Goal: Task Accomplishment & Management: Manage account settings

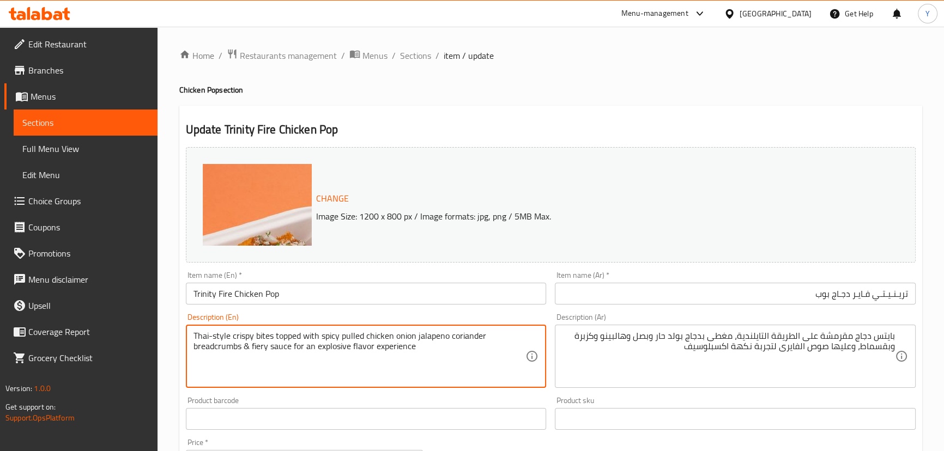
click at [252, 348] on textarea "Thai-style crispy bites topped with spicy pulled chicken onion jalapeno coriand…" at bounding box center [359, 357] width 332 height 52
type textarea "Thai-style crispy bites topped with spicy pulled chicken onion jalapeno coriand…"
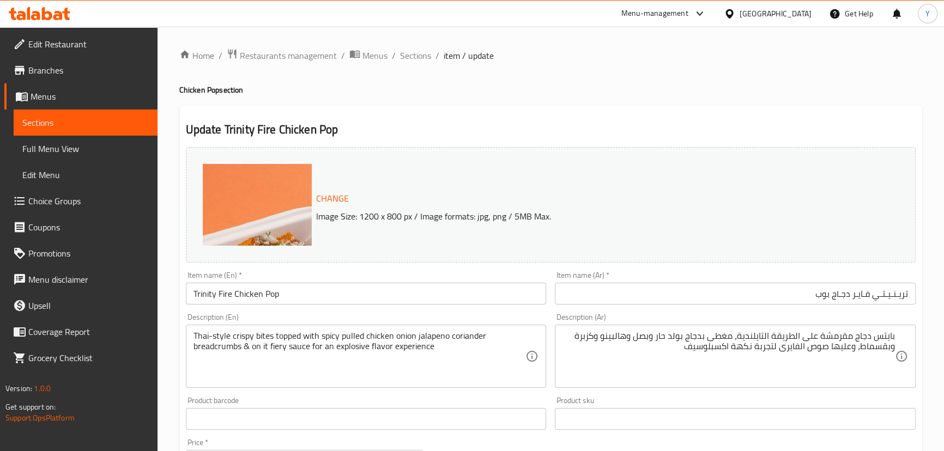
click at [691, 114] on div "Update Trinity Fire Chicken Pop Change Image Size: 1200 x 800 px / Image format…" at bounding box center [550, 431] width 743 height 650
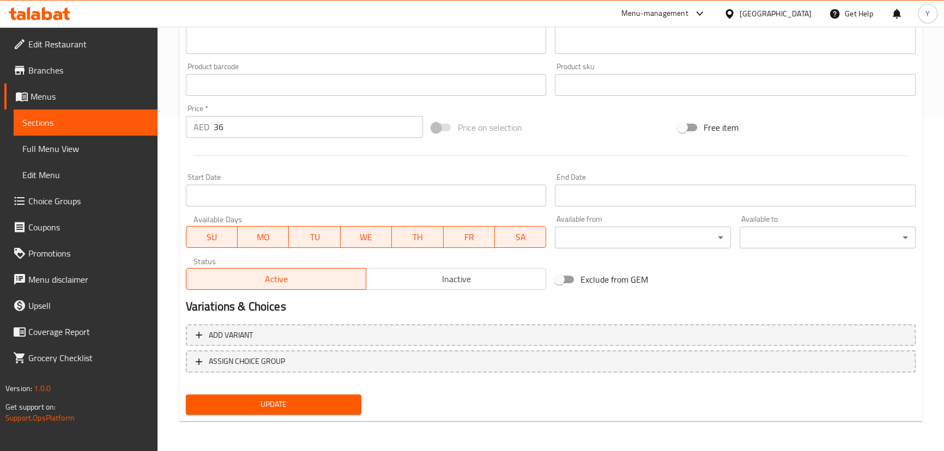
click at [359, 398] on button "Update" at bounding box center [274, 404] width 176 height 20
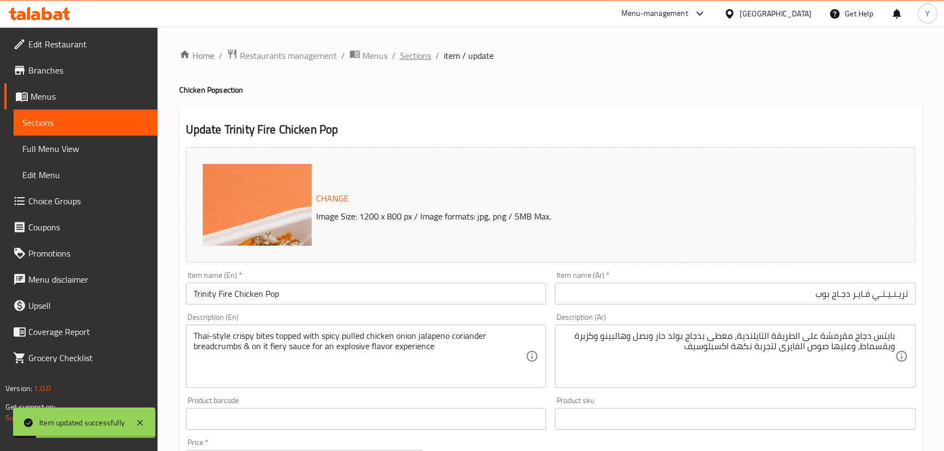
click at [419, 57] on span "Sections" at bounding box center [415, 55] width 31 height 13
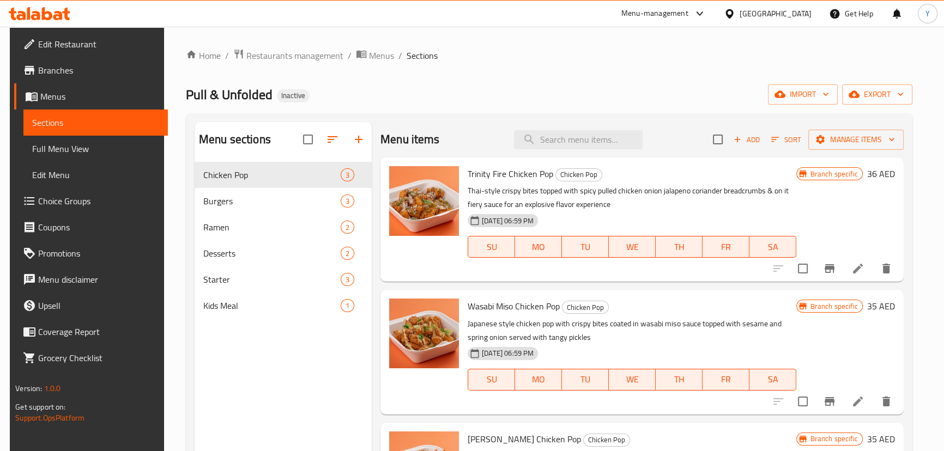
click at [596, 126] on div "Menu items Add Sort Manage items" at bounding box center [641, 139] width 523 height 35
click at [588, 139] on input "search" at bounding box center [578, 139] width 129 height 19
paste input "[PERSON_NAME] Chicken Pop"
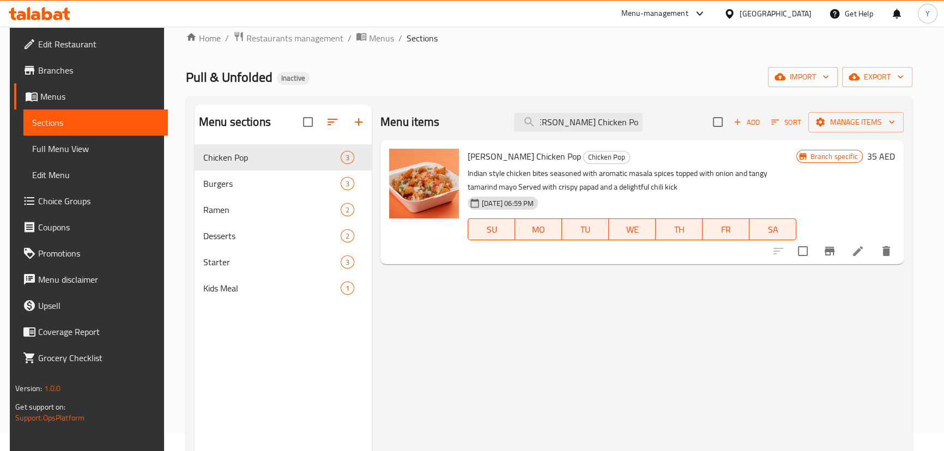
scroll to position [49, 0]
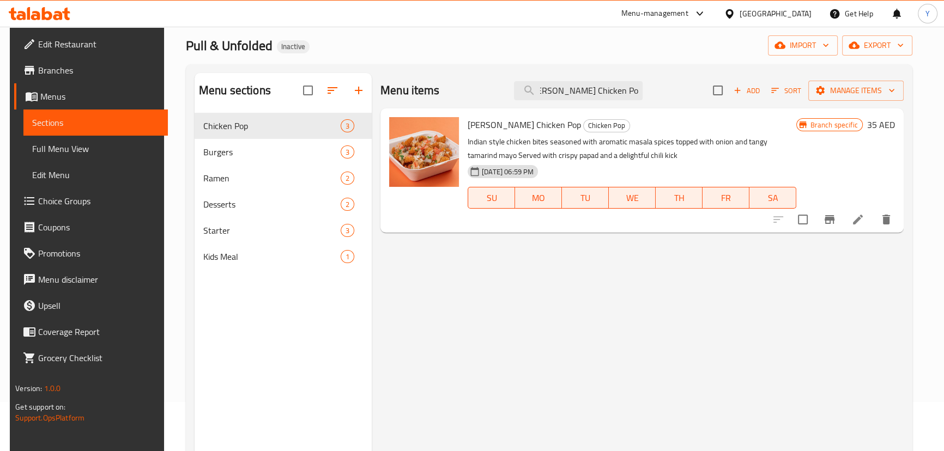
type input "[PERSON_NAME] Chicken Pop"
click at [863, 220] on icon at bounding box center [857, 219] width 13 height 13
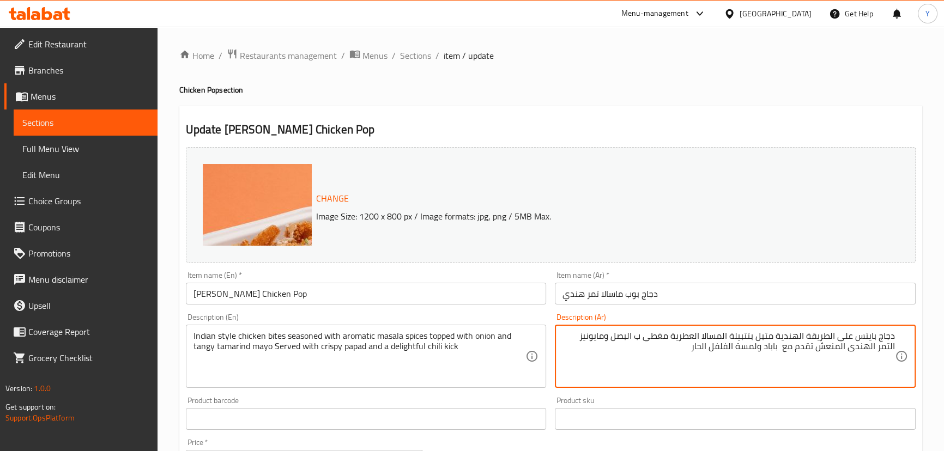
click at [837, 336] on textarea "دجاج بايتس على الطريقة الهندية متبل بتتبيلة المسالا العطرية مغطى ب البصل ومايون…" at bounding box center [728, 357] width 332 height 52
click at [725, 332] on textarea "دجاج بايتس على الطريقة الهندية متبل بتتبيلة المسالا العطرية مغطى ب البصل ومايون…" at bounding box center [728, 357] width 332 height 52
click at [742, 338] on textarea "دجاج بايتس على الطريقة الهندية متبل بتتبيلة المسالا العطرية مغطى ب البصل ومايون…" at bounding box center [728, 357] width 332 height 52
drag, startPoint x: 748, startPoint y: 337, endPoint x: 730, endPoint y: 333, distance: 18.4
click at [730, 333] on textarea "دجاج بايتس على الطريقة الهندية متبل بتتبيلة المسالا العطرية مغطى ب البصل ومايون…" at bounding box center [728, 357] width 332 height 52
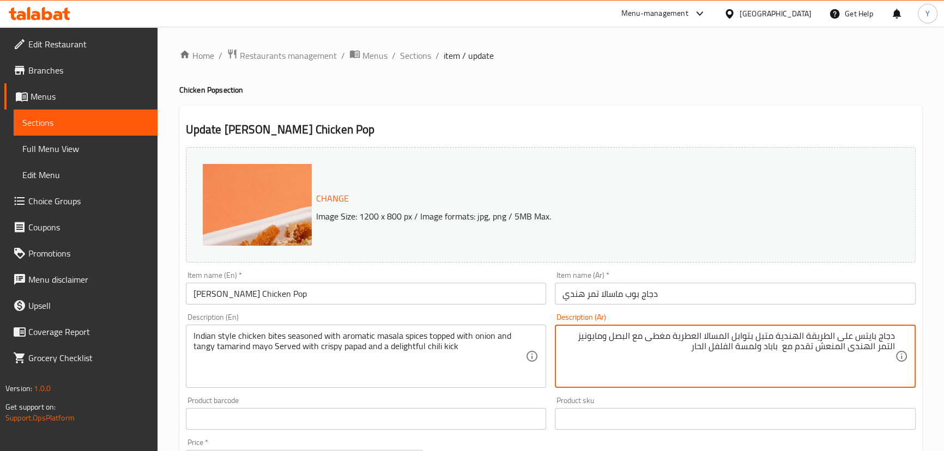
click at [692, 347] on textarea "دجاج بايتس على الطريقة الهندية متبل بتوابل المسالا العطرية مغطى مع البصل ومايون…" at bounding box center [728, 357] width 332 height 52
click at [738, 344] on textarea "دجاج بايتس على الطريقة الهندية متبل بتوابل المسالا العطرية مغطى مع البصل ومايون…" at bounding box center [728, 357] width 332 height 52
click at [723, 349] on textarea "دجاج بايتس على الطريقة الهندية متبل بتوابل المسالا العطرية مغطى مع البصل ومايون…" at bounding box center [728, 357] width 332 height 52
paste textarea "دلايتفل"
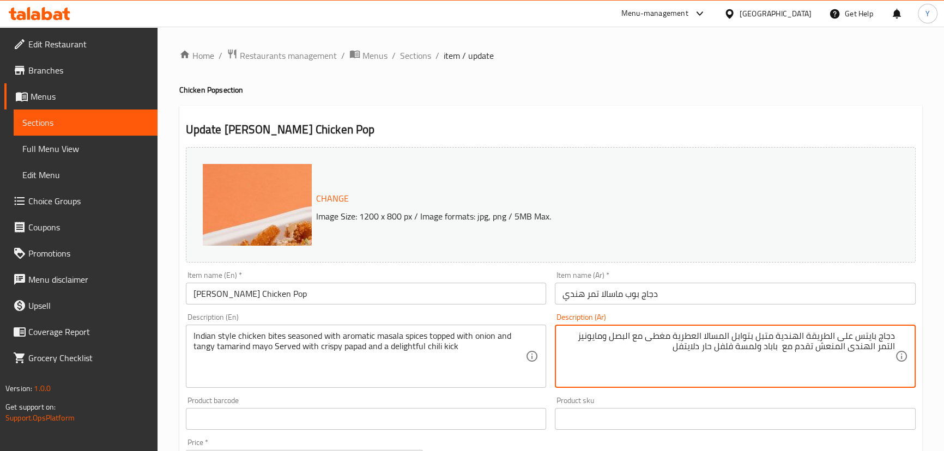
type textarea "دجاج بايتس على الطريقة الهندية متبل بتوابل المسالا العطرية مغطى مع البصل ومايون…"
click at [699, 133] on h2 "Update Masala Tamarind Chicken Pop" at bounding box center [551, 130] width 730 height 16
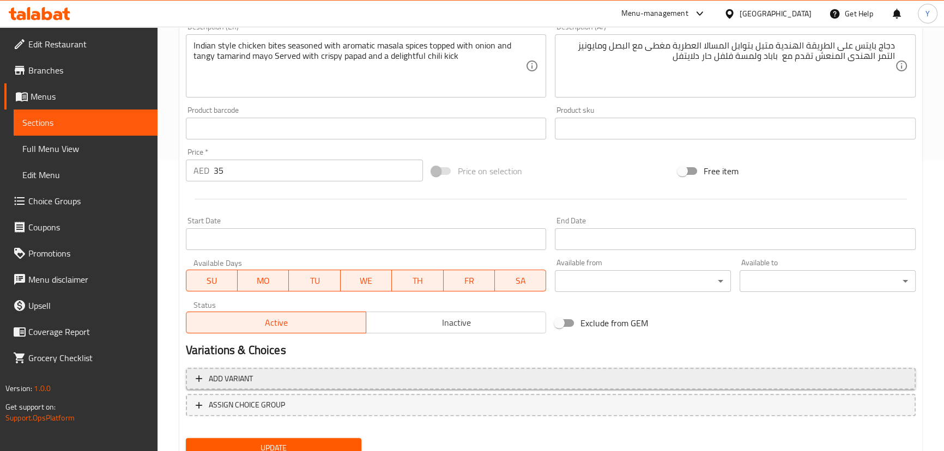
scroll to position [334, 0]
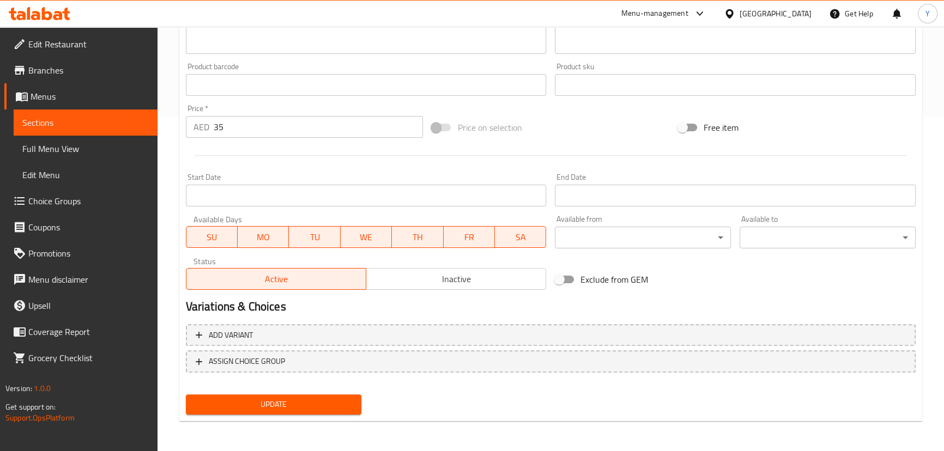
click at [356, 392] on div "Update" at bounding box center [273, 404] width 185 height 29
click at [351, 398] on span "Update" at bounding box center [274, 405] width 159 height 14
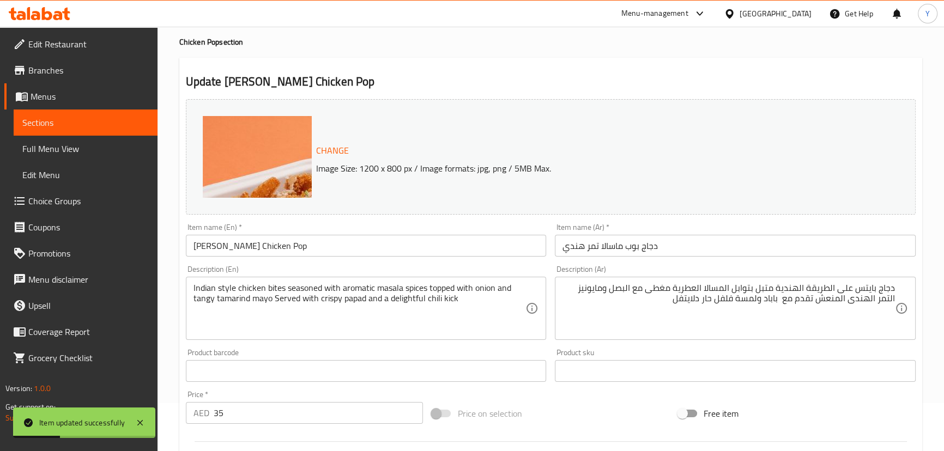
scroll to position [0, 0]
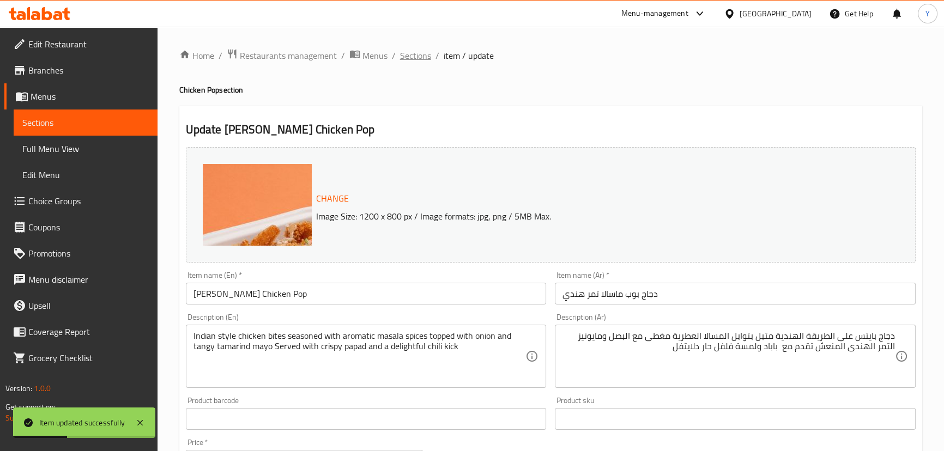
click at [420, 54] on span "Sections" at bounding box center [415, 55] width 31 height 13
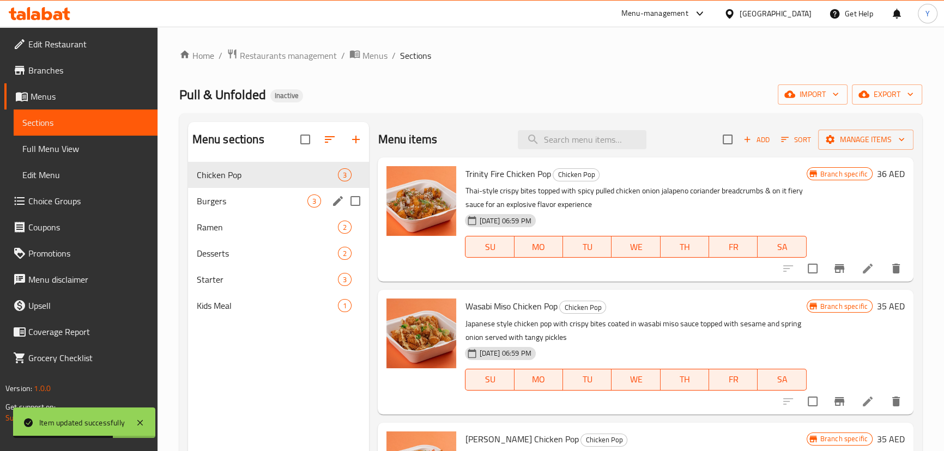
click at [240, 201] on span "Burgers" at bounding box center [252, 201] width 111 height 13
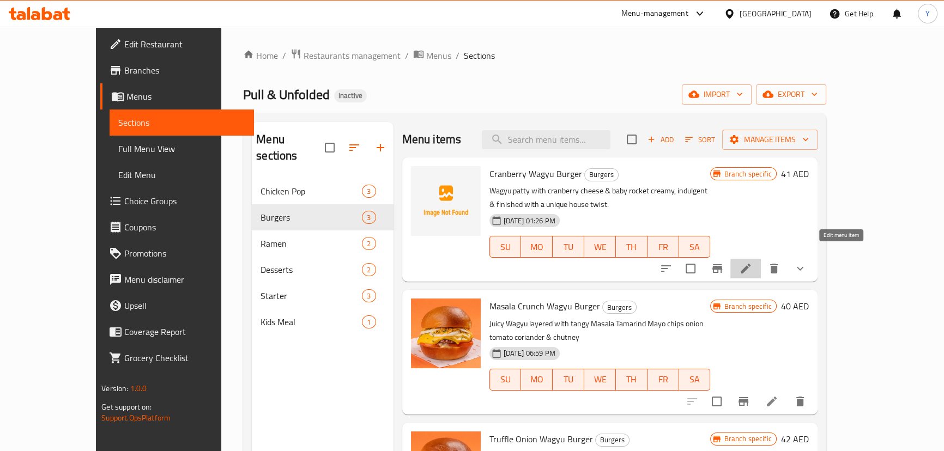
click at [750, 264] on icon at bounding box center [745, 269] width 10 height 10
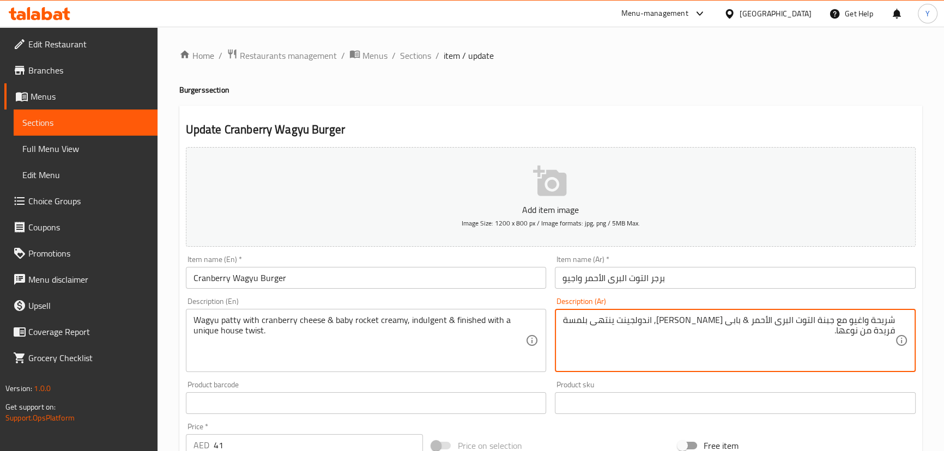
click at [809, 325] on textarea "شريحة واغيو مع جبنة التوت البرى الأحمر & بابى روكت كريمىو, اندولجينت ينتهى بلمس…" at bounding box center [728, 341] width 332 height 52
click at [594, 320] on textarea "شريحة واغيو مع جبنة التوت البرى الأحمر & بابى روكت كريمىو, اندولجينت ينتهى بلمس…" at bounding box center [728, 341] width 332 height 52
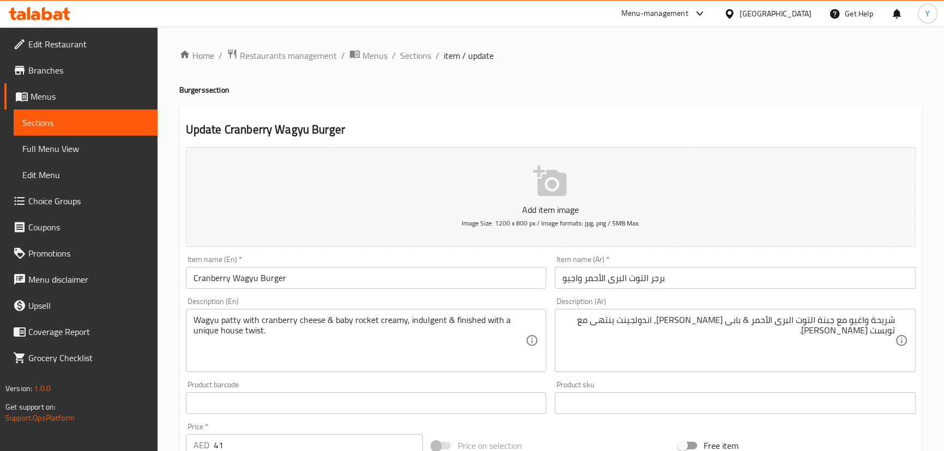
click at [628, 99] on div "Home / Restaurants management / Menus / Sections / item / update Burgers sectio…" at bounding box center [550, 407] width 743 height 718
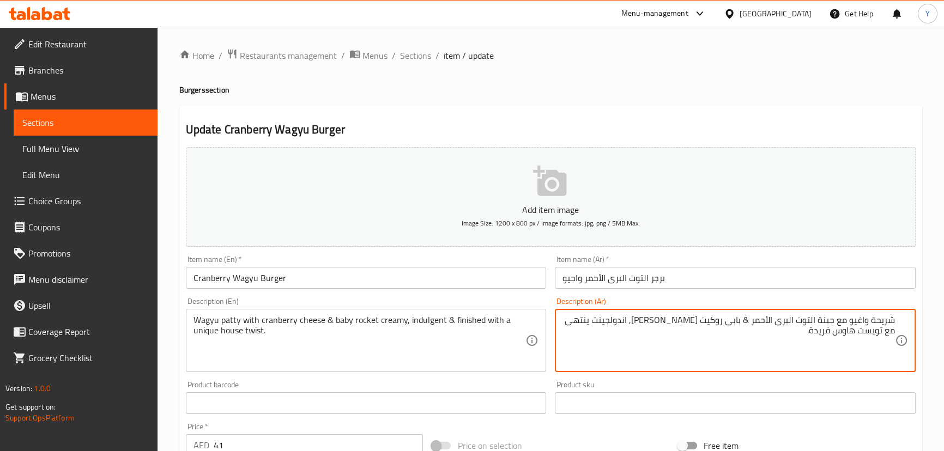
click at [711, 117] on div "Update Cranberry Wagyu Burger Add item image Image Size: 1200 x 800 px / Image …" at bounding box center [550, 432] width 743 height 652
click at [747, 108] on div "Update Cranberry Wagyu Burger Add item image Image Size: 1200 x 800 px / Image …" at bounding box center [550, 432] width 743 height 652
type textarea "شريحة و[PERSON_NAME] مع جبنة التوت البرى الأحمر & بابى روكيت كريمى, اندولجنت ين…"
click at [659, 112] on div "Update Cranberry Wagyu Burger Add item image Image Size: 1200 x 800 px / Image …" at bounding box center [550, 432] width 743 height 652
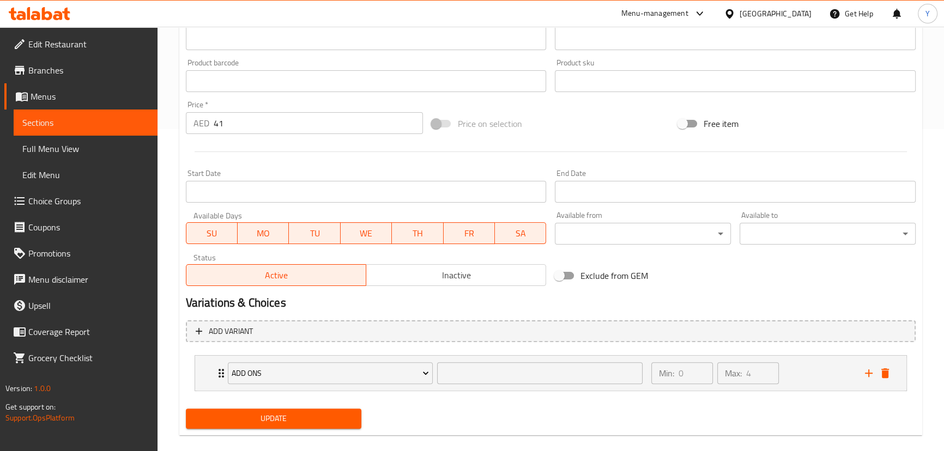
scroll to position [336, 0]
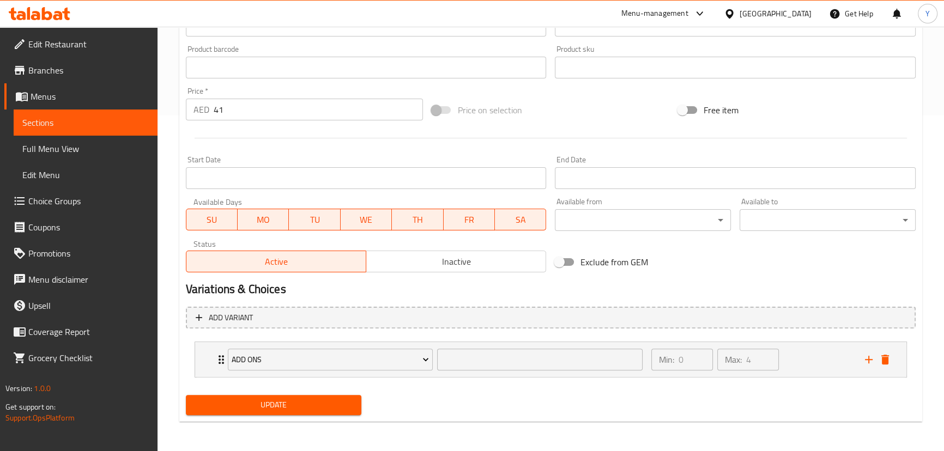
click at [321, 396] on button "Update" at bounding box center [274, 405] width 176 height 20
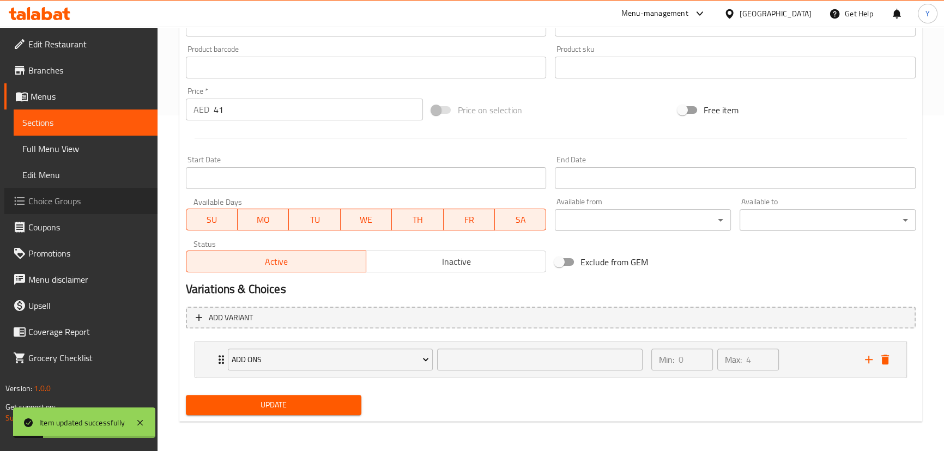
click at [81, 205] on span "Choice Groups" at bounding box center [88, 201] width 120 height 13
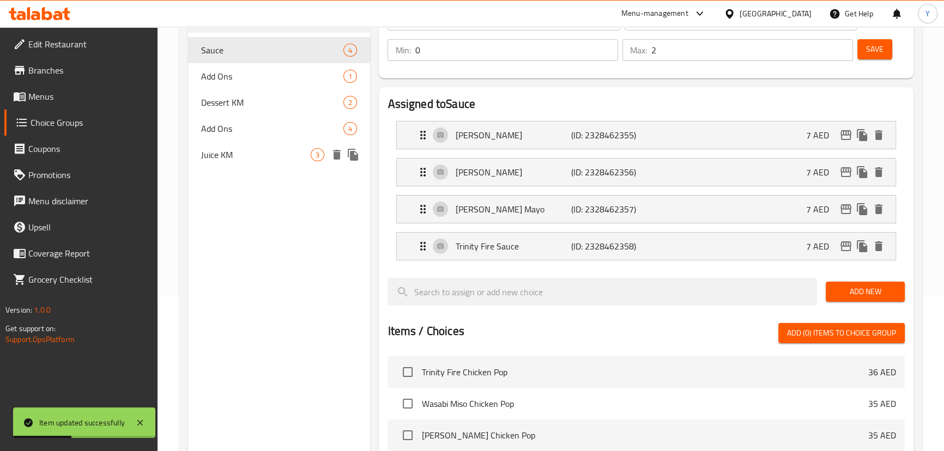
scroll to position [55, 0]
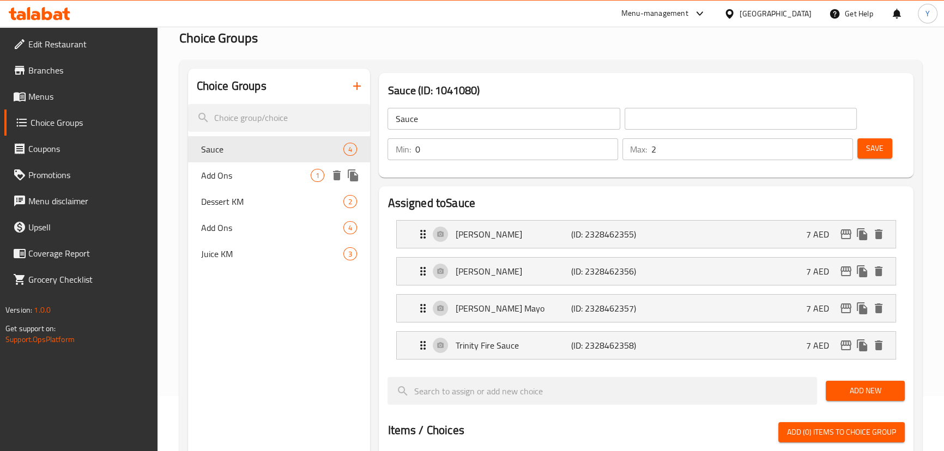
click at [241, 166] on div "Add Ons 1" at bounding box center [279, 175] width 183 height 26
type input "Add Ons"
type input "1"
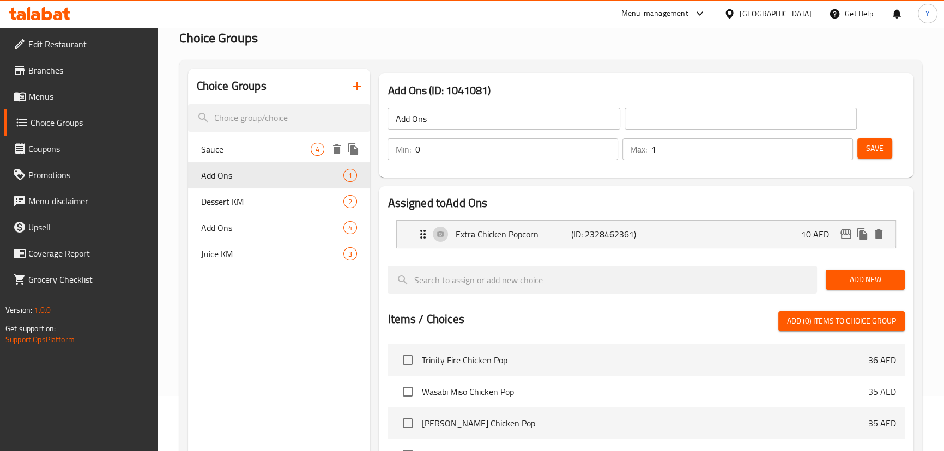
click at [276, 150] on span "Sauce" at bounding box center [256, 149] width 110 height 13
type input "Sauce"
type input "2"
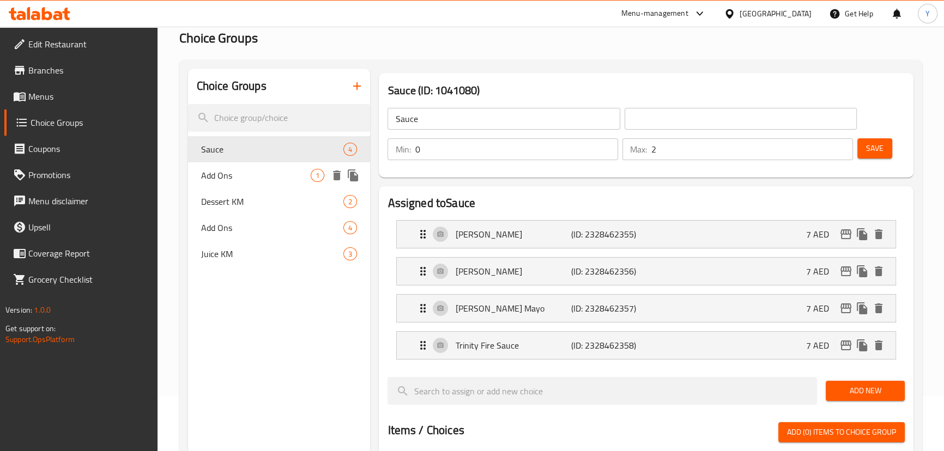
click at [239, 181] on span "Add Ons" at bounding box center [256, 175] width 110 height 13
type input "Add Ons"
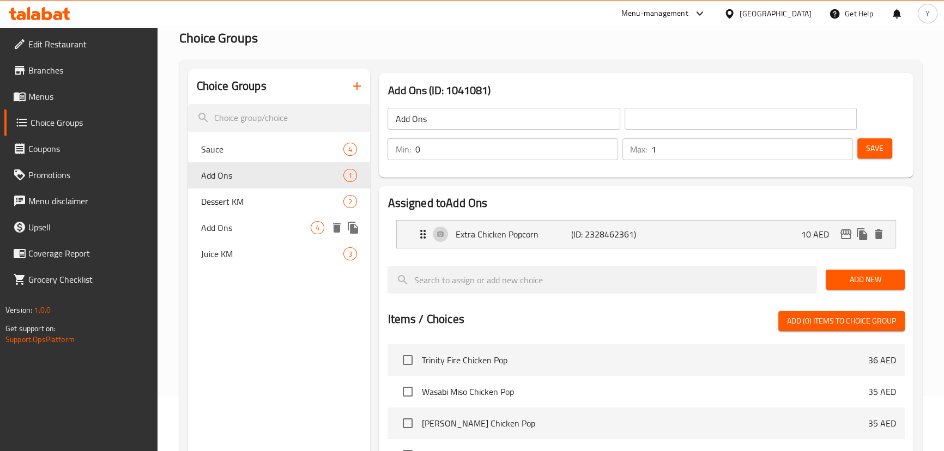
click at [232, 236] on div "Add Ons 4" at bounding box center [279, 228] width 183 height 26
type input "4"
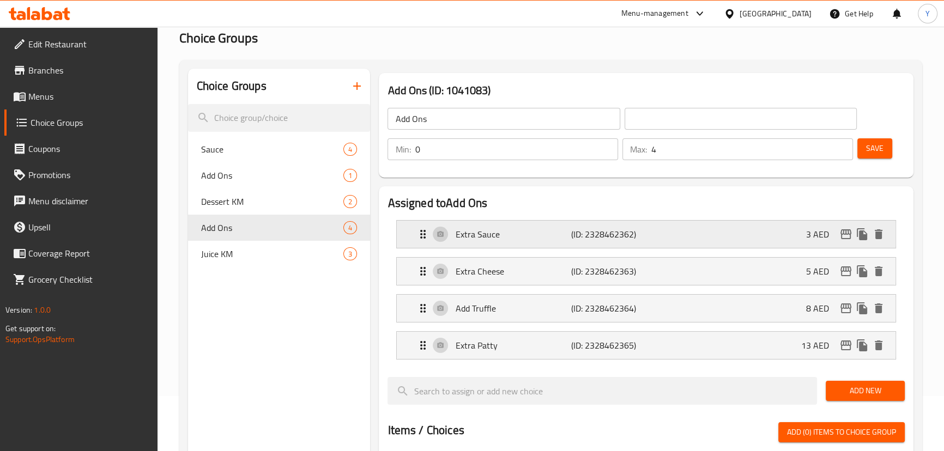
click at [563, 244] on div "Extra Sauce (ID: 2328462362) 3 AED" at bounding box center [648, 234] width 465 height 27
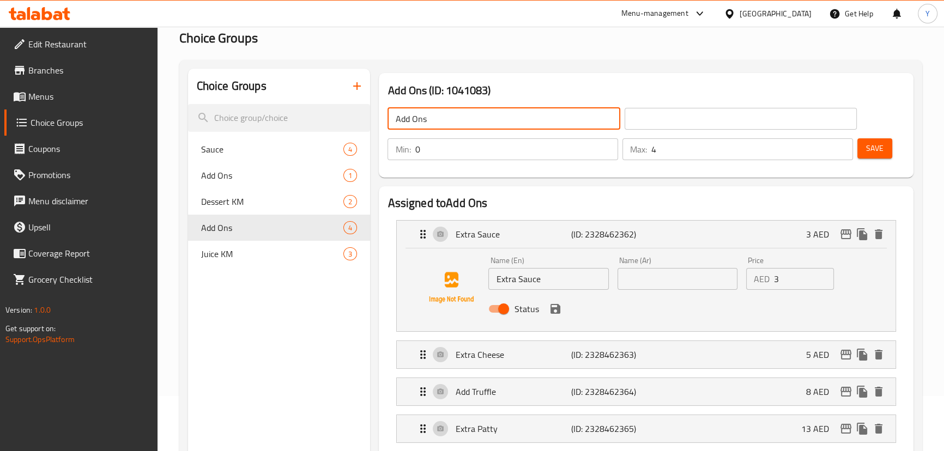
click at [506, 110] on input "Add Ons" at bounding box center [503, 119] width 232 height 22
type input "Add Ons:"
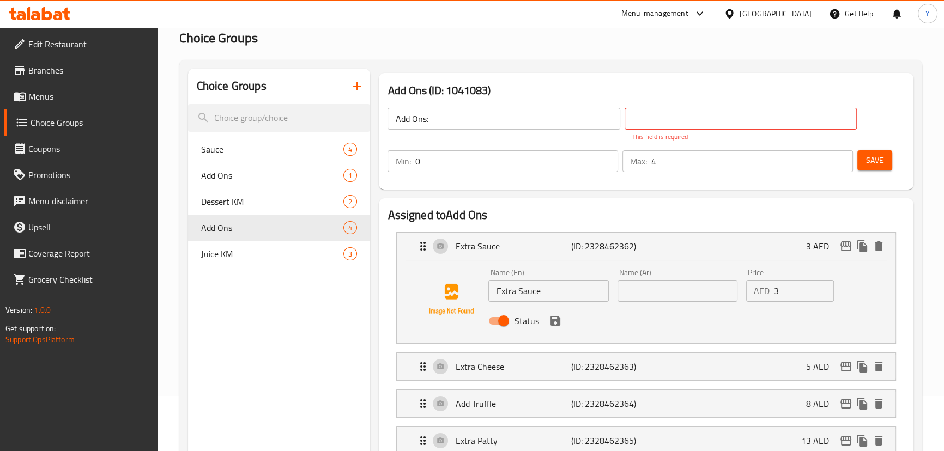
click at [659, 120] on input "text" at bounding box center [740, 119] width 232 height 22
type input "h"
type input "الإضافات:"
click at [877, 147] on div "Min: 0 ​ Max: 4 ​ Save" at bounding box center [643, 161] width 525 height 35
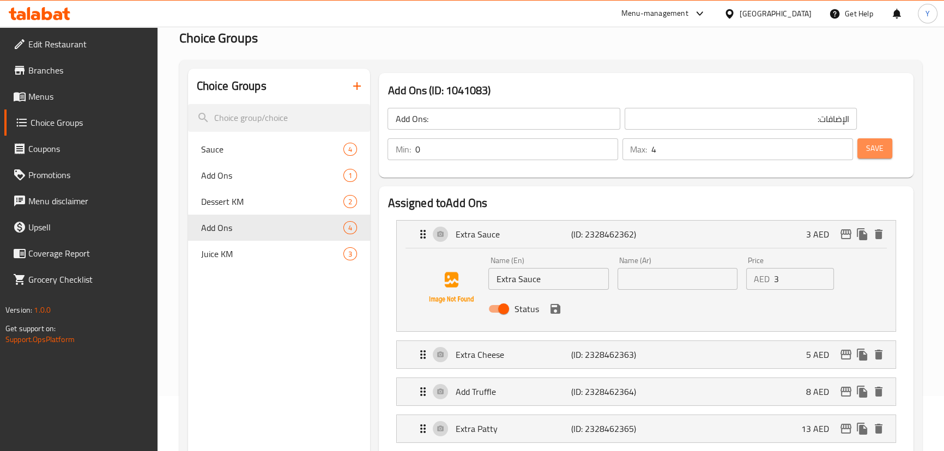
click at [877, 147] on span "Save" at bounding box center [874, 149] width 17 height 14
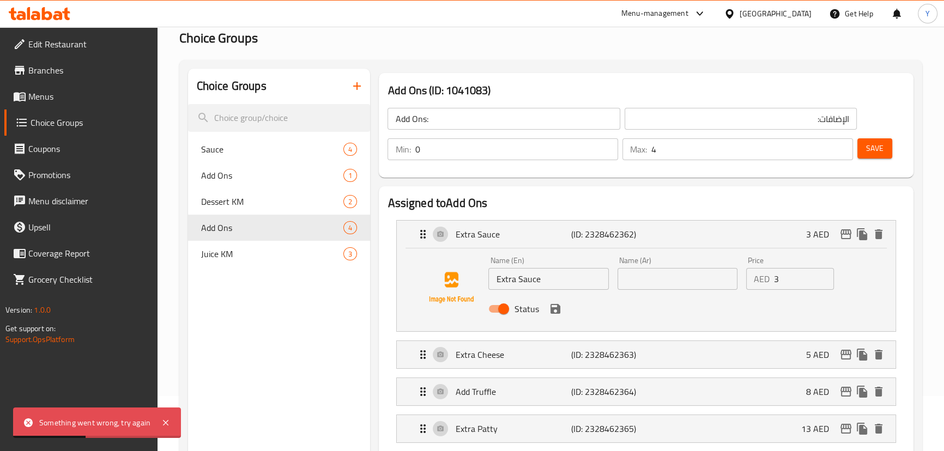
click at [861, 76] on div "Add Ons (ID: 1041083) Add Ons: ​ الإضافات: ​ Min: 0 ​ Max: 4 ​ Save" at bounding box center [646, 125] width 534 height 105
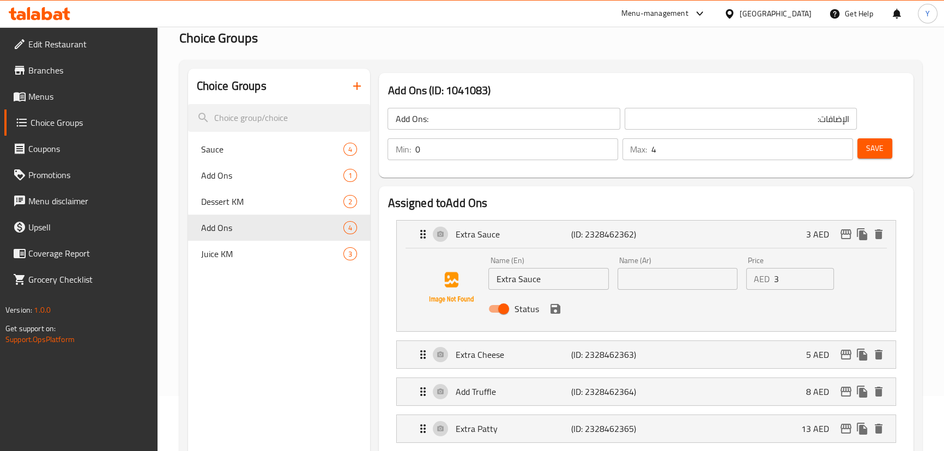
click at [679, 275] on input "text" at bounding box center [677, 279] width 120 height 22
type input "صوص إكسترا"
click at [555, 309] on icon "save" at bounding box center [555, 308] width 13 height 13
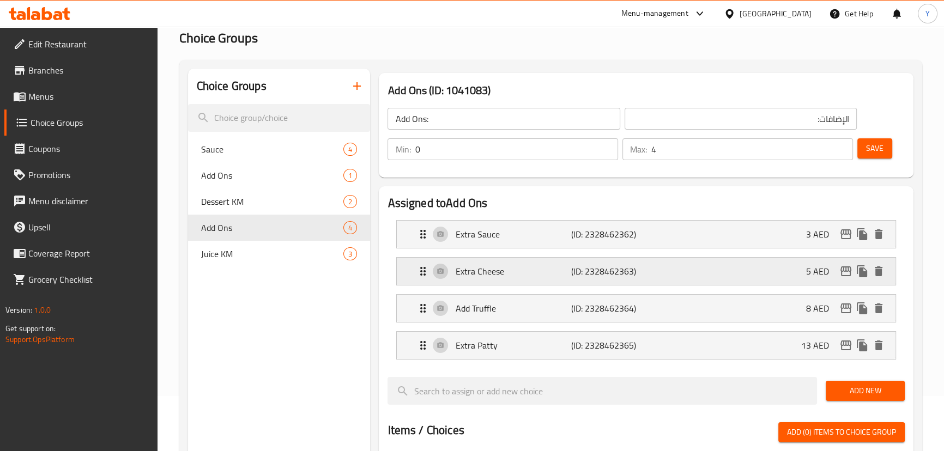
click at [614, 274] on p "(ID: 2328462363)" at bounding box center [609, 271] width 77 height 13
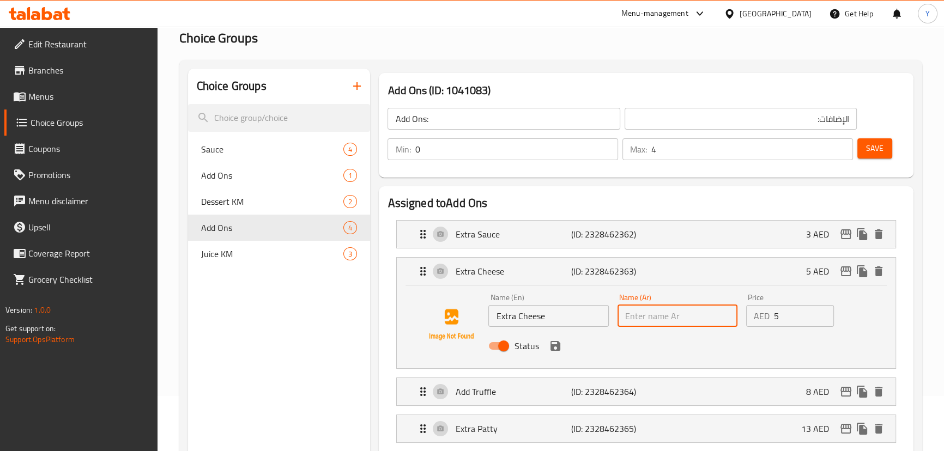
click at [670, 323] on input "text" at bounding box center [677, 316] width 120 height 22
click at [555, 341] on icon "save" at bounding box center [555, 346] width 10 height 10
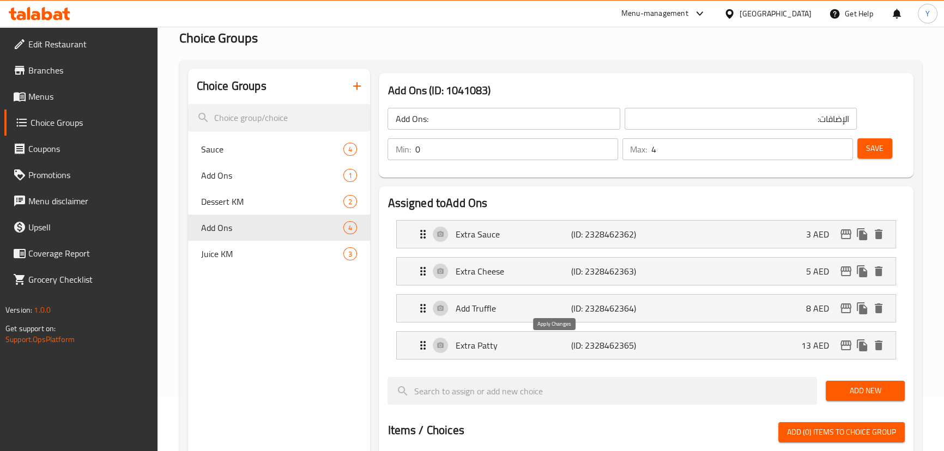
type input "صوص جبنة"
click at [621, 307] on p "(ID: 2328462364)" at bounding box center [609, 308] width 77 height 13
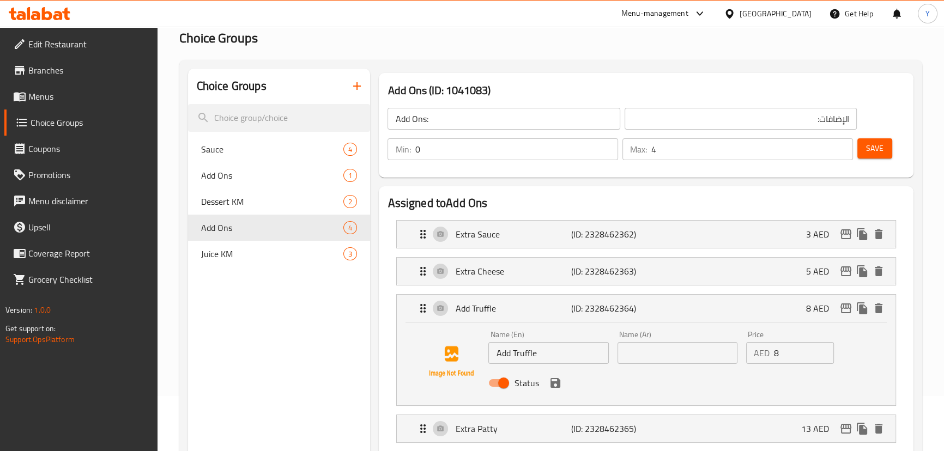
click at [679, 365] on div "Name (Ar) Name (Ar)" at bounding box center [677, 347] width 129 height 42
click at [678, 351] on input "text" at bounding box center [677, 353] width 120 height 22
click at [555, 381] on icon "save" at bounding box center [555, 383] width 10 height 10
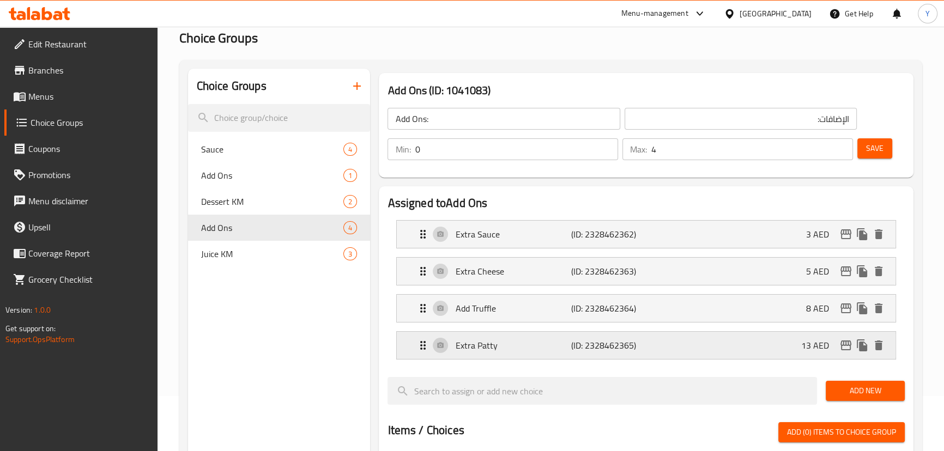
type input "اضافة تروفل"
click at [705, 345] on div "Extra Patty (ID: 2328462365) 13 AED" at bounding box center [648, 345] width 465 height 27
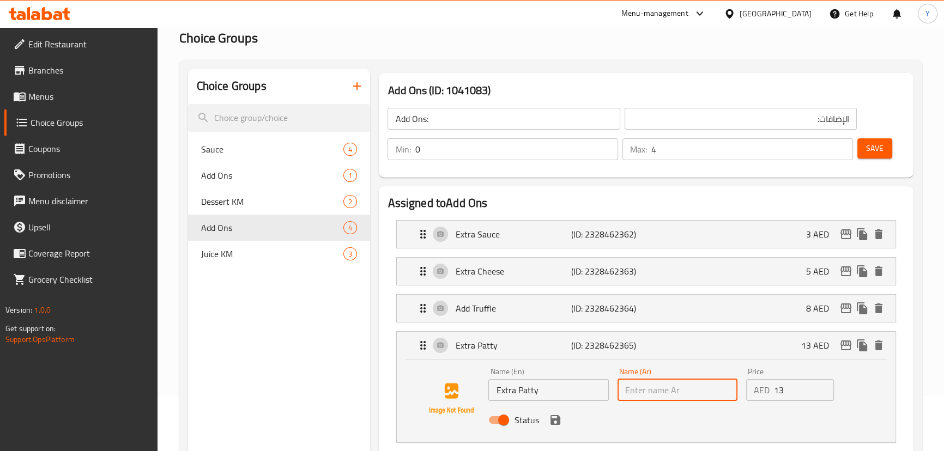
click at [661, 390] on input "text" at bounding box center [677, 390] width 120 height 22
click at [556, 417] on icon "save" at bounding box center [555, 420] width 13 height 13
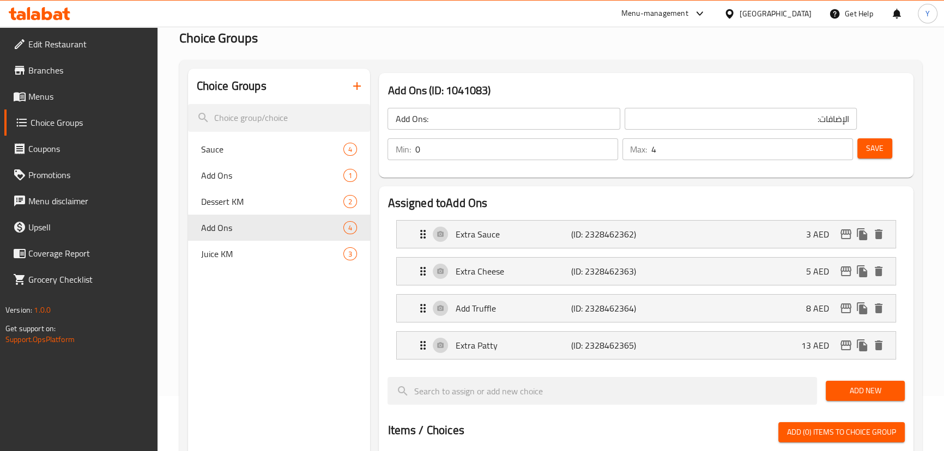
type input "شريحة إكسترا"
click at [881, 145] on span "Save" at bounding box center [874, 149] width 17 height 14
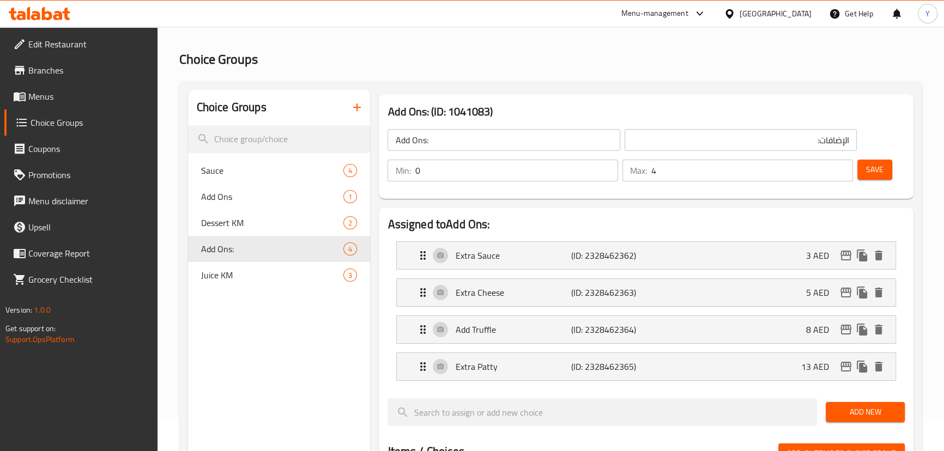
scroll to position [0, 0]
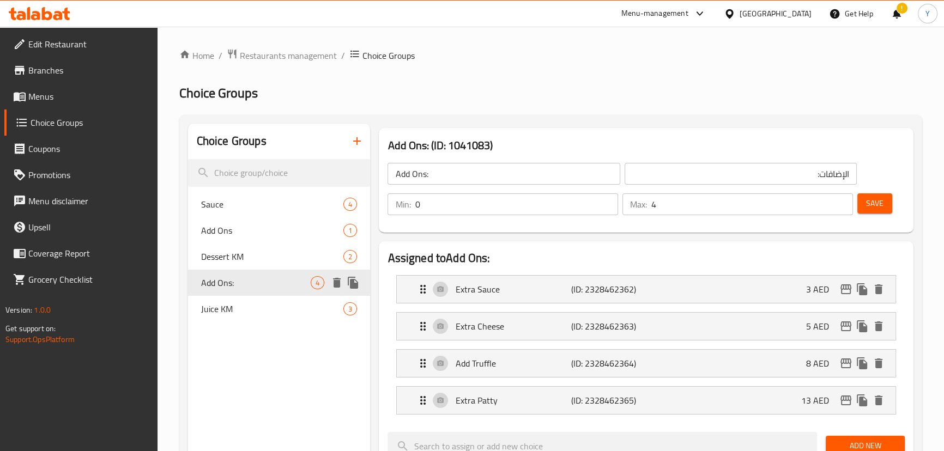
click at [260, 266] on div "Dessert KM 2" at bounding box center [279, 257] width 183 height 26
type input "Dessert KM"
type input "1"
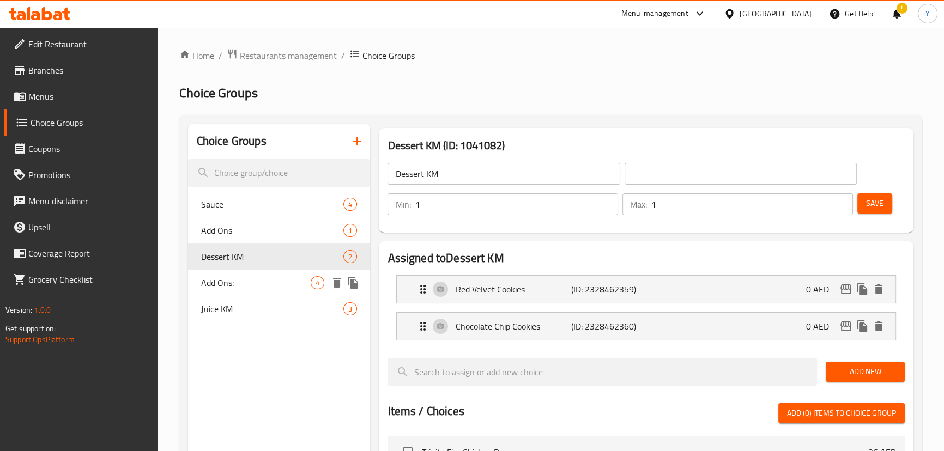
click at [232, 283] on span "Add Ons:" at bounding box center [256, 282] width 110 height 13
type input "Add Ons:"
type input "الإضافات:"
type input "0"
type input "4"
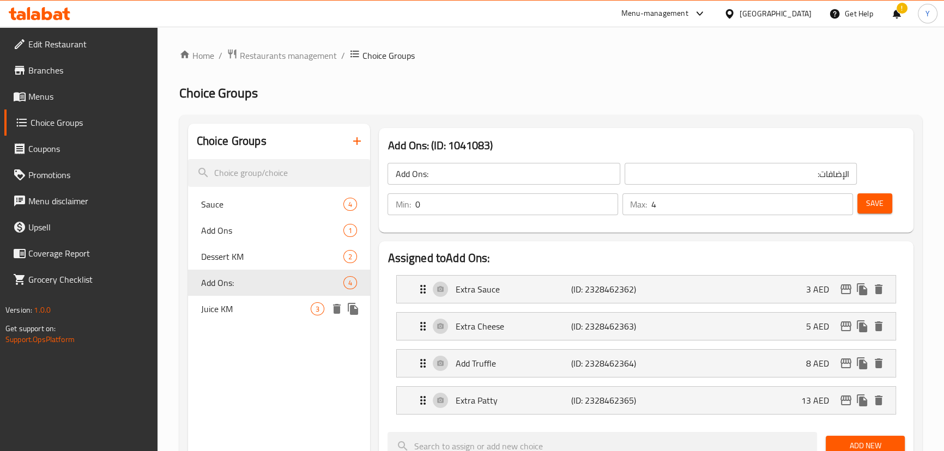
click at [274, 314] on span "Juice KM" at bounding box center [256, 308] width 110 height 13
type input "Juice KM"
type input "1"
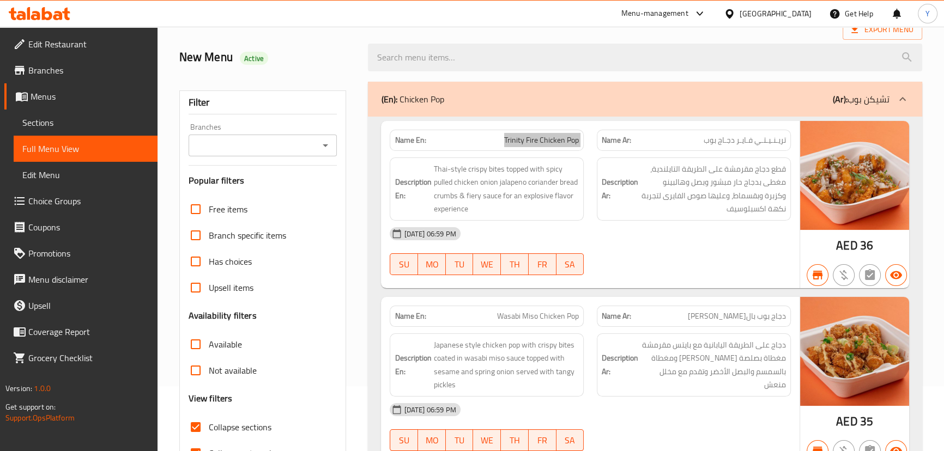
scroll to position [148, 0]
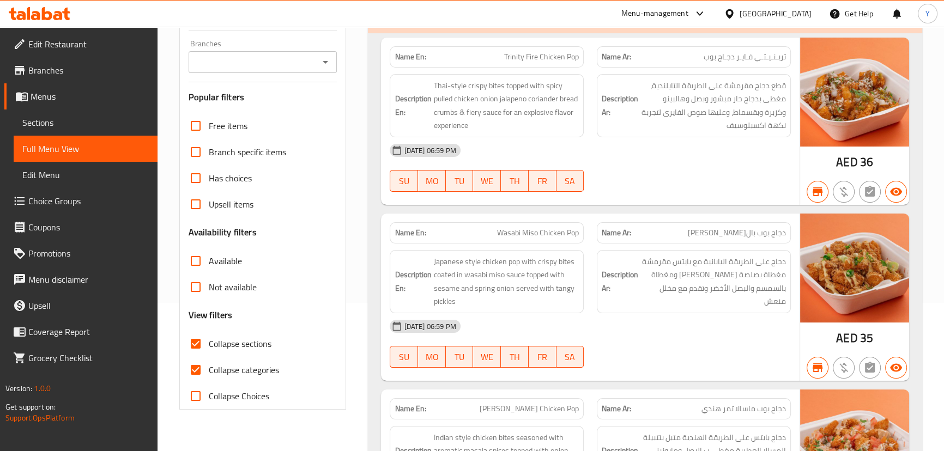
click at [781, 262] on span "دجاج على الطريقة اليابانية مع بايتس مقرمشة مغطاة بصلصة [PERSON_NAME] ومغطاة بال…" at bounding box center [712, 281] width 145 height 53
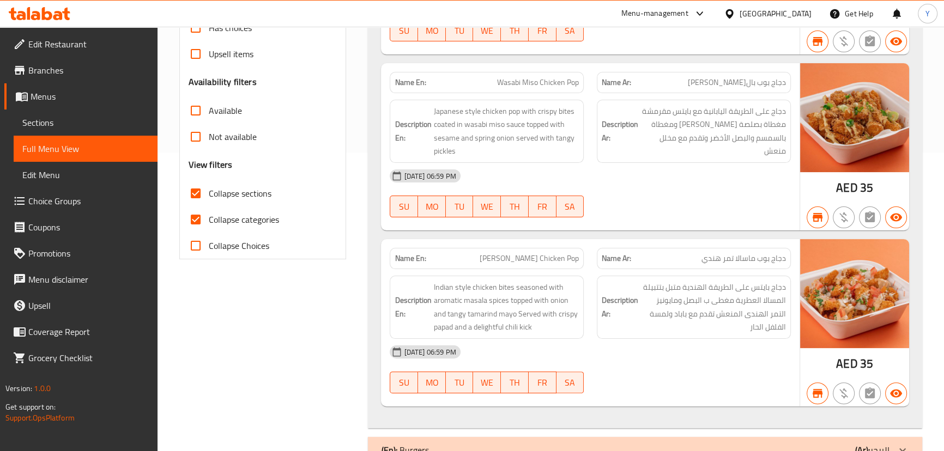
scroll to position [347, 0]
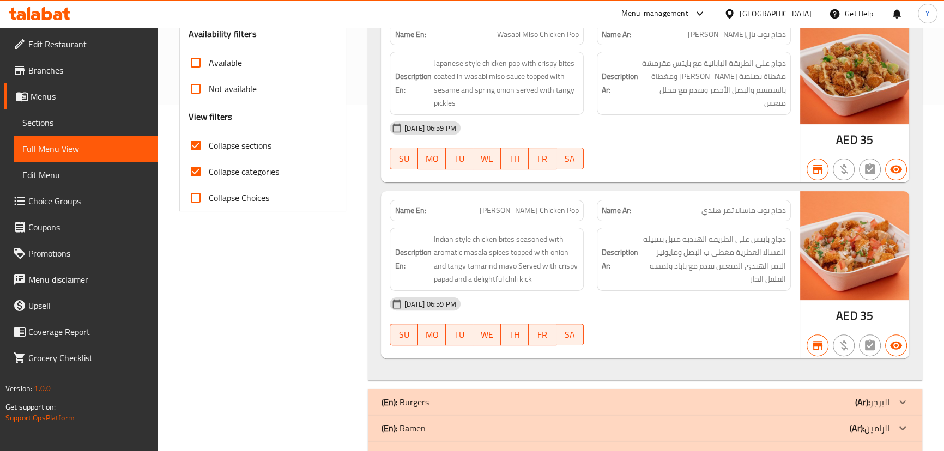
click at [555, 205] on span "[PERSON_NAME] Chicken Pop" at bounding box center [528, 210] width 99 height 11
click at [554, 205] on span "[PERSON_NAME] Chicken Pop" at bounding box center [528, 210] width 99 height 11
copy span "[PERSON_NAME] Chicken Pop"
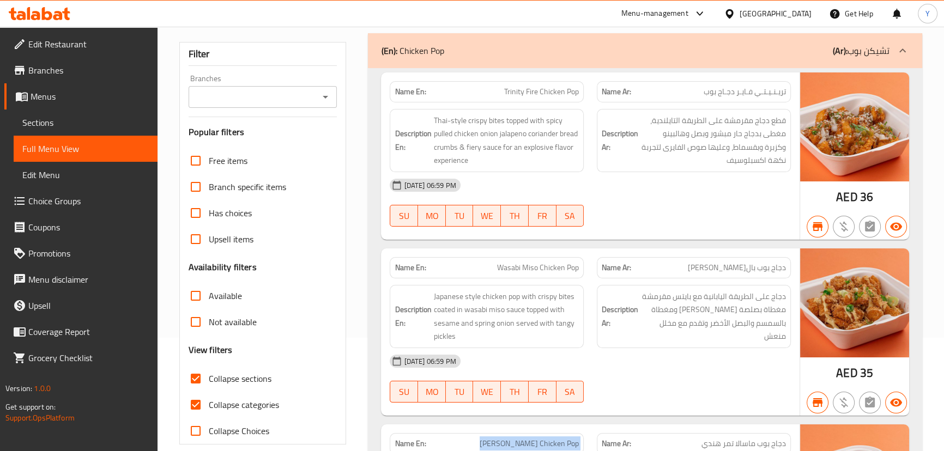
scroll to position [49, 0]
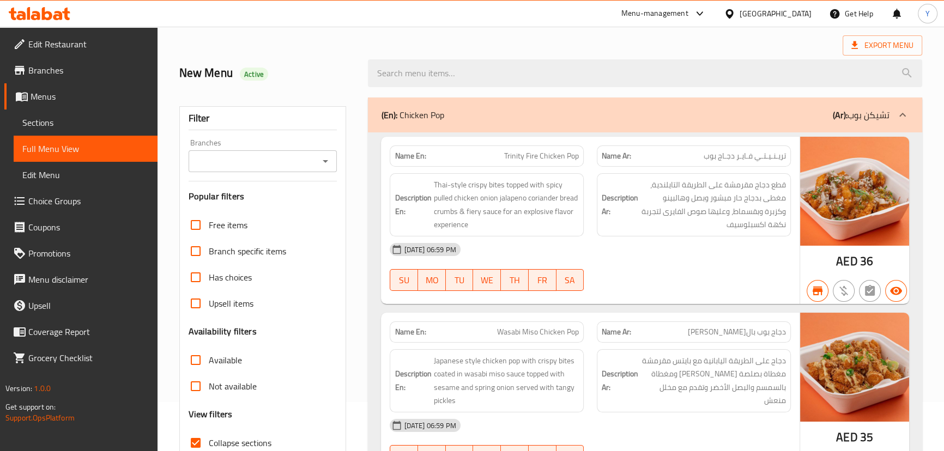
click at [562, 114] on div "(En): Chicken Pop (Ar): تشيكن بوب" at bounding box center [635, 114] width 508 height 13
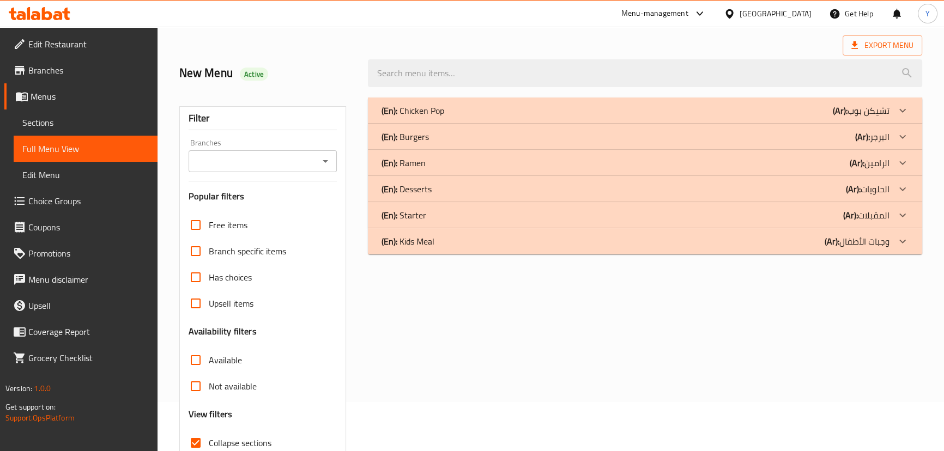
click at [674, 142] on div "(En): Burgers (Ar): البرجر" at bounding box center [635, 136] width 508 height 13
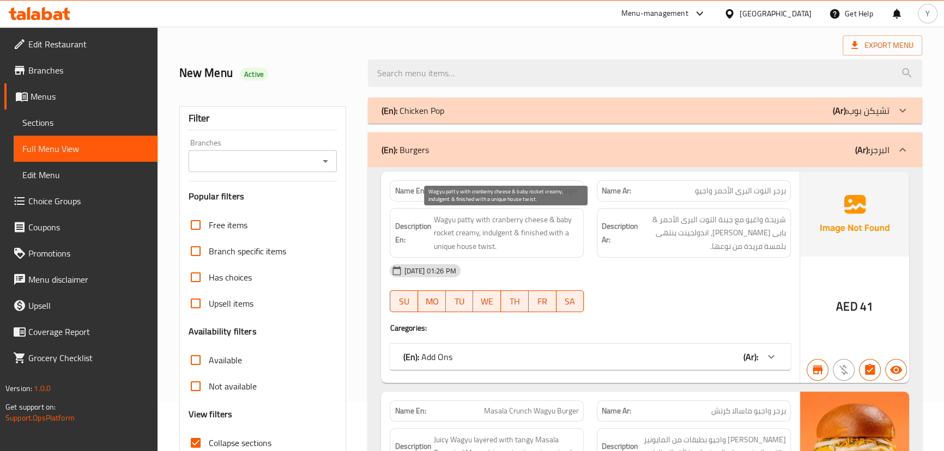
click at [508, 217] on span "Wagyu patty with cranberry cheese & baby rocket creamy, indulgent & finished wi…" at bounding box center [505, 233] width 145 height 40
drag, startPoint x: 508, startPoint y: 217, endPoint x: 528, endPoint y: 220, distance: 20.4
click at [528, 220] on span "Wagyu patty with cranberry cheese & baby rocket creamy, indulgent & finished wi…" at bounding box center [505, 233] width 145 height 40
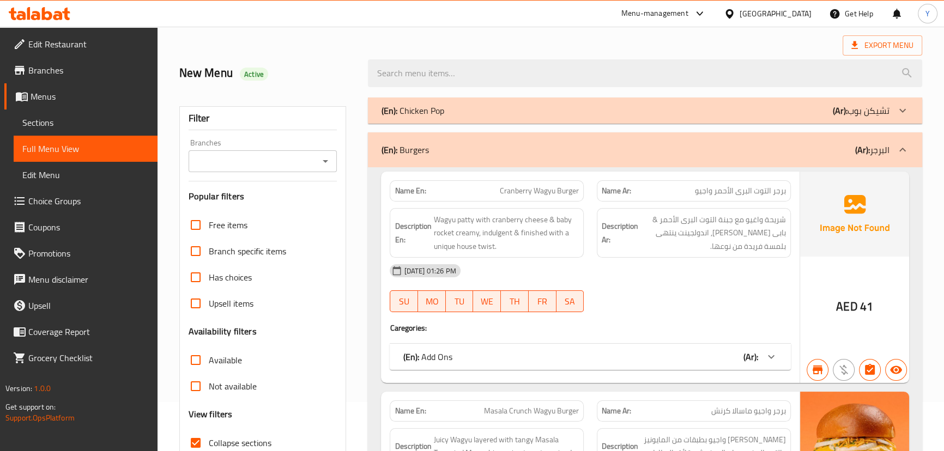
click at [653, 271] on div "[DATE] 01:26 PM" at bounding box center [590, 271] width 414 height 26
click at [535, 206] on div "Description En: Wagyu patty with cranberry cheese & baby rocket creamy, indulge…" at bounding box center [486, 233] width 207 height 63
click at [548, 200] on div "Name En: Cranberry Wagyu Burger" at bounding box center [487, 190] width 194 height 21
copy span "Cranberry Wagyu Burger"
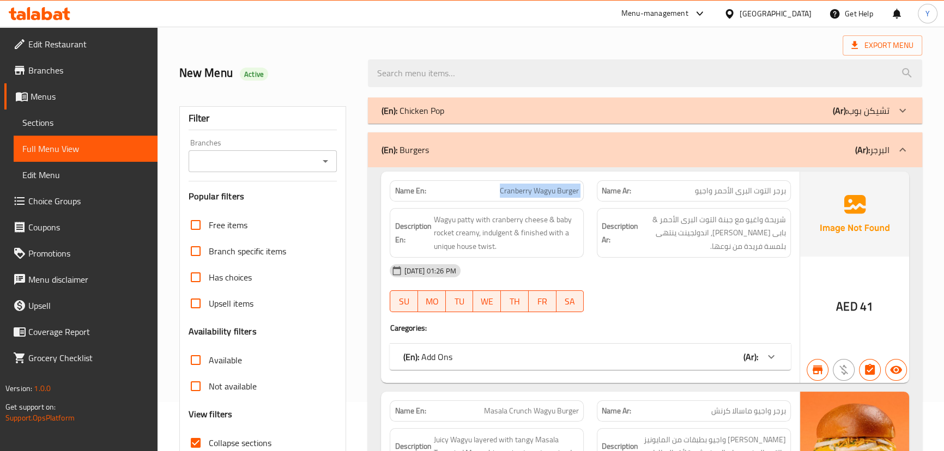
click at [548, 200] on div "Name En: Cranberry Wagyu Burger" at bounding box center [487, 190] width 194 height 21
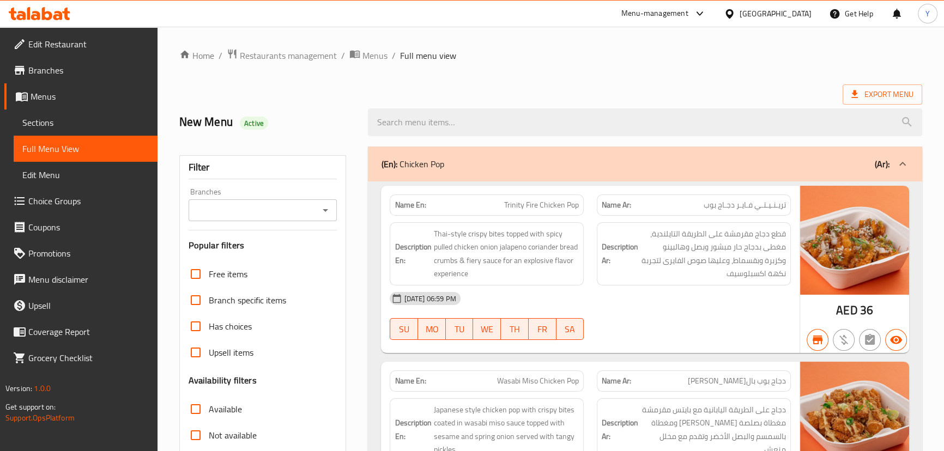
type button "0"
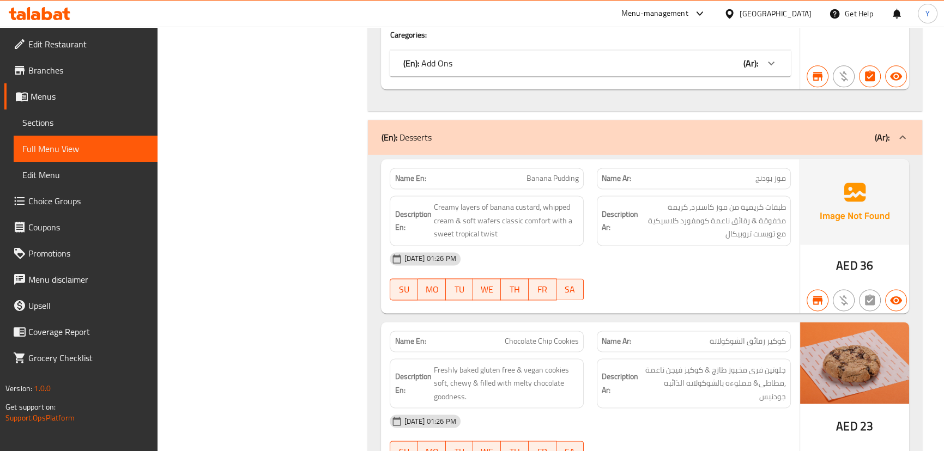
scroll to position [2687, 0]
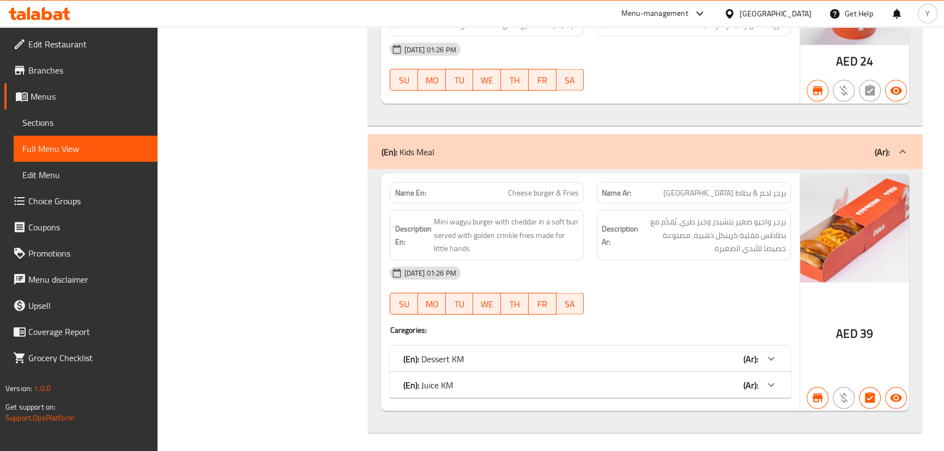
drag, startPoint x: 804, startPoint y: 215, endPoint x: 856, endPoint y: 360, distance: 153.6
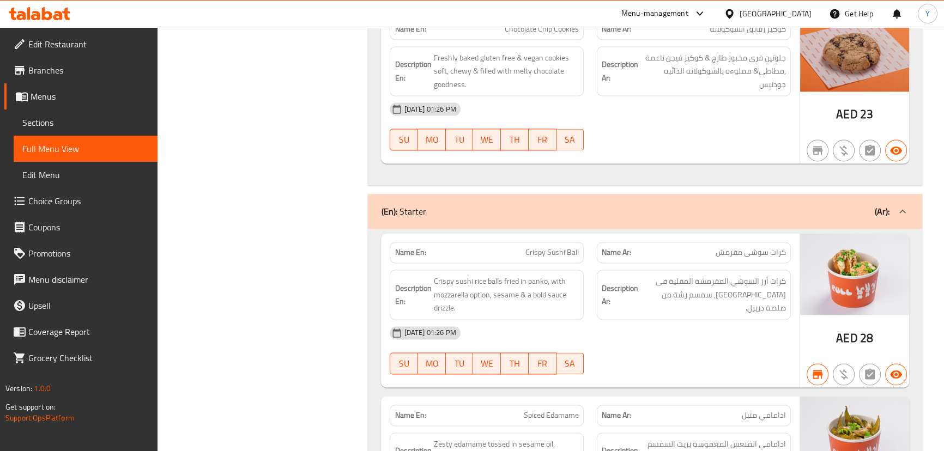
scroll to position [2192, 0]
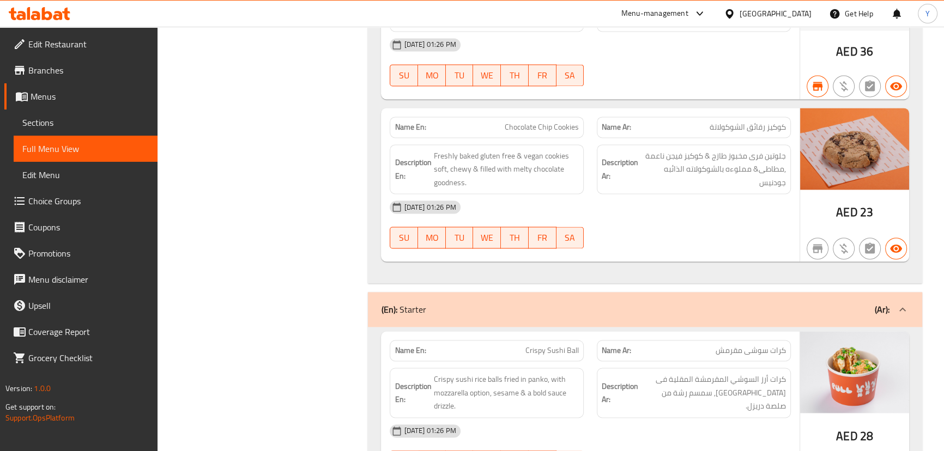
click at [733, 196] on div "[DATE] 01:26 PM" at bounding box center [590, 207] width 414 height 26
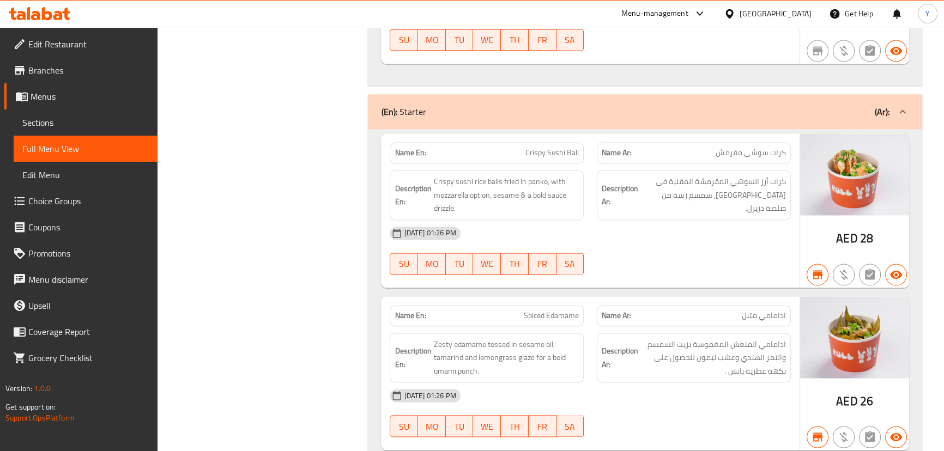
click at [563, 153] on span "Crispy Sushi Ball" at bounding box center [551, 152] width 53 height 11
copy span "Sushi"
click at [563, 153] on span "Crispy Sushi Ball" at bounding box center [551, 152] width 53 height 11
copy span "Crispy Sushi Ball"
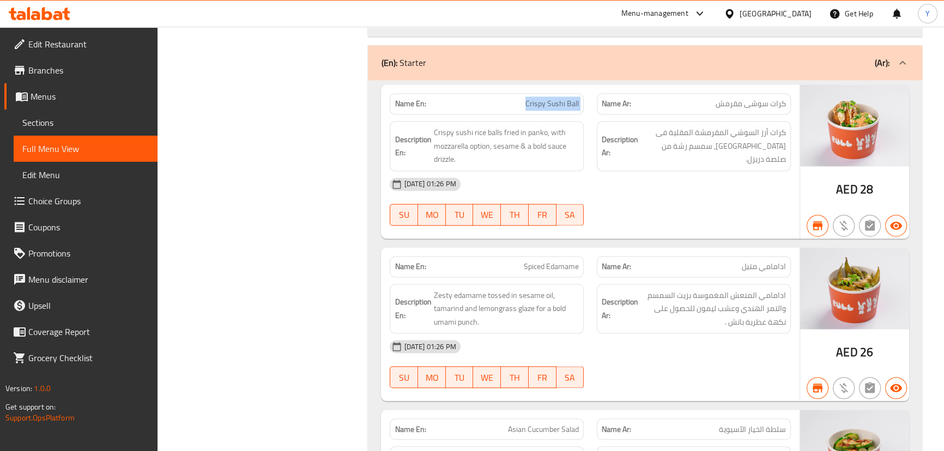
scroll to position [2242, 0]
click at [548, 261] on span "Spiced Edamame" at bounding box center [551, 265] width 55 height 11
copy span "Spiced Edamame"
click at [548, 261] on span "Spiced Edamame" at bounding box center [551, 265] width 55 height 11
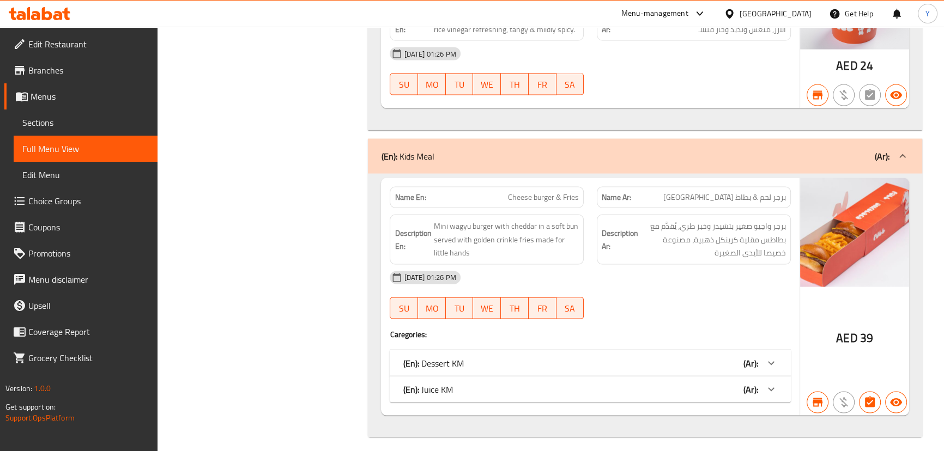
scroll to position [2687, 0]
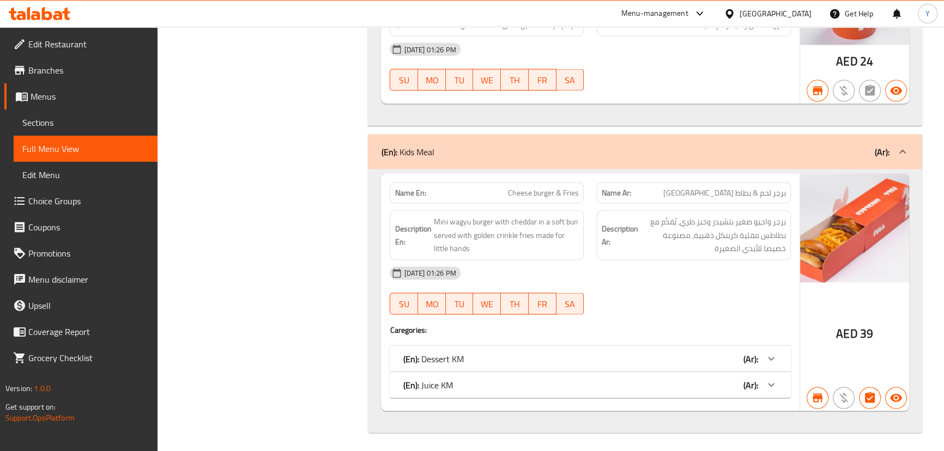
click at [716, 299] on div "06-10-2025 01:26 PM SU MO TU WE TH FR SA" at bounding box center [590, 290] width 414 height 61
click at [536, 190] on span "Cheese burger & Fries" at bounding box center [543, 192] width 71 height 11
copy span "Cheese burger & Fries"
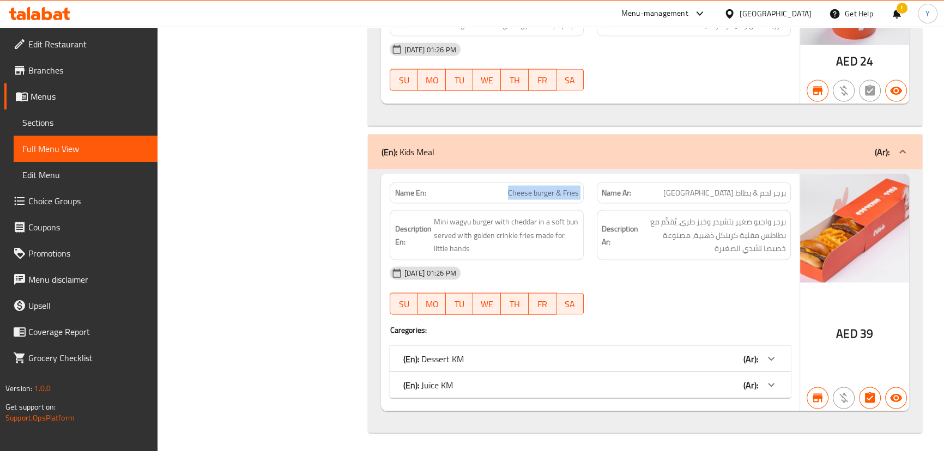
click at [554, 384] on div "(En): Juice KM (Ar):" at bounding box center [580, 385] width 355 height 13
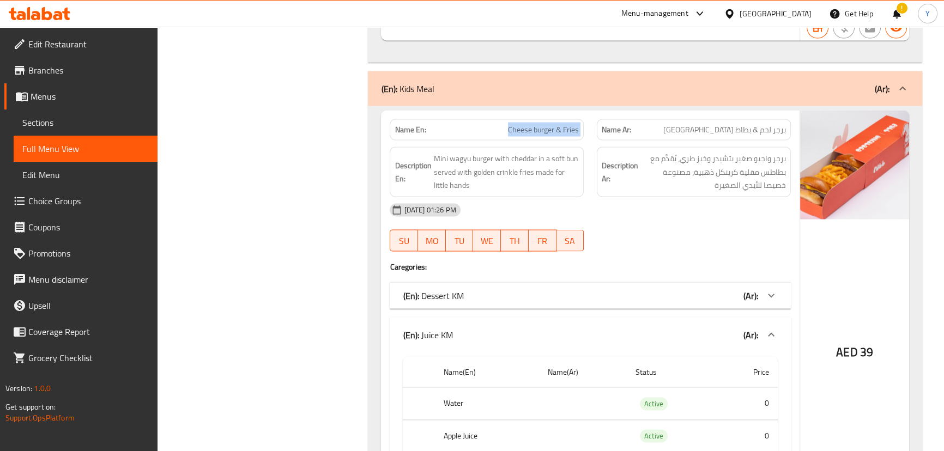
scroll to position [2836, 0]
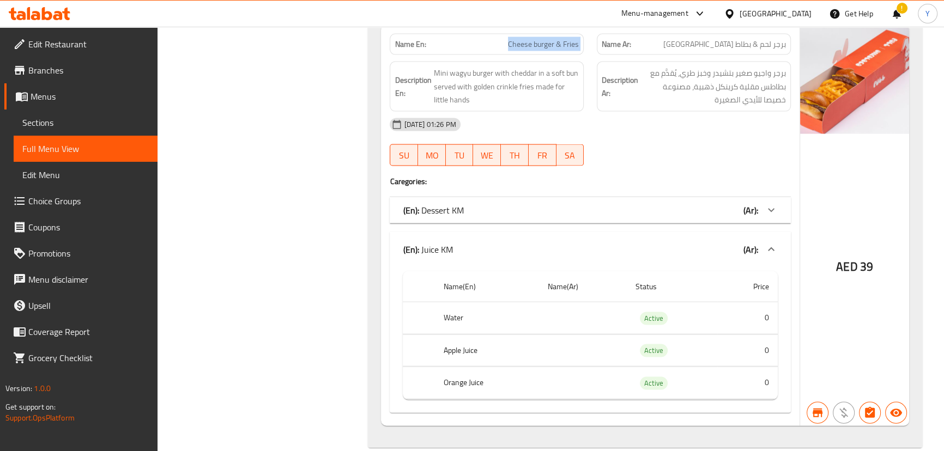
click at [512, 205] on div "(En): Dessert KM (Ar):" at bounding box center [580, 210] width 355 height 13
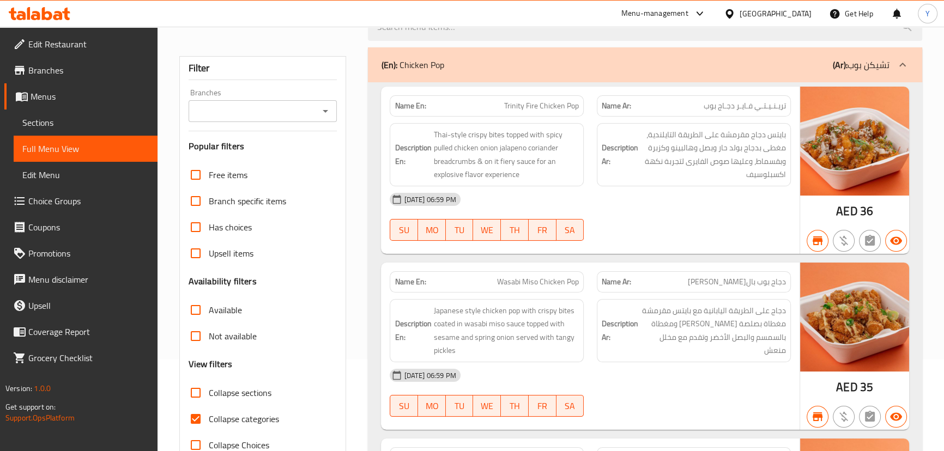
scroll to position [198, 0]
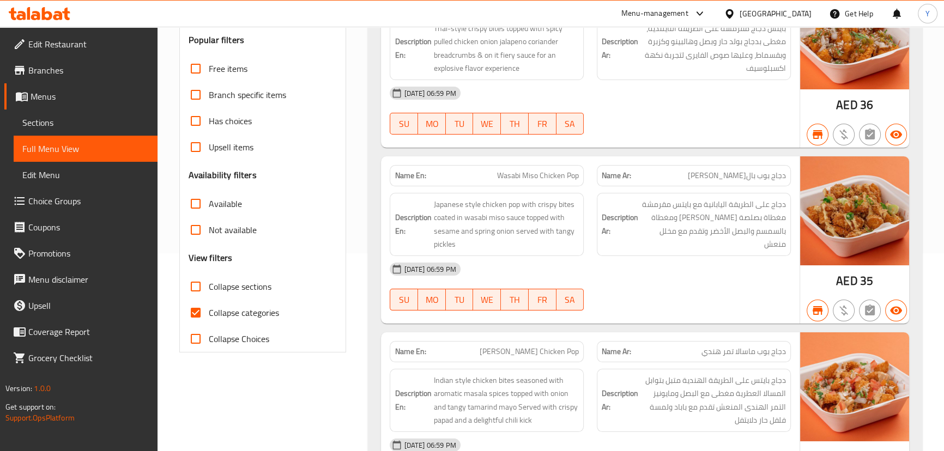
click at [213, 280] on span "Collapse sections" at bounding box center [240, 286] width 63 height 13
click at [209, 278] on input "Collapse sections" at bounding box center [196, 287] width 26 height 26
checkbox input "true"
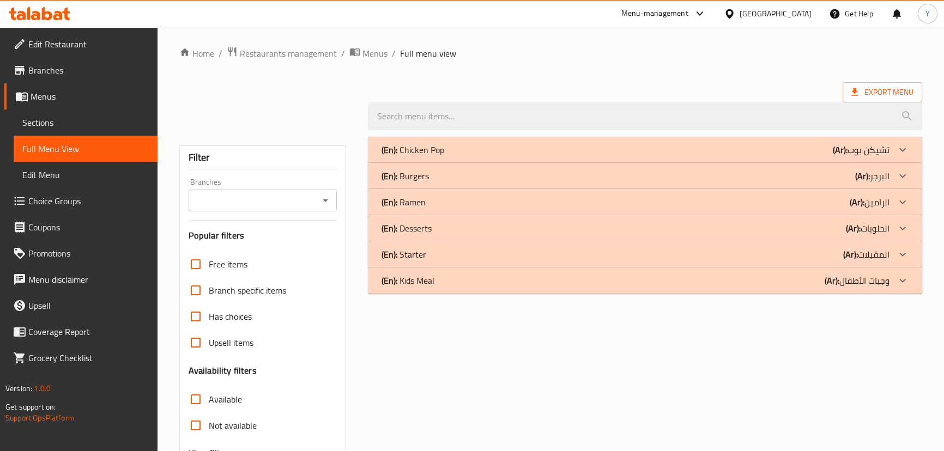
scroll to position [0, 0]
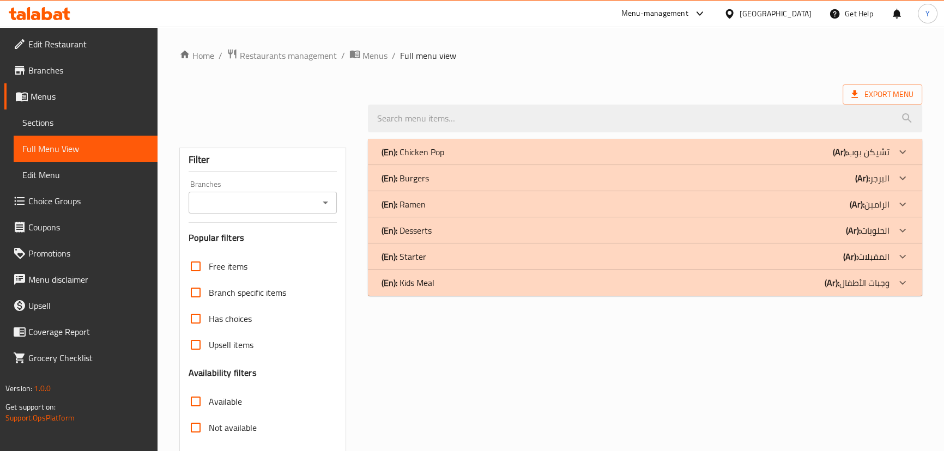
click at [483, 178] on div "(En): Burgers (Ar): البرجر" at bounding box center [635, 178] width 508 height 13
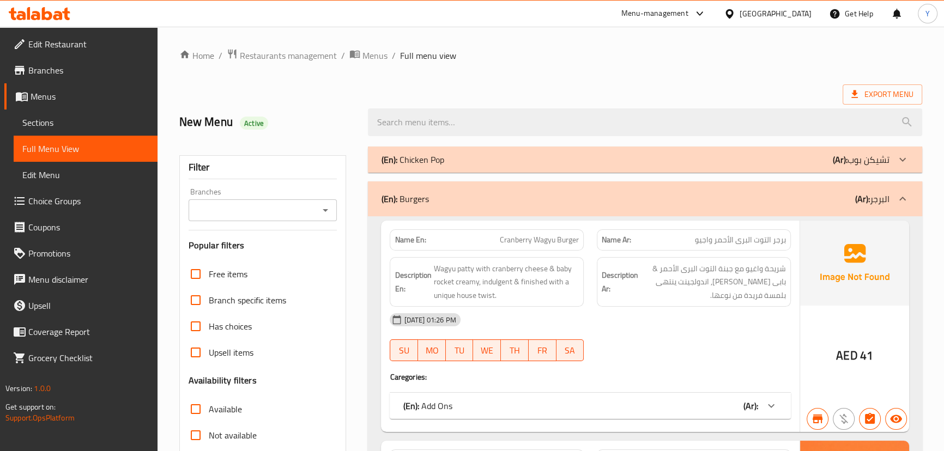
click at [526, 246] on span "Cranberry Wagyu Burger" at bounding box center [539, 239] width 79 height 11
copy span "Cranberry"
click at [526, 246] on span "Cranberry Wagyu Burger" at bounding box center [539, 239] width 79 height 11
copy span "Cranberry Wagyu Burger"
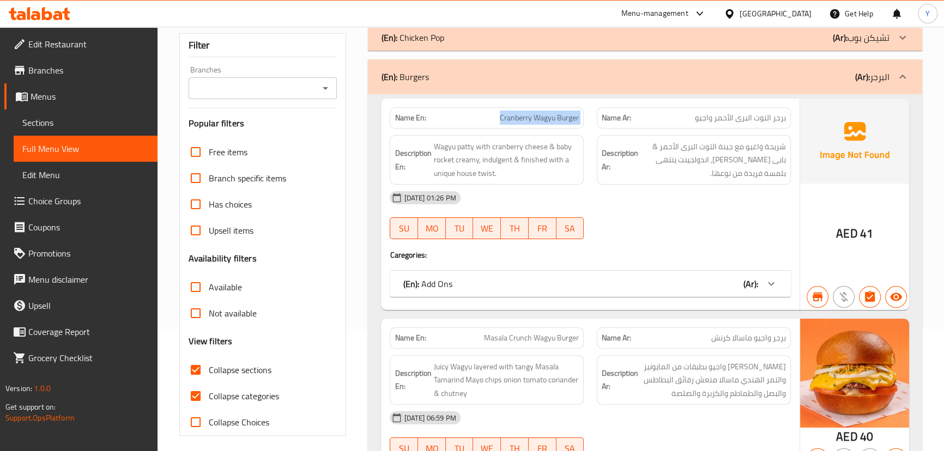
scroll to position [198, 0]
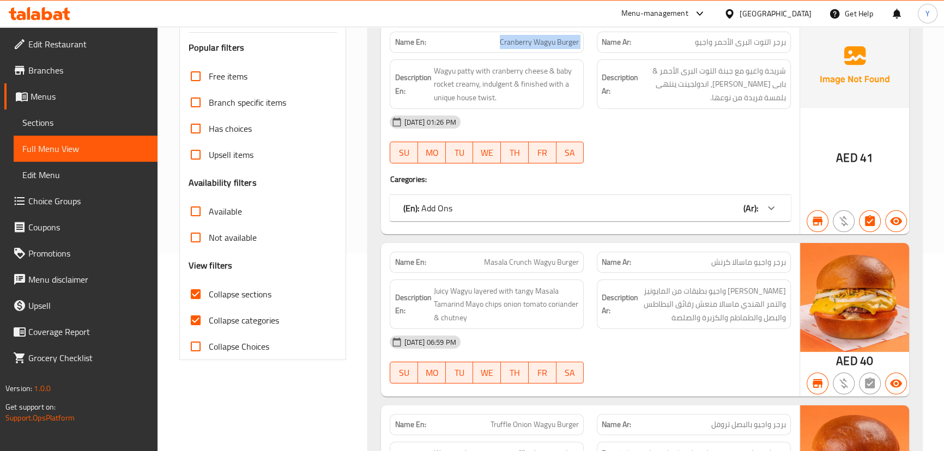
click at [652, 214] on div "(En): Add Ons (Ar):" at bounding box center [590, 208] width 400 height 26
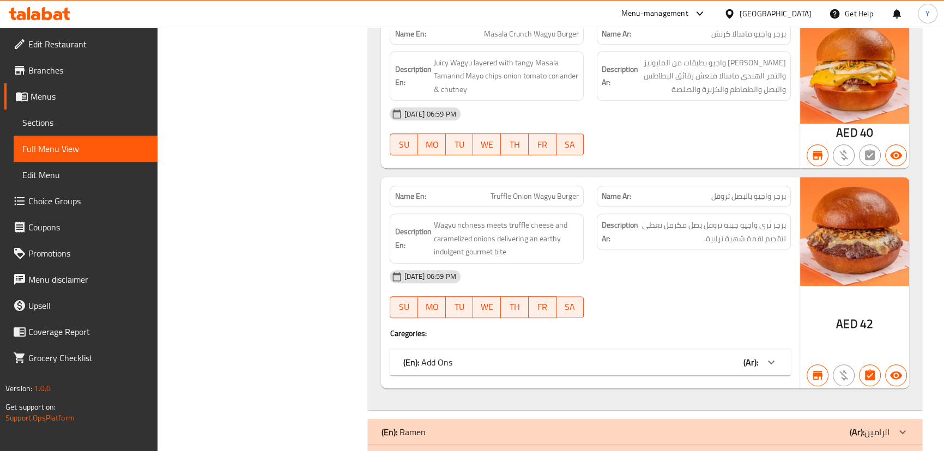
scroll to position [707, 0]
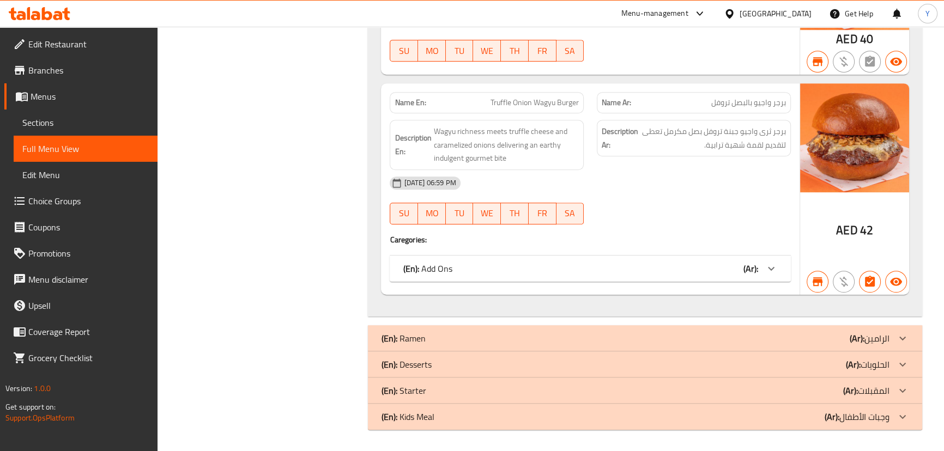
click at [741, 327] on div "(En): Ramen (Ar): الرامين" at bounding box center [645, 338] width 554 height 26
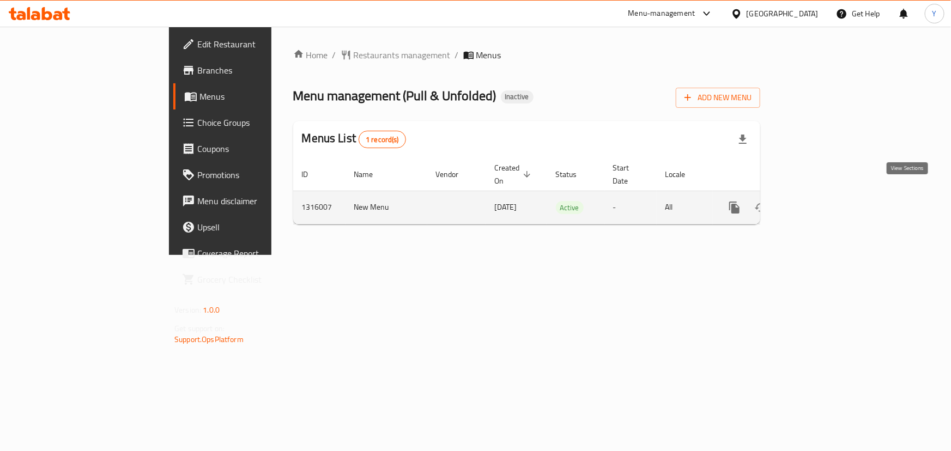
click at [820, 201] on icon "enhanced table" at bounding box center [812, 207] width 13 height 13
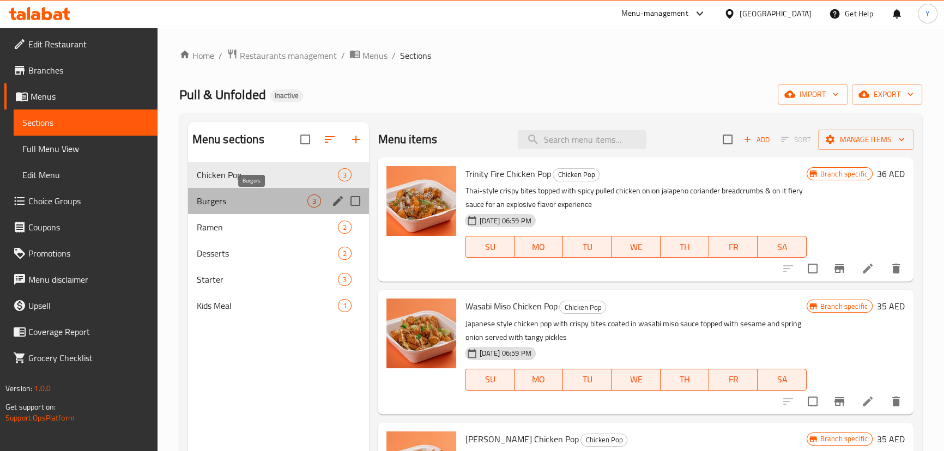
click at [258, 197] on span "Burgers" at bounding box center [252, 201] width 111 height 13
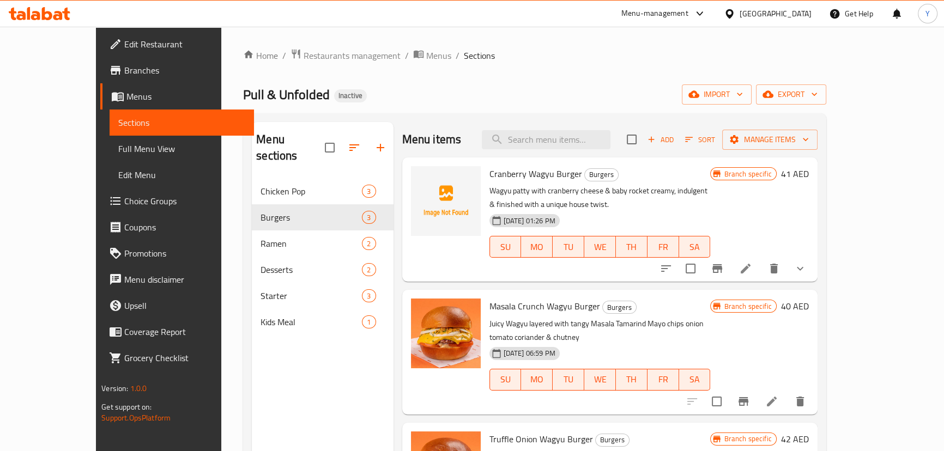
click at [752, 262] on icon at bounding box center [745, 268] width 13 height 13
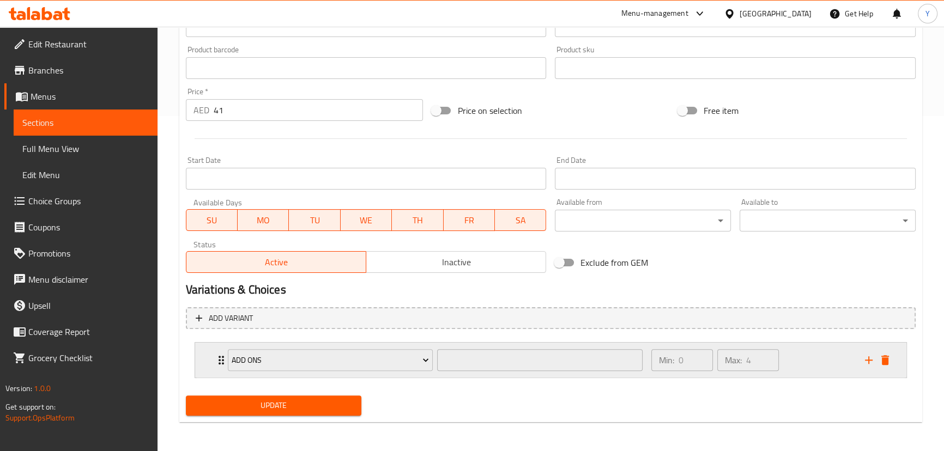
scroll to position [336, 0]
click at [779, 366] on div "Max: 4 ​" at bounding box center [748, 360] width 66 height 26
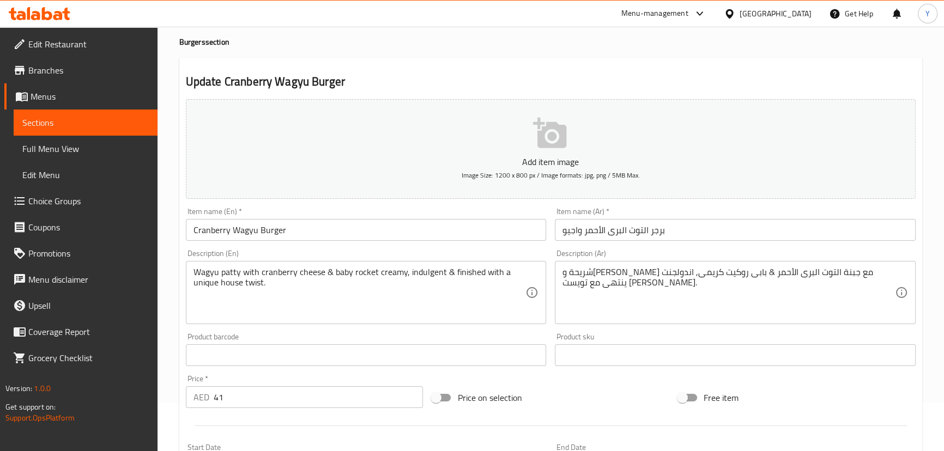
scroll to position [0, 0]
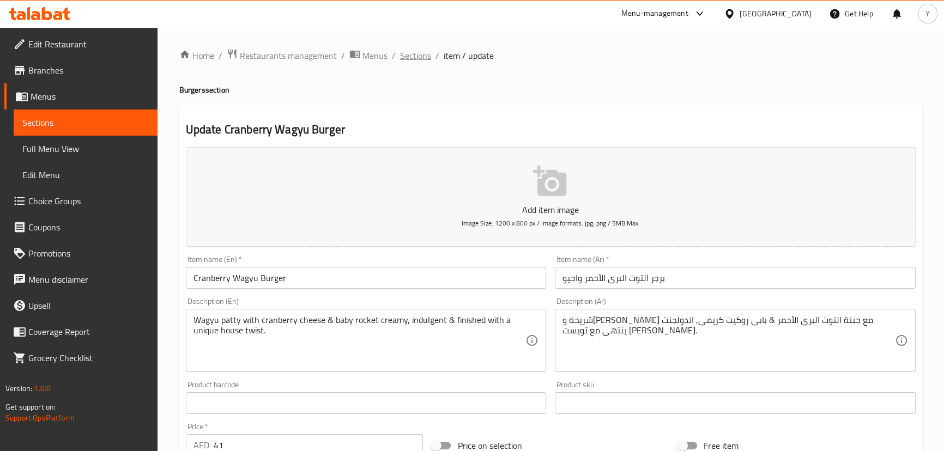
click at [416, 57] on span "Sections" at bounding box center [415, 55] width 31 height 13
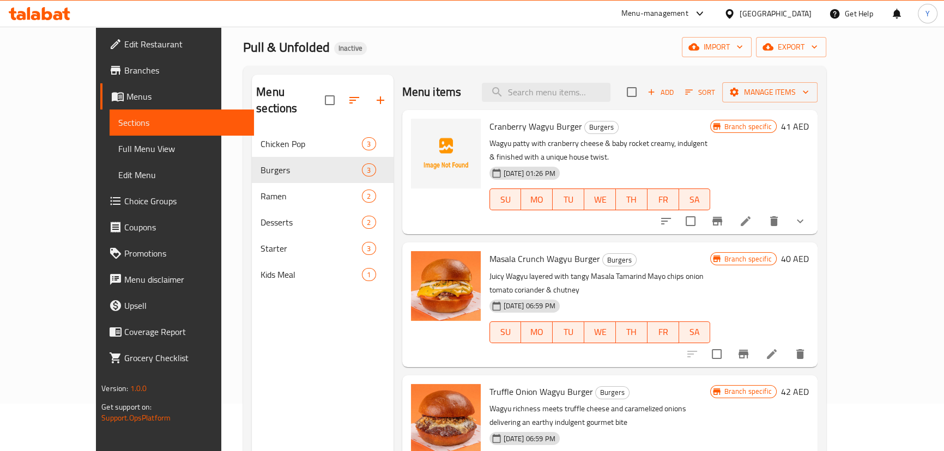
scroll to position [99, 0]
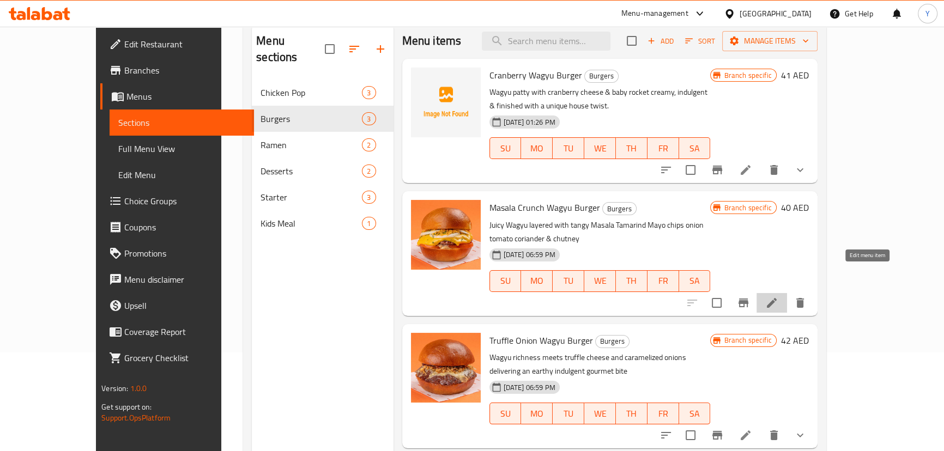
click at [778, 296] on icon at bounding box center [771, 302] width 13 height 13
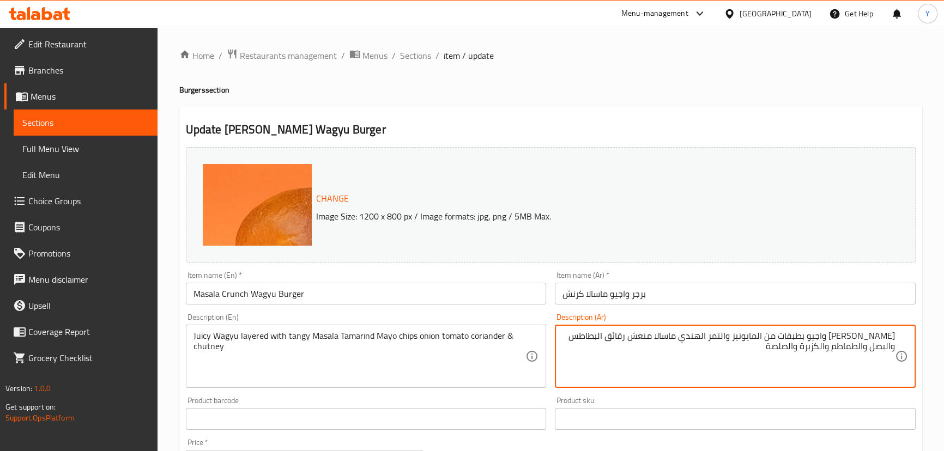
click at [651, 354] on textarea "[PERSON_NAME] واجيو بطبقات من المايونيز والتمر الهندي ماسالا منعش رقائق البطاطس…" at bounding box center [728, 357] width 332 height 52
drag, startPoint x: 818, startPoint y: 349, endPoint x: 755, endPoint y: 346, distance: 63.3
click at [769, 347] on textarea "[PERSON_NAME] واجيو بطبقات من المايونيز والتمر الهندي ماسالا منعش رقائق البطاطس…" at bounding box center [728, 357] width 332 height 52
click at [855, 342] on textarea "جوسي واجيو بطبقات من المايونيز والتمر الهندي ماسالا منعش رقائق البطاطس والبصل و…" at bounding box center [728, 357] width 332 height 52
click at [659, 339] on textarea "جوسي واجيو بطبقات من المايونيز والتمر الهندي ماسالا منعش رقائق البطاطس والبصل و…" at bounding box center [728, 357] width 332 height 52
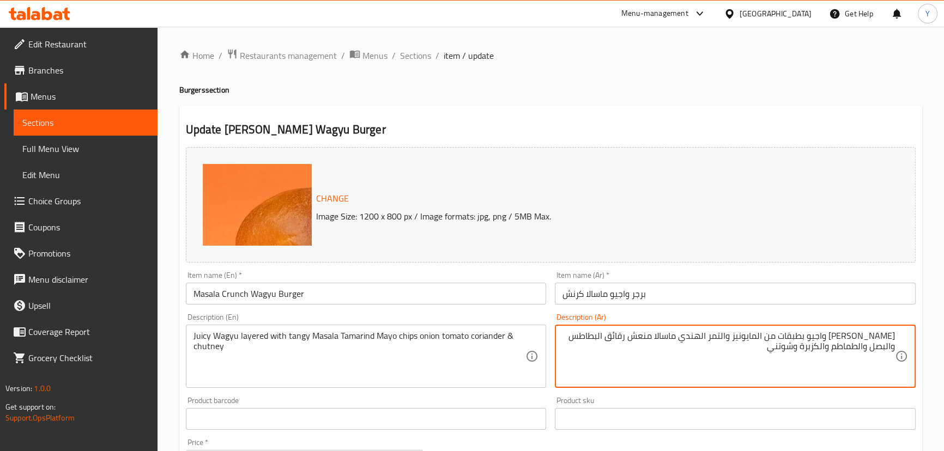
drag, startPoint x: 659, startPoint y: 339, endPoint x: 648, endPoint y: 339, distance: 11.4
click at [648, 339] on textarea "جوسي واجيو بطبقات من المايونيز والتمر الهندي ماسالا منعش رقائق البطاطس والبصل و…" at bounding box center [728, 357] width 332 height 52
click at [652, 341] on textarea "جوسي واجيو بطبقات من المايونيز والتمر الهندي ماسالا منعش رقائق البطاطس والبصل و…" at bounding box center [728, 357] width 332 height 52
drag, startPoint x: 652, startPoint y: 341, endPoint x: 629, endPoint y: 336, distance: 23.5
click at [629, 336] on textarea "جوسي واجيو بطبقات من المايونيز والتمر الهندي ماسالا منعش رقائق البطاطس والبصل و…" at bounding box center [728, 357] width 332 height 52
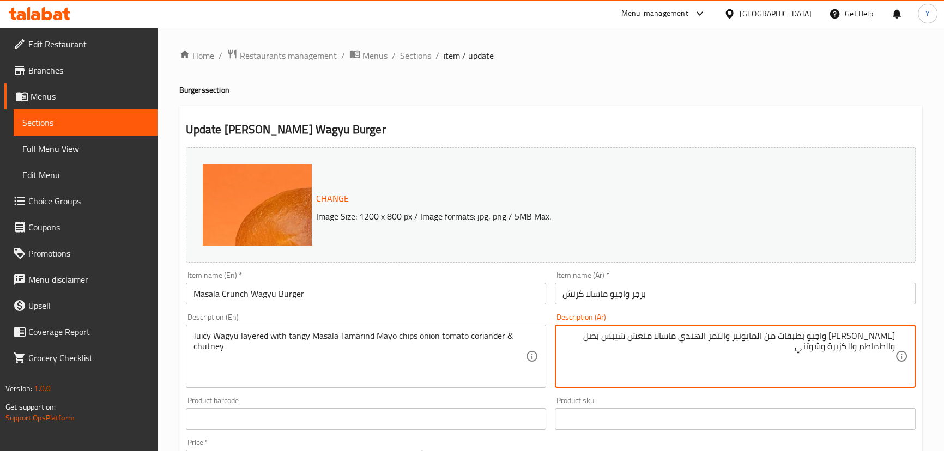
type textarea "جوسي واجيو بطبقات من المايونيز والتمر الهندي ماسالا منعش شيبس بصل والطماطم والك…"
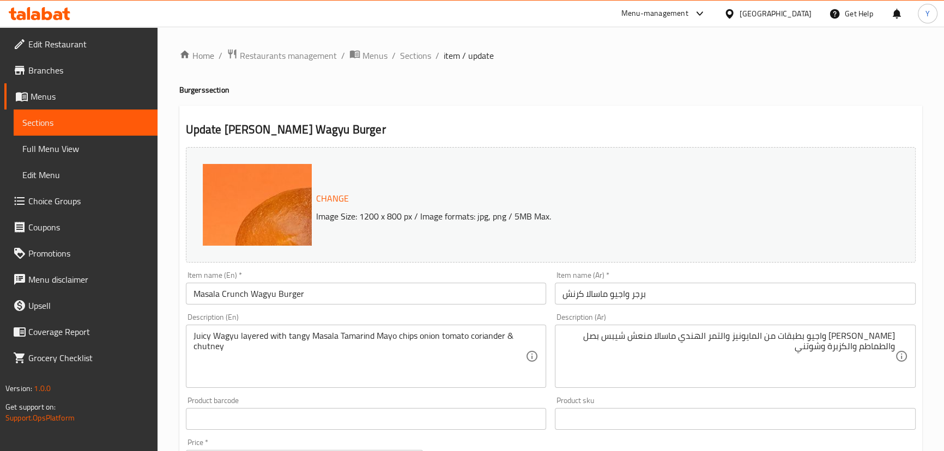
click at [686, 83] on div "Home / Restaurants management / Menus / Sections / item / update Burgers sectio…" at bounding box center [550, 405] width 743 height 715
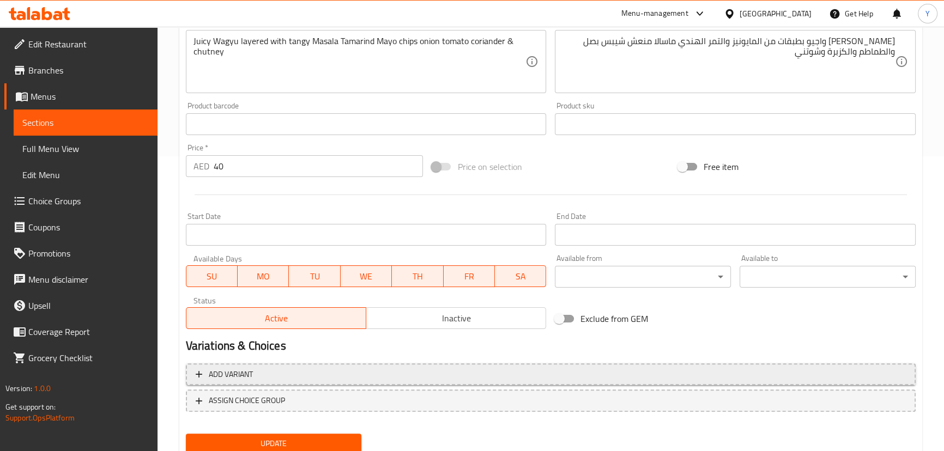
scroll to position [334, 0]
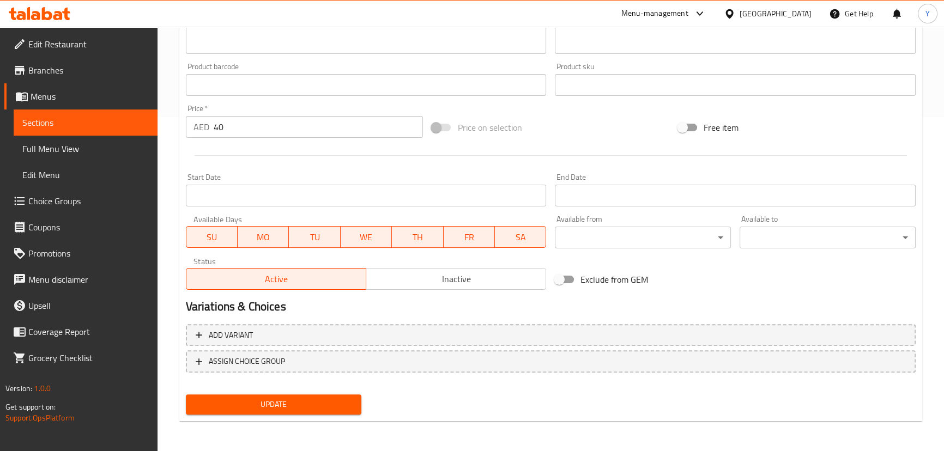
click at [350, 396] on button "Update" at bounding box center [274, 404] width 176 height 20
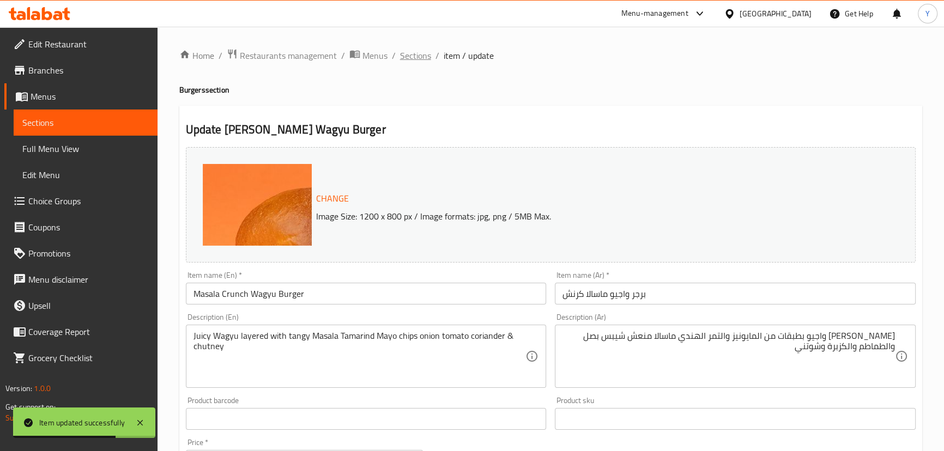
click at [408, 52] on span "Sections" at bounding box center [415, 55] width 31 height 13
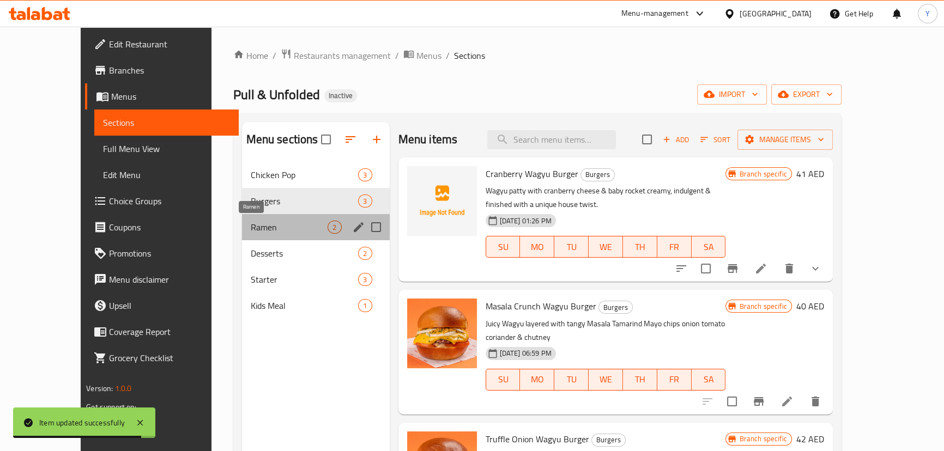
click at [251, 222] on span "Ramen" at bounding box center [289, 227] width 77 height 13
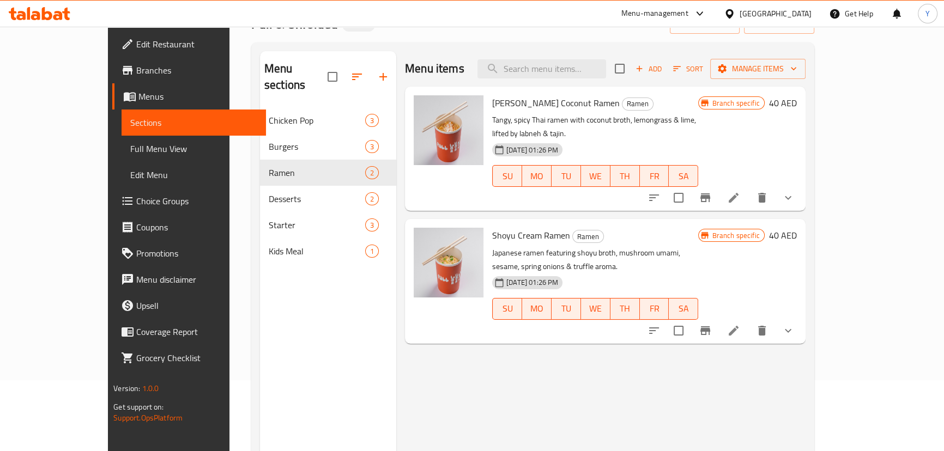
scroll to position [148, 0]
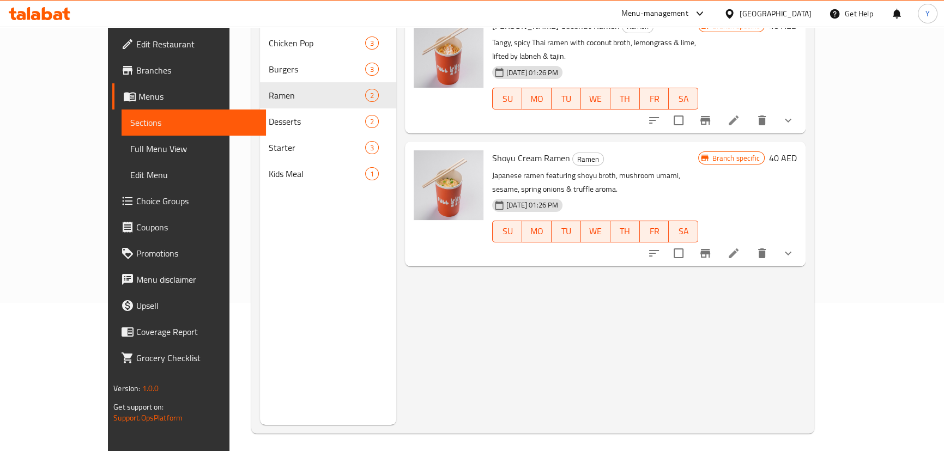
click at [749, 244] on li at bounding box center [733, 254] width 31 height 20
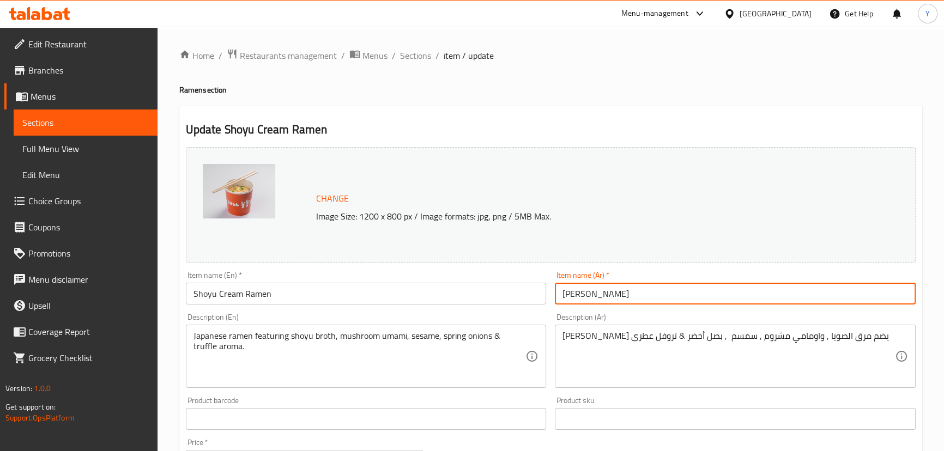
click at [650, 298] on input "صويا كريم رامان" at bounding box center [735, 294] width 361 height 22
click at [371, 295] on input "Shoyu Cream Ramen" at bounding box center [366, 294] width 361 height 22
click at [898, 291] on input "صويا كريم رامان" at bounding box center [735, 294] width 361 height 22
click at [855, 296] on input "صويا كريم رامان" at bounding box center [735, 294] width 361 height 22
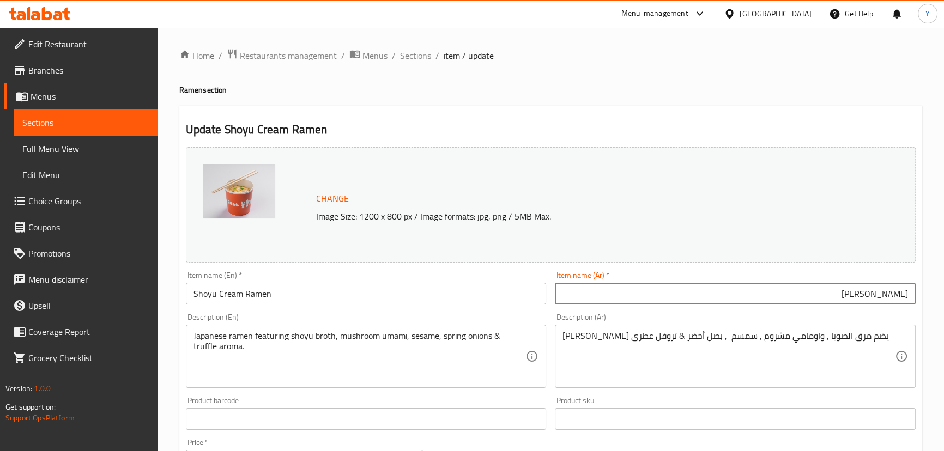
click at [855, 296] on input "صويا كريم رامان" at bounding box center [735, 294] width 361 height 22
type input "صويا"
type input "رامين كريمة شويو"
click at [854, 293] on input "رامين كريمة شويو" at bounding box center [735, 294] width 361 height 22
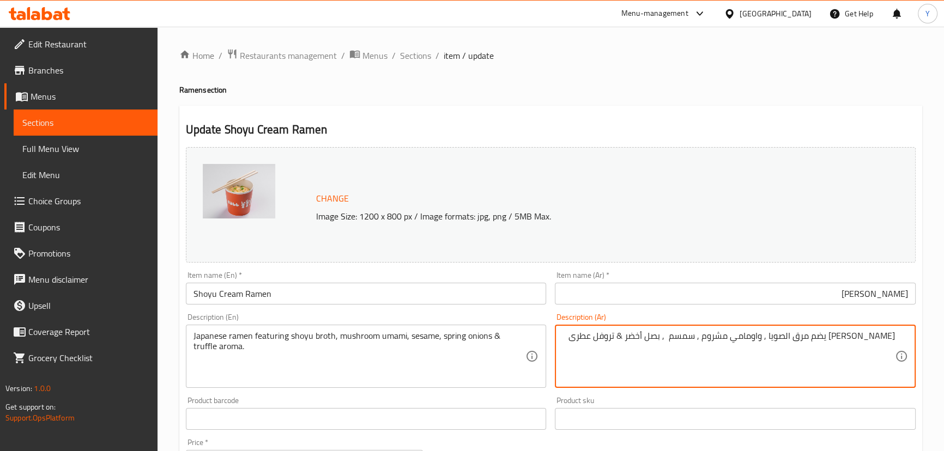
click at [802, 342] on textarea "رامين يابانى يضم مرق الصويا , واومامي مشروم , سمسم , بصل أخضر & تروفل عطرى" at bounding box center [728, 357] width 332 height 52
paste textarea "ويو"
click at [849, 298] on input "رامين كريمة شويو" at bounding box center [735, 294] width 361 height 22
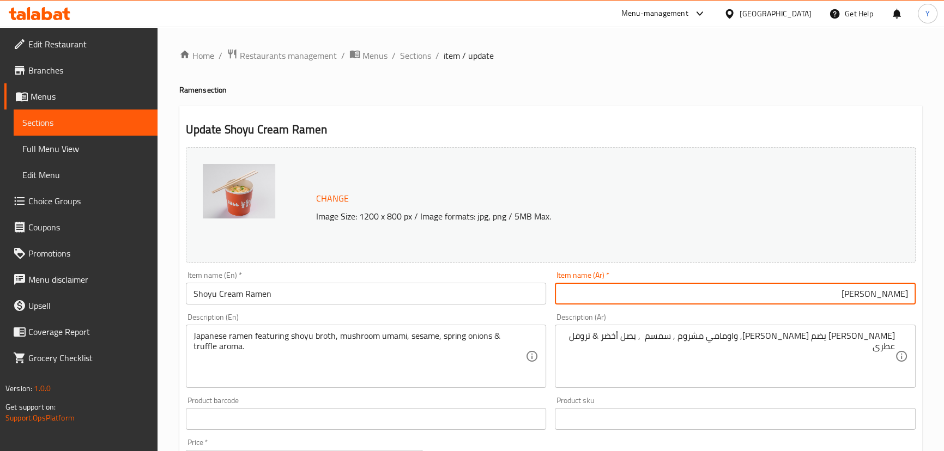
click at [849, 298] on input "رامين كريمة شويو" at bounding box center [735, 294] width 361 height 22
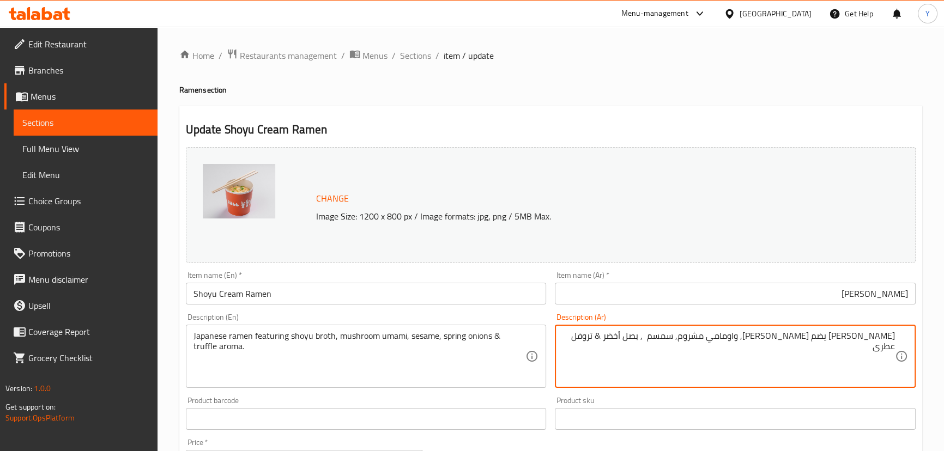
click at [699, 338] on textarea "رامين يابانى يضم مرق شويو, واومامي مشروم, سمسم , بصل أخضر & تروفل عطرى" at bounding box center [728, 357] width 332 height 52
type textarea "رامين يابانى يضم مرق شويو, واومامي مشروم, سمسم , بصل أخضر & تروفل عطرى"
click at [687, 90] on h4 "Ramen section" at bounding box center [550, 89] width 743 height 11
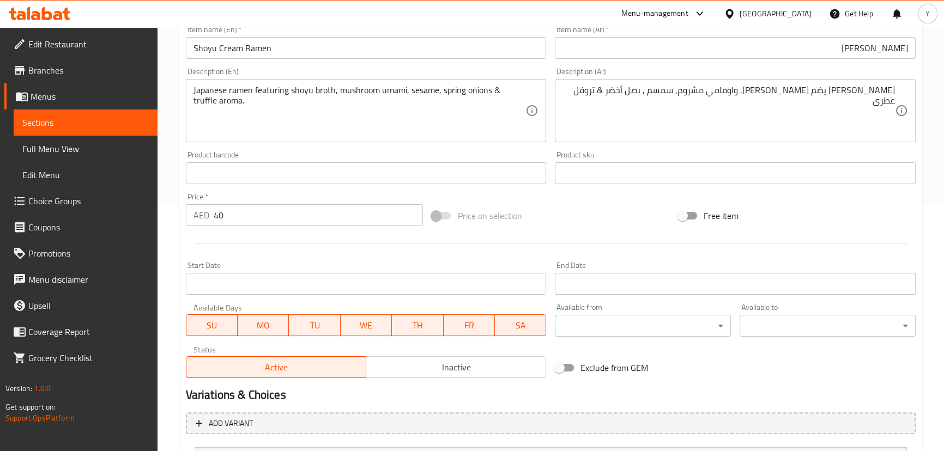
scroll to position [353, 0]
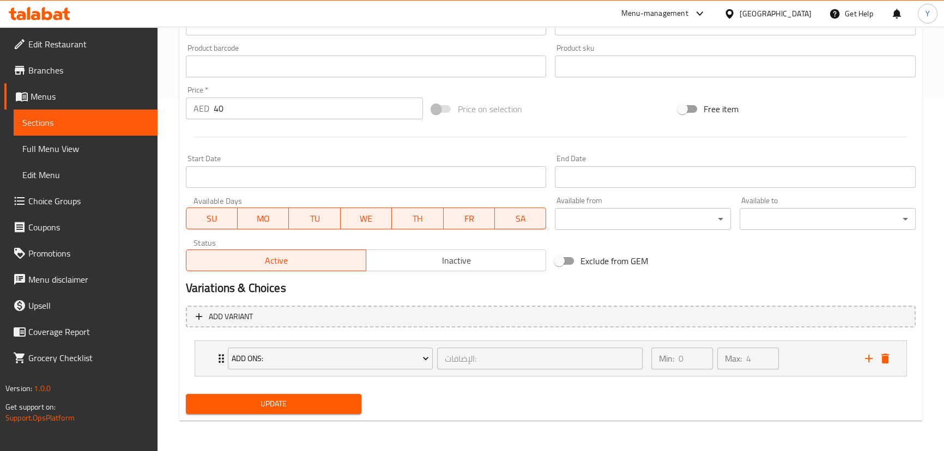
click at [294, 408] on span "Update" at bounding box center [274, 404] width 159 height 14
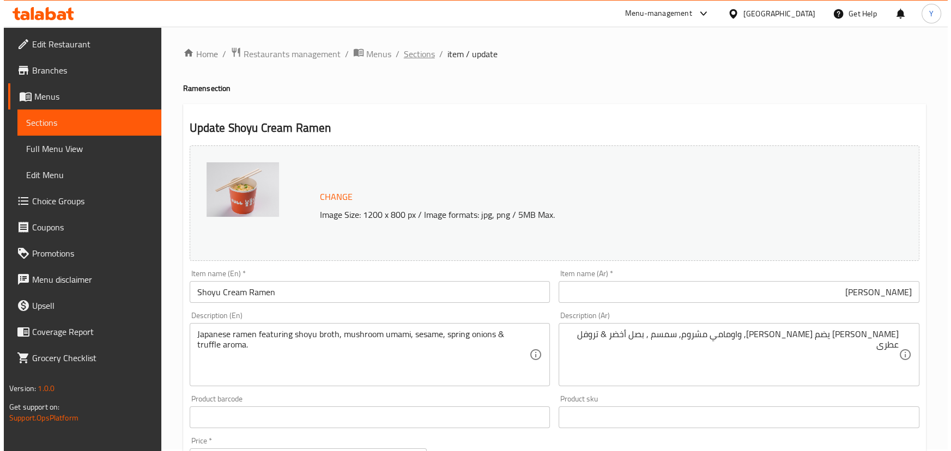
scroll to position [0, 0]
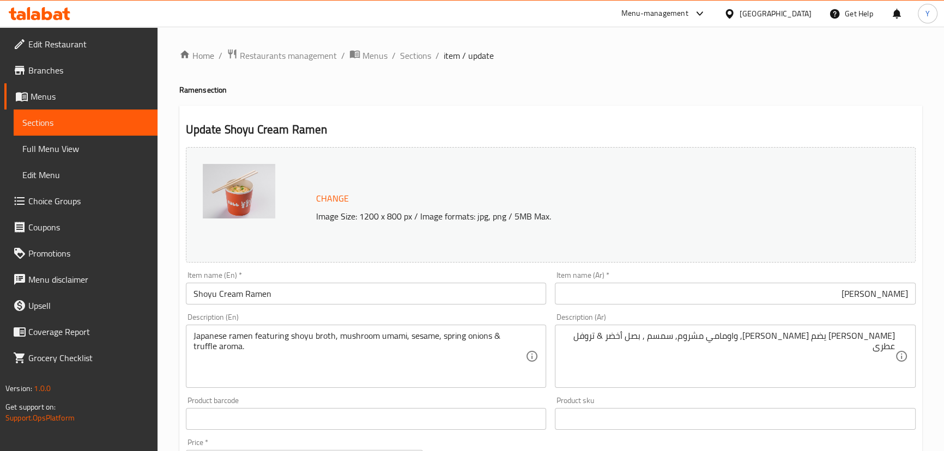
drag, startPoint x: 401, startPoint y: 57, endPoint x: 417, endPoint y: 69, distance: 20.0
click at [401, 57] on span "Sections" at bounding box center [415, 55] width 31 height 13
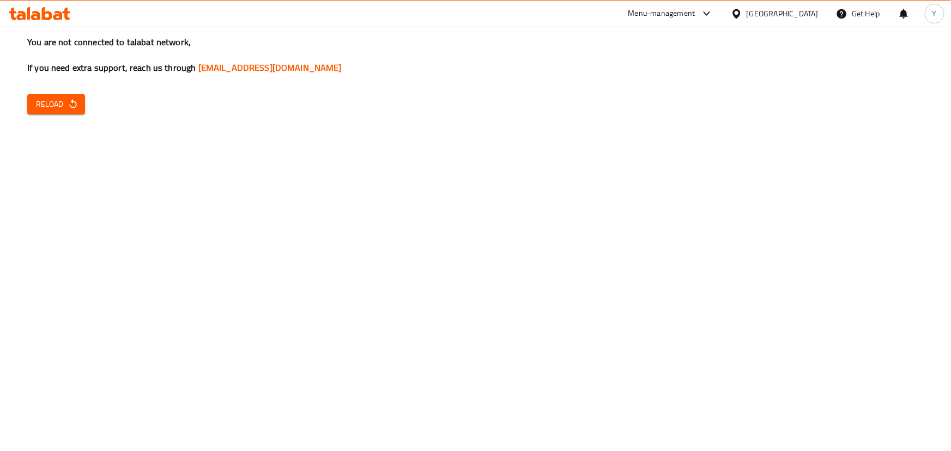
click at [97, 97] on div "You are not connected to talabat network, If you need extra support, reach us t…" at bounding box center [475, 225] width 951 height 451
click at [71, 101] on icon "button" at bounding box center [72, 103] width 7 height 9
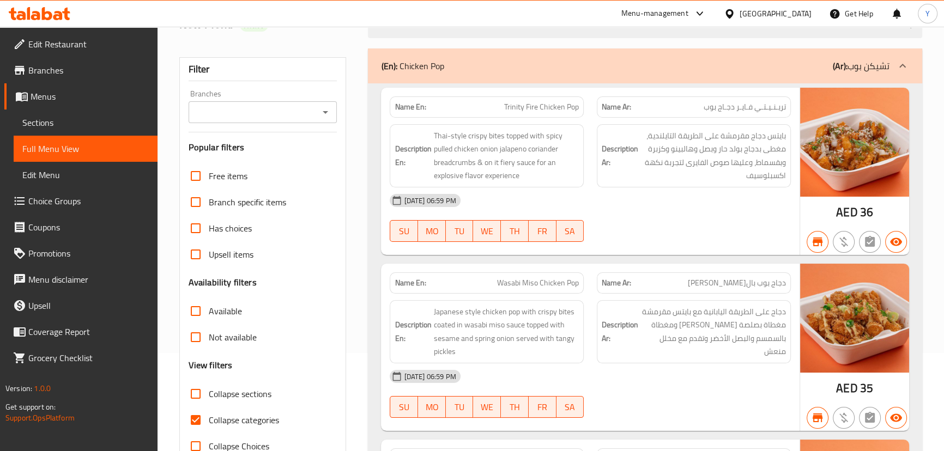
scroll to position [99, 0]
click at [213, 387] on span "Collapse sections" at bounding box center [240, 393] width 63 height 13
click at [209, 386] on input "Collapse sections" at bounding box center [196, 393] width 26 height 26
checkbox input "true"
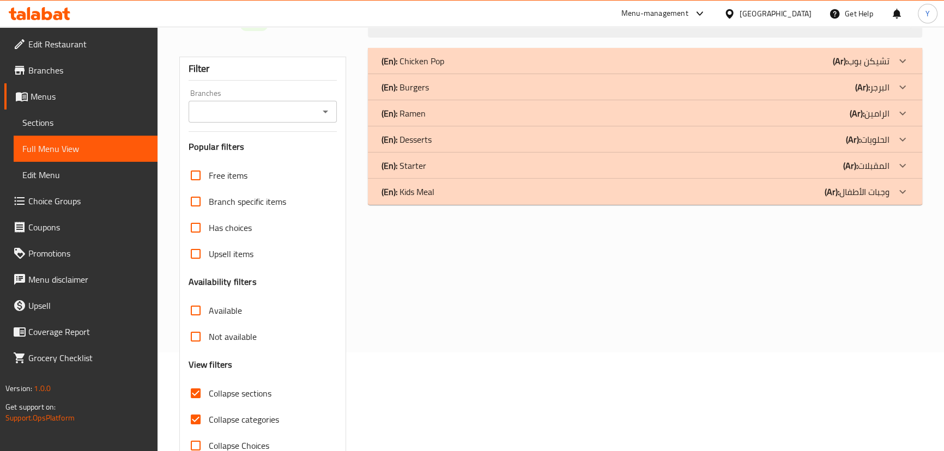
click at [535, 112] on div "(En): Ramen (Ar): الرامين" at bounding box center [635, 113] width 508 height 13
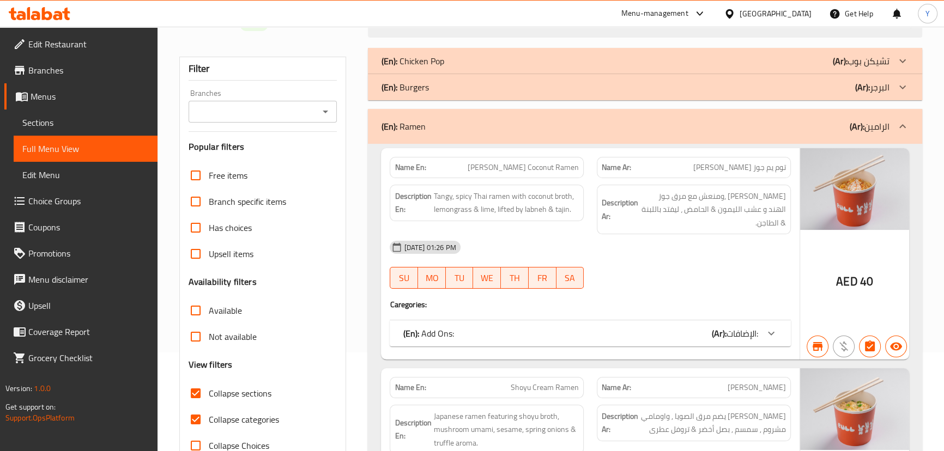
click at [535, 112] on div "(En): Ramen (Ar): الرامين" at bounding box center [645, 126] width 554 height 35
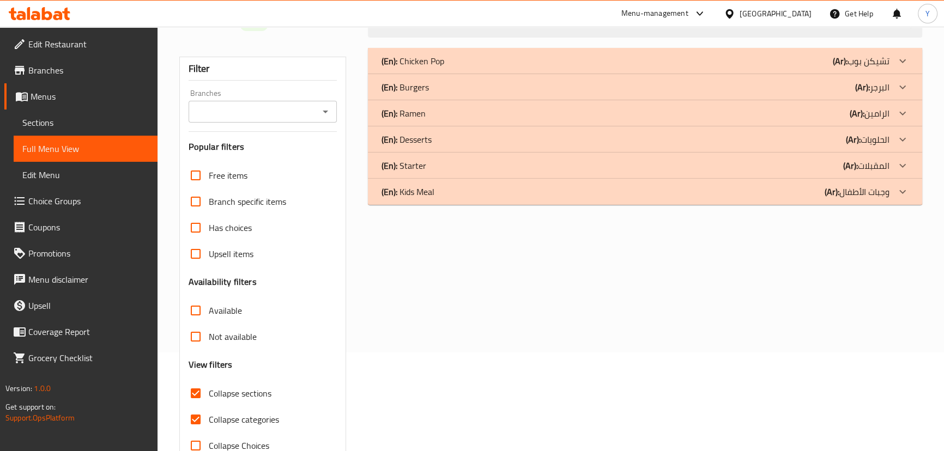
click at [679, 71] on div "(En): Chicken Pop (Ar): تشيكن بوب" at bounding box center [645, 61] width 554 height 26
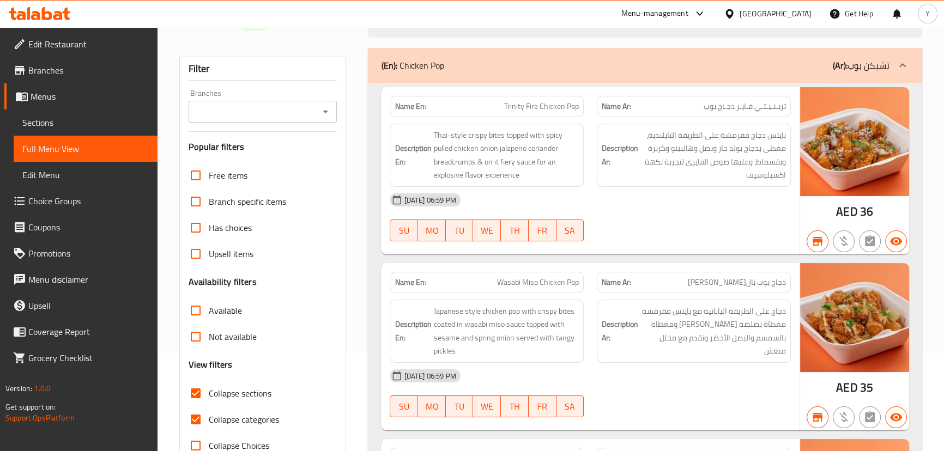
click at [709, 77] on div "(En): Chicken Pop (Ar): تشيكن بوب" at bounding box center [645, 65] width 554 height 35
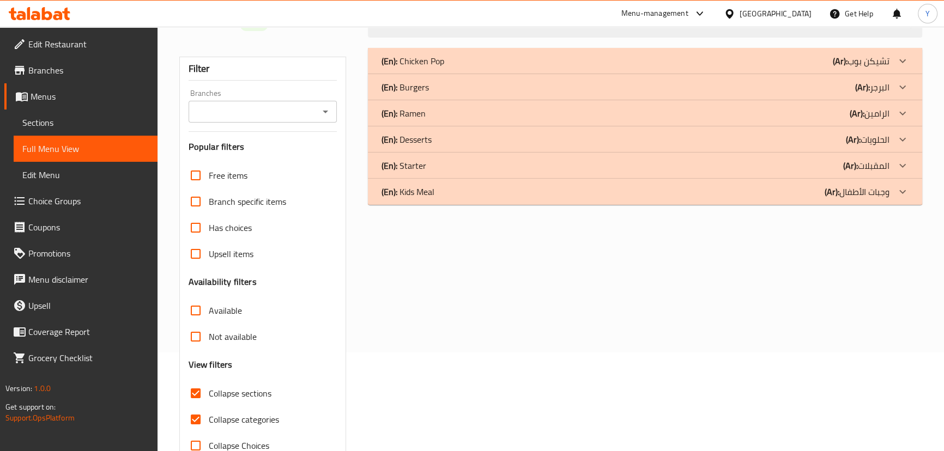
click at [714, 93] on div "(En): Burgers (Ar): البرجر" at bounding box center [635, 87] width 508 height 13
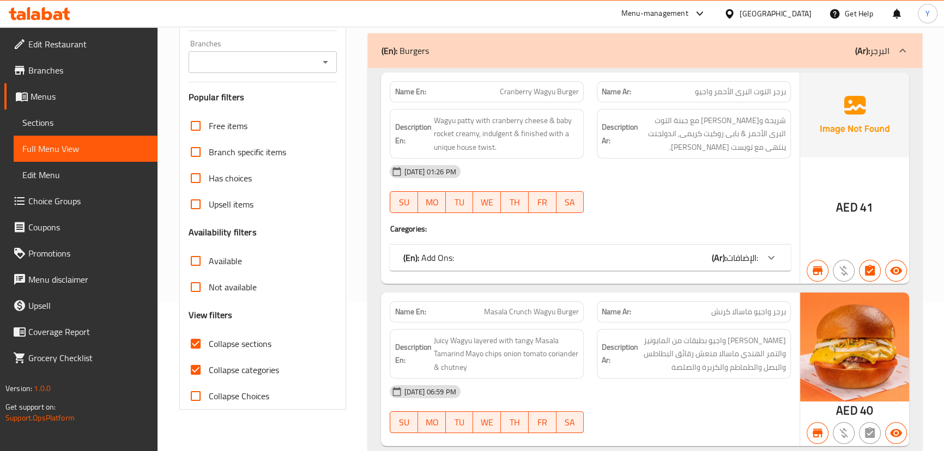
click at [714, 250] on b "(Ar):" at bounding box center [719, 258] width 15 height 16
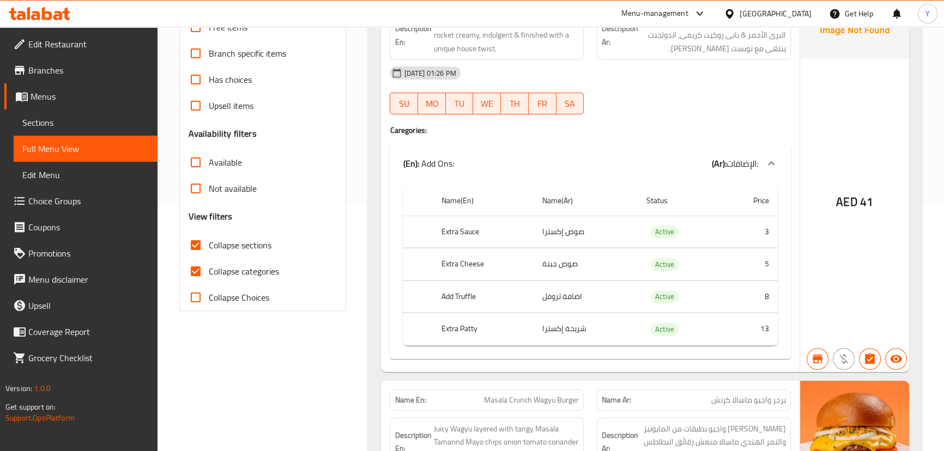
scroll to position [247, 0]
click at [829, 84] on div "AED 41" at bounding box center [854, 172] width 109 height 398
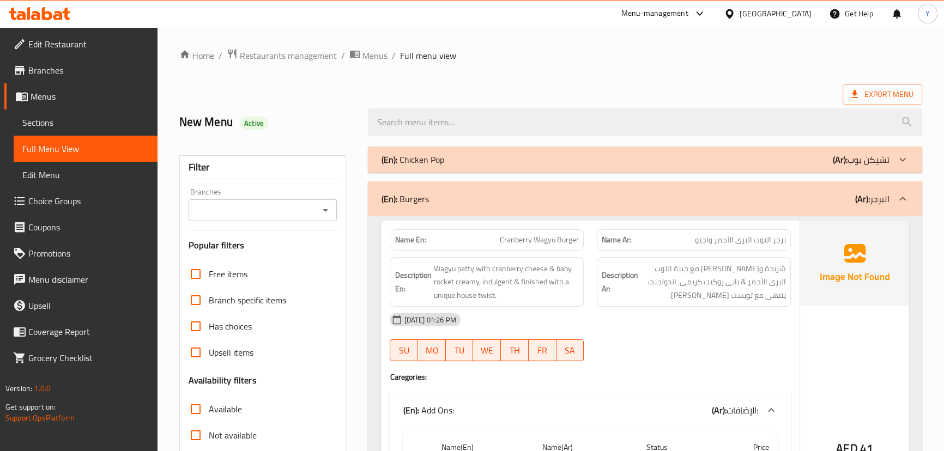
scroll to position [49, 0]
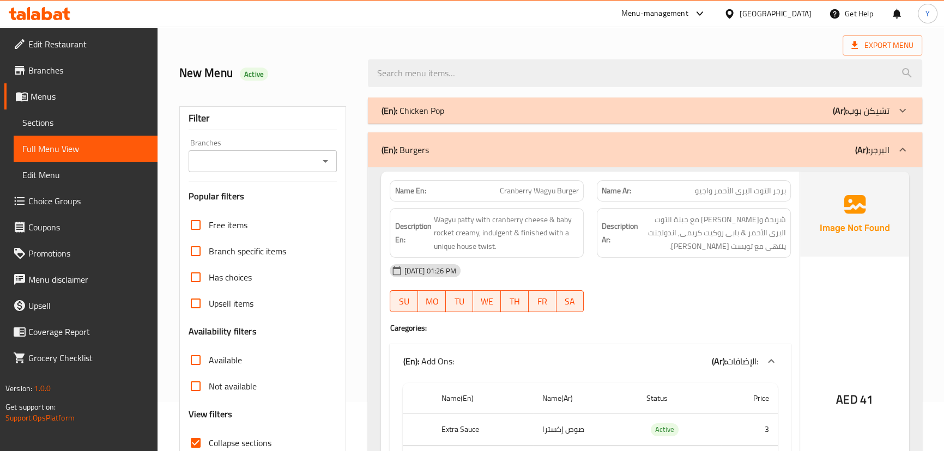
click at [536, 193] on span "Cranberry Wagyu Burger" at bounding box center [539, 190] width 79 height 11
copy span "Cranberry Wagyu Burger"
click at [784, 250] on span "شريحة و[PERSON_NAME] مع جبنة التوت البرى الأحمر & بابى روكيت كريمى, اندولجنت ين…" at bounding box center [712, 233] width 145 height 40
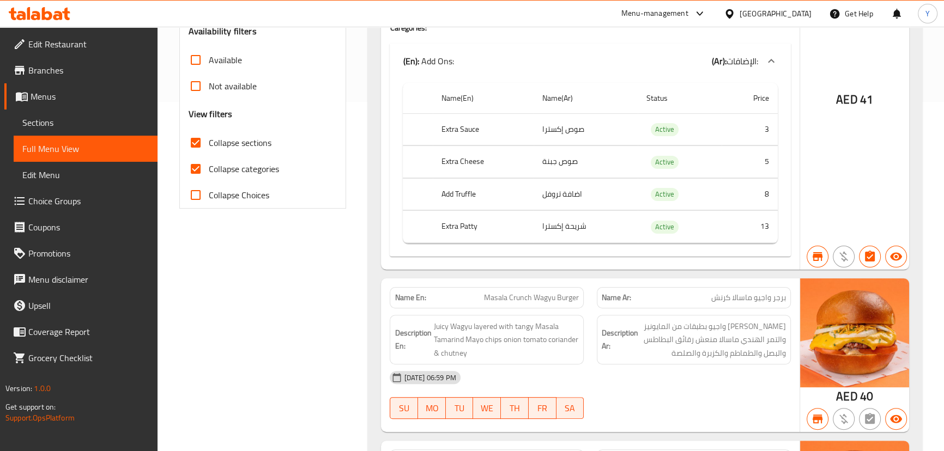
scroll to position [446, 0]
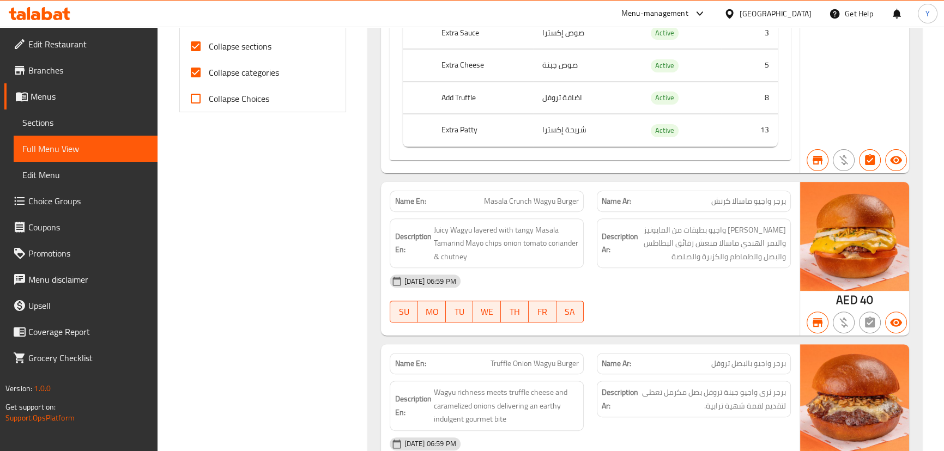
click at [737, 196] on span "برجر واجيو ماسالا كرنش" at bounding box center [748, 201] width 75 height 11
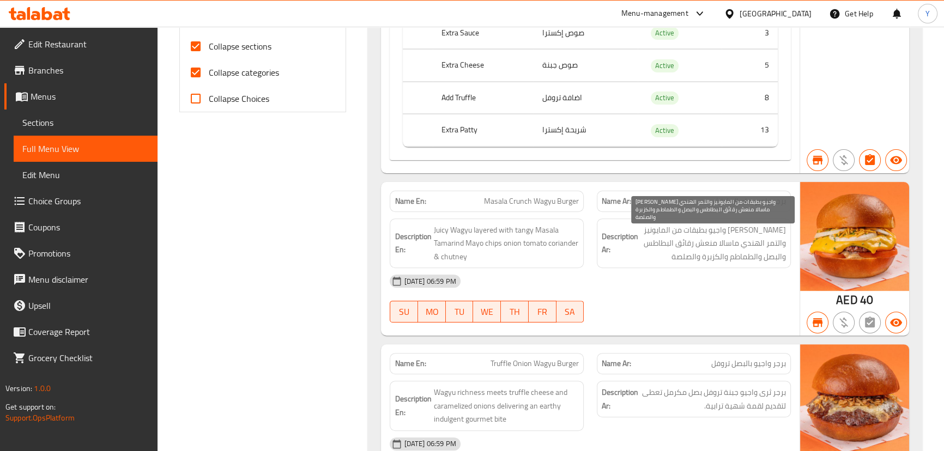
drag, startPoint x: 752, startPoint y: 224, endPoint x: 610, endPoint y: 212, distance: 142.8
click at [752, 224] on span "[PERSON_NAME] واجيو بطبقات من المايونيز والتمر الهندي ماسالا منعش رقائق البطاطس…" at bounding box center [712, 243] width 145 height 40
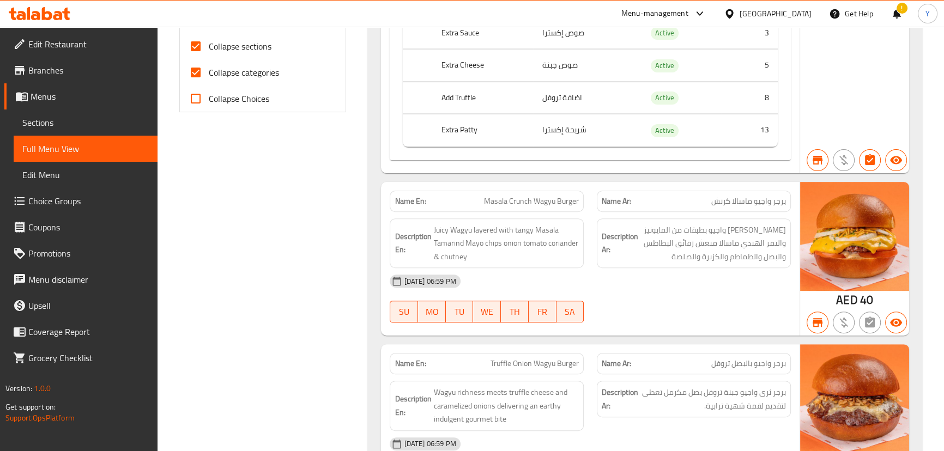
click at [712, 252] on span "[PERSON_NAME] واجيو بطبقات من المايونيز والتمر الهندي ماسالا منعش رقائق البطاطس…" at bounding box center [712, 243] width 145 height 40
click at [526, 205] on span "Masala Crunch Wagyu Burger" at bounding box center [531, 201] width 95 height 11
copy span "Masala Crunch Wagyu Burger"
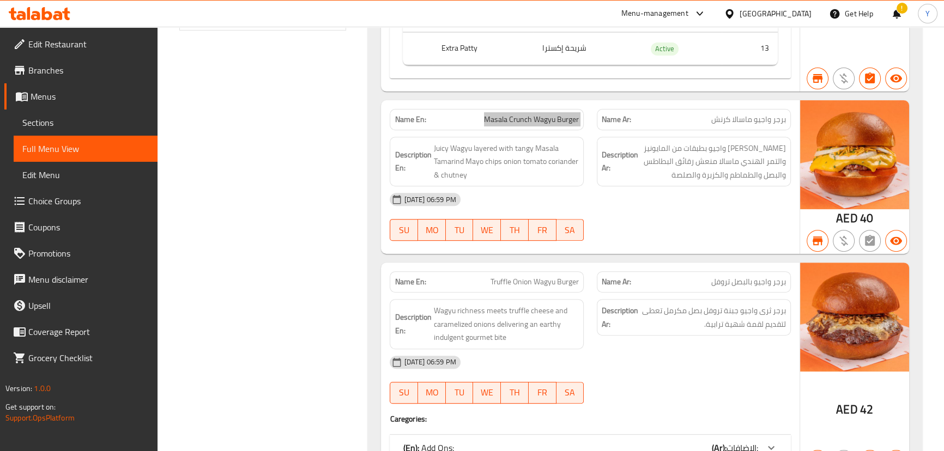
scroll to position [545, 0]
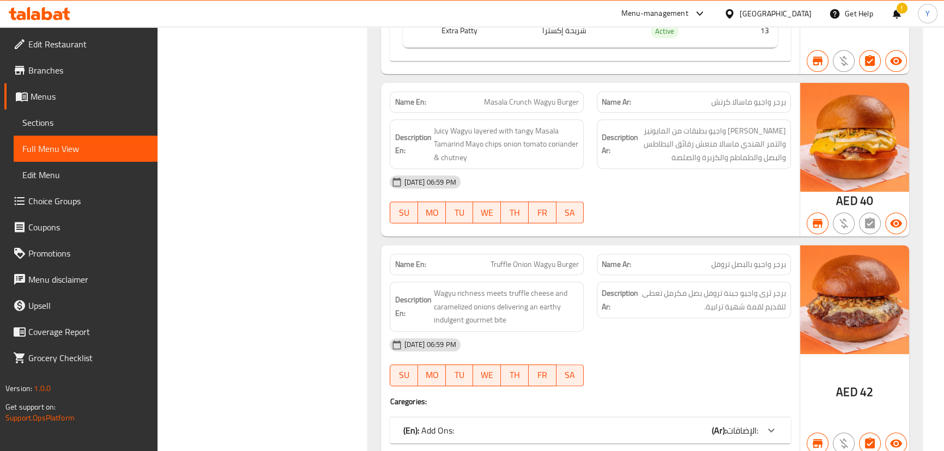
click at [699, 314] on div "Description Ar: برجر ثرى واجيو جبنة تروفل بصل مكرمل تعطى لتقديم لقمة شهية ترابي…" at bounding box center [694, 300] width 194 height 37
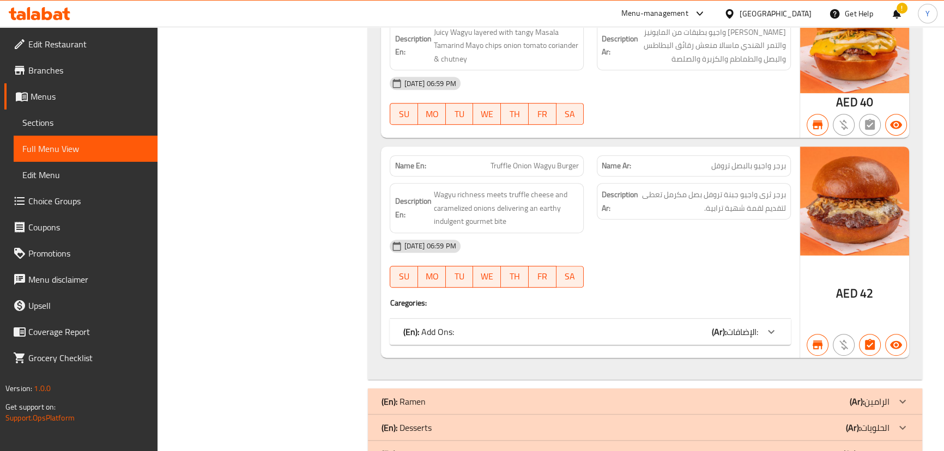
click at [621, 331] on div "(En): Add Ons: (Ar): الإضافات:" at bounding box center [580, 331] width 355 height 13
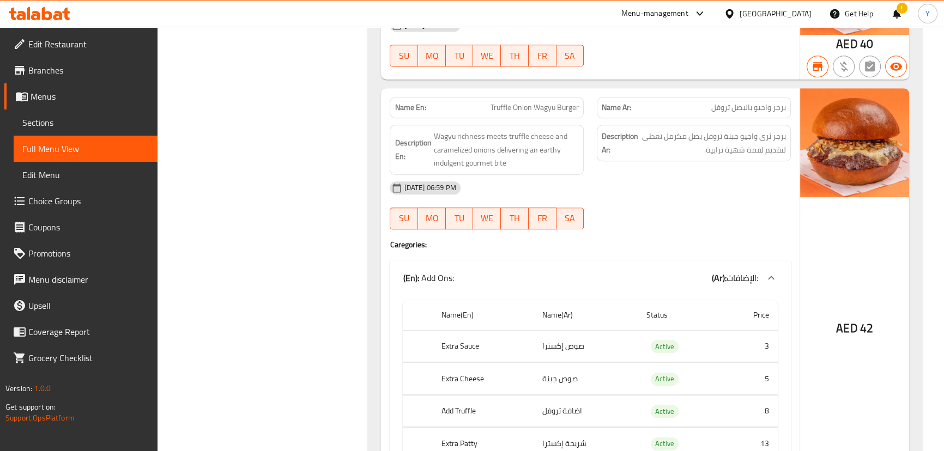
scroll to position [743, 0]
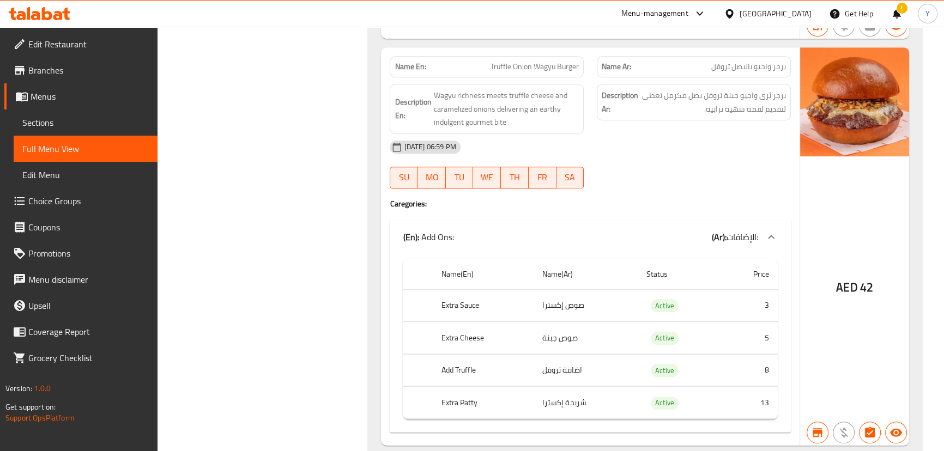
click at [462, 308] on th "Extra Sauce" at bounding box center [483, 305] width 101 height 32
drag, startPoint x: 462, startPoint y: 308, endPoint x: 519, endPoint y: 362, distance: 78.6
click at [519, 362] on tbody "Extra Sauce صوص إكسترا Active 3 Extra Cheese صوص جبنة Active 5 Add Truffle اضاف…" at bounding box center [590, 354] width 374 height 130
click at [438, 310] on th "Extra Sauce" at bounding box center [483, 305] width 101 height 32
drag, startPoint x: 438, startPoint y: 305, endPoint x: 451, endPoint y: 311, distance: 14.2
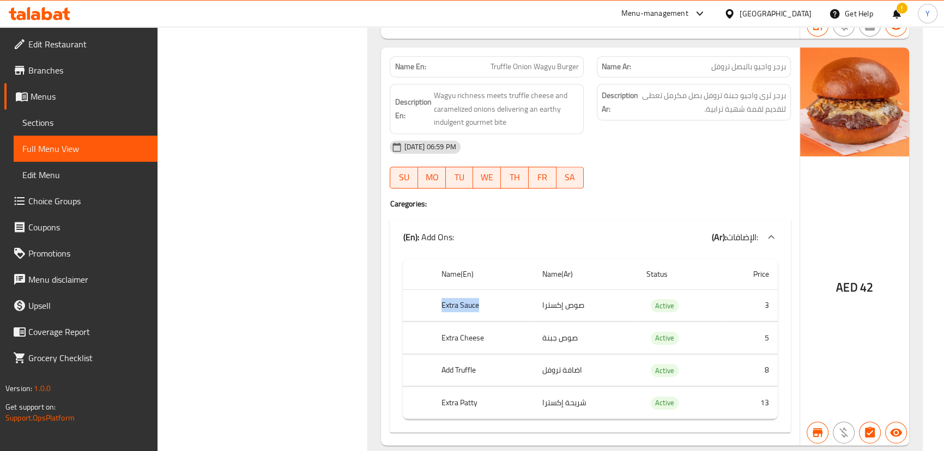
click at [491, 300] on th "Extra Sauce" at bounding box center [483, 305] width 101 height 32
copy th "Extra Sauce"
click at [557, 62] on span "Truffle Onion Wagyu Burger" at bounding box center [534, 66] width 88 height 11
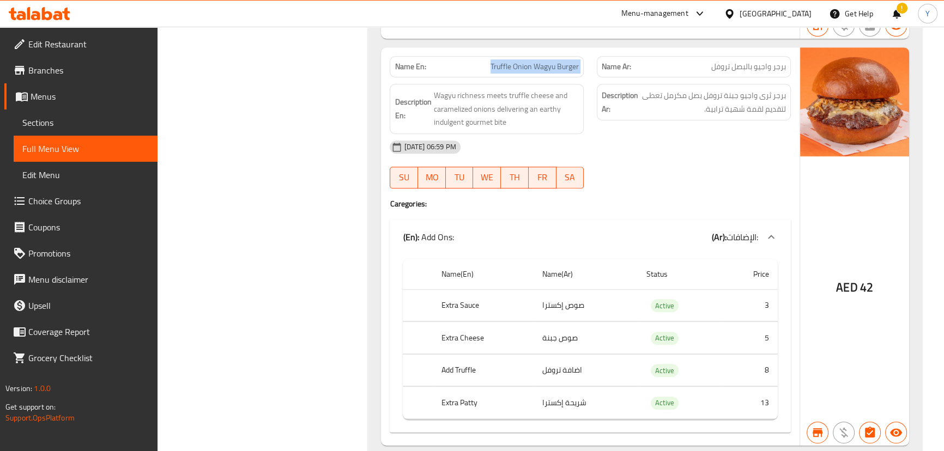
copy span "Truffle Onion Wagyu Burger"
click at [451, 325] on th "Extra Cheese" at bounding box center [483, 338] width 101 height 32
copy th "Extra Cheese"
click at [451, 325] on th "Extra Cheese" at bounding box center [483, 338] width 101 height 32
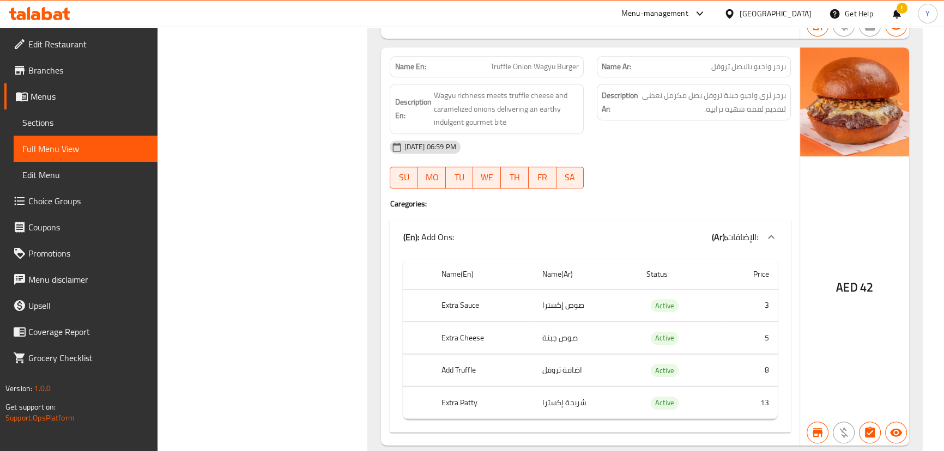
click at [465, 358] on th "Add Truffle" at bounding box center [483, 370] width 101 height 32
click at [464, 359] on th "Add Truffle" at bounding box center [483, 370] width 101 height 32
copy th "Add Truffle"
click at [464, 359] on th "Add Truffle" at bounding box center [483, 370] width 101 height 32
click at [463, 397] on th "Extra Patty" at bounding box center [483, 403] width 101 height 32
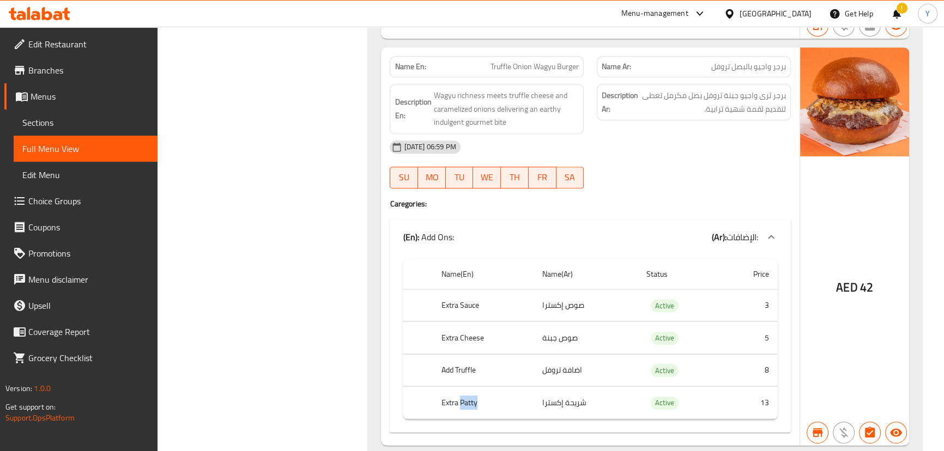
click at [463, 397] on th "Extra Patty" at bounding box center [483, 403] width 101 height 32
copy th "Extra Patty"
click at [463, 397] on th "Extra Patty" at bounding box center [483, 403] width 101 height 32
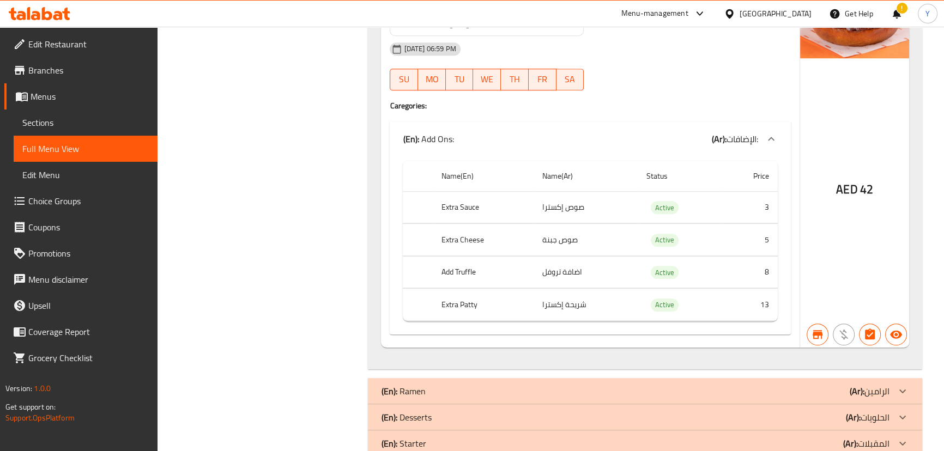
scroll to position [894, 0]
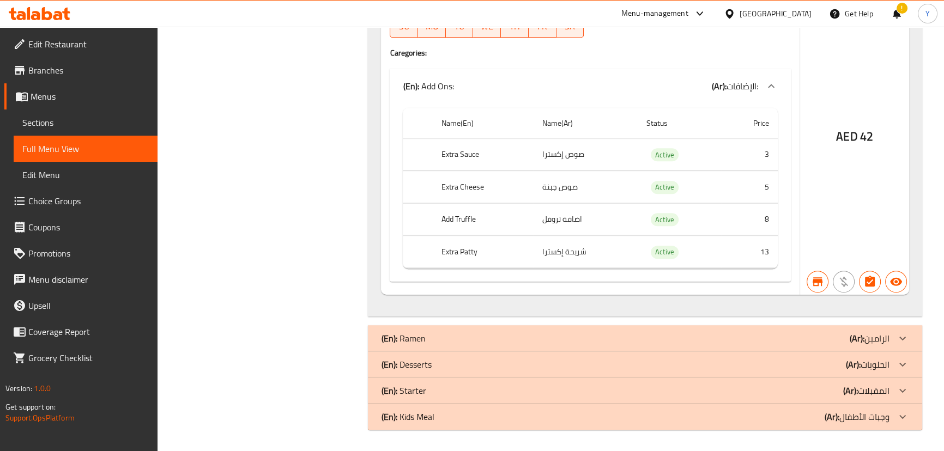
click at [865, 332] on p "(Ar): الرامين" at bounding box center [869, 338] width 40 height 13
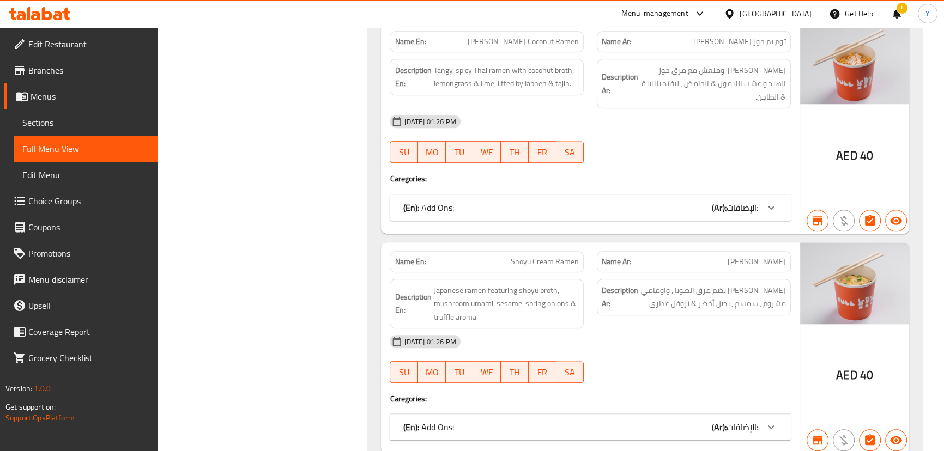
scroll to position [1240, 0]
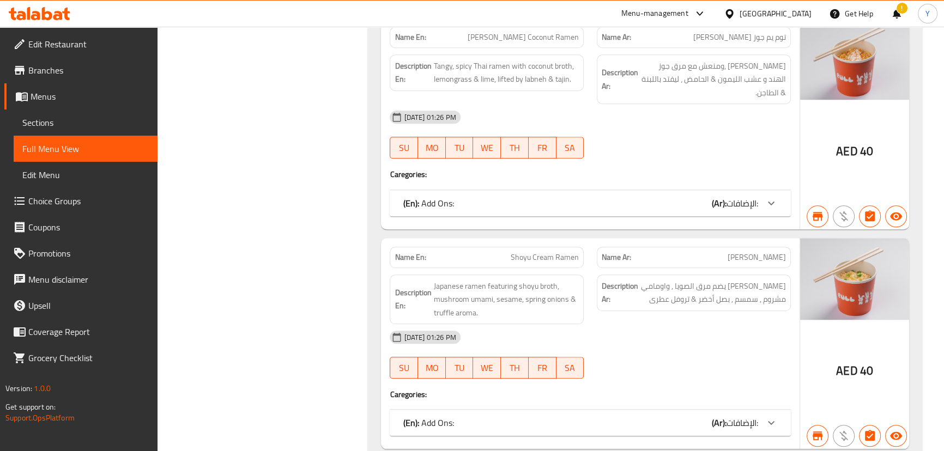
click at [708, 184] on div "Name En: [PERSON_NAME] Coconut Ramen Name Ar: توم يم جوز [PERSON_NAME] Descript…" at bounding box center [590, 123] width 418 height 211
click at [712, 204] on b "(Ar):" at bounding box center [719, 203] width 15 height 16
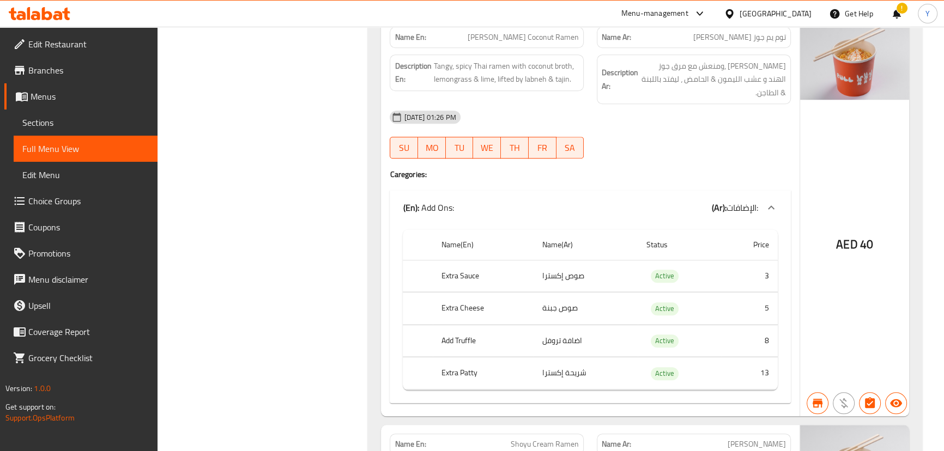
click at [532, 52] on div "Description En: Tangy, spicy Thai ramen with coconut broth, lemongrass & lime, …" at bounding box center [486, 79] width 207 height 63
click at [535, 41] on span "Tom Yum Coconut Ramen" at bounding box center [523, 37] width 111 height 11
copy span "Coconut"
click at [535, 41] on span "[PERSON_NAME] Coconut Ramen" at bounding box center [523, 37] width 111 height 11
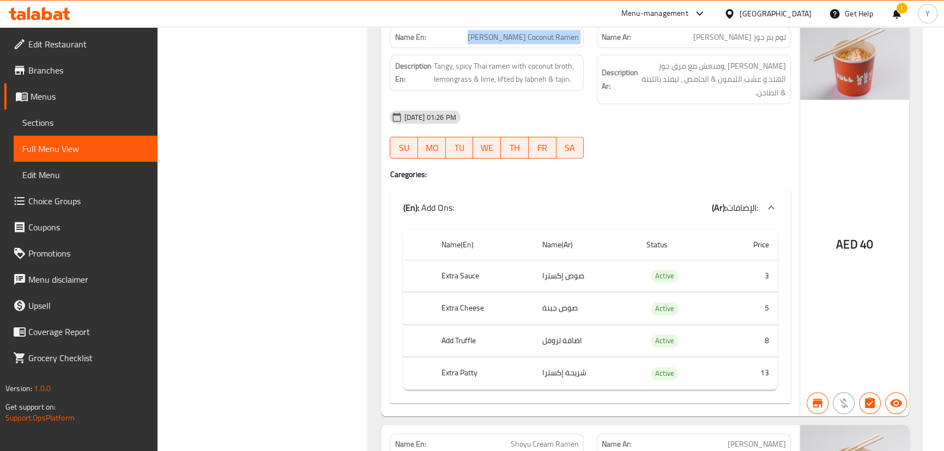
copy span "[PERSON_NAME] Coconut Ramen"
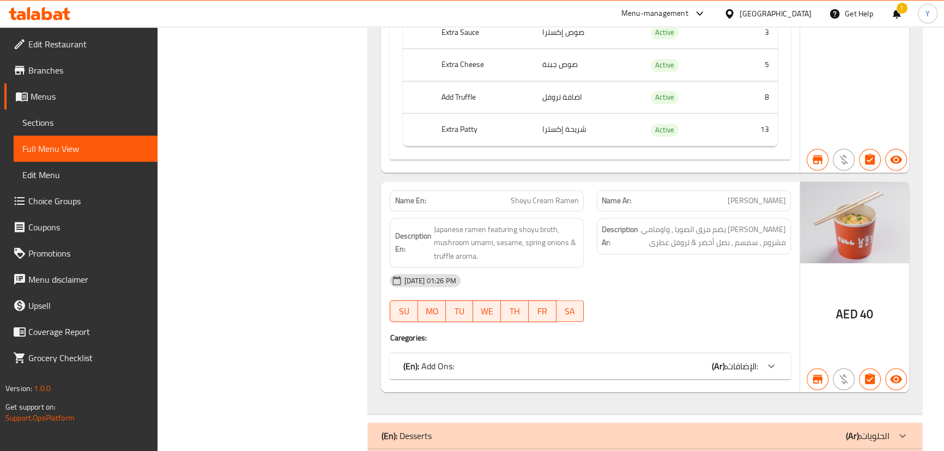
scroll to position [1555, 0]
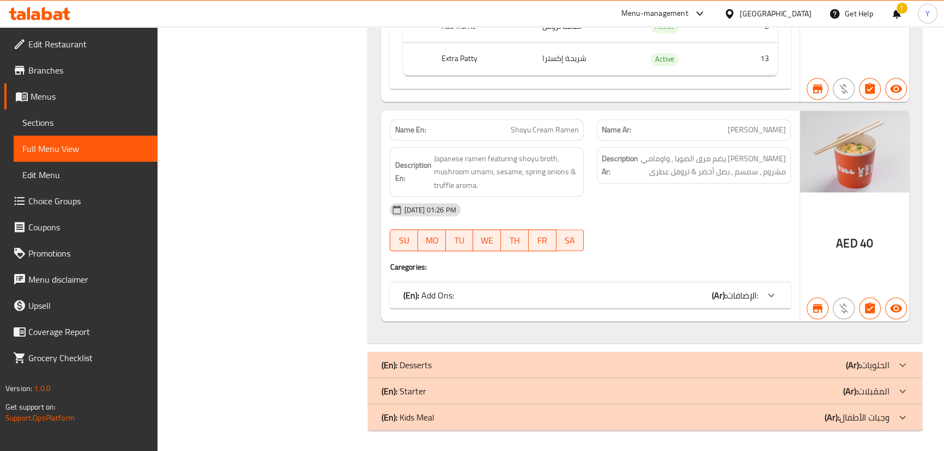
click at [695, 203] on div "[DATE] 01:26 PM" at bounding box center [590, 210] width 414 height 26
click at [562, 127] on span "Shoyu Cream Ramen" at bounding box center [545, 129] width 68 height 11
click at [519, 125] on span "Shoyu Cream Ramen" at bounding box center [545, 129] width 68 height 11
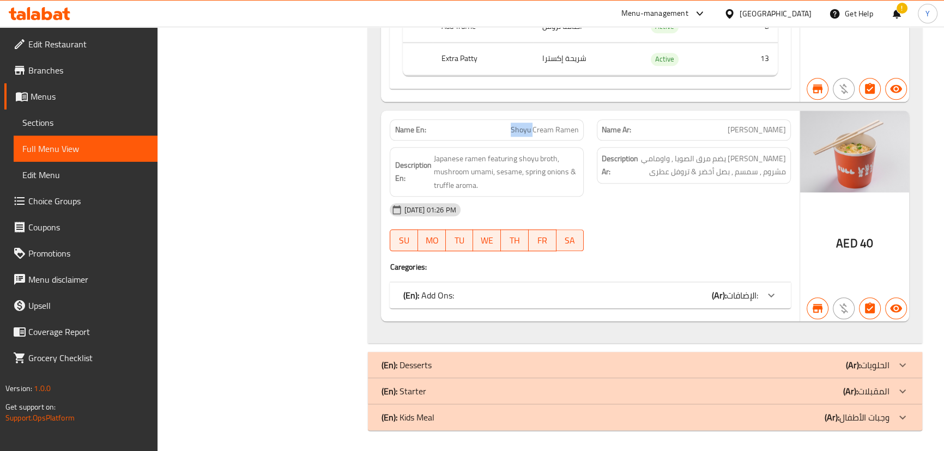
click at [544, 124] on span "Shoyu Cream Ramen" at bounding box center [545, 129] width 68 height 11
copy span "Shoyu Cream Ramen"
click at [535, 365] on div "(En): Desserts (Ar): الحلويات" at bounding box center [635, 365] width 508 height 13
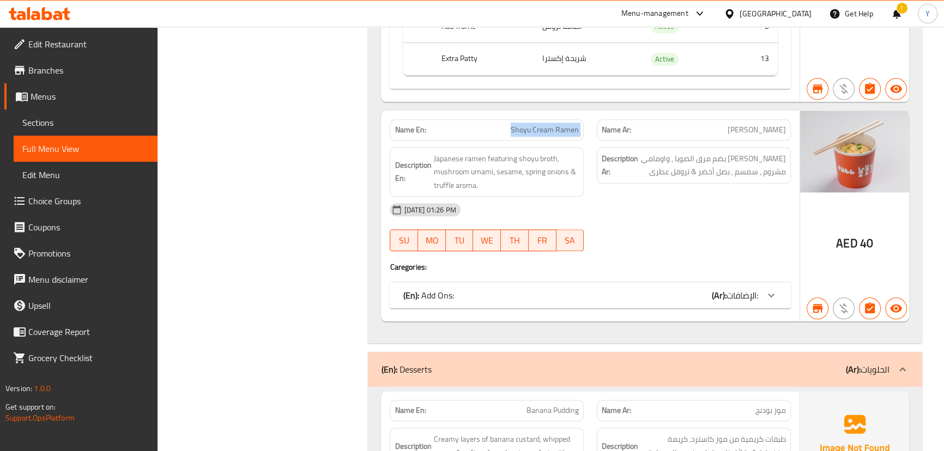
click at [643, 300] on div "(En): Add Ons: (Ar): الإضافات:" at bounding box center [580, 295] width 355 height 13
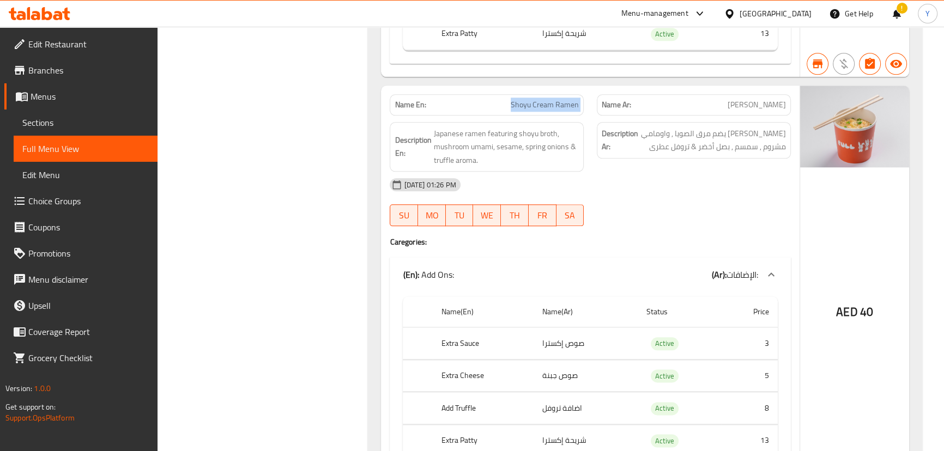
scroll to position [1505, 0]
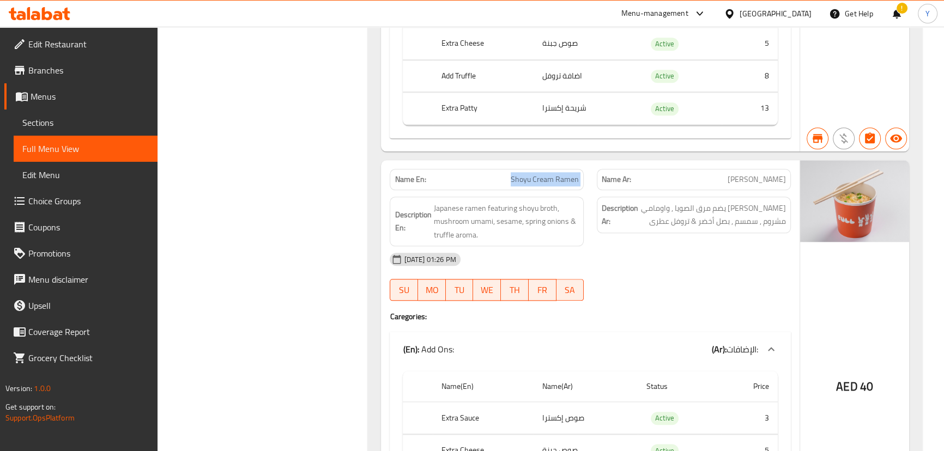
click at [547, 171] on div "Name En: Shoyu Cream Ramen" at bounding box center [487, 179] width 194 height 21
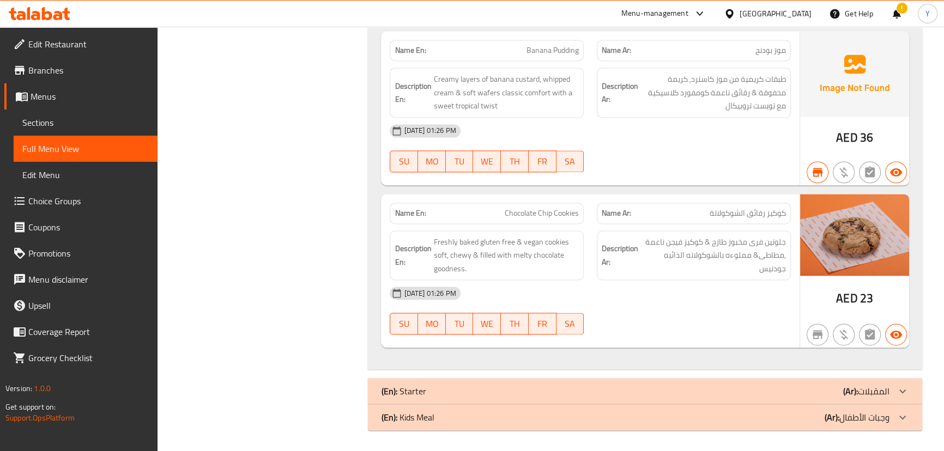
scroll to position [2052, 0]
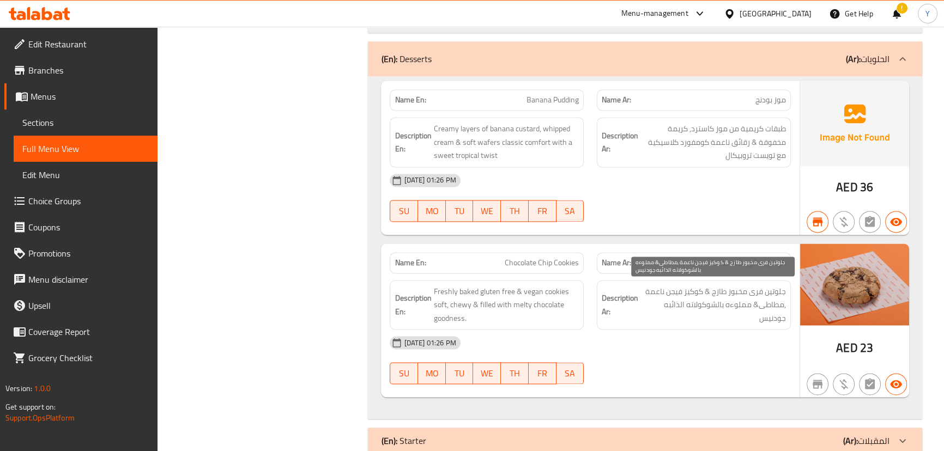
click at [661, 285] on span "جلوتين فرى مخبوز طازج & كوكيز فيجن ناعمة ,مطاطى& مملوءه بالشوكولاته الذائبه جود…" at bounding box center [712, 305] width 145 height 40
click at [599, 93] on div "Name Ar: موز بودنج" at bounding box center [694, 99] width 194 height 21
click at [559, 90] on div "Name En: Banana Pudding" at bounding box center [487, 99] width 194 height 21
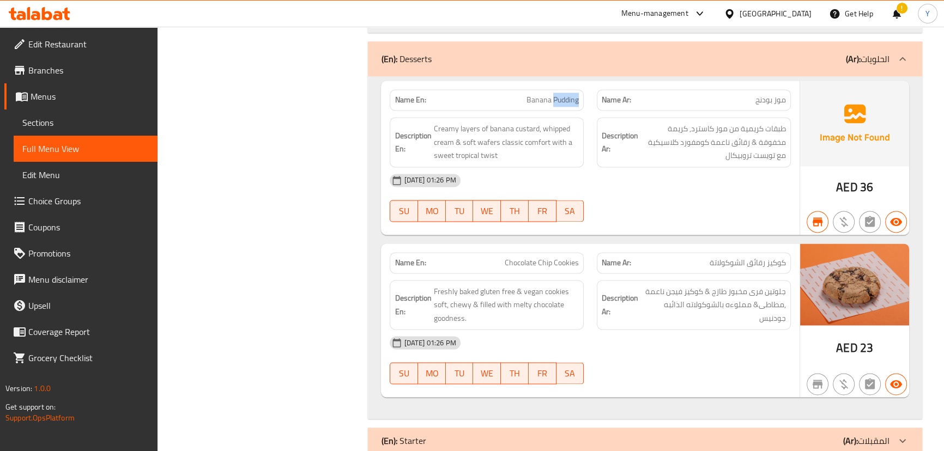
click at [559, 90] on div "Name En: Banana Pudding" at bounding box center [487, 99] width 194 height 21
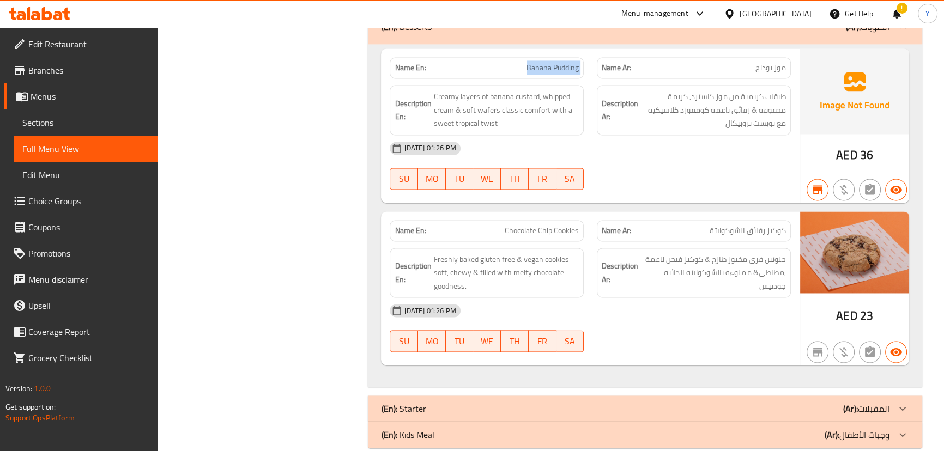
scroll to position [2102, 0]
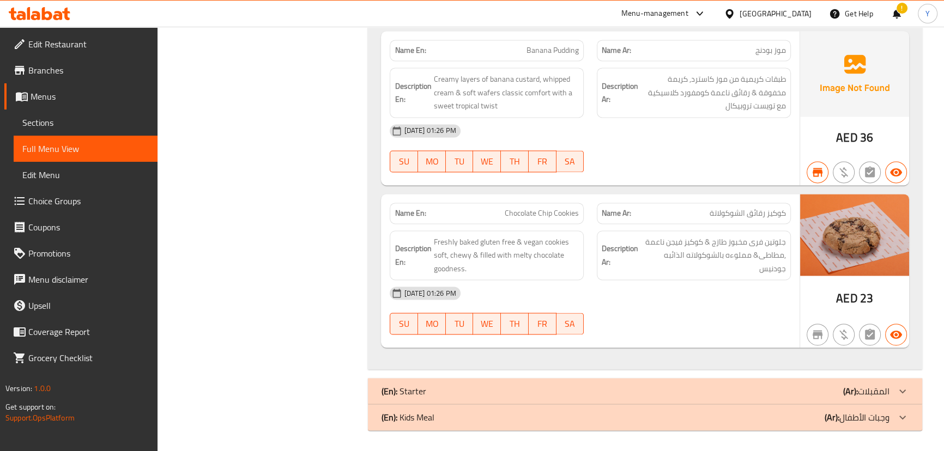
click at [629, 380] on div "(En): Starter (Ar): المقبلات" at bounding box center [645, 391] width 554 height 26
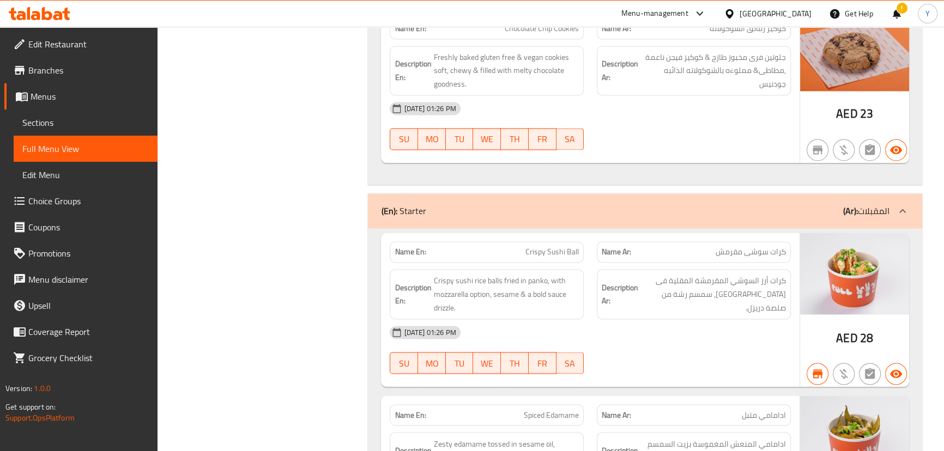
scroll to position [2399, 0]
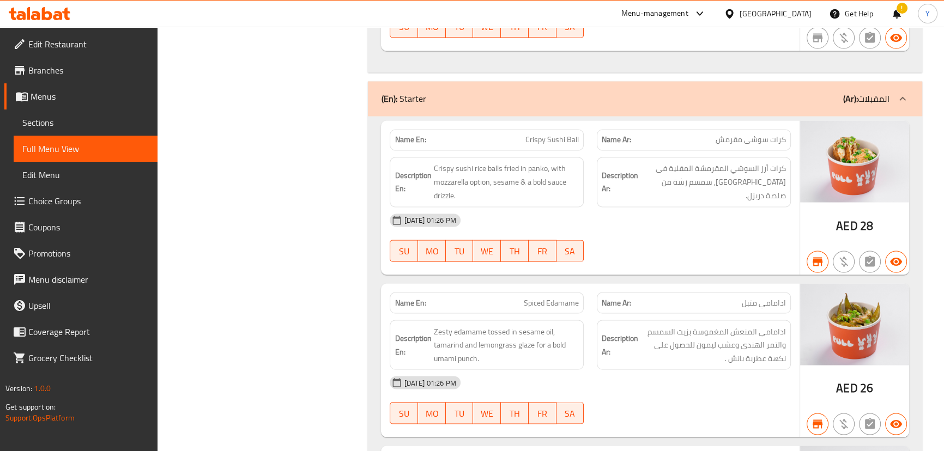
click at [553, 140] on span "Crispy Sushi Ball" at bounding box center [551, 139] width 53 height 11
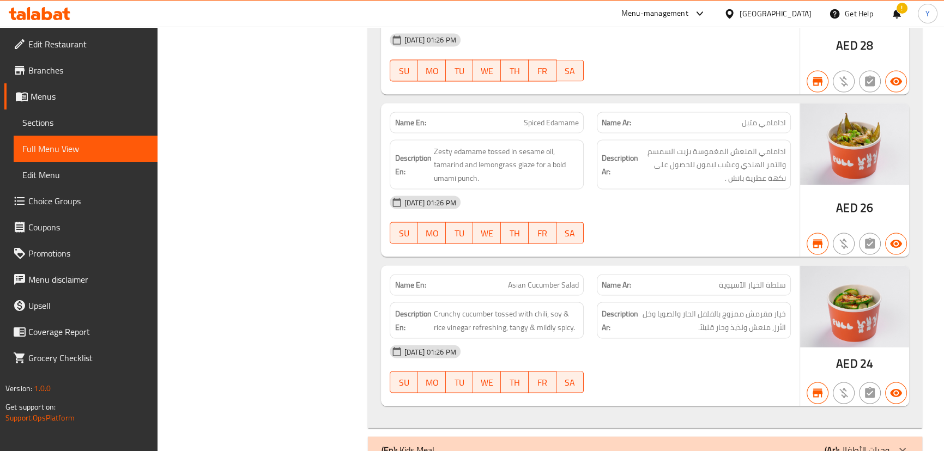
scroll to position [2597, 0]
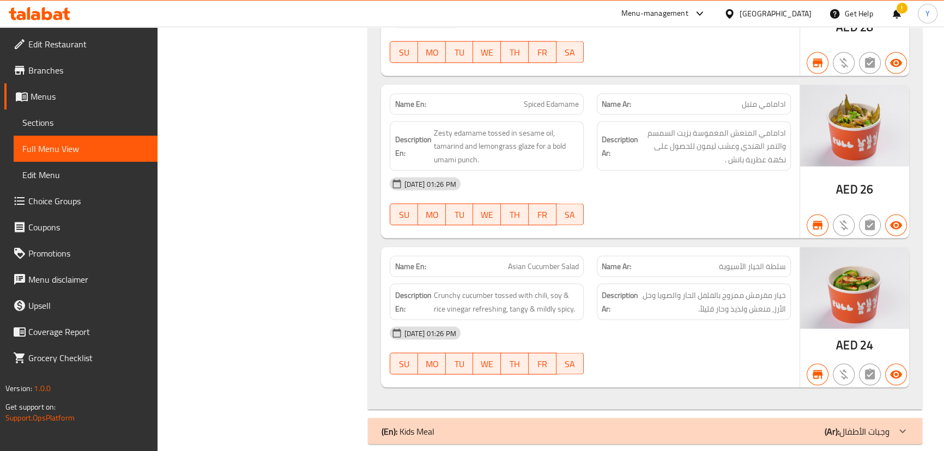
click at [547, 261] on span "Asian Cucumber Salad" at bounding box center [543, 266] width 71 height 11
click at [575, 250] on div "Name En: Asian Cucumber Salad" at bounding box center [486, 267] width 207 height 34
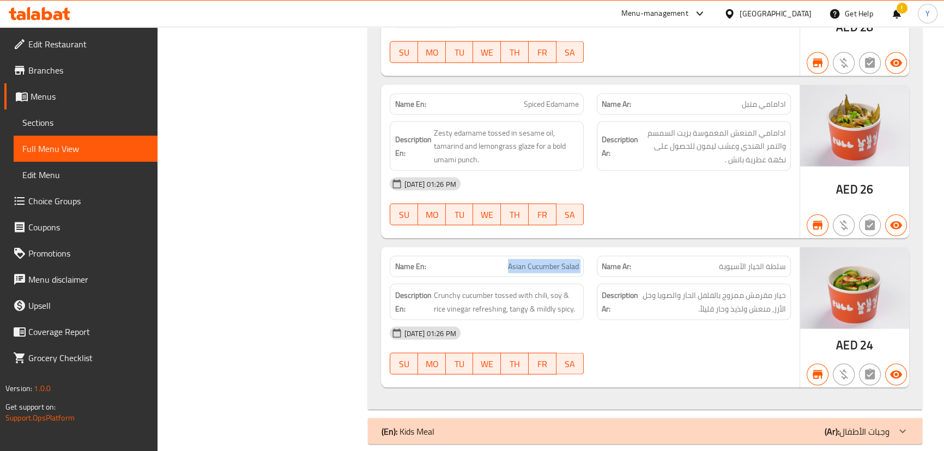
click at [575, 250] on div "Name En: Asian Cucumber Salad" at bounding box center [486, 267] width 207 height 34
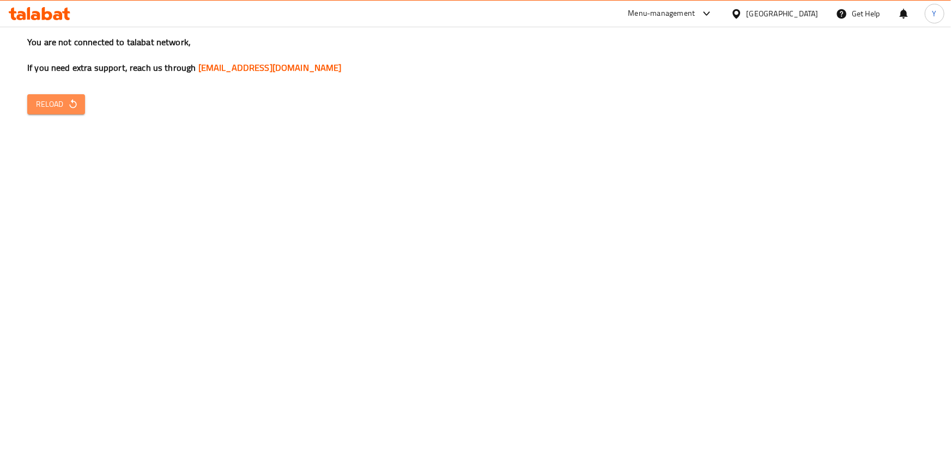
click at [58, 98] on span "Reload" at bounding box center [56, 105] width 40 height 14
click at [58, 111] on button "Reload" at bounding box center [56, 104] width 58 height 20
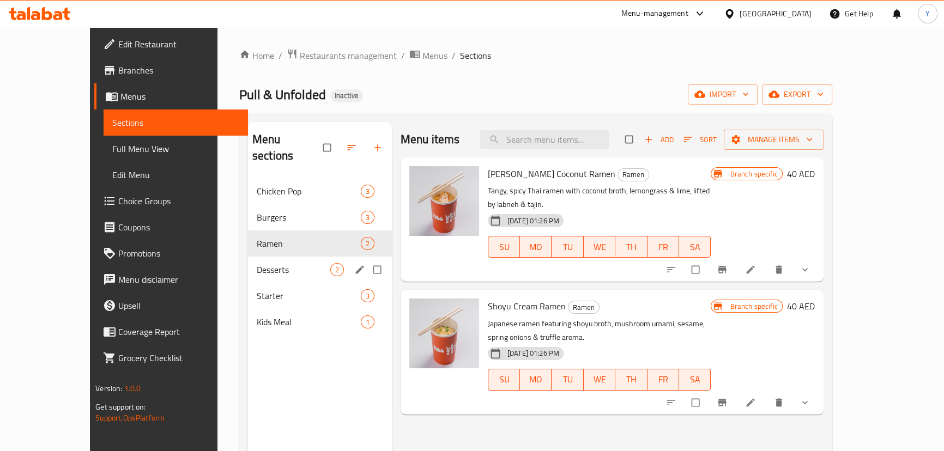
click at [264, 257] on div "Desserts 2" at bounding box center [320, 270] width 144 height 26
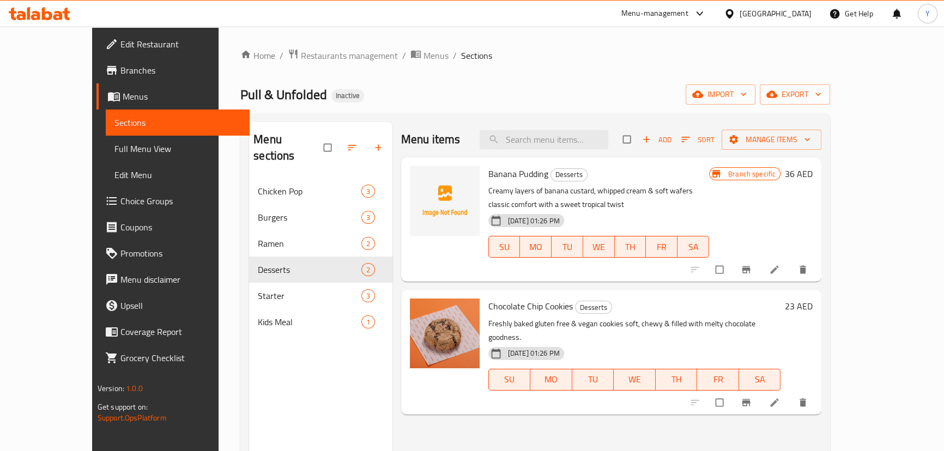
click at [791, 263] on li at bounding box center [775, 269] width 31 height 17
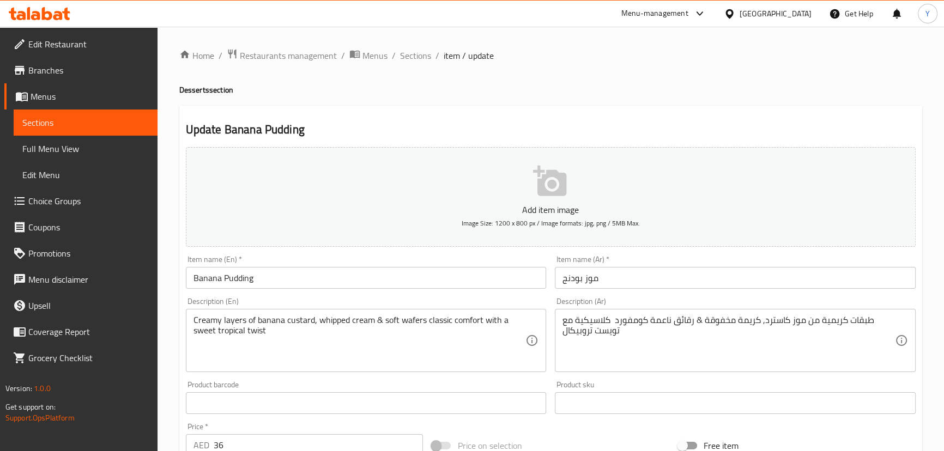
click at [687, 311] on div "Description (Ar) طبقات كريمية من موز كاسترد, كريمة مخفوقة & رقائق ناعمة كومفورد…" at bounding box center [735, 335] width 361 height 75
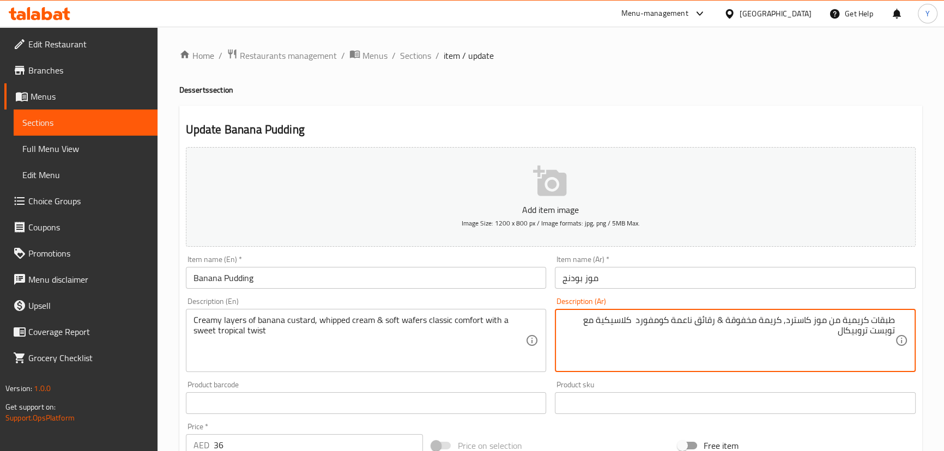
click at [633, 322] on textarea "طبقات كريمية من موز كاسترد, كريمة مخفوقة & رقائق ناعمة كومفورد كلاسيكية مع تويس…" at bounding box center [728, 341] width 332 height 52
click at [713, 323] on textarea "طبقات كريمية من موز كاسترد, كريمة مخفوقة & رقائق ناعمة كومفورد كلاسيكية مع تويس…" at bounding box center [728, 341] width 332 height 52
type textarea "طبقات كريمية من [PERSON_NAME], كريمة مخفوقة & ويفرز ناعمة كومفورد كلاسيكية مع ت…"
click at [602, 59] on ol "Home / Restaurants management / Menus / Sections / item / update" at bounding box center [550, 55] width 743 height 14
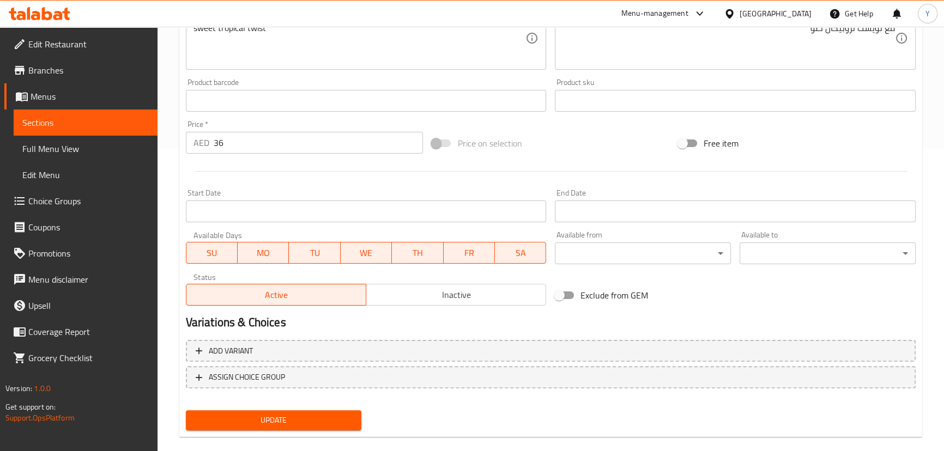
scroll to position [318, 0]
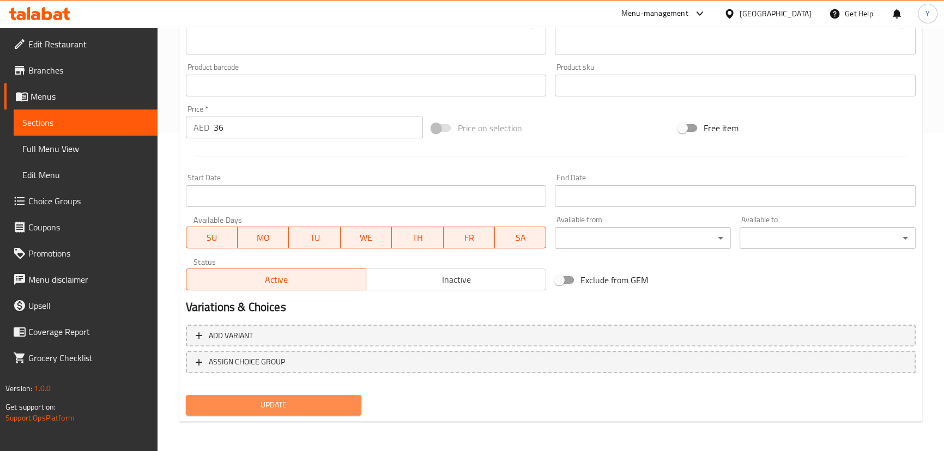
click at [246, 407] on span "Update" at bounding box center [274, 405] width 159 height 14
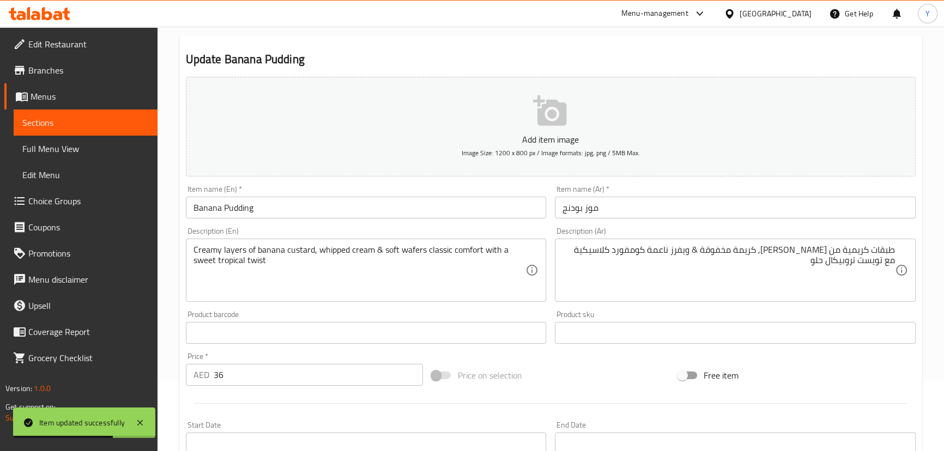
scroll to position [0, 0]
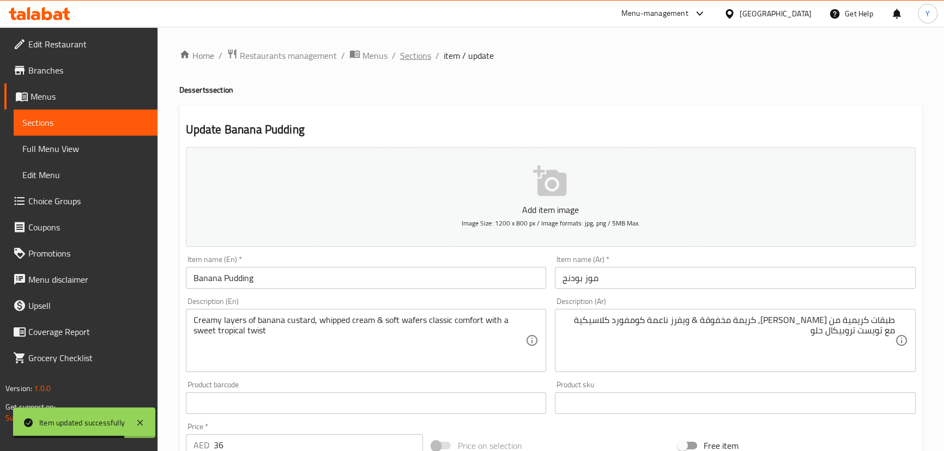
click at [420, 59] on span "Sections" at bounding box center [415, 55] width 31 height 13
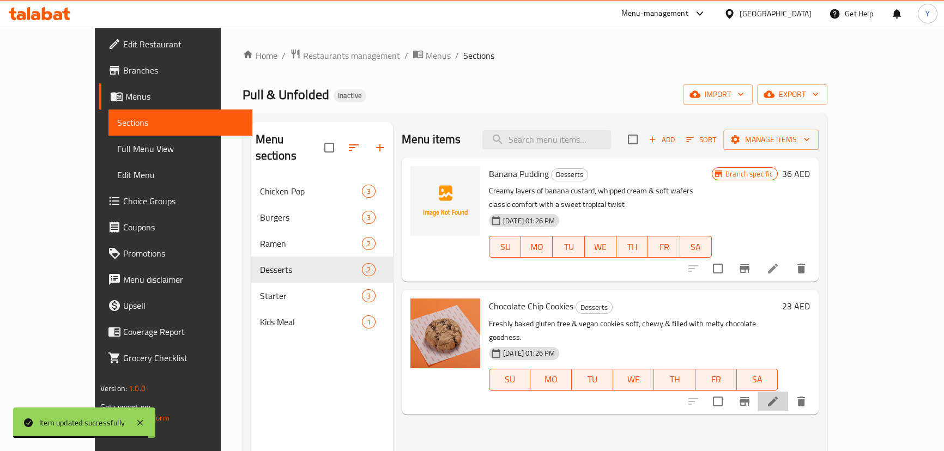
click at [788, 392] on li at bounding box center [772, 402] width 31 height 20
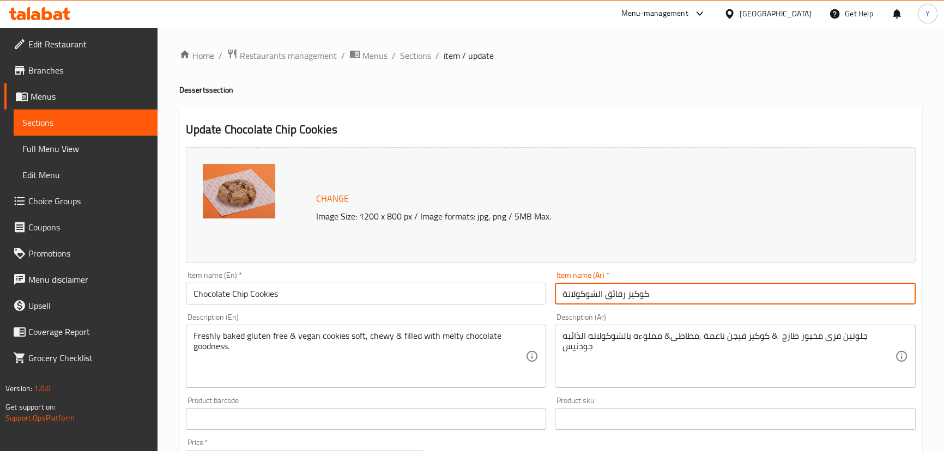
click at [689, 305] on input "كوكيز رقائق الشوكولاتة" at bounding box center [735, 294] width 361 height 22
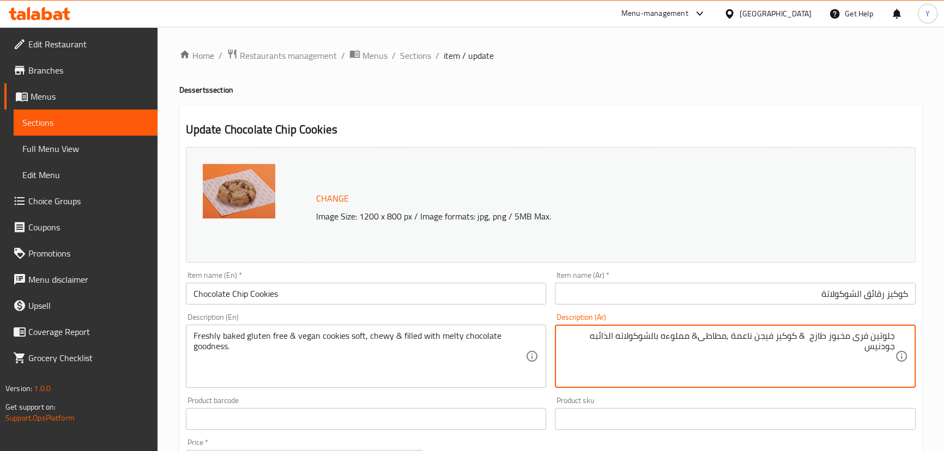
click at [782, 340] on textarea "جلوتين فرى مخبوز طازج & كوكيز فيجن ناعمة ,مطاطى& مملوءه بالشوكولاته الذائبه جود…" at bounding box center [728, 357] width 332 height 52
click at [892, 337] on textarea "جلوتين فرى مخبوز طازج & فيجن ناعمة ,مطاطى& مملوءه بالشوكولاته الذائبه جودنيس" at bounding box center [728, 357] width 332 height 52
paste textarea "كوكيز"
click at [741, 337] on textarea "كوكيز جلوتين فرى مخبوز طازج & فيجن ناعمة ,مطاطى& مملوءه بالشوكولاته الذائبه جود…" at bounding box center [728, 357] width 332 height 52
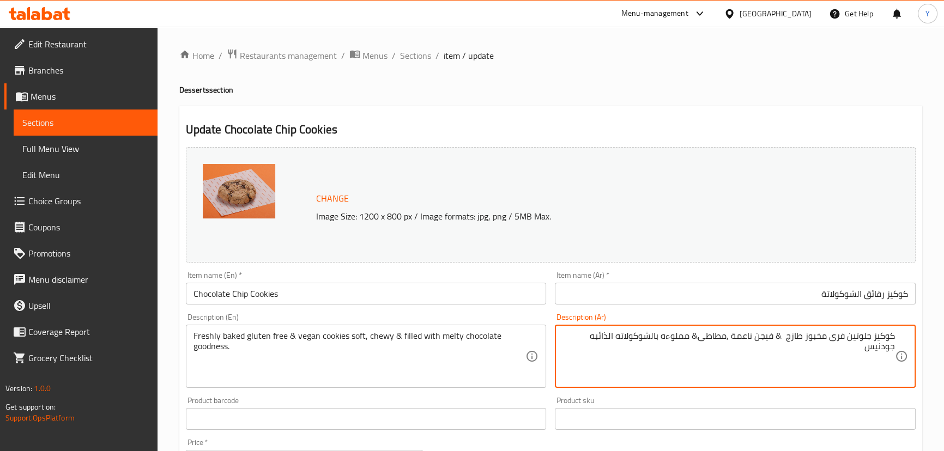
click at [741, 337] on textarea "كوكيز جلوتين فرى مخبوز طازج & فيجن ناعمة ,مطاطى& مملوءه بالشوكولاته الذائبه جود…" at bounding box center [728, 357] width 332 height 52
type textarea "سوفت كوكيز جلوتين فرى مخبوز طازج & فيجن,مطاطى& مملوءه بالشوكولاته الذائبه جودنيس"
click at [616, 64] on div "Home / Restaurants management / Menus / Sections / item / update Desserts secti…" at bounding box center [550, 405] width 743 height 715
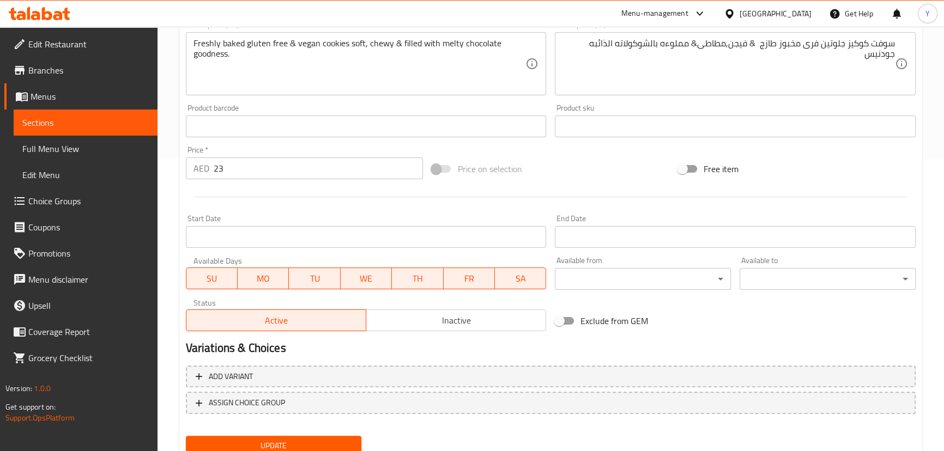
scroll to position [334, 0]
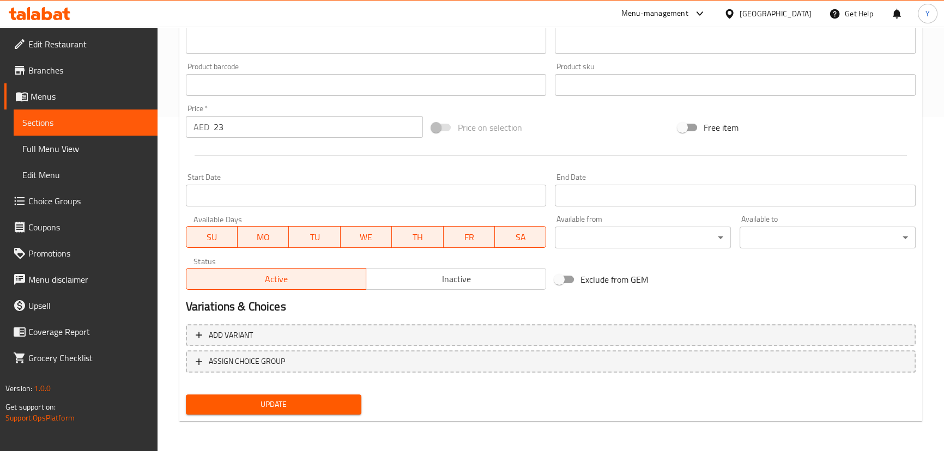
click at [335, 398] on span "Update" at bounding box center [274, 405] width 159 height 14
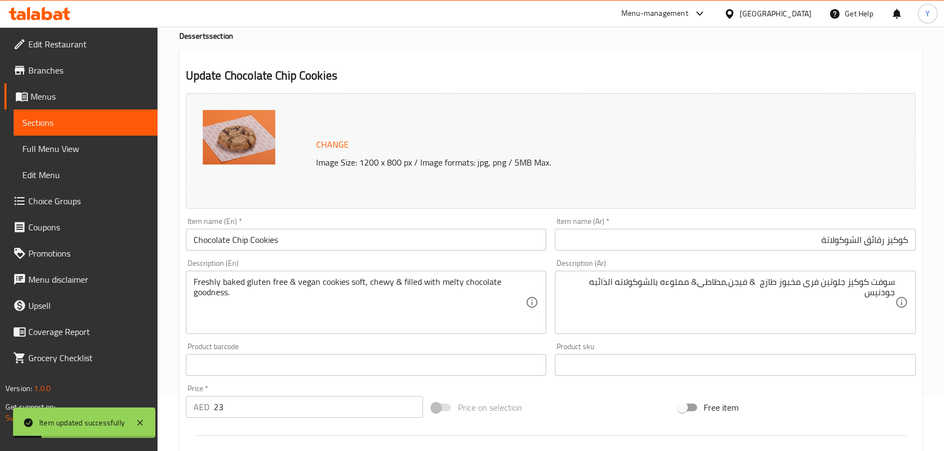
scroll to position [0, 0]
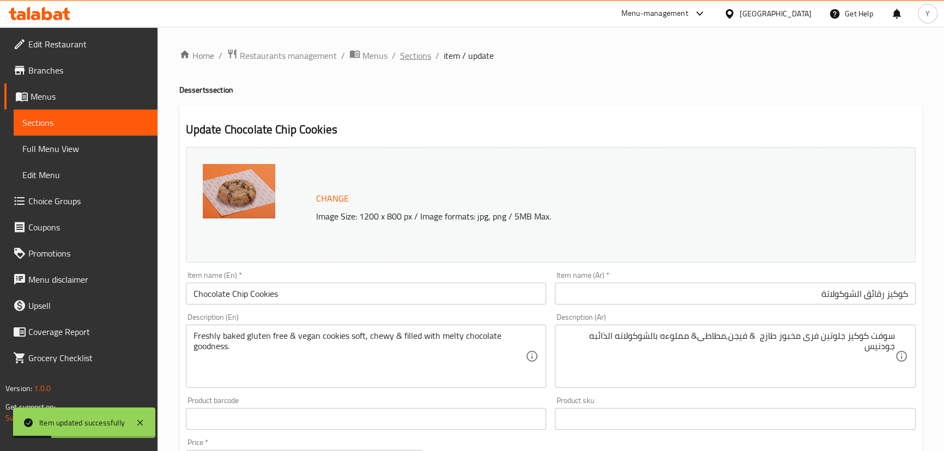
click at [417, 60] on span "Sections" at bounding box center [415, 55] width 31 height 13
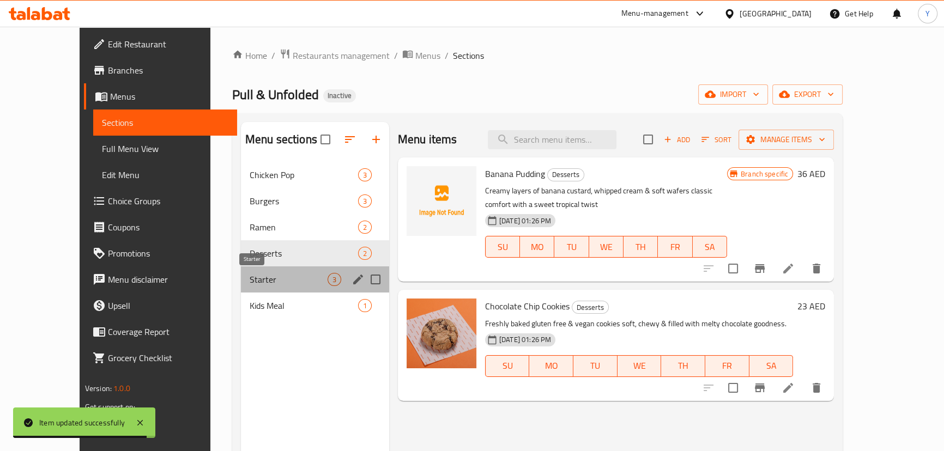
click at [256, 277] on span "Starter" at bounding box center [289, 279] width 78 height 13
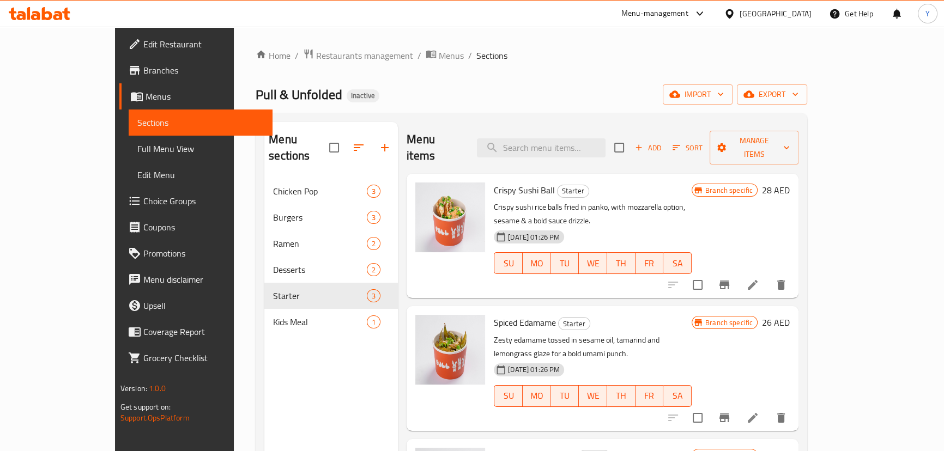
click at [759, 278] on icon at bounding box center [752, 284] width 13 height 13
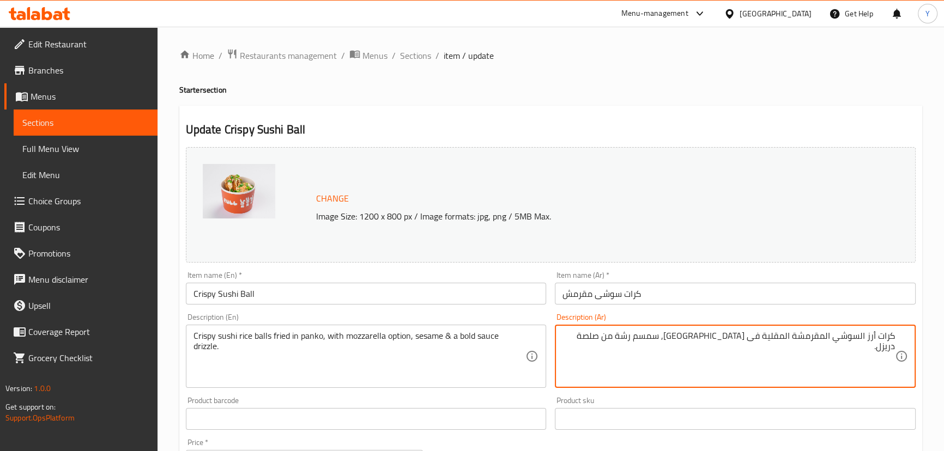
click at [691, 339] on textarea "كرات أرز السوشي المقرمشة المقلية فى البانكو, سمسم رشة من صلصة دريزل." at bounding box center [728, 357] width 332 height 52
click at [720, 341] on textarea "كرات أرز السوشي المقرمشة المقلية فى البانكو, سمسم رشة من صلصة دريزل." at bounding box center [728, 357] width 332 height 52
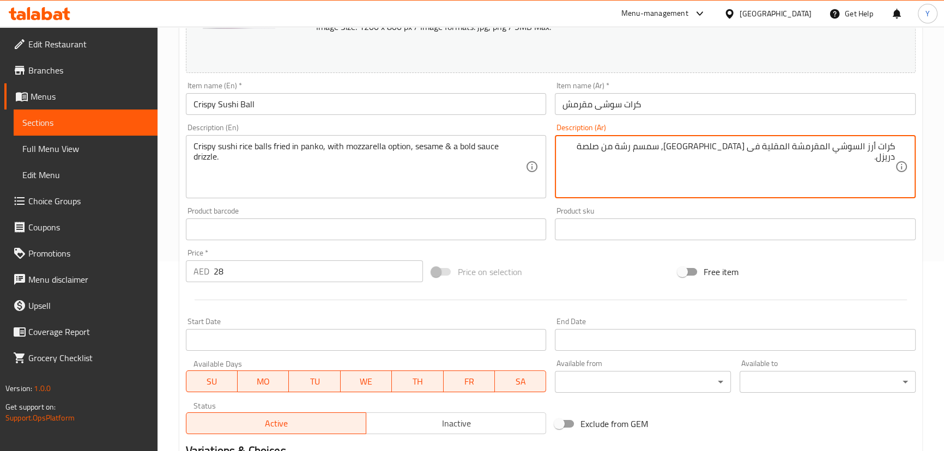
scroll to position [87, 0]
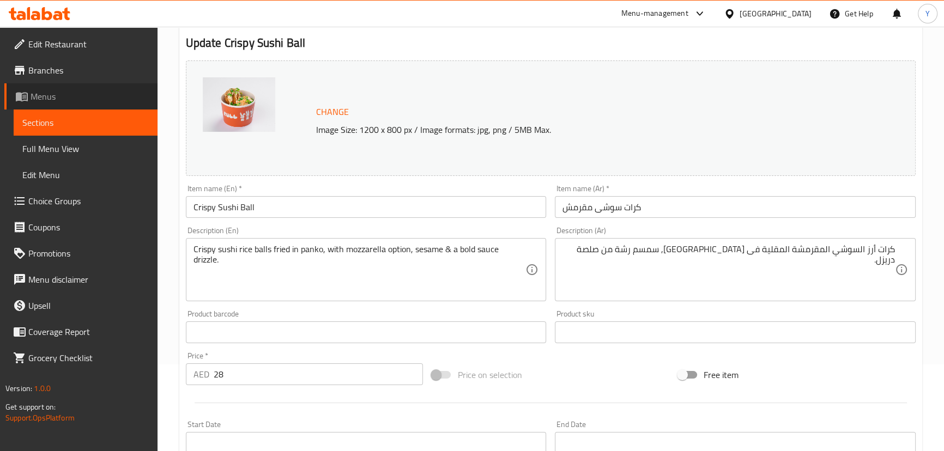
click at [56, 90] on span "Menus" at bounding box center [90, 96] width 118 height 13
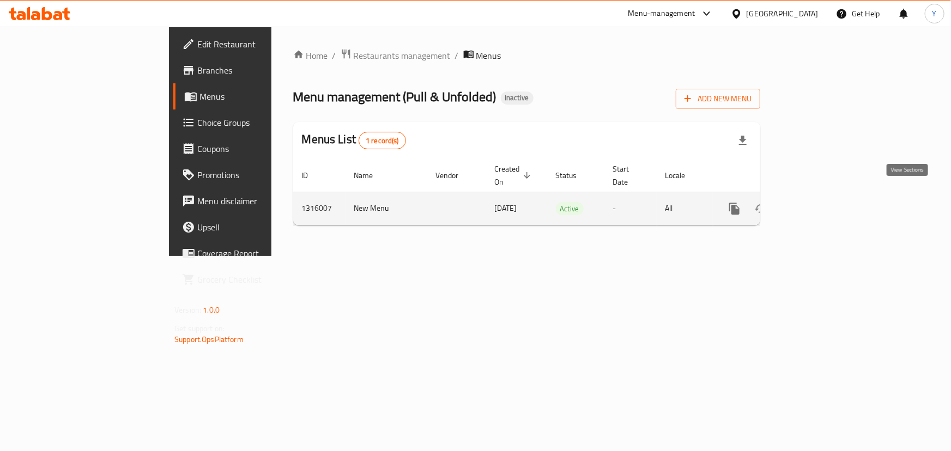
click at [818, 204] on icon "enhanced table" at bounding box center [813, 209] width 10 height 10
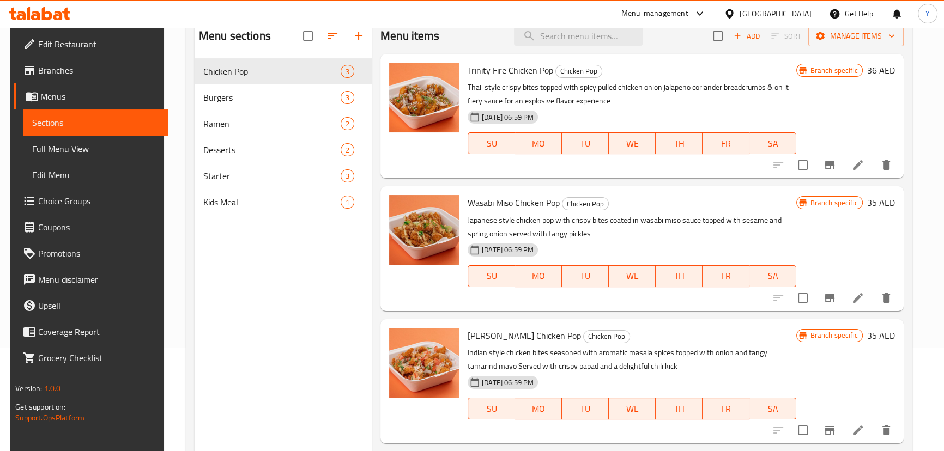
scroll to position [153, 0]
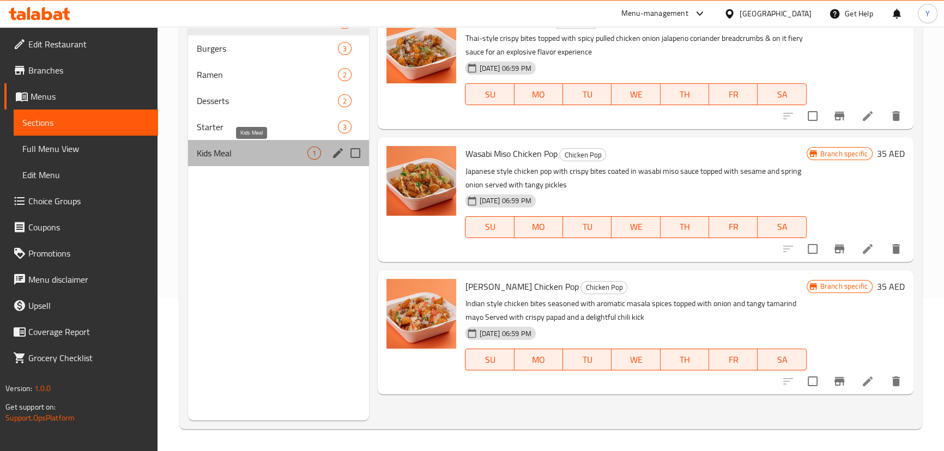
click at [236, 153] on span "Kids Meal" at bounding box center [252, 153] width 111 height 13
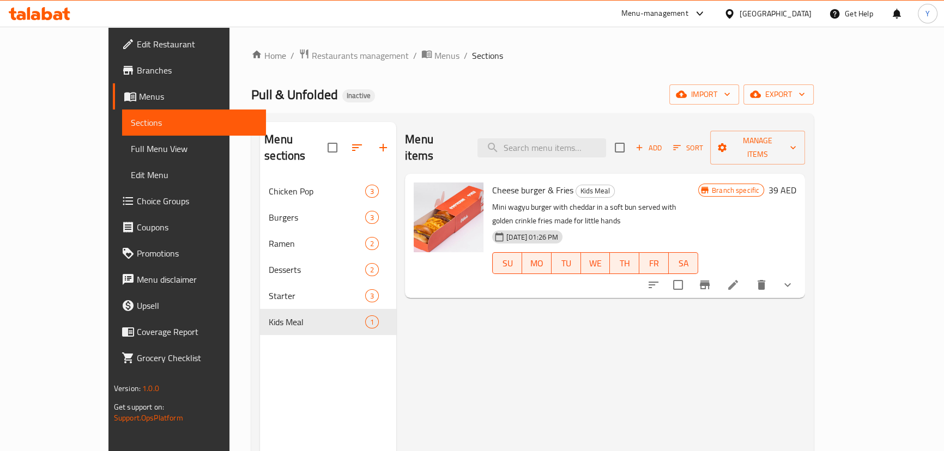
click at [251, 76] on div "Home / Restaurants management / Menus / Sections Pull & Unfolded Inactive impor…" at bounding box center [532, 314] width 562 height 533
click at [251, 87] on span "Pull & Unfolded" at bounding box center [294, 94] width 87 height 25
click at [575, 127] on div "Menu items Add Sort Manage items" at bounding box center [605, 148] width 400 height 52
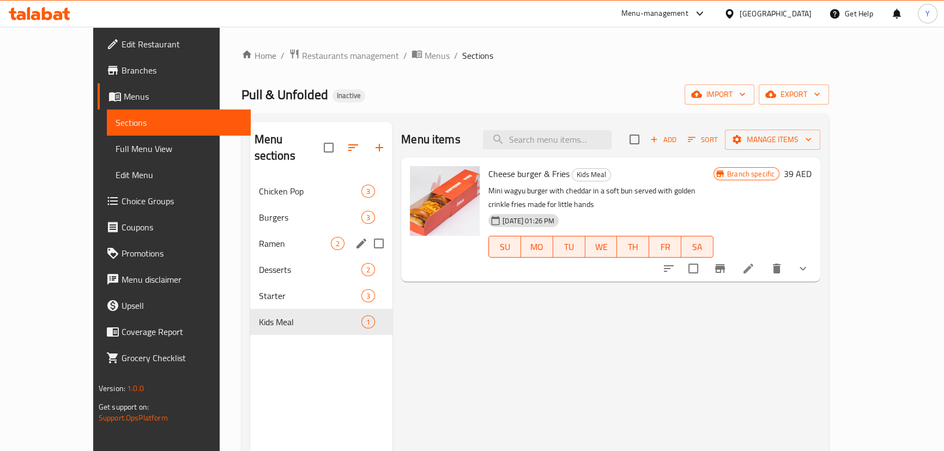
click at [266, 257] on div "Desserts 2" at bounding box center [321, 270] width 143 height 26
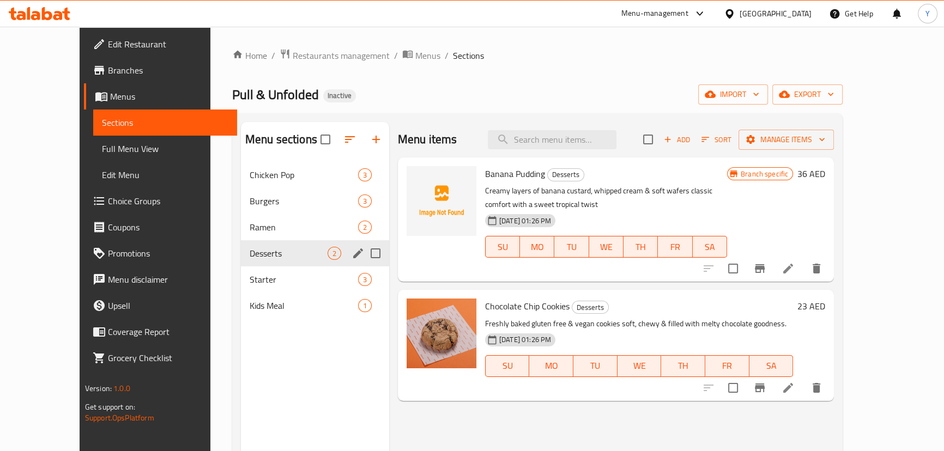
click at [262, 265] on div "Desserts 2" at bounding box center [315, 253] width 148 height 26
click at [250, 281] on span "Starter" at bounding box center [289, 279] width 78 height 13
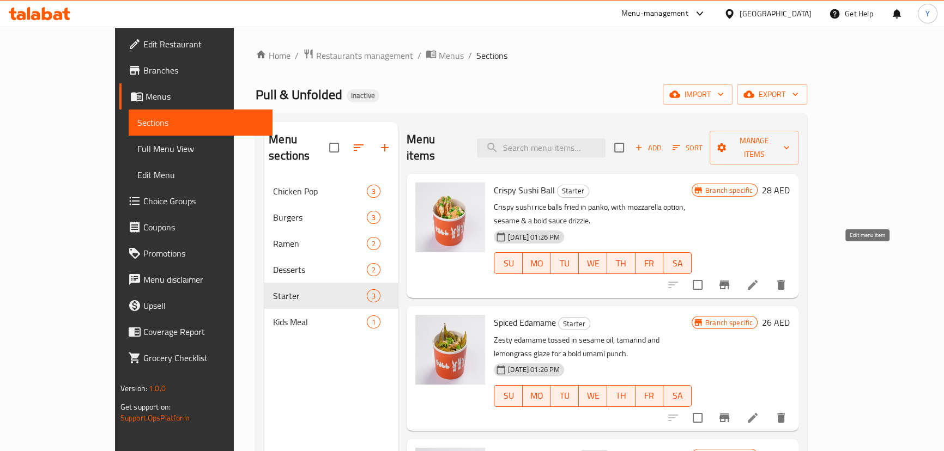
click at [759, 278] on icon at bounding box center [752, 284] width 13 height 13
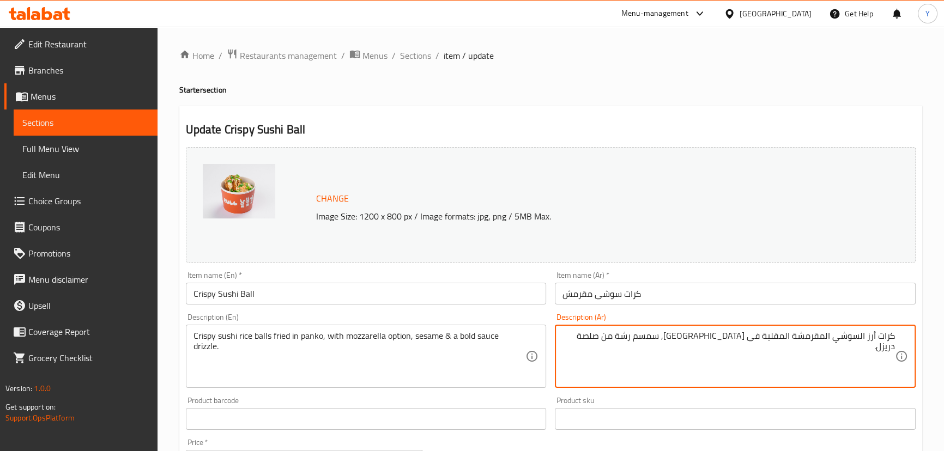
click at [861, 335] on textarea "كرات أرز السوشي المقرمشة المقلية فى البانكو, سمسم رشة من صلصة دريزل." at bounding box center [728, 357] width 332 height 52
click at [828, 338] on textarea "كرات أرز سوشي المقرمشة المقلية فى البانكو, سمسم رشة من صلصة دريزل." at bounding box center [728, 357] width 332 height 52
click at [796, 336] on textarea "كرات أرز سوشي مقرمشة المقلية فى البانكو, سمسم رشة من صلصة دريزل." at bounding box center [728, 357] width 332 height 52
click at [779, 341] on textarea "كرات أرز سوشي مقرمشة مقلية فى البانكو, سمسم رشة من صلصة دريزل." at bounding box center [728, 357] width 332 height 52
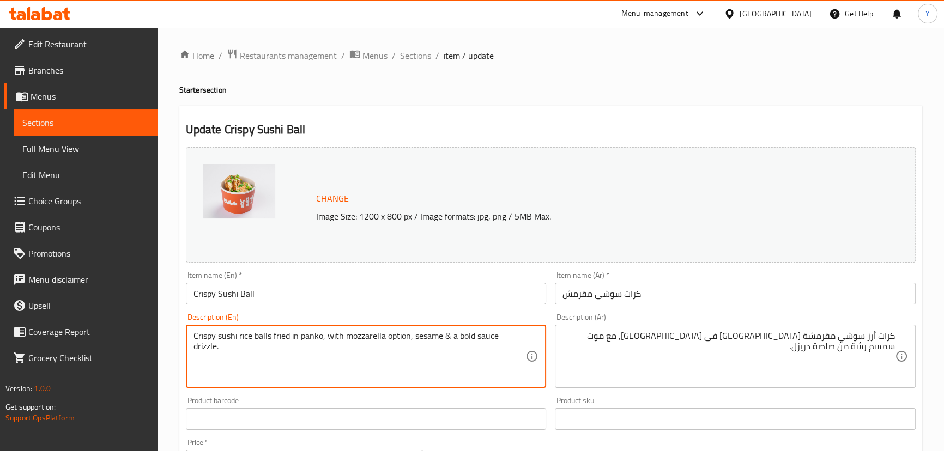
click at [365, 331] on textarea "Crispy sushi rice balls fried in panko, with mozzarella option, sesame & a bold…" at bounding box center [359, 357] width 332 height 52
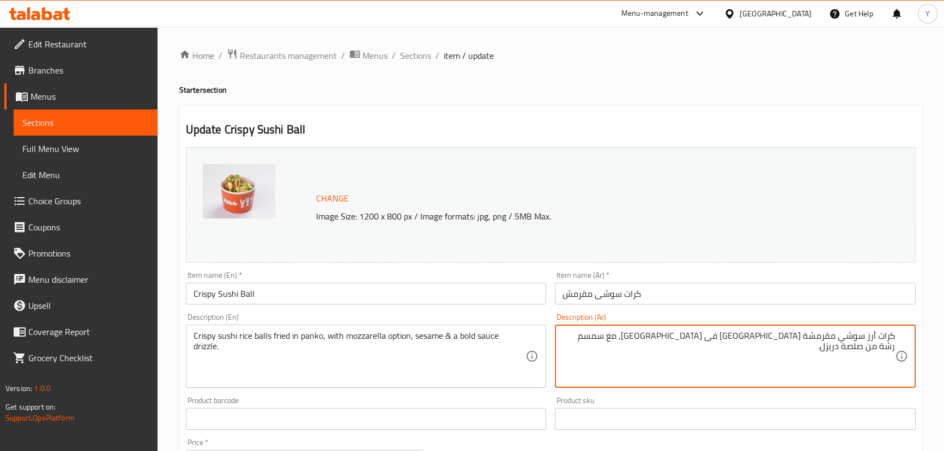
paste textarea "موتزاريلا"
click at [638, 335] on textarea "كرات أرز سوشي مقرمشة مقلية فى بانكو, مع موتزاريلا اختياري، دريزل سمسم وصلصة جري…" at bounding box center [728, 357] width 332 height 52
paste textarea "سمسم"
type textarea "كرات أرز سوشي مقرمشة [GEOGRAPHIC_DATA] فى [GEOGRAPHIC_DATA], مع موتزاريلا اختيا…"
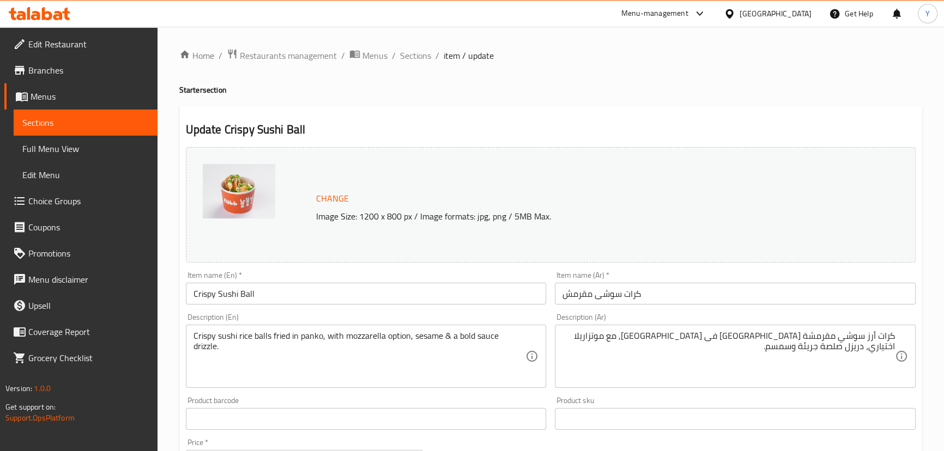
click at [671, 107] on div "Update Crispy Sushi Ball Change Image Size: 1200 x 800 px / Image formats: jpg,…" at bounding box center [550, 431] width 743 height 650
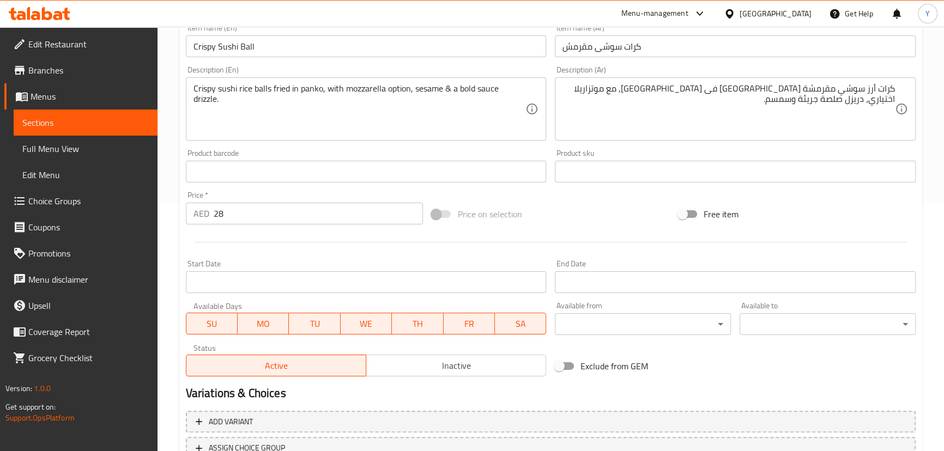
scroll to position [148, 0]
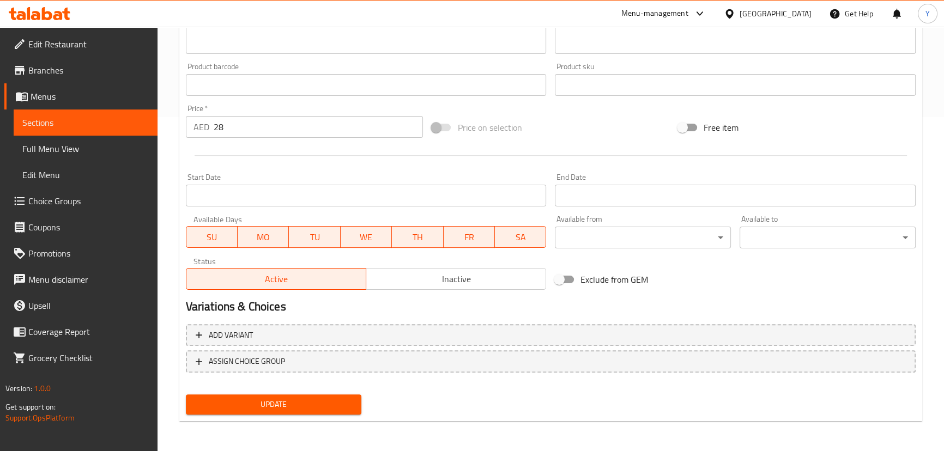
drag, startPoint x: 338, startPoint y: 402, endPoint x: 353, endPoint y: 394, distance: 17.1
click at [338, 402] on span "Update" at bounding box center [274, 405] width 159 height 14
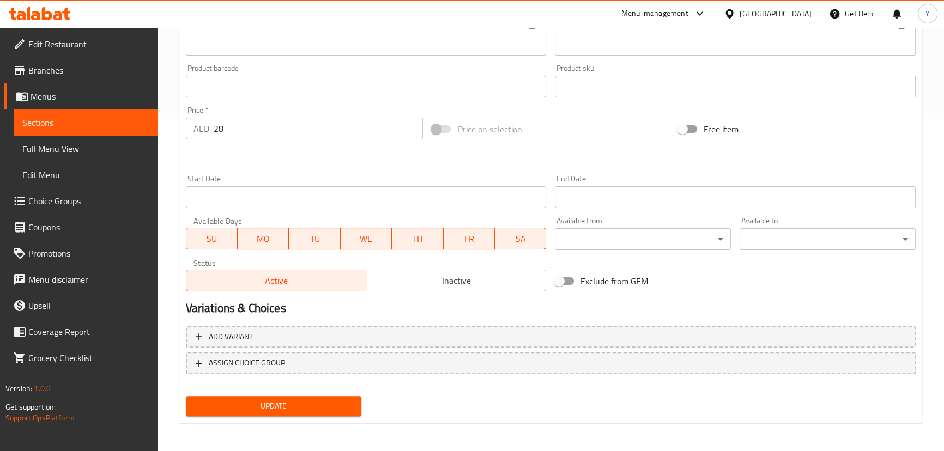
scroll to position [334, 0]
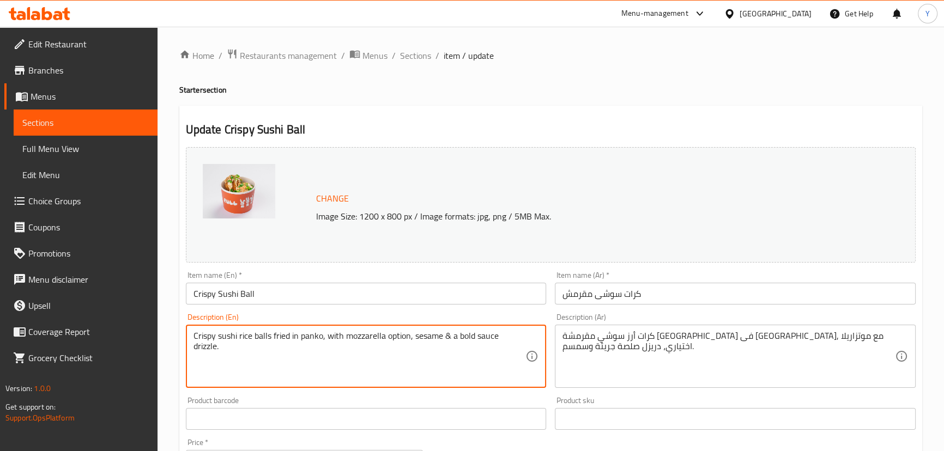
drag, startPoint x: 335, startPoint y: 338, endPoint x: 387, endPoint y: 333, distance: 53.1
click at [387, 333] on textarea "Crispy sushi rice balls fried in panko, with mozzarella option, sesame & a bold…" at bounding box center [359, 357] width 332 height 52
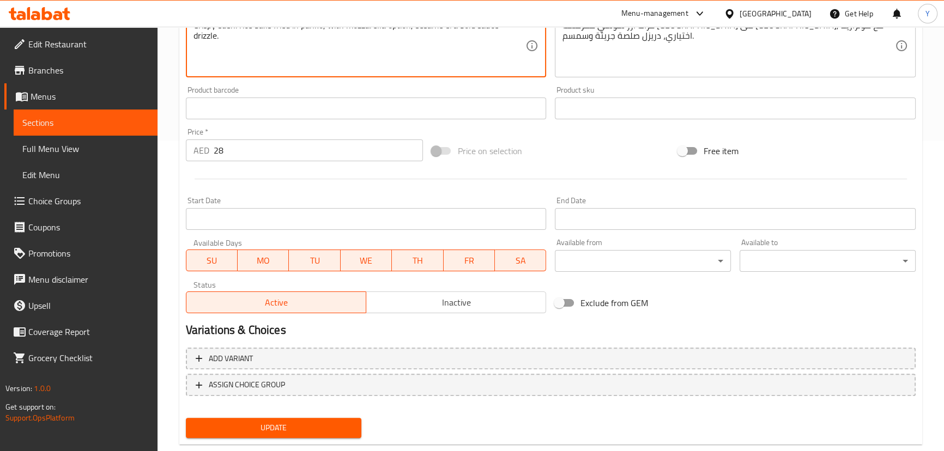
scroll to position [334, 0]
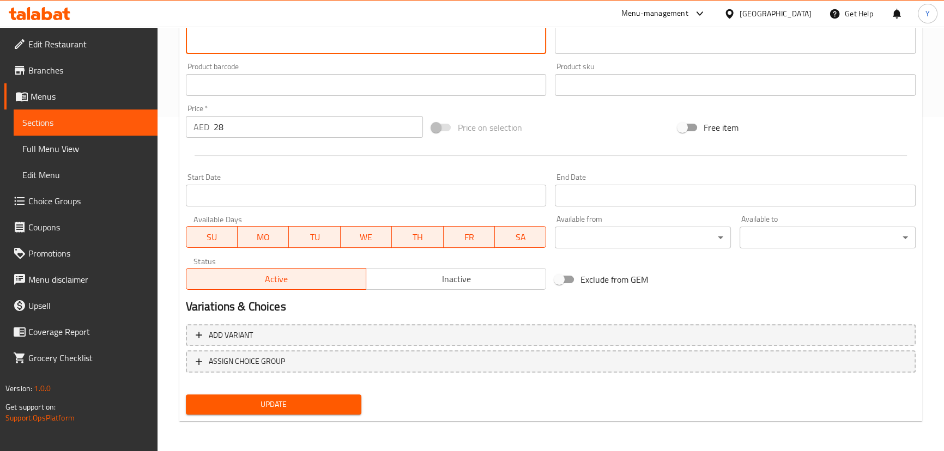
click at [338, 409] on span "Update" at bounding box center [274, 405] width 159 height 14
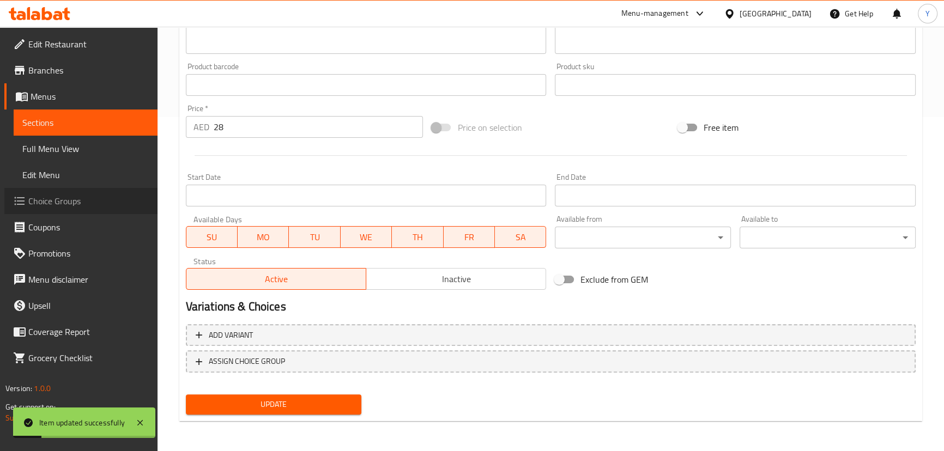
click at [89, 198] on span "Choice Groups" at bounding box center [88, 201] width 120 height 13
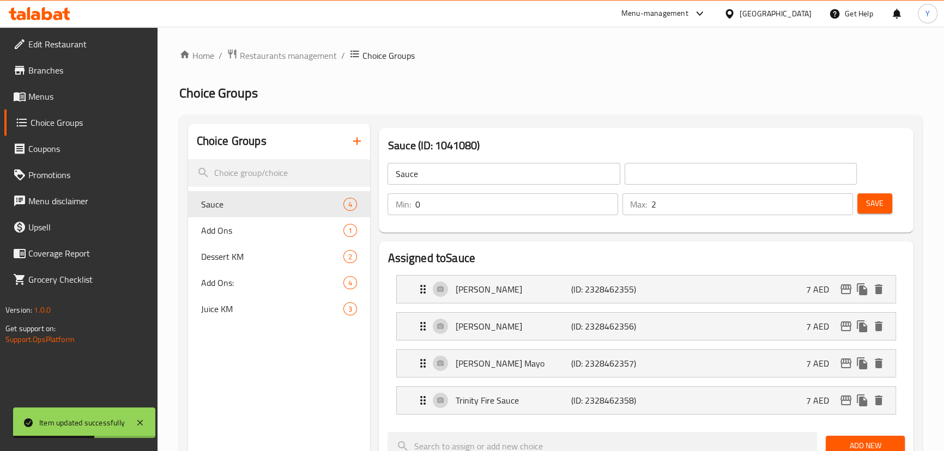
click at [360, 142] on icon "button" at bounding box center [356, 141] width 13 height 13
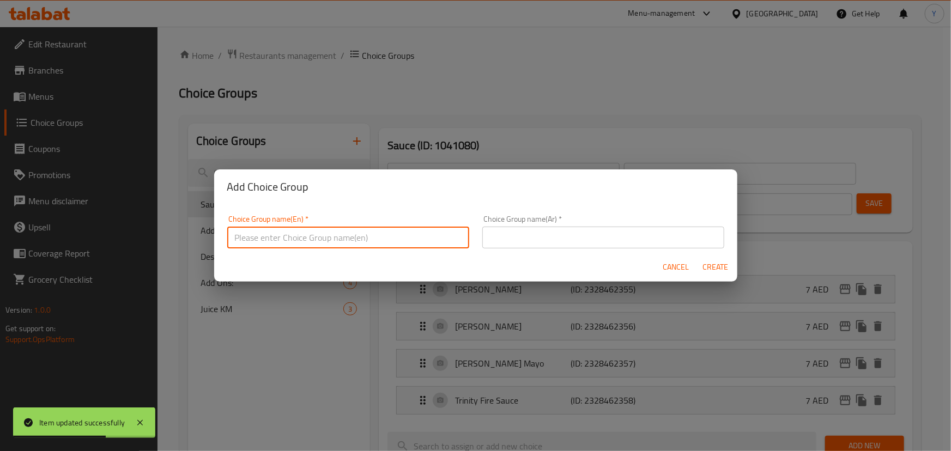
click at [307, 231] on input "text" at bounding box center [348, 238] width 242 height 22
type input "o"
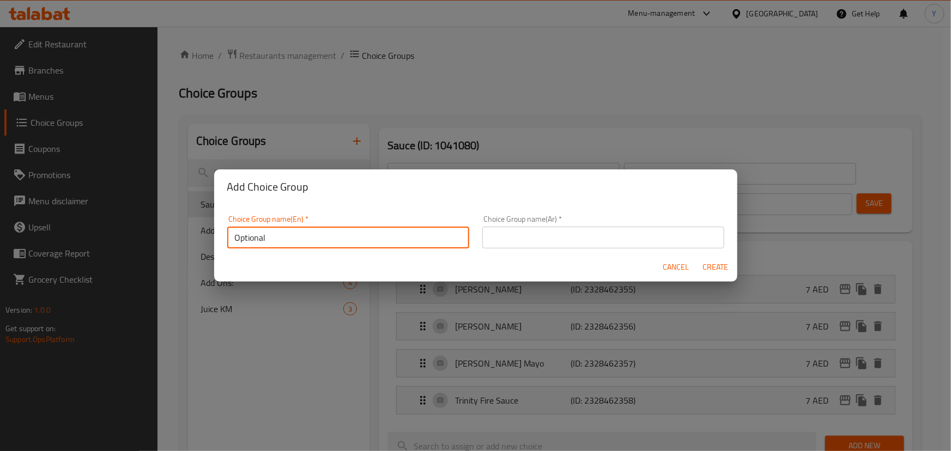
type input "Optional"
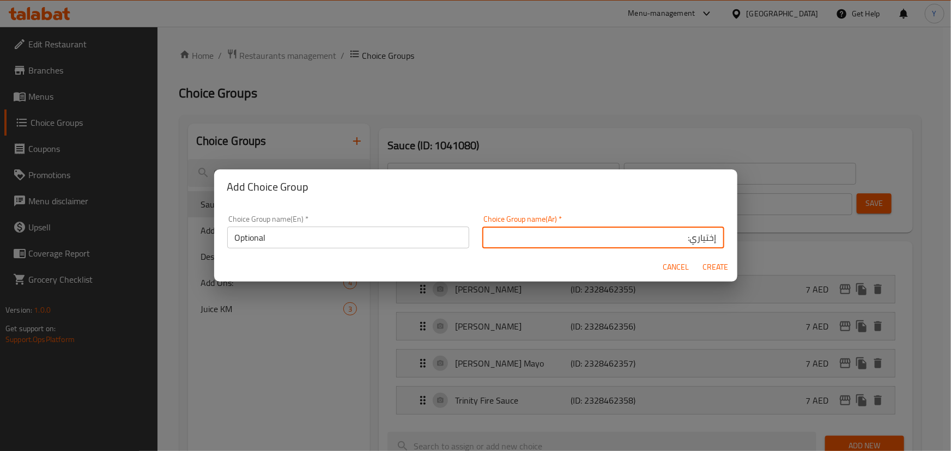
type input "إختياري:"
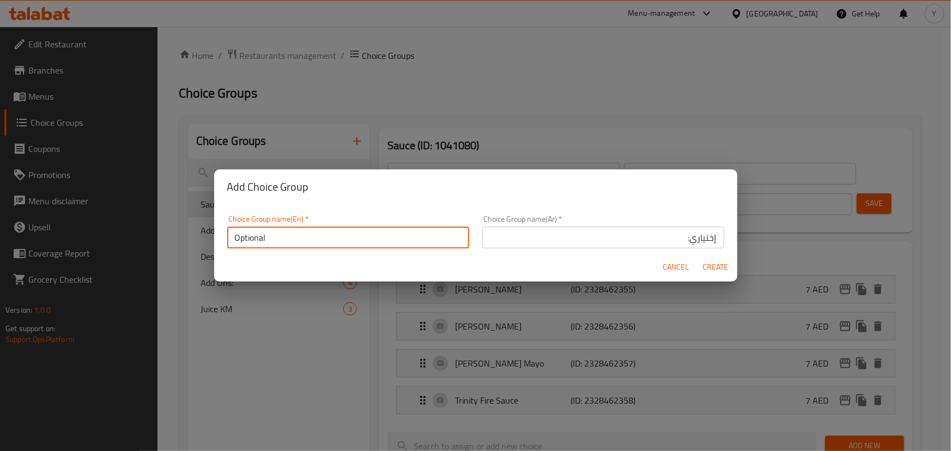
click at [323, 229] on input "Optional" at bounding box center [348, 238] width 242 height 22
click at [249, 245] on input "Optional:" at bounding box center [348, 238] width 242 height 22
type input "Optional:"
click at [725, 269] on span "Create" at bounding box center [715, 267] width 26 height 14
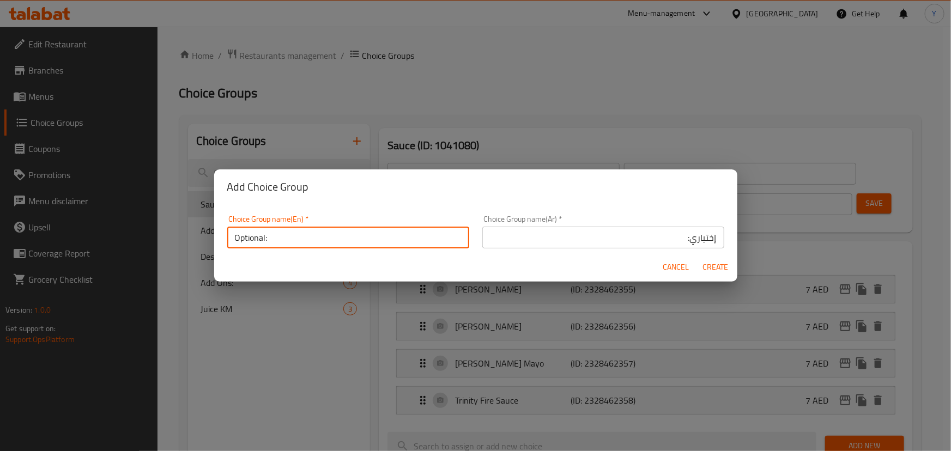
type input "Optional:"
type input "إختياري:"
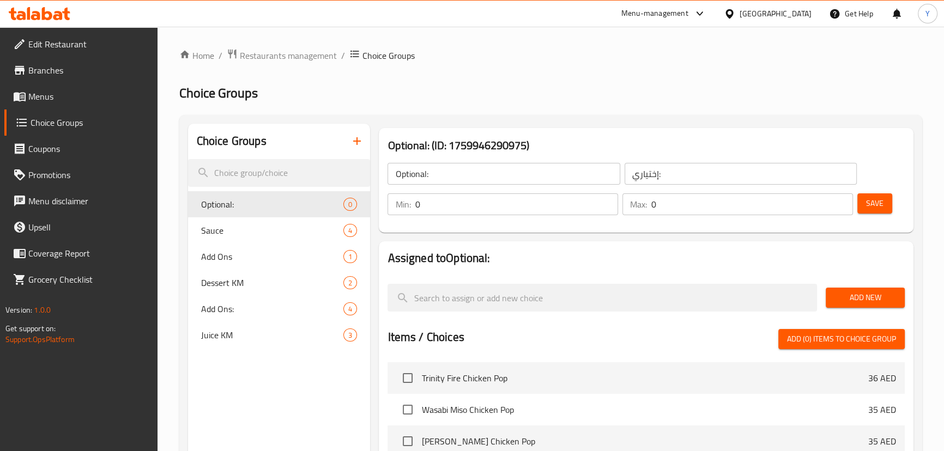
click at [692, 211] on input "0" at bounding box center [752, 204] width 202 height 22
type input "1"
click at [866, 296] on span "Add New" at bounding box center [865, 298] width 62 height 14
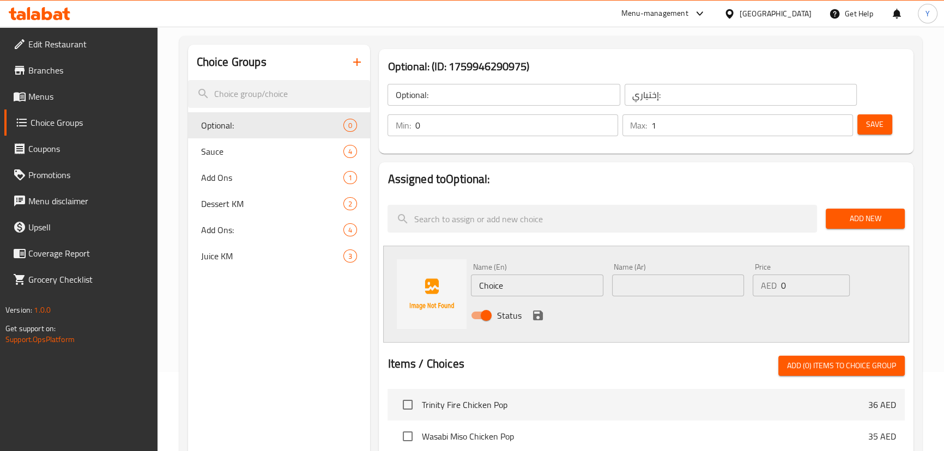
scroll to position [148, 0]
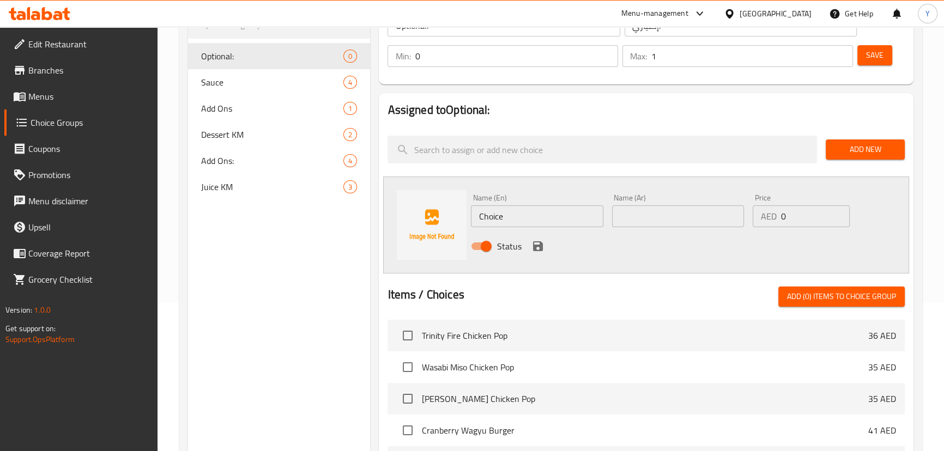
click at [527, 222] on input "Choice" at bounding box center [537, 216] width 132 height 22
paste input "Optional"
paste input "with mozzarella option"
click at [550, 212] on input "Optional with mozzarella option" at bounding box center [537, 216] width 132 height 22
drag, startPoint x: 508, startPoint y: 218, endPoint x: 493, endPoint y: 207, distance: 19.1
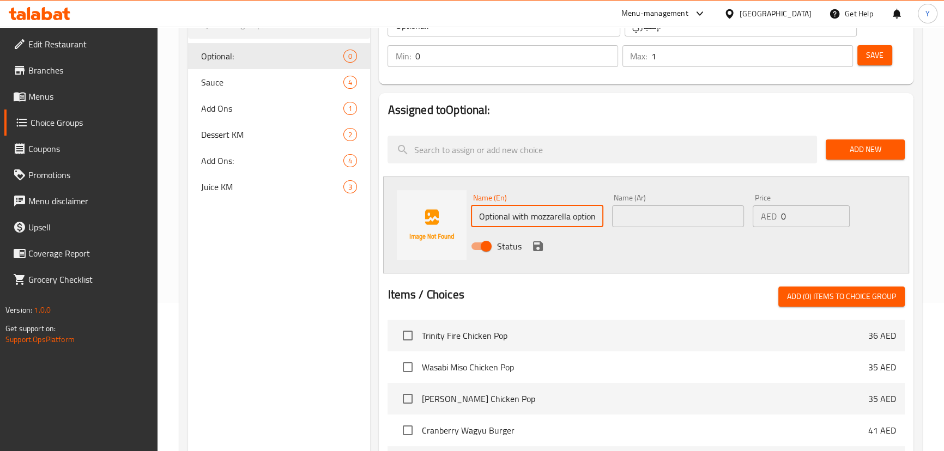
click at [507, 218] on input "Optional with mozzarella option" at bounding box center [537, 216] width 132 height 22
click at [493, 207] on input "Optional with mozzarella option" at bounding box center [537, 216] width 132 height 22
type input "With Mozzarella Option"
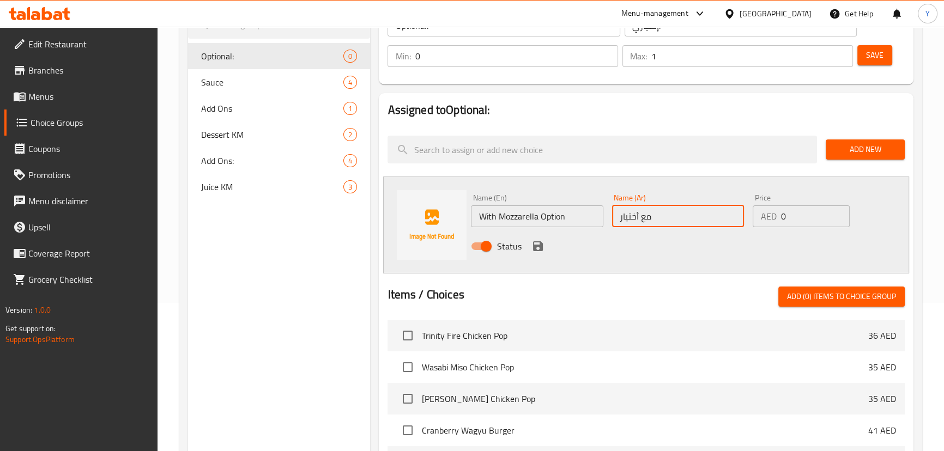
paste input "موتزاريلا"
type input "مع أختيار [PERSON_NAME]"
click at [539, 242] on icon "save" at bounding box center [538, 246] width 10 height 10
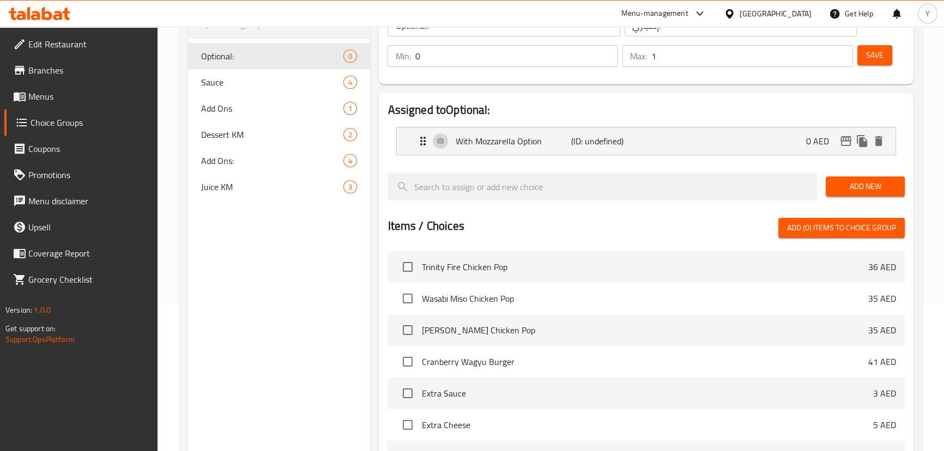
click at [893, 55] on div "Save" at bounding box center [876, 56] width 43 height 26
click at [885, 54] on button "Save" at bounding box center [874, 55] width 35 height 20
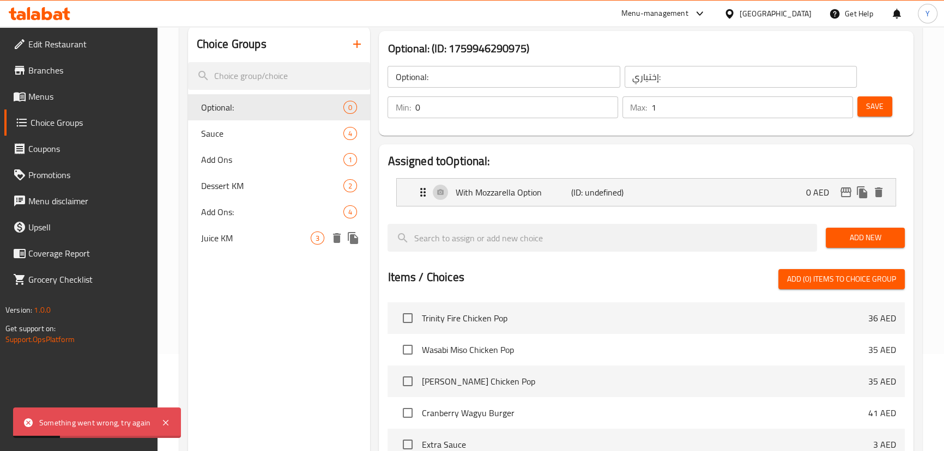
scroll to position [49, 0]
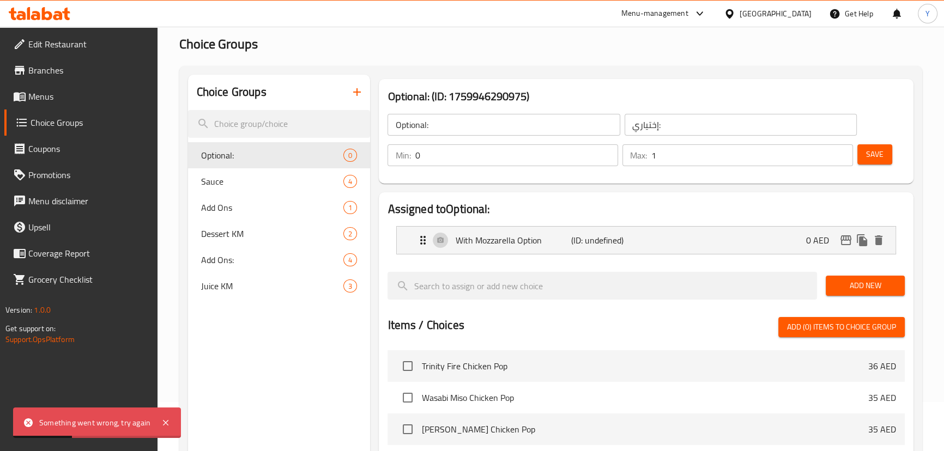
click at [885, 153] on button "Save" at bounding box center [874, 154] width 35 height 20
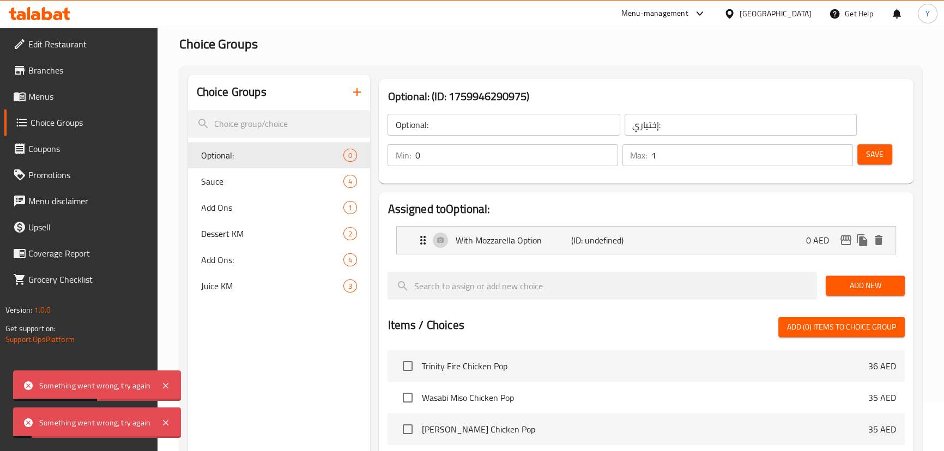
click at [882, 148] on span "Save" at bounding box center [874, 155] width 17 height 14
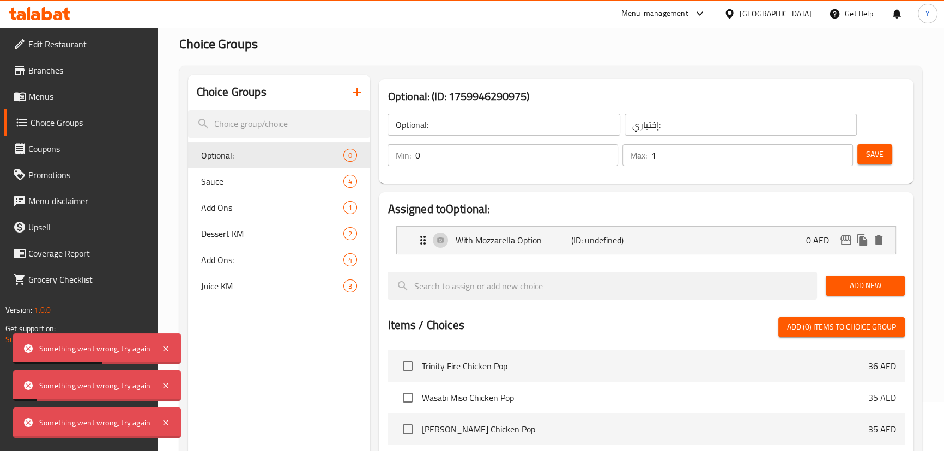
click at [882, 148] on div at bounding box center [472, 225] width 944 height 451
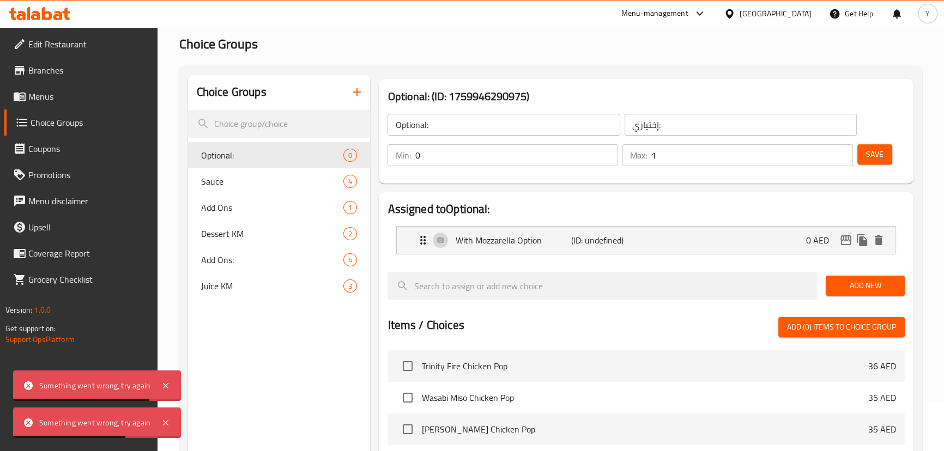
click at [879, 156] on span "Save" at bounding box center [874, 155] width 17 height 14
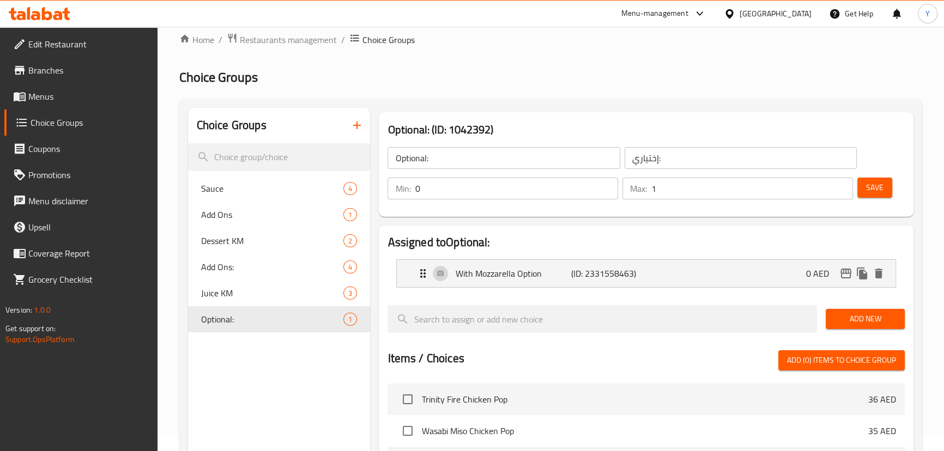
scroll to position [0, 0]
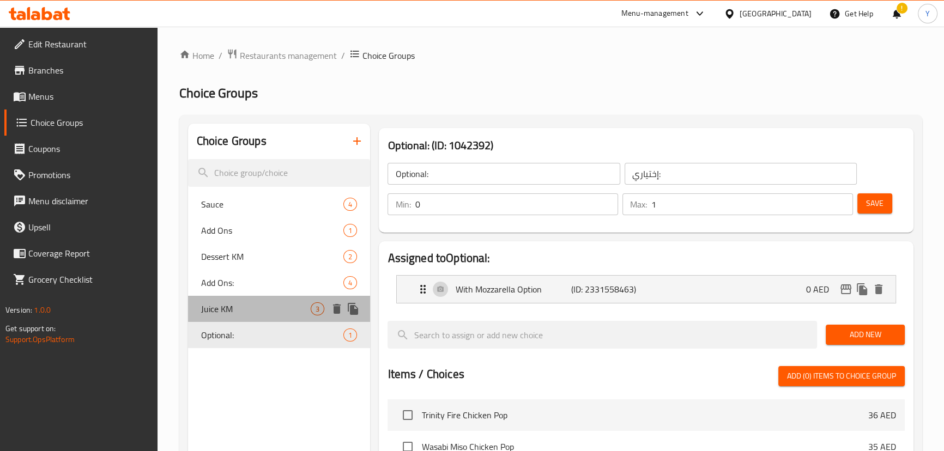
click at [245, 312] on span "Juice KM" at bounding box center [256, 308] width 110 height 13
type input "Juice KM"
type input "1"
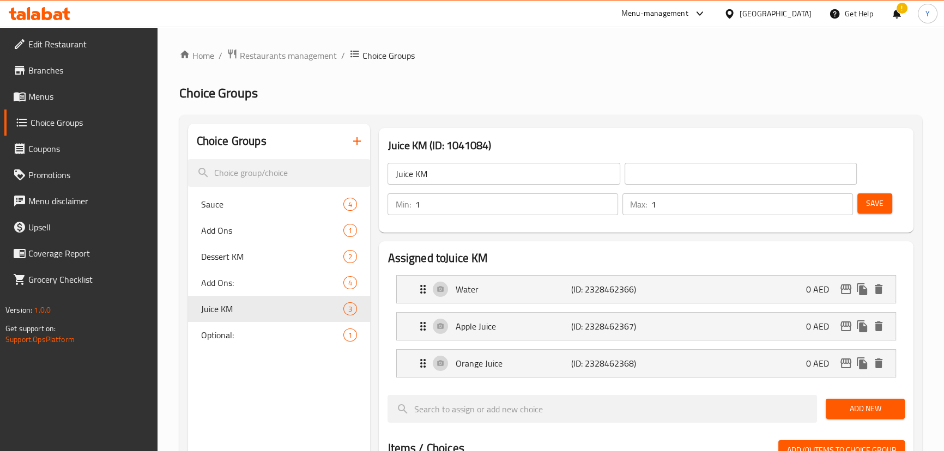
click at [661, 183] on input "text" at bounding box center [740, 174] width 232 height 22
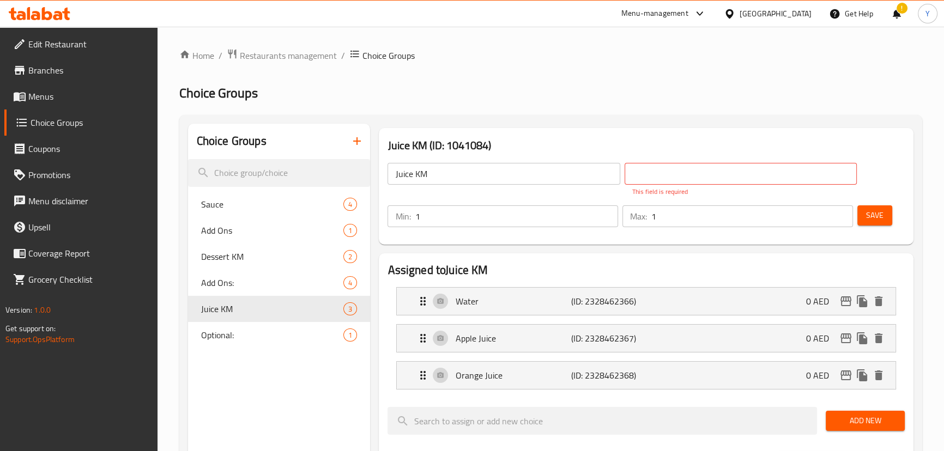
click at [762, 168] on input "text" at bounding box center [740, 174] width 232 height 22
click at [823, 137] on h3 "Juice KM (ID: 1041084)" at bounding box center [645, 145] width 517 height 17
click at [812, 163] on input "text" at bounding box center [740, 174] width 232 height 22
type input "h"
type input "العصير كيه أم:"
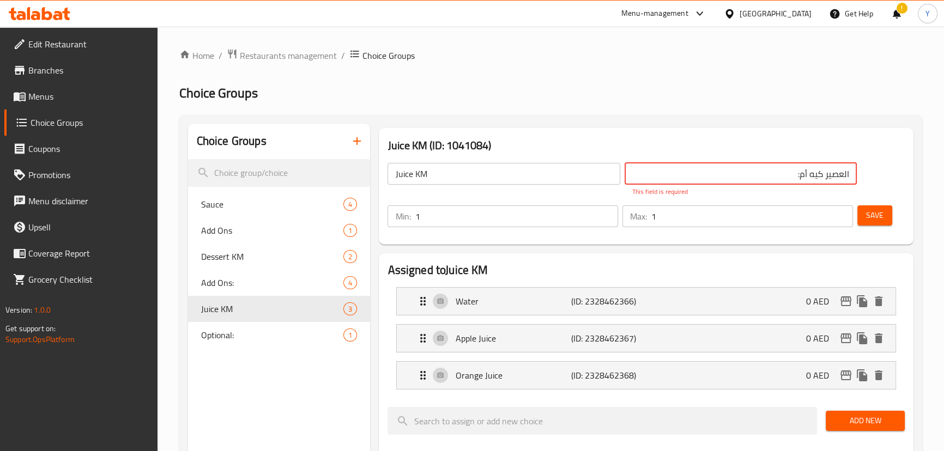
click at [547, 184] on input "Juice KM" at bounding box center [503, 174] width 232 height 22
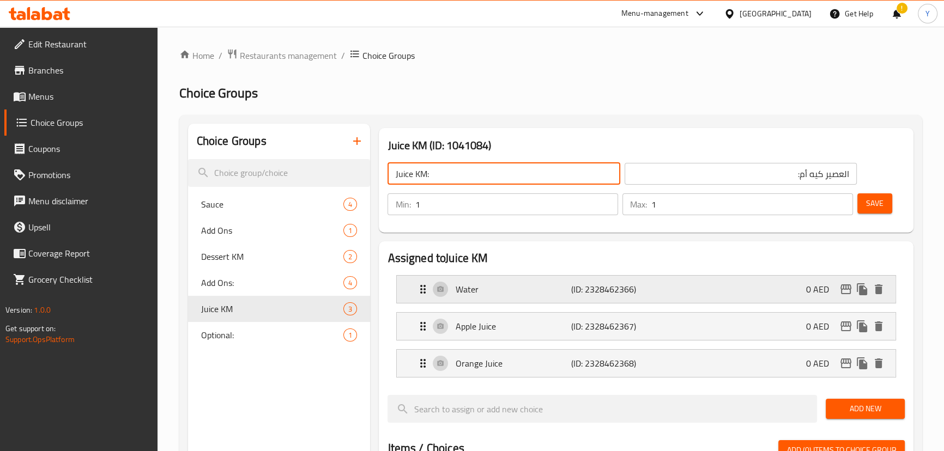
click at [506, 283] on p "Water" at bounding box center [513, 289] width 116 height 13
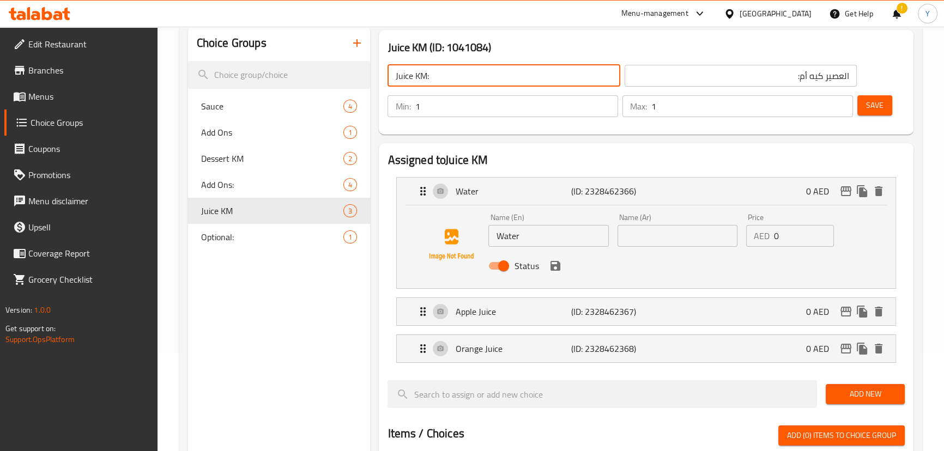
scroll to position [99, 0]
type input "Juice KM:"
click at [676, 236] on input "text" at bounding box center [677, 235] width 120 height 22
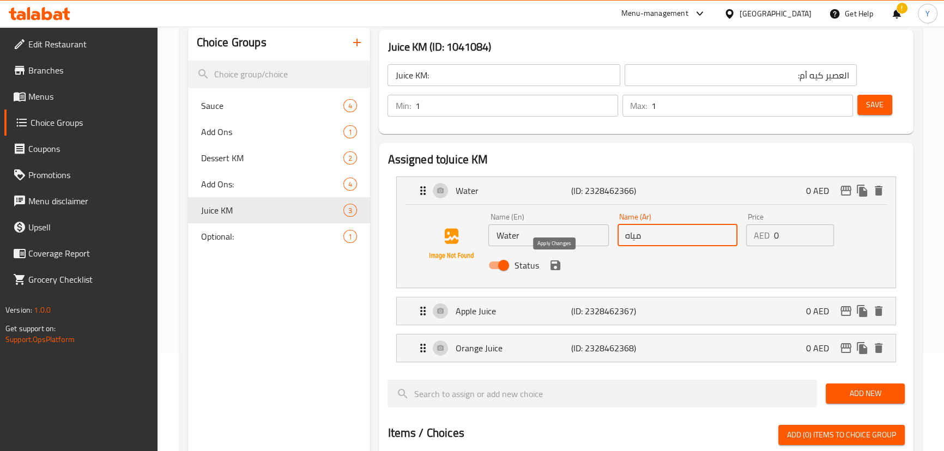
click at [550, 266] on icon "save" at bounding box center [555, 265] width 10 height 10
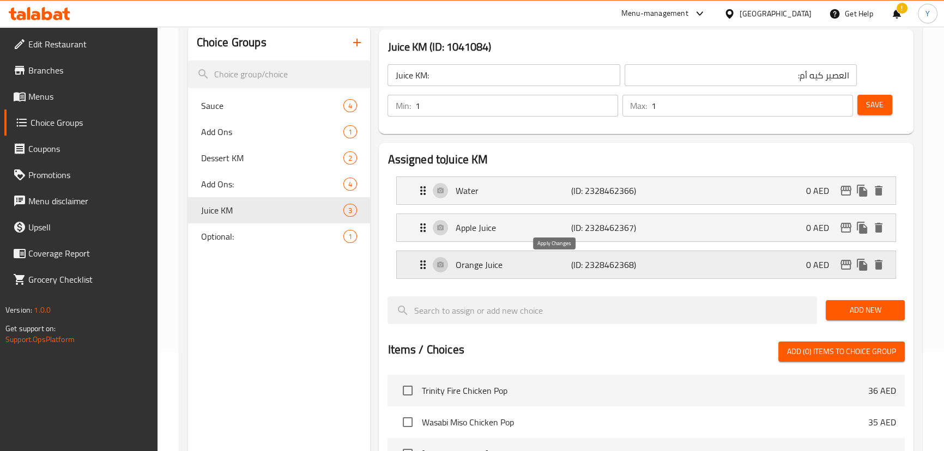
type input "مياه"
click at [610, 229] on p "(ID: 2328462367)" at bounding box center [609, 227] width 77 height 13
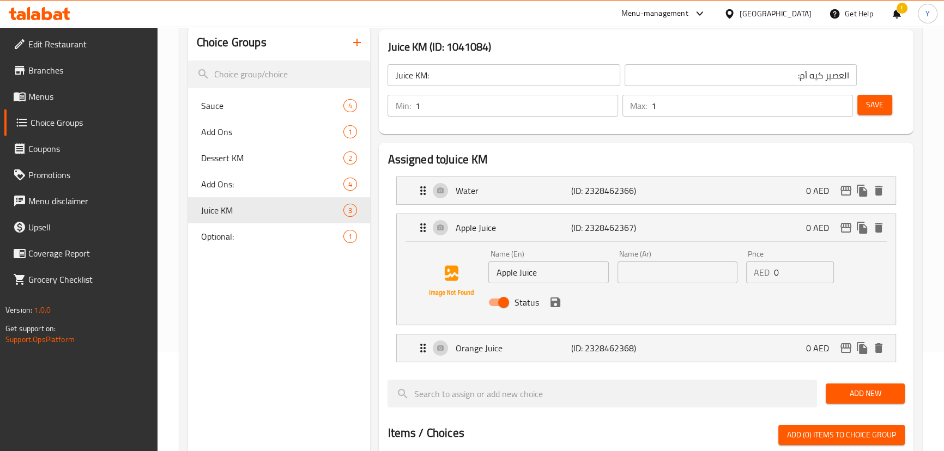
click at [627, 277] on input "text" at bounding box center [677, 273] width 120 height 22
click at [555, 304] on icon "save" at bounding box center [555, 302] width 13 height 13
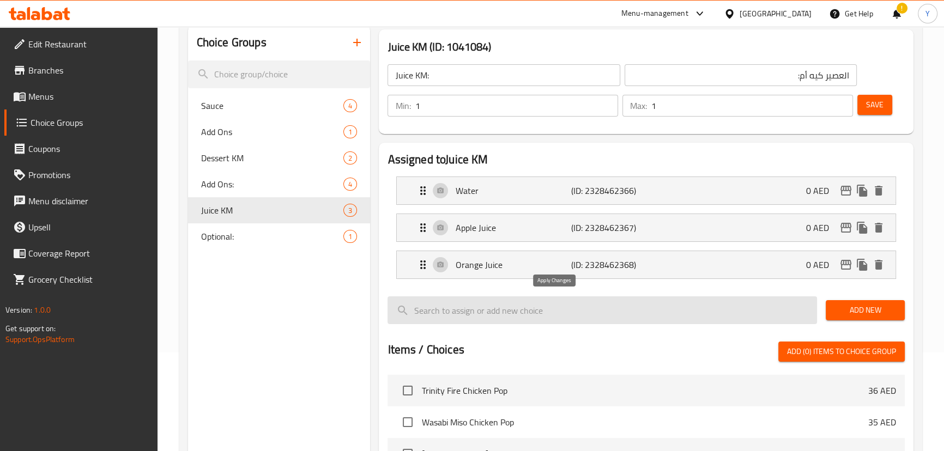
type input "عصير تفاح"
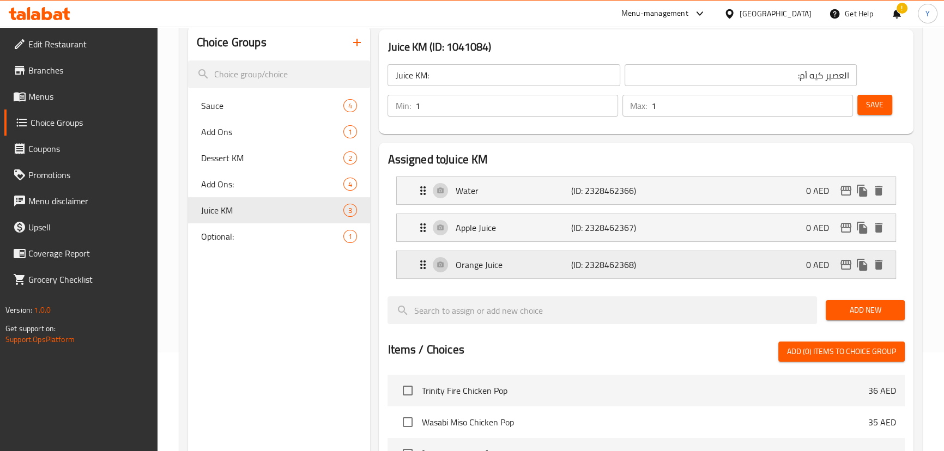
click at [590, 276] on div "Orange Juice (ID: 2328462368) 0 AED" at bounding box center [648, 264] width 465 height 27
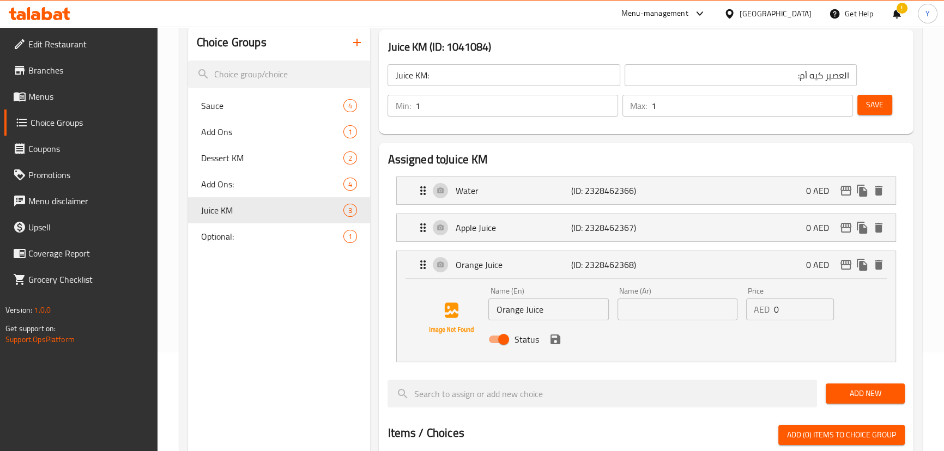
click at [651, 306] on input "text" at bounding box center [677, 310] width 120 height 22
type input "عصير برتقال"
click at [555, 338] on icon "save" at bounding box center [555, 340] width 10 height 10
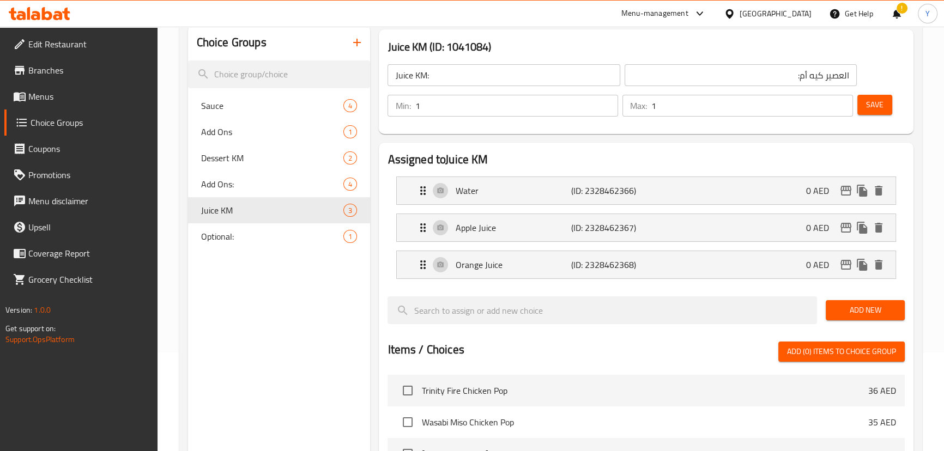
click at [857, 112] on button "Save" at bounding box center [874, 105] width 35 height 20
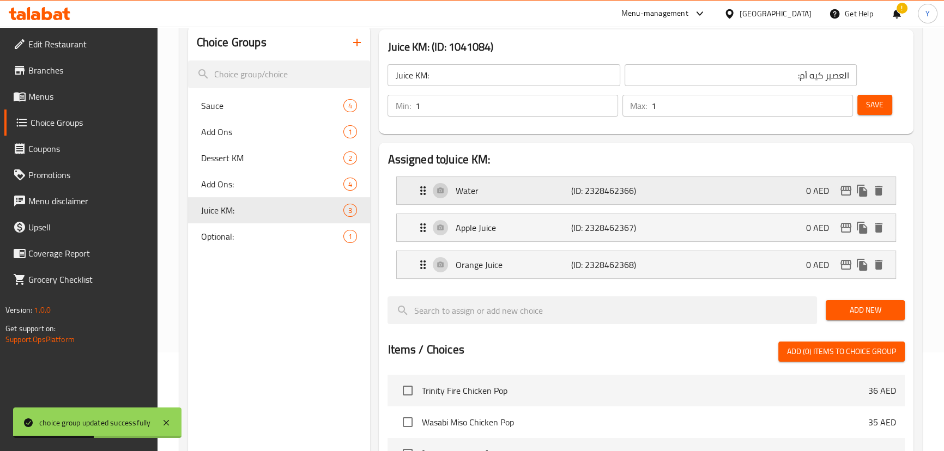
click at [548, 181] on div "Water (ID: 2328462366) 0 AED" at bounding box center [648, 190] width 465 height 27
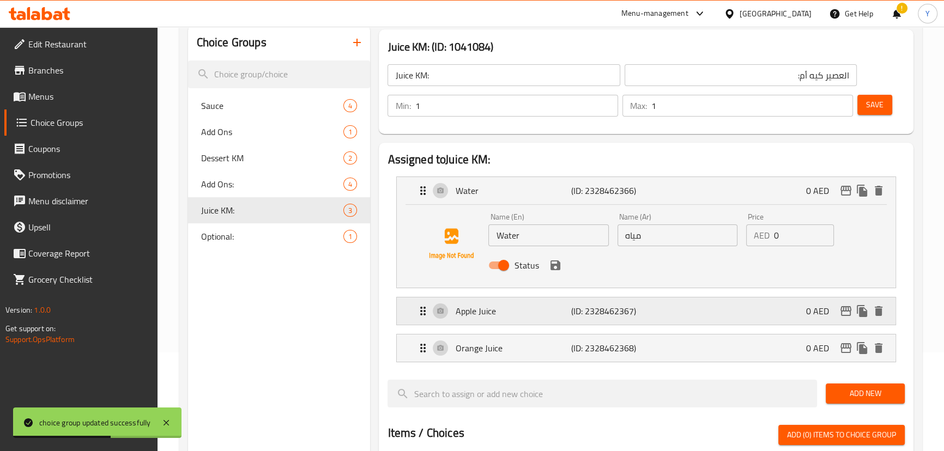
click at [665, 320] on div "Apple Juice (ID: 2328462367) 0 AED" at bounding box center [648, 311] width 465 height 27
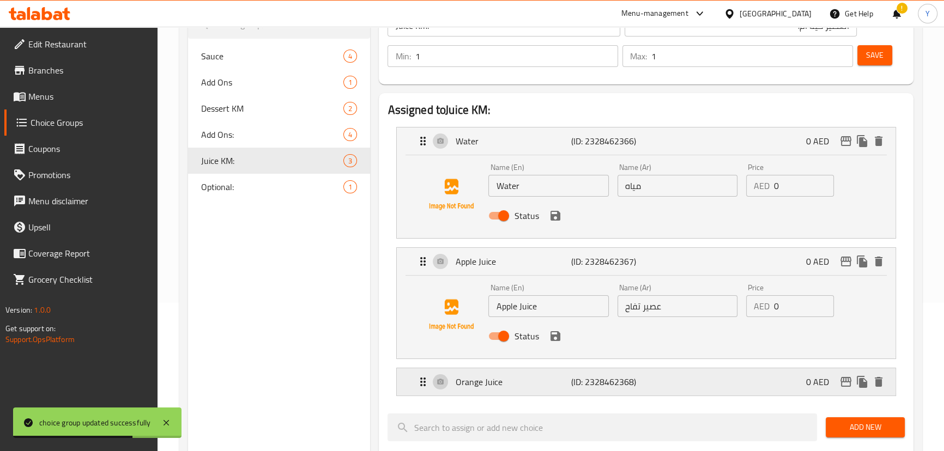
click at [674, 373] on div "Orange Juice (ID: 2328462368) 0 AED" at bounding box center [648, 381] width 465 height 27
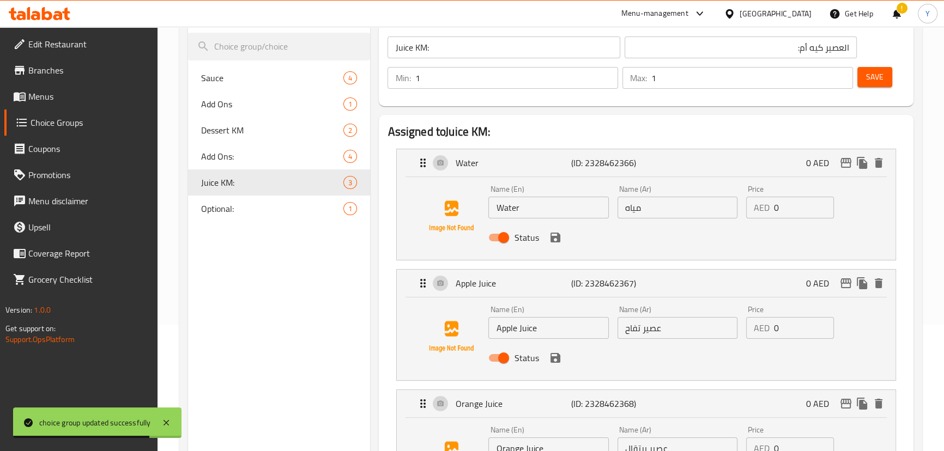
scroll to position [49, 0]
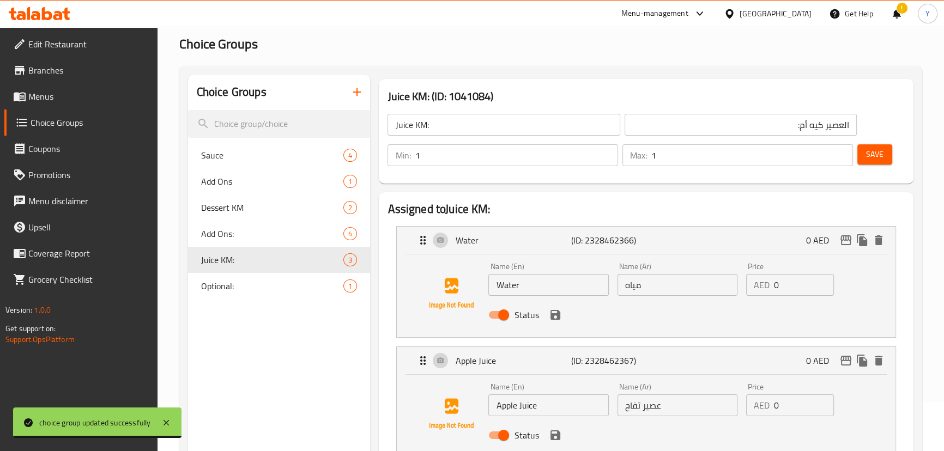
click at [822, 124] on input "العصير كيه أم:" at bounding box center [740, 125] width 232 height 22
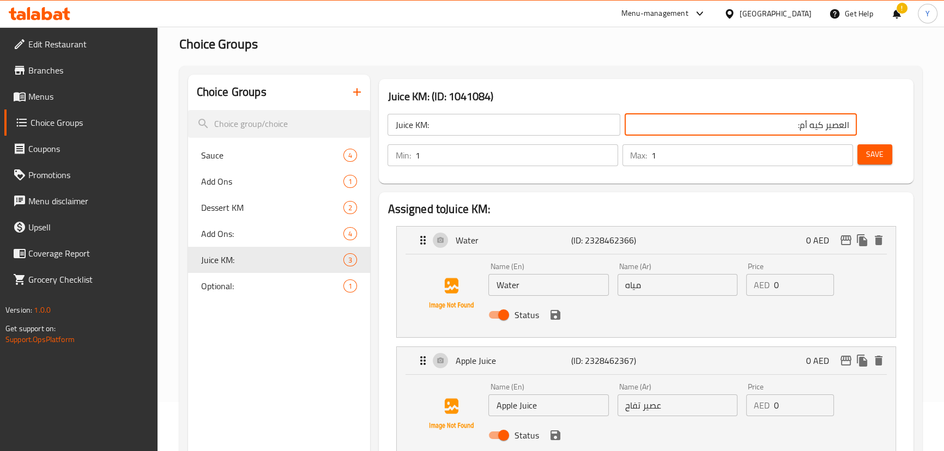
drag, startPoint x: 822, startPoint y: 124, endPoint x: 697, endPoint y: 108, distance: 125.2
click at [697, 108] on div "Juice KM: ​ العصير كيه أم: ​" at bounding box center [622, 124] width 482 height 35
click at [234, 232] on span "Add Ons:" at bounding box center [256, 233] width 110 height 13
type input "Add Ons:"
type input "الإضافات:"
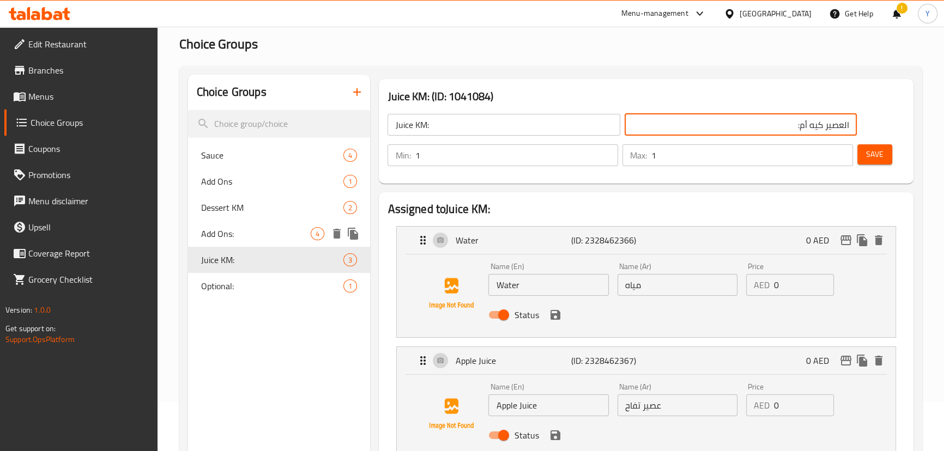
type input "0"
type input "4"
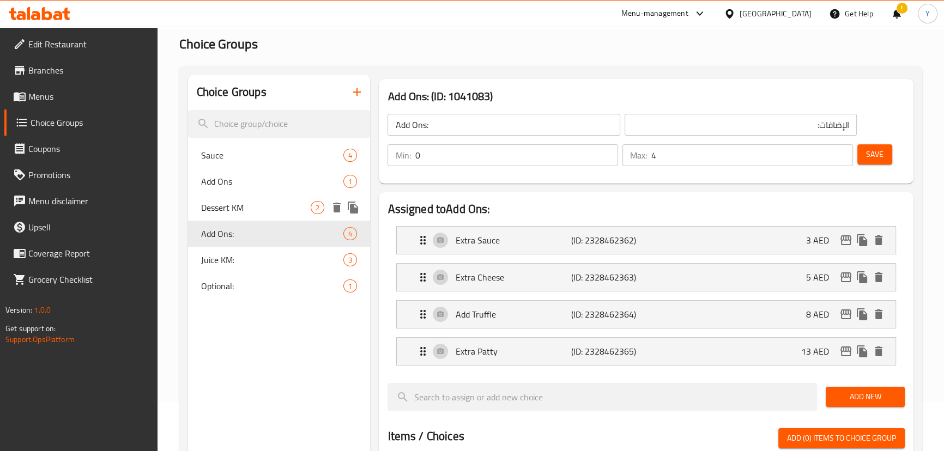
click at [241, 207] on span "Dessert KM" at bounding box center [256, 207] width 110 height 13
type input "Dessert KM"
type input "1"
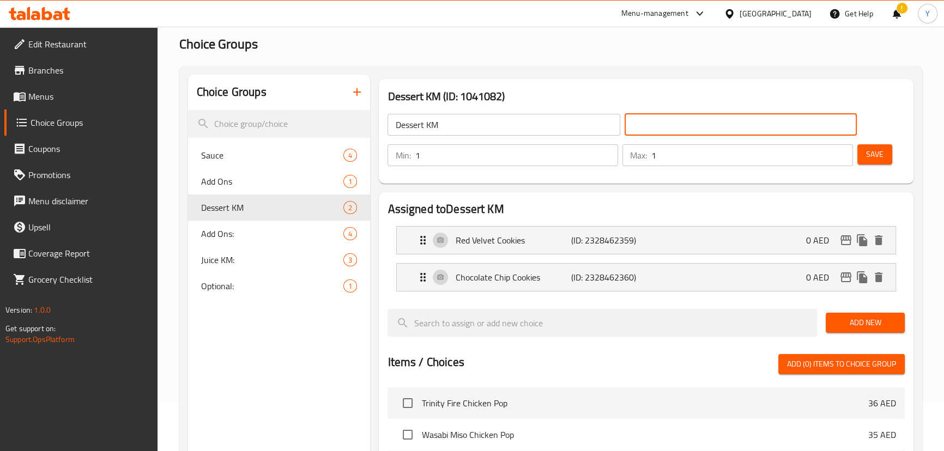
click at [748, 130] on input "text" at bounding box center [740, 125] width 232 height 22
paste input "كيه أم:"
type input "الحلويات كيه أم:"
click at [555, 123] on input "Dessert KM" at bounding box center [503, 125] width 232 height 22
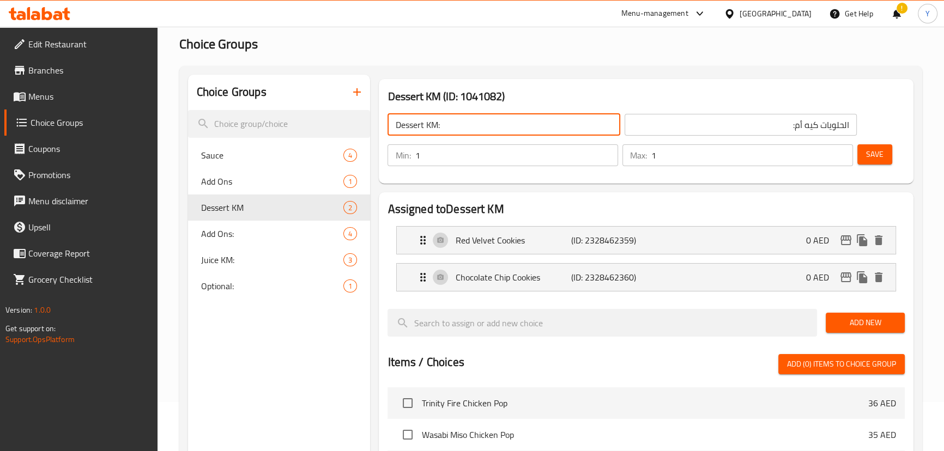
type input "Dessert KM:"
click at [871, 149] on span "Save" at bounding box center [874, 155] width 17 height 14
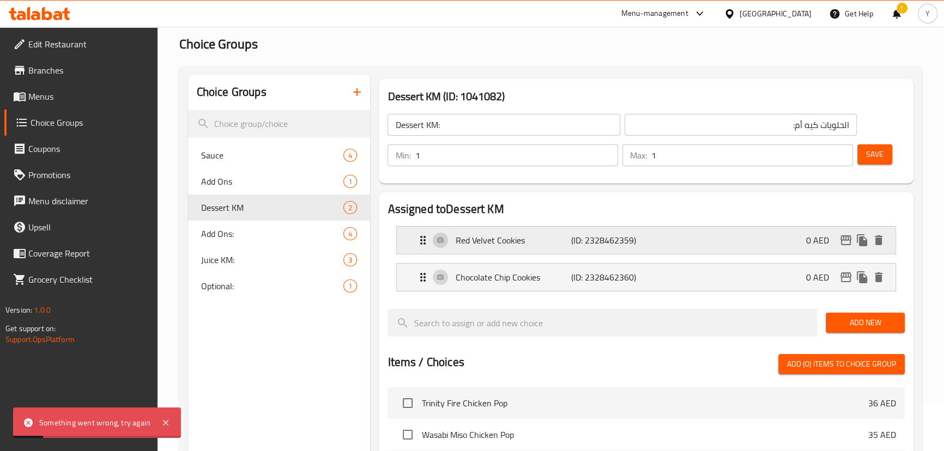
click at [646, 245] on p "(ID: 2328462359)" at bounding box center [609, 240] width 77 height 13
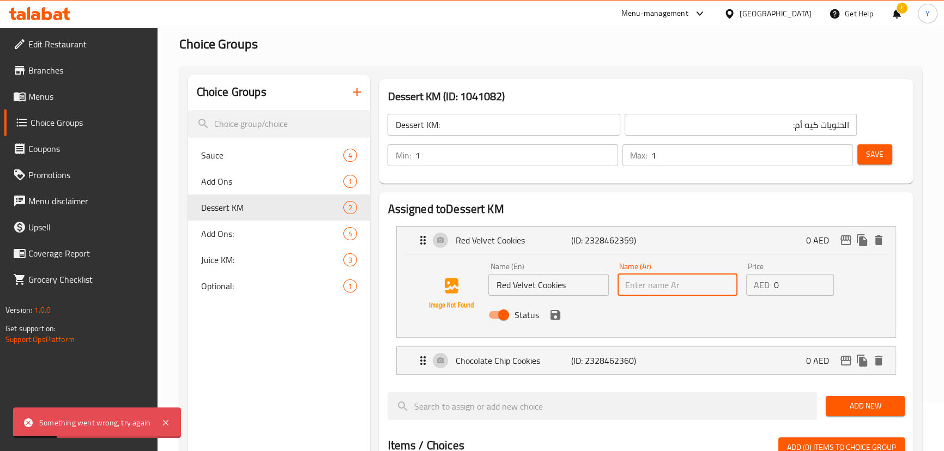
click at [678, 284] on input "text" at bounding box center [677, 285] width 120 height 22
type input ";"
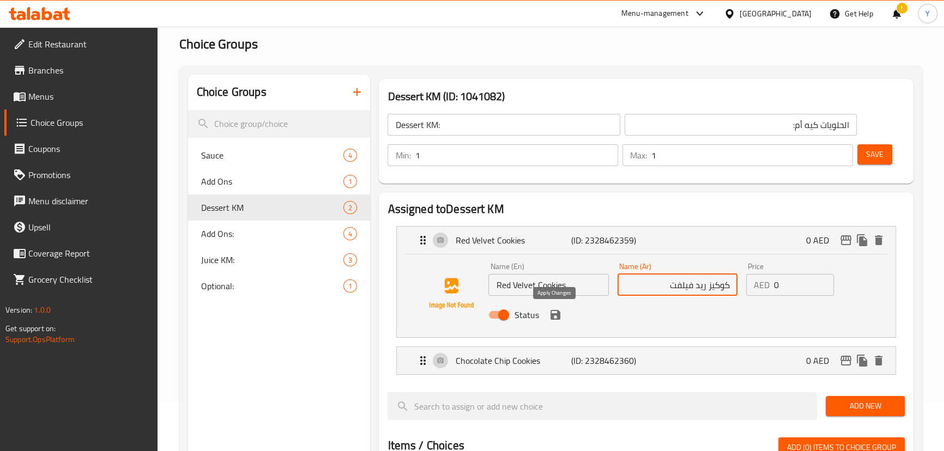
click at [560, 318] on icon "save" at bounding box center [555, 314] width 13 height 13
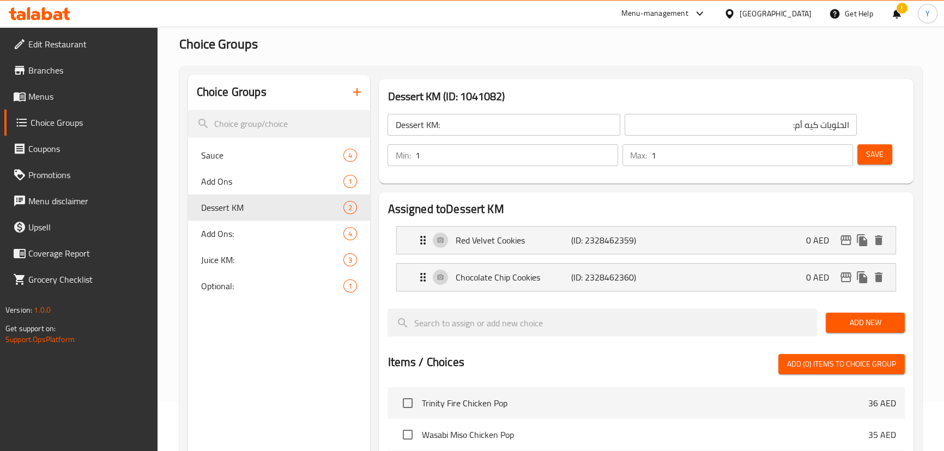
type input "كوكيز ريد فيلفت"
click at [645, 283] on div "Chocolate Chip Cookies (ID: 2328462360) 0 AED" at bounding box center [648, 277] width 465 height 27
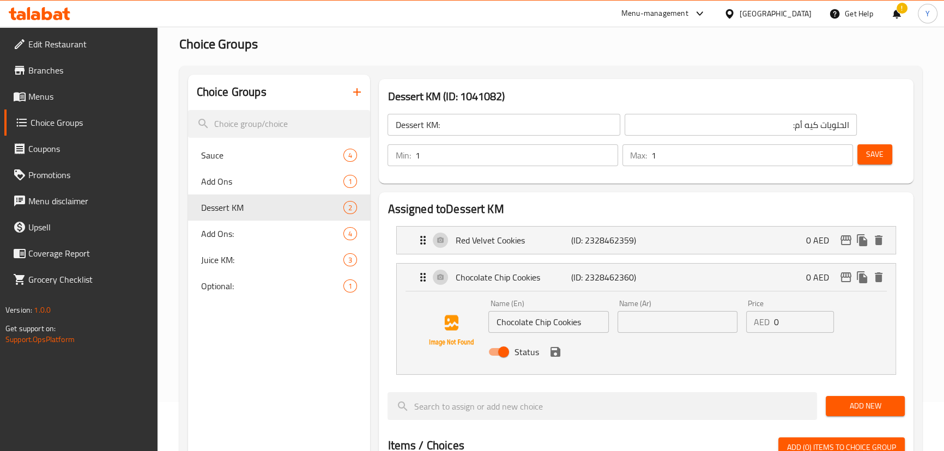
click at [659, 319] on input "text" at bounding box center [677, 322] width 120 height 22
click at [555, 352] on icon "save" at bounding box center [555, 351] width 13 height 13
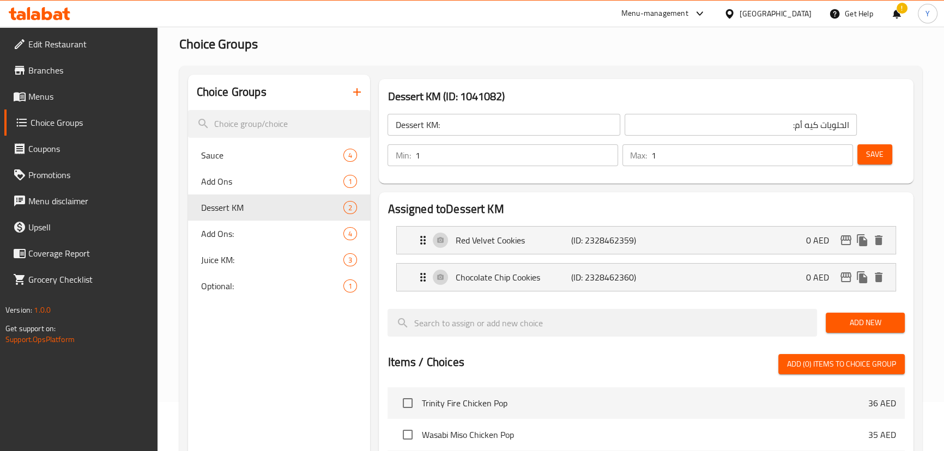
type input "كوكيز رقائق شوكولاتة"
click at [881, 148] on span "Save" at bounding box center [874, 155] width 17 height 14
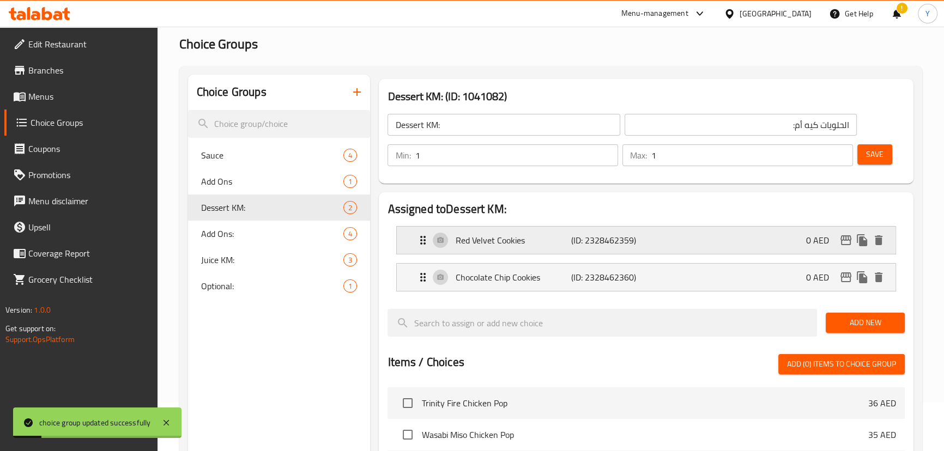
click at [527, 240] on p "Red Velvet Cookies" at bounding box center [513, 240] width 116 height 13
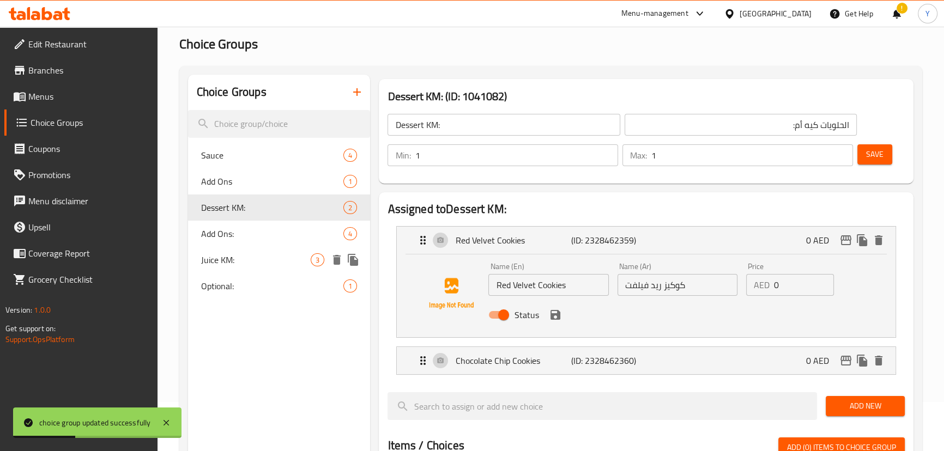
click at [235, 256] on span "Juice KM:" at bounding box center [256, 259] width 110 height 13
type input "Juice KM:"
type input "العصير كيه أم:"
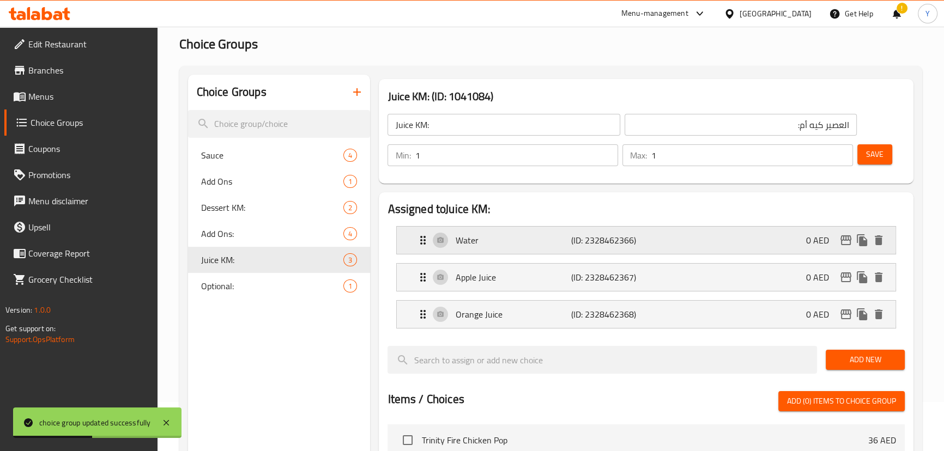
click at [517, 240] on p "Water" at bounding box center [513, 240] width 116 height 13
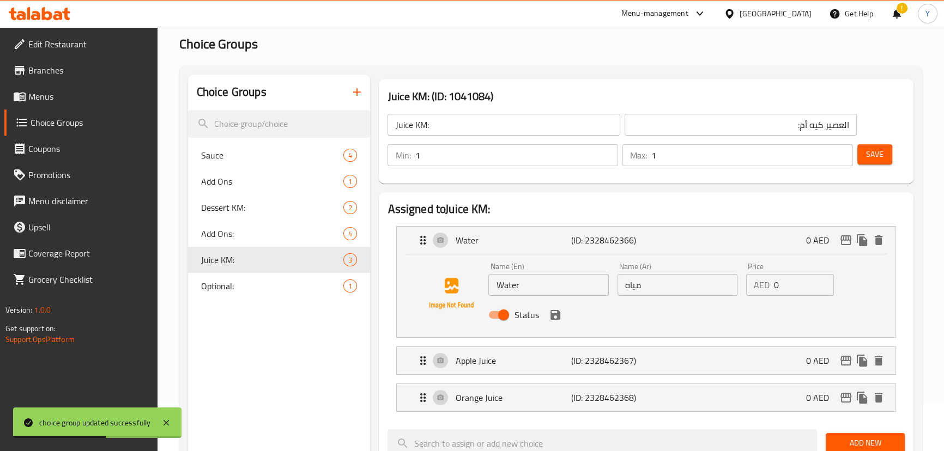
drag, startPoint x: 546, startPoint y: 285, endPoint x: 326, endPoint y: 279, distance: 220.2
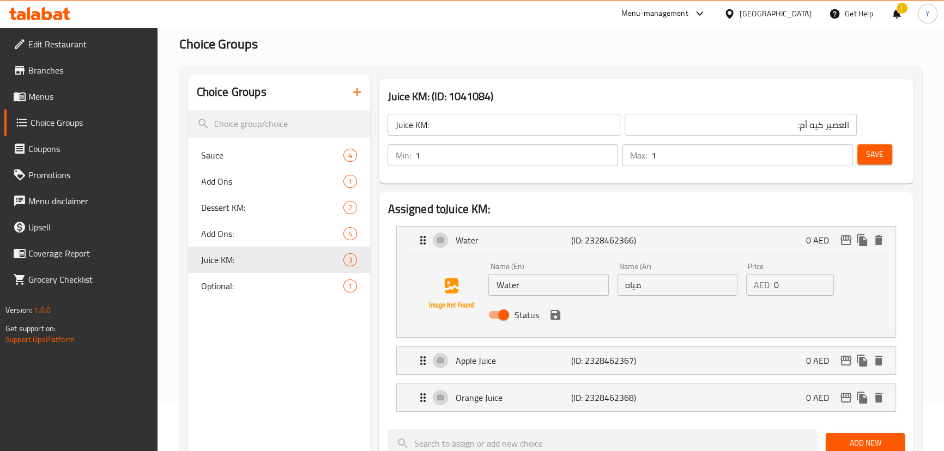
click at [759, 213] on h2 "Assigned to Juice KM:" at bounding box center [645, 209] width 517 height 16
click at [533, 366] on p "Apple Juice" at bounding box center [513, 360] width 116 height 13
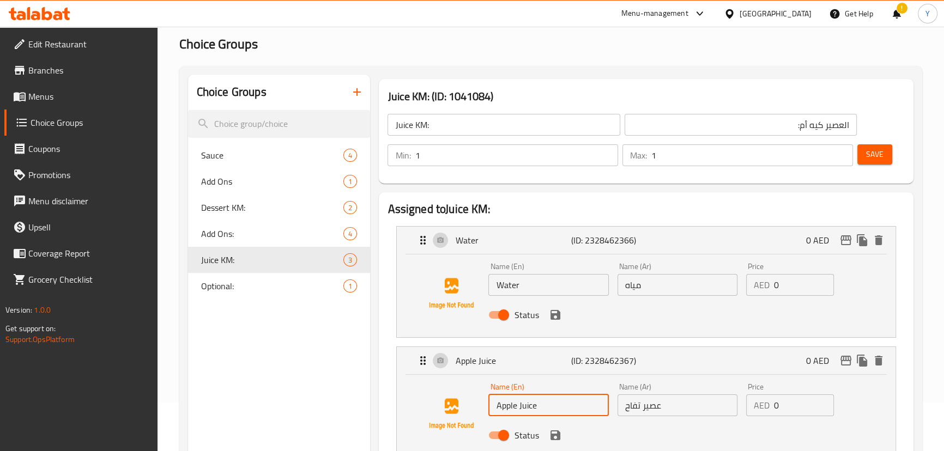
drag, startPoint x: 562, startPoint y: 404, endPoint x: 356, endPoint y: 409, distance: 206.0
drag, startPoint x: 250, startPoint y: 361, endPoint x: 339, endPoint y: 379, distance: 91.0
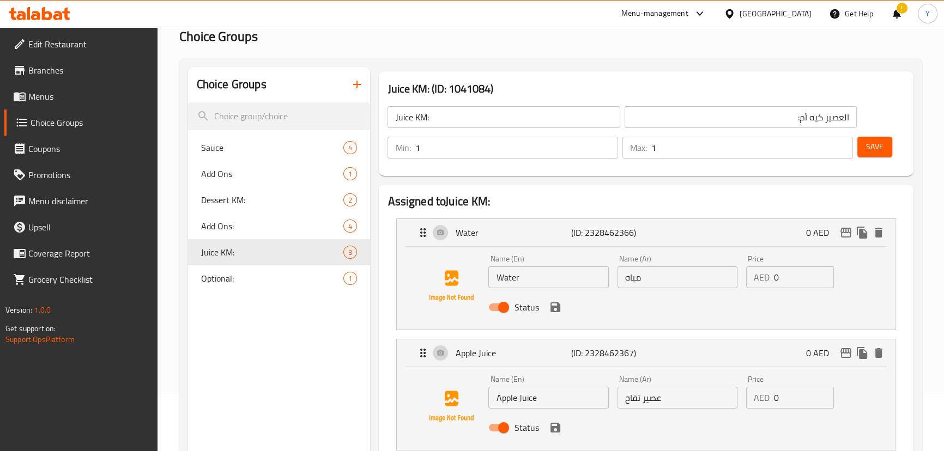
scroll to position [198, 0]
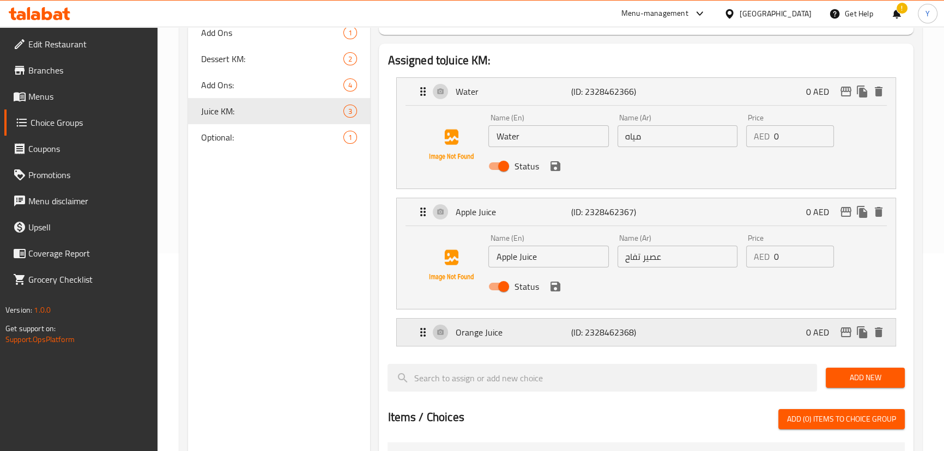
click at [563, 321] on div "Orange Juice (ID: 2328462368) 0 AED" at bounding box center [648, 332] width 465 height 27
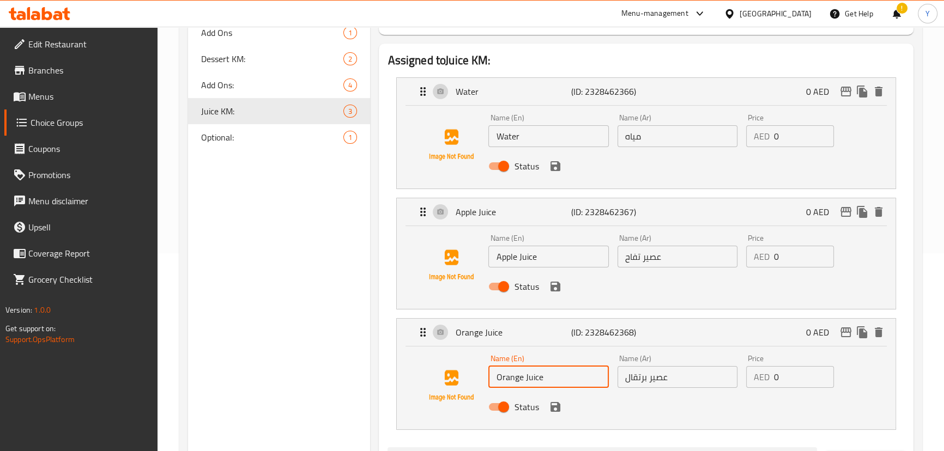
drag, startPoint x: 562, startPoint y: 370, endPoint x: 396, endPoint y: 351, distance: 166.7
click at [358, 358] on div "Choice Groups Sauce 4 Add Ons 1 Dessert KM: 2 Add Ons: 4 Juice KM: 3 Optional: …" at bounding box center [553, 404] width 730 height 956
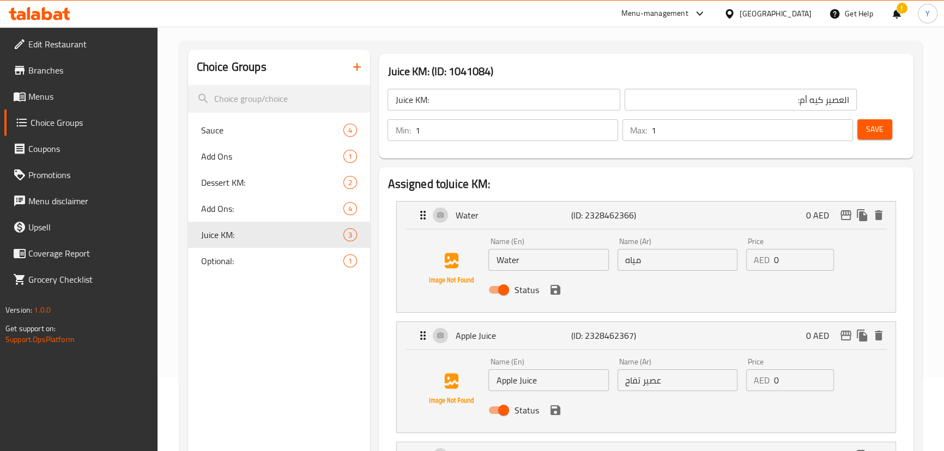
scroll to position [0, 0]
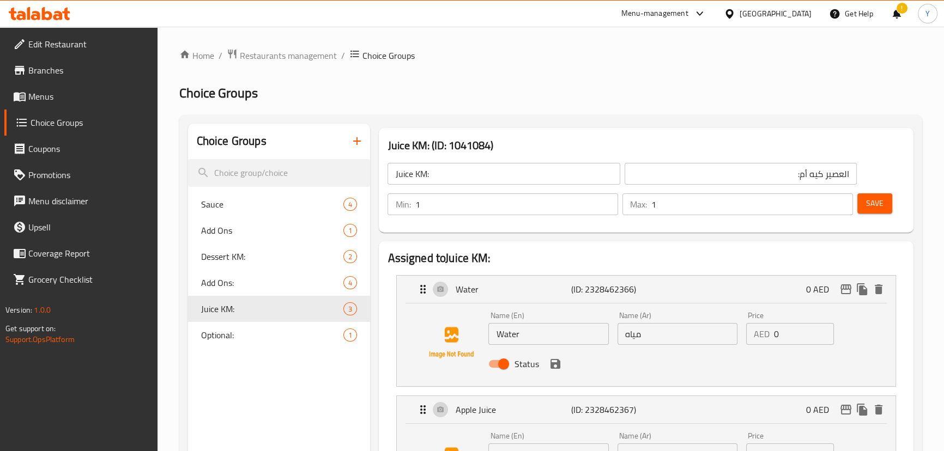
click at [872, 204] on span "Save" at bounding box center [874, 204] width 17 height 14
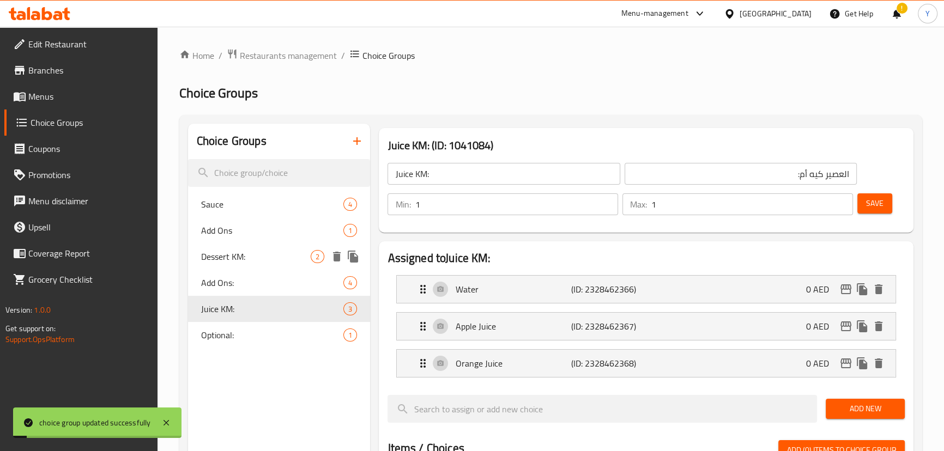
click at [231, 263] on span "Dessert KM:" at bounding box center [256, 256] width 110 height 13
type input "Dessert KM:"
type input "الحلويات كيه أم:"
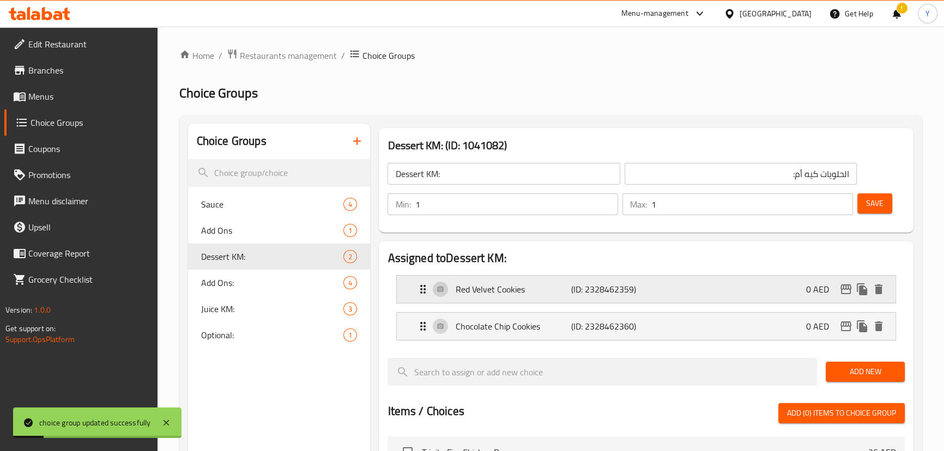
click at [531, 302] on div "Red Velvet Cookies (ID: 2328462359) 0 AED" at bounding box center [648, 289] width 465 height 27
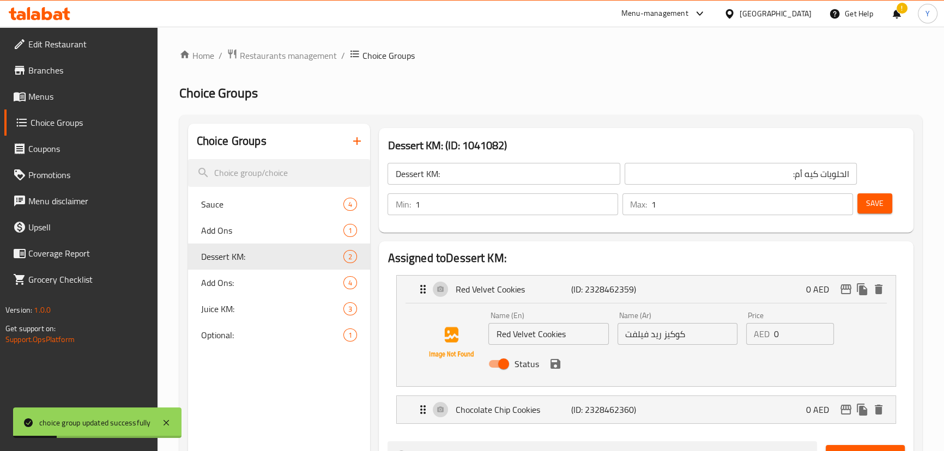
drag, startPoint x: 537, startPoint y: 331, endPoint x: 301, endPoint y: 340, distance: 235.6
click at [544, 409] on p "Chocolate Chip Cookies" at bounding box center [513, 409] width 116 height 13
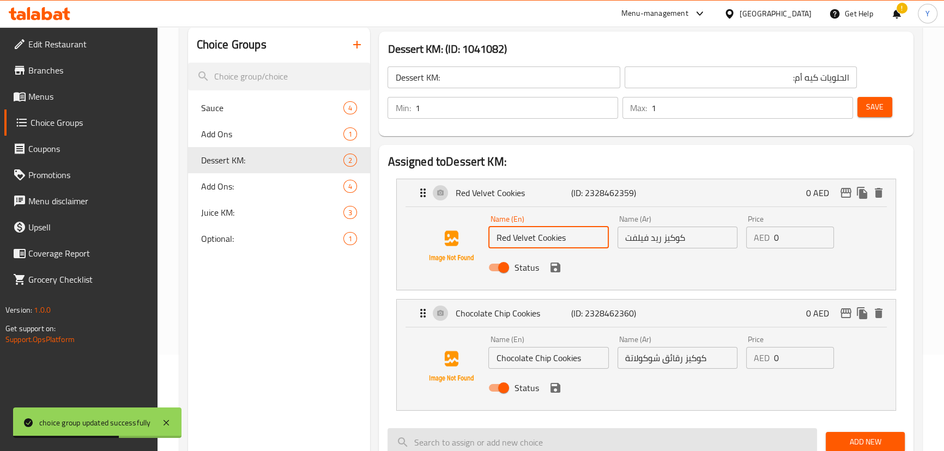
scroll to position [148, 0]
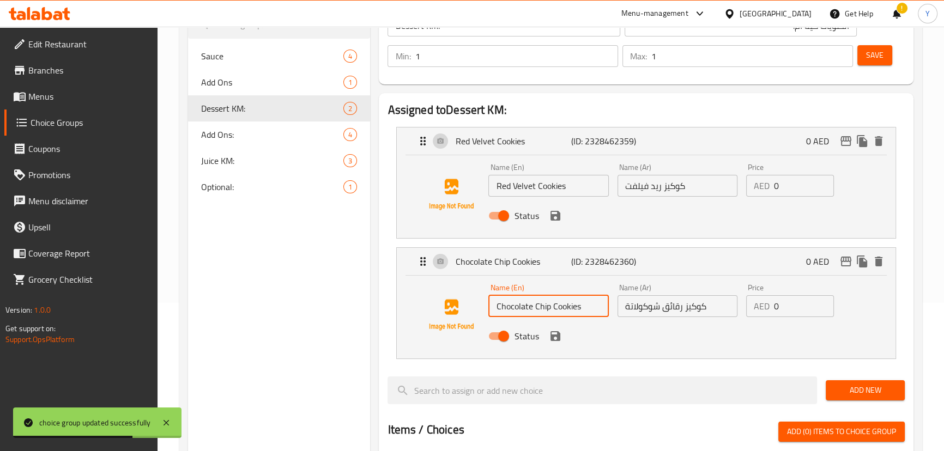
drag, startPoint x: 588, startPoint y: 312, endPoint x: 331, endPoint y: 305, distance: 257.8
click at [331, 305] on div "Choice Groups Sauce 4 Add Ons 1 Dessert KM: 2 Add Ons: 4 Juice KM: 3 Optional: …" at bounding box center [553, 392] width 730 height 835
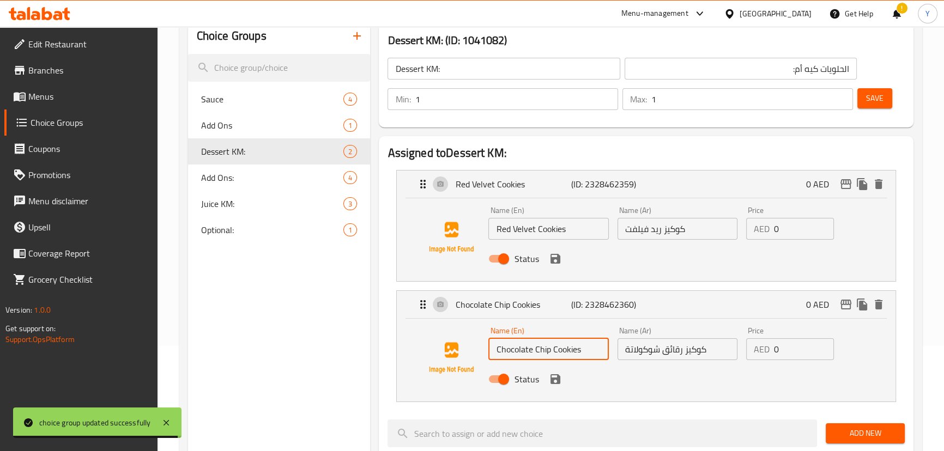
scroll to position [49, 0]
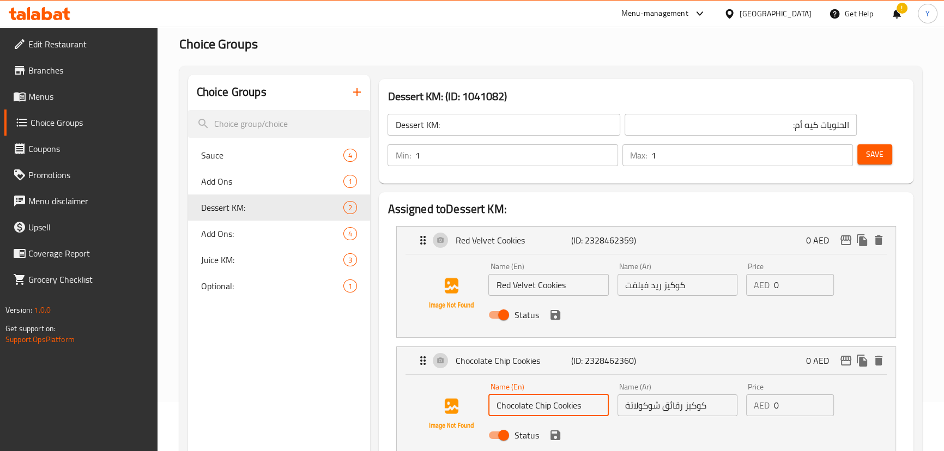
click at [411, 130] on input "Dessert KM:" at bounding box center [503, 125] width 232 height 22
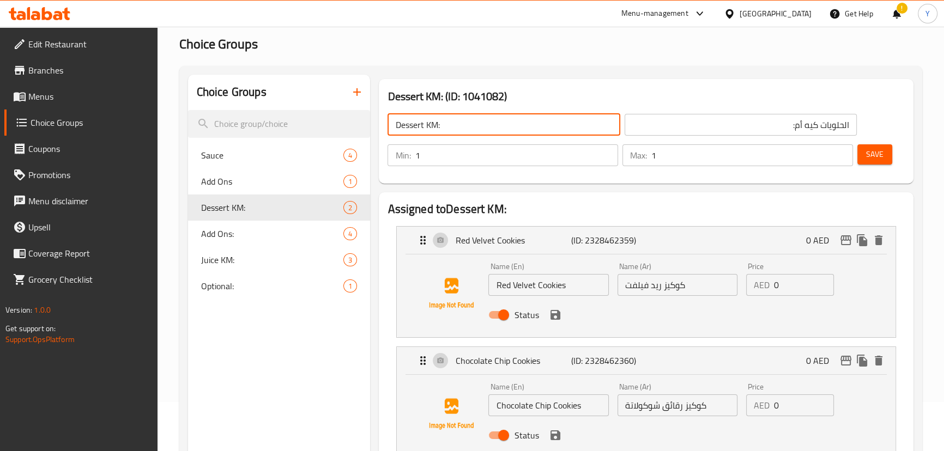
click at [411, 130] on input "Dessert KM:" at bounding box center [503, 125] width 232 height 22
click at [632, 92] on h3 "Dessert KM: (ID: 1041082)" at bounding box center [645, 96] width 517 height 17
click at [72, 46] on span "Edit Restaurant" at bounding box center [88, 44] width 120 height 13
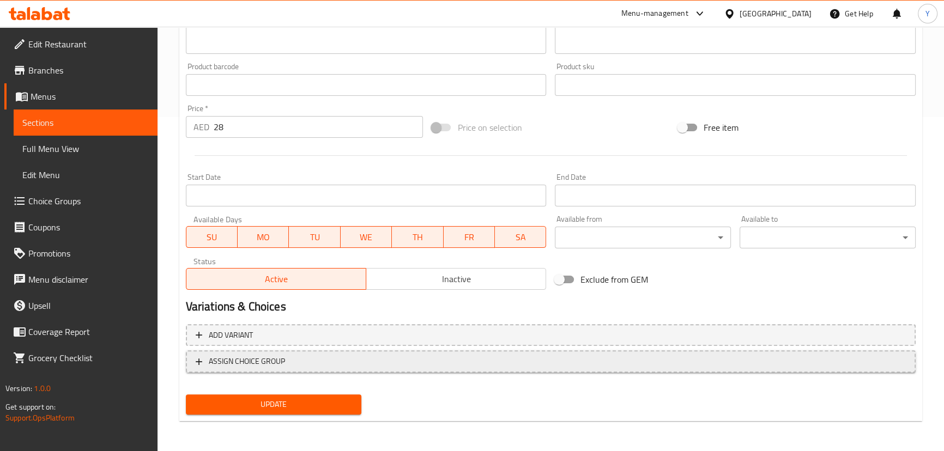
click at [384, 366] on span "ASSIGN CHOICE GROUP" at bounding box center [551, 362] width 710 height 14
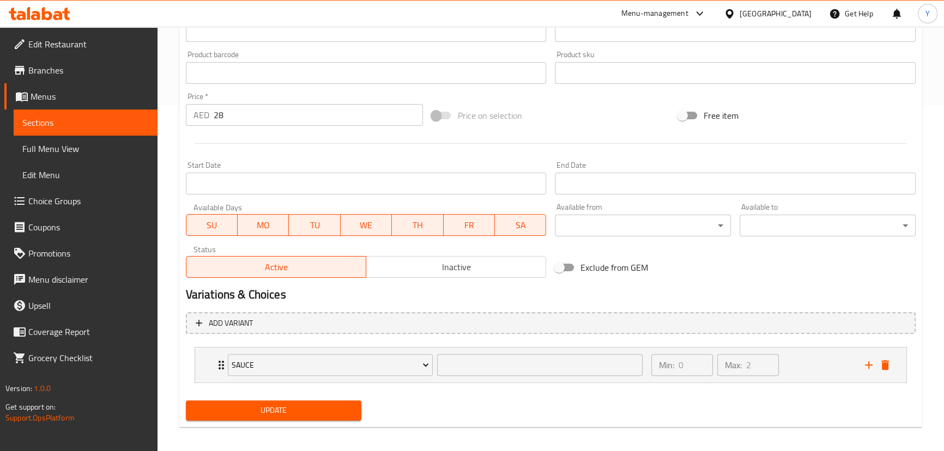
scroll to position [353, 0]
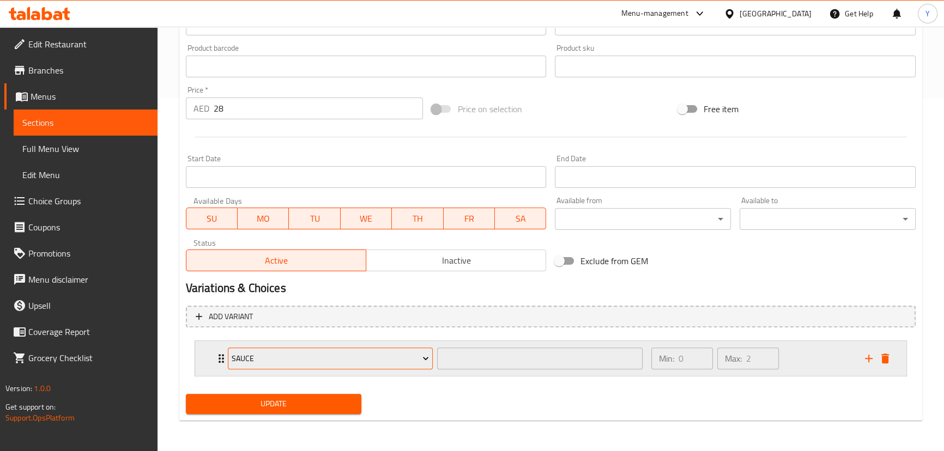
click at [398, 356] on span "Sauce" at bounding box center [330, 359] width 197 height 14
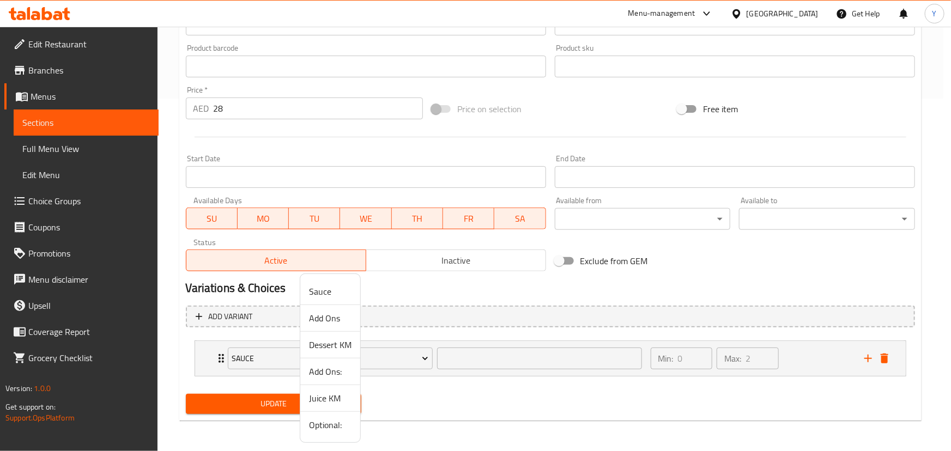
click at [330, 422] on span "Optional:" at bounding box center [330, 424] width 43 height 13
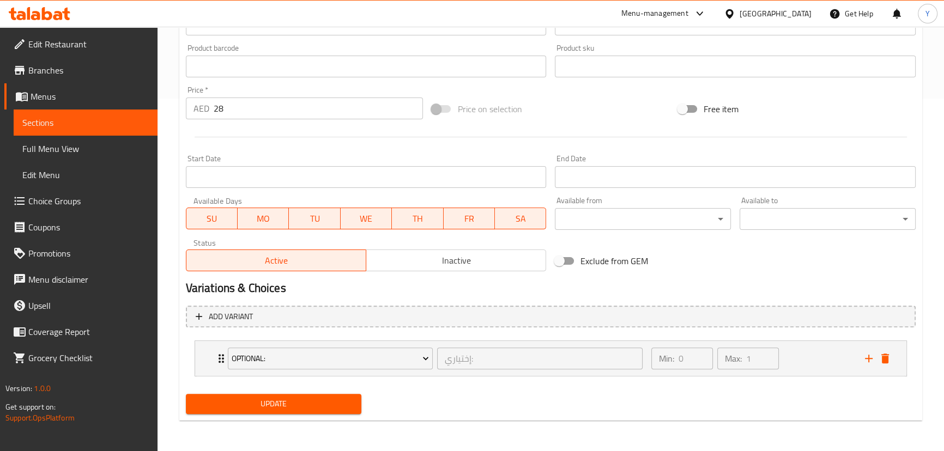
click at [447, 409] on div "Update" at bounding box center [550, 404] width 738 height 29
click at [798, 349] on div "Min: 0 ​ Max: 1 ​" at bounding box center [752, 358] width 214 height 35
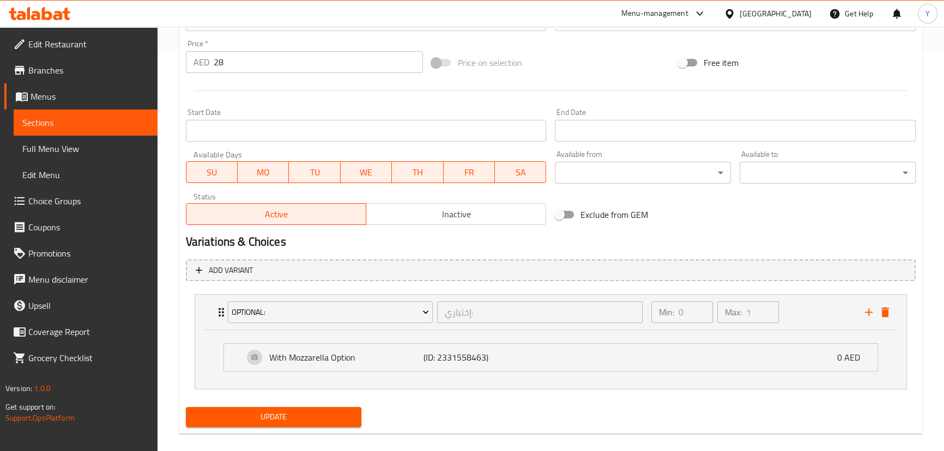
scroll to position [402, 0]
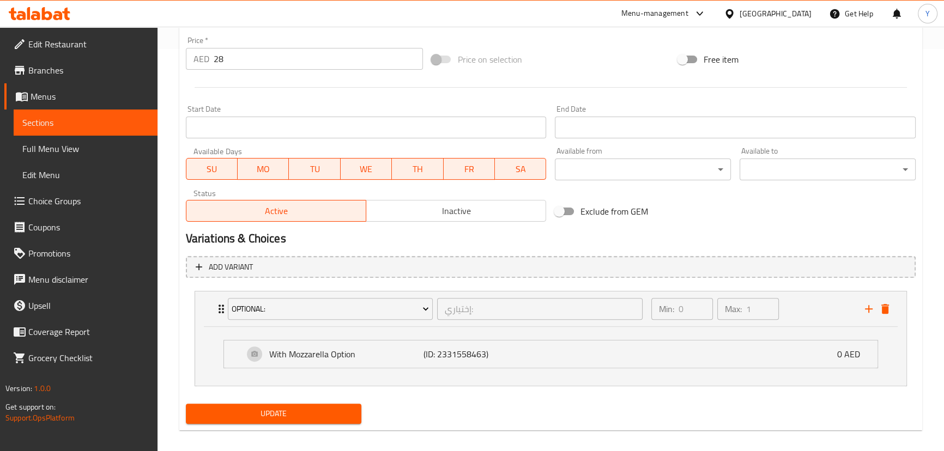
click at [323, 416] on span "Update" at bounding box center [274, 414] width 159 height 14
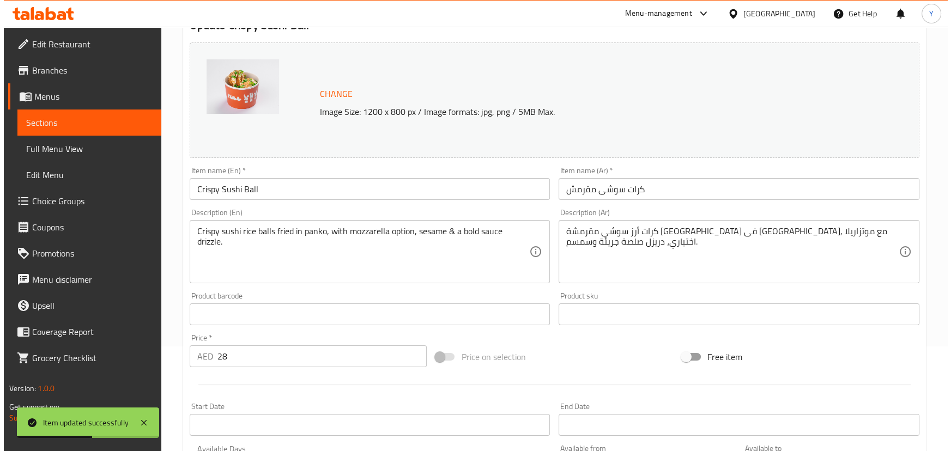
scroll to position [0, 0]
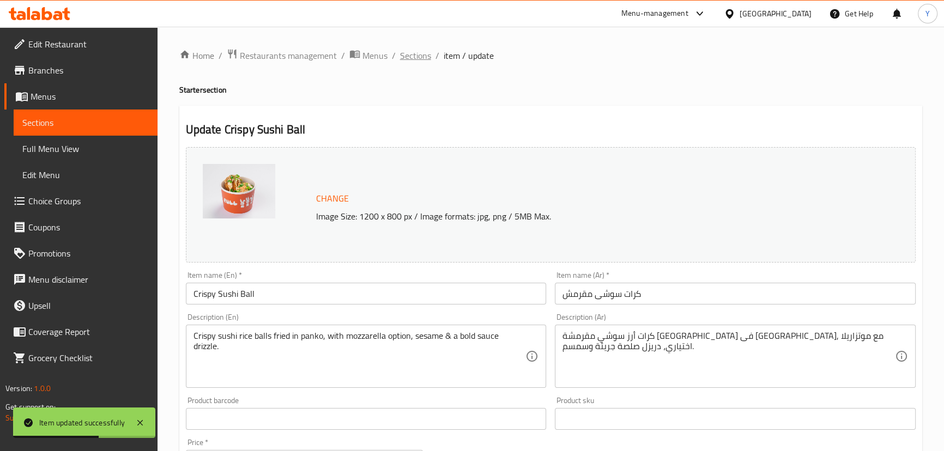
click at [405, 53] on span "Sections" at bounding box center [415, 55] width 31 height 13
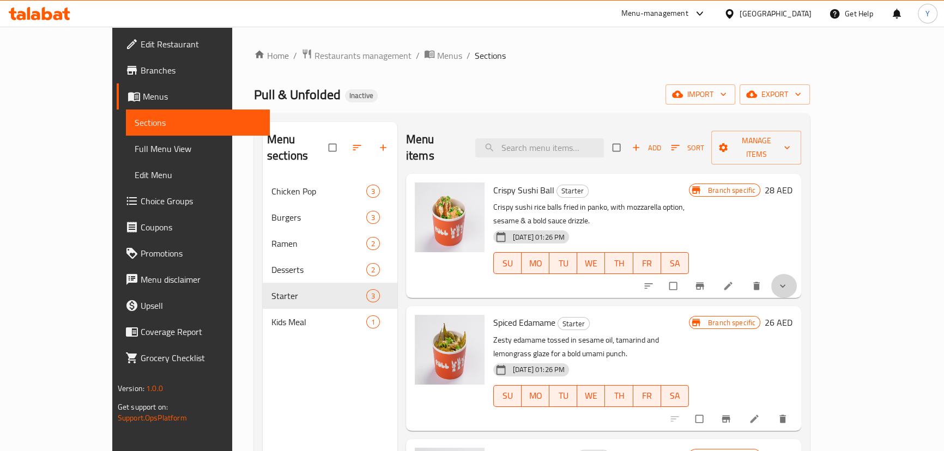
click at [797, 274] on button "show more" at bounding box center [783, 286] width 26 height 24
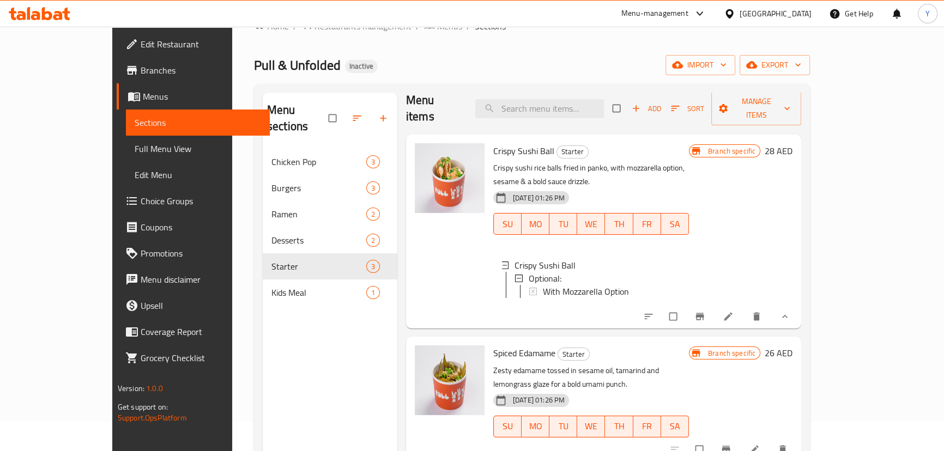
scroll to position [99, 0]
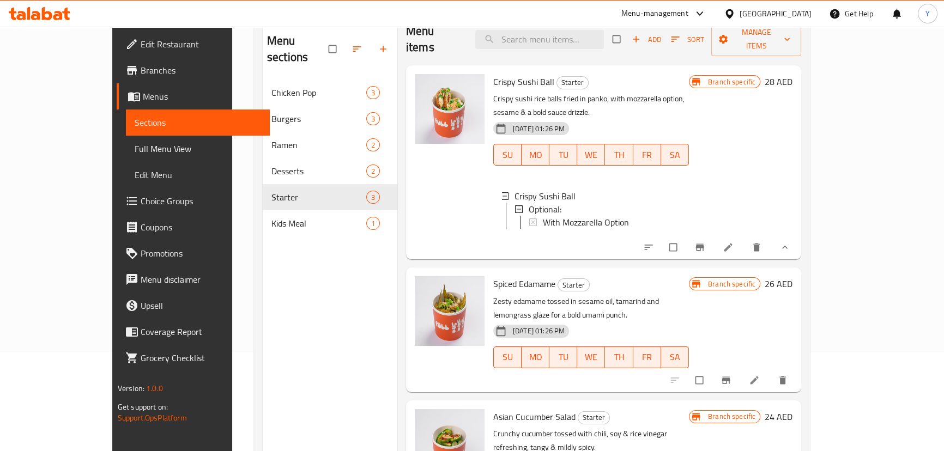
click at [760, 375] on icon at bounding box center [754, 380] width 11 height 11
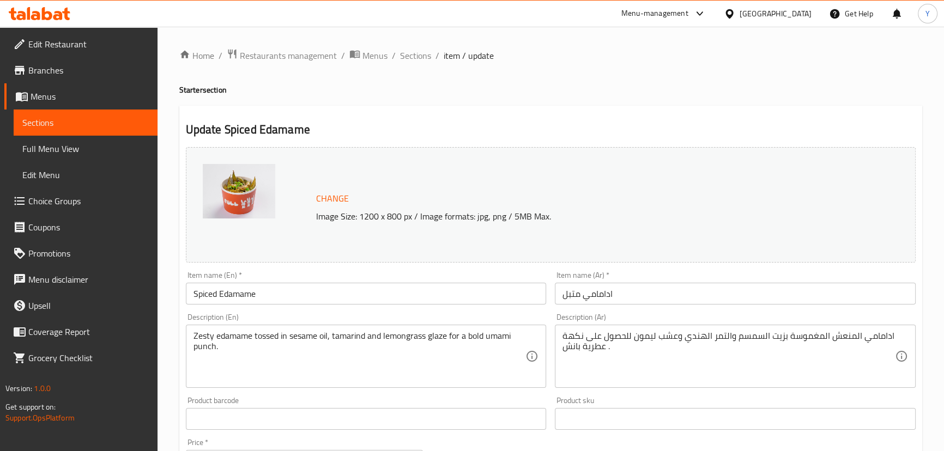
click at [630, 300] on input "ادامامي متبل" at bounding box center [735, 294] width 361 height 22
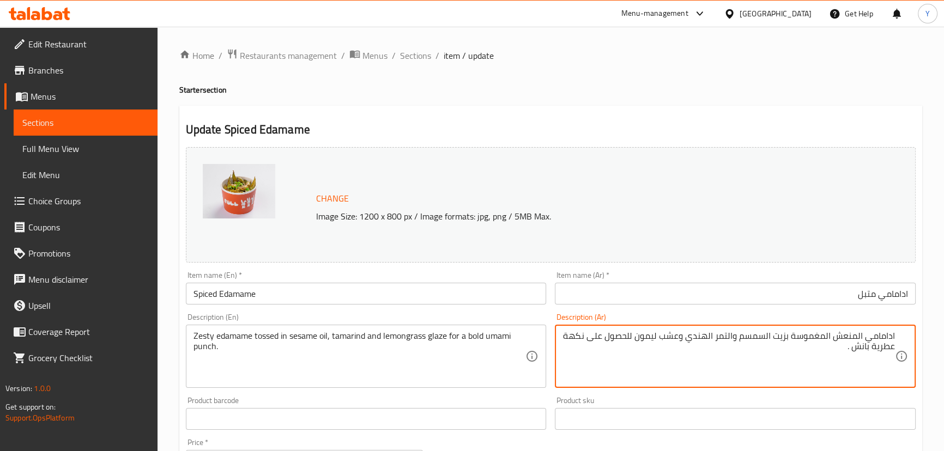
click at [826, 337] on textarea "ادامامي المنعش المغموسة بزيت السمسم والتمر الهندي وعشب ليمون للحصول على نكهة عط…" at bounding box center [728, 357] width 332 height 52
click at [846, 334] on textarea "ادامامي المنعش المغموسة بزيت السمسم والتمر الهندي وعشب ليمون للحصول على نكهة عط…" at bounding box center [728, 357] width 332 height 52
click at [892, 335] on textarea "ادامامي زيستي مغموسة في زيت سمسم، تمر هندي وجليز عشب ليمون للحصول على بانش عطري…" at bounding box center [728, 357] width 332 height 52
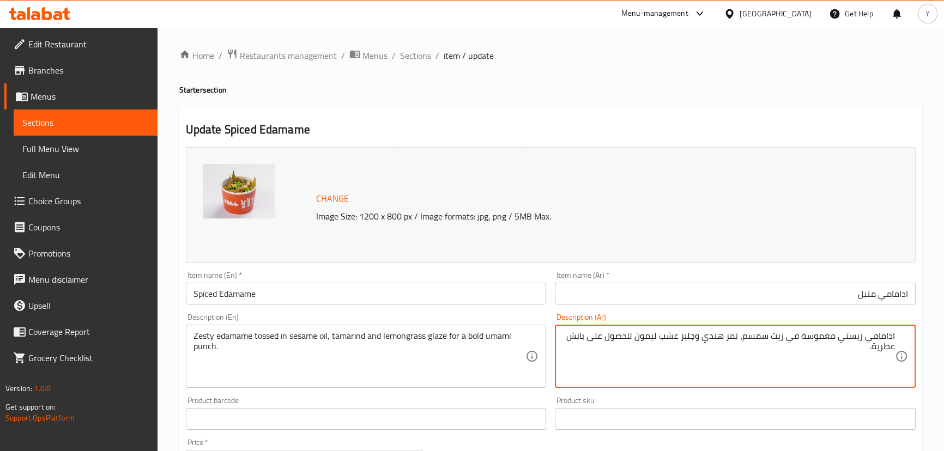
click at [892, 335] on textarea "ادامامي زيستي مغموسة في زيت سمسم، تمر هندي وجليز عشب ليمون للحصول على بانش عطري…" at bounding box center [728, 357] width 332 height 52
click at [578, 338] on textarea "ادامامي زيستي مغموسة في زيت سمسم، تمر هندي وجليز عشب ليمون للحصول على بانش عطري…" at bounding box center [728, 357] width 332 height 52
paste textarea "دامامي"
click at [855, 354] on textarea "ادامامي زيستي مغموسة في زيت سمسم، تمر هندي وجليز عشب ليمون للحصول على بانش ادام…" at bounding box center [728, 357] width 332 height 52
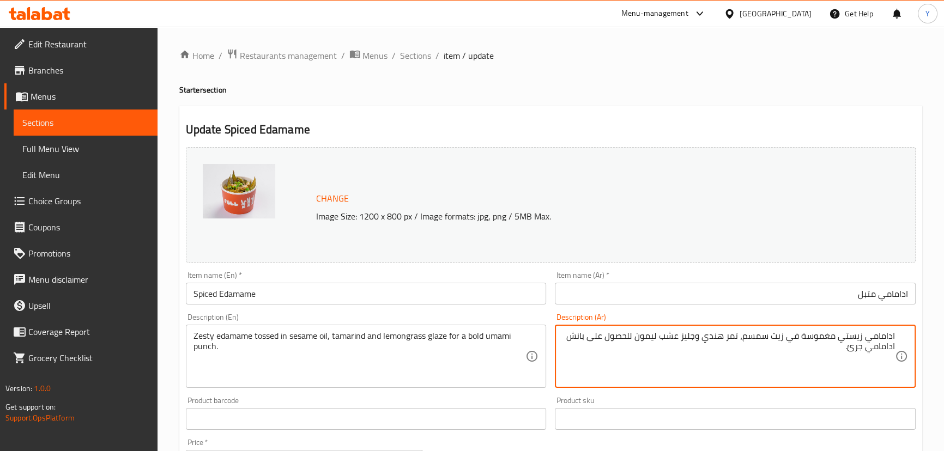
type textarea "ادامامي زيستي مغموسة في زيت سمسم، تمر هندي وجليز عشب ليمون للحصول على بانش ادام…"
click at [734, 114] on div "Update Spiced Edamame Change Image Size: 1200 x 800 px / Image formats: jpg, pn…" at bounding box center [550, 431] width 743 height 650
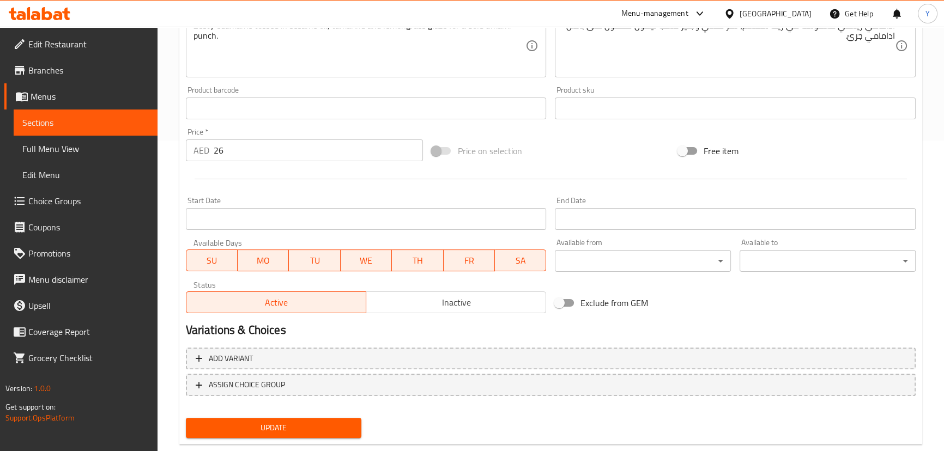
scroll to position [334, 0]
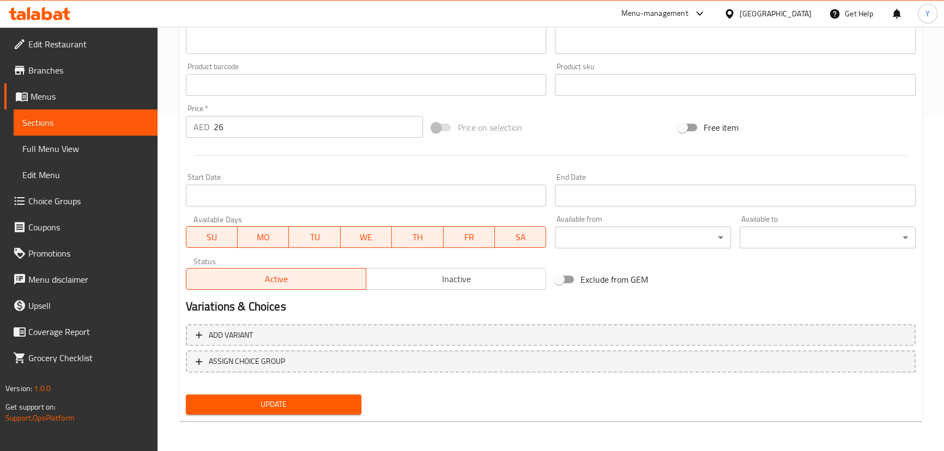
click at [333, 406] on span "Update" at bounding box center [274, 405] width 159 height 14
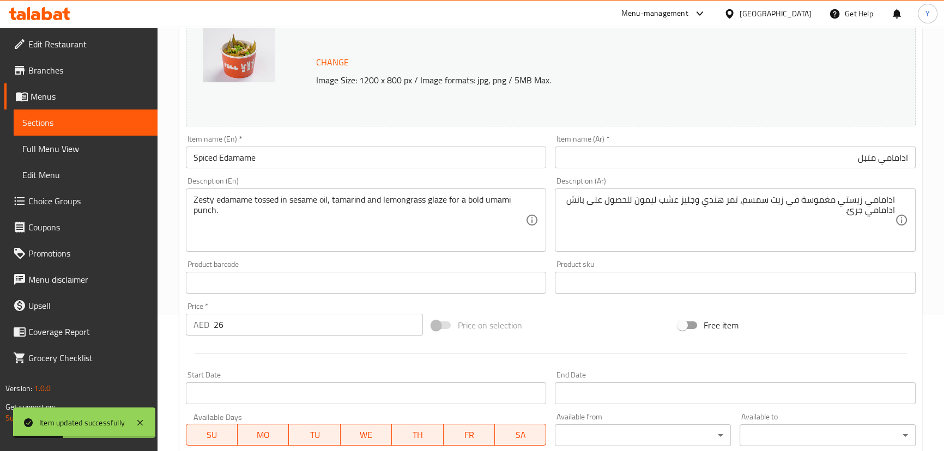
scroll to position [0, 0]
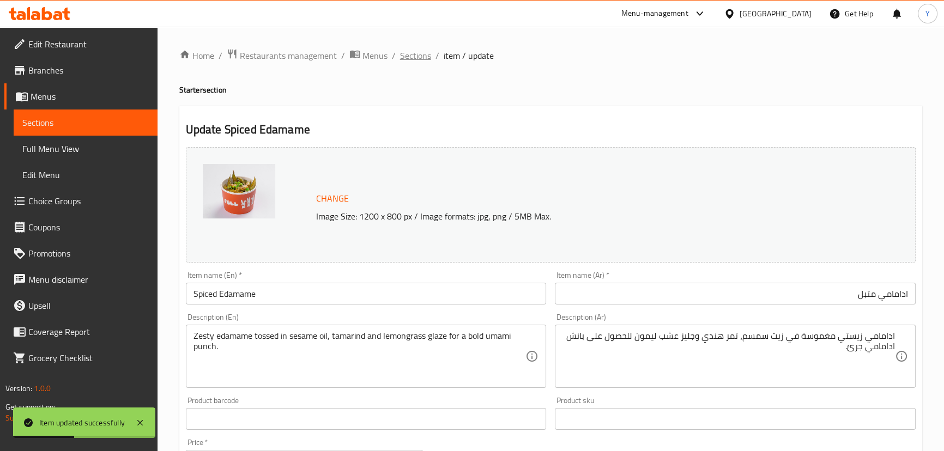
click at [416, 54] on span "Sections" at bounding box center [415, 55] width 31 height 13
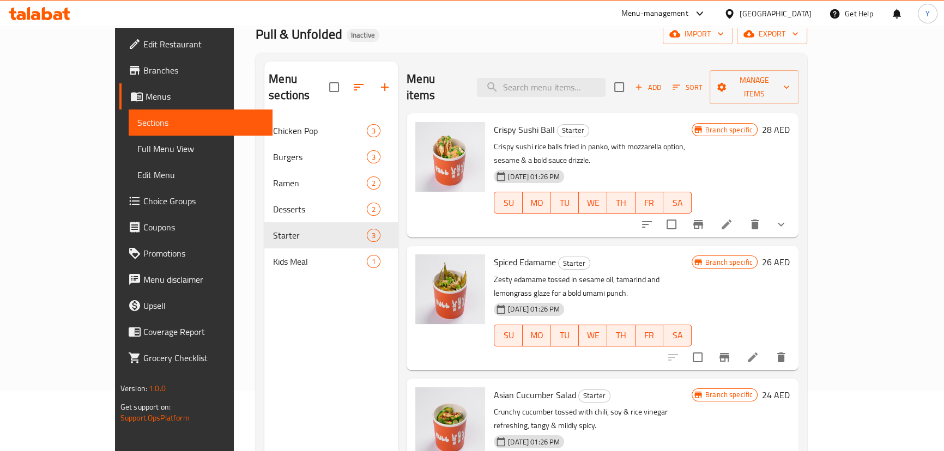
scroll to position [153, 0]
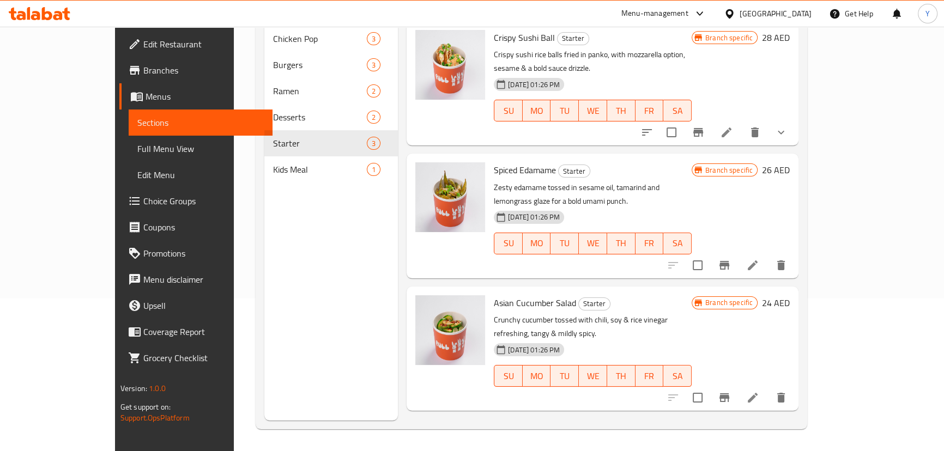
click at [757, 393] on icon at bounding box center [753, 398] width 10 height 10
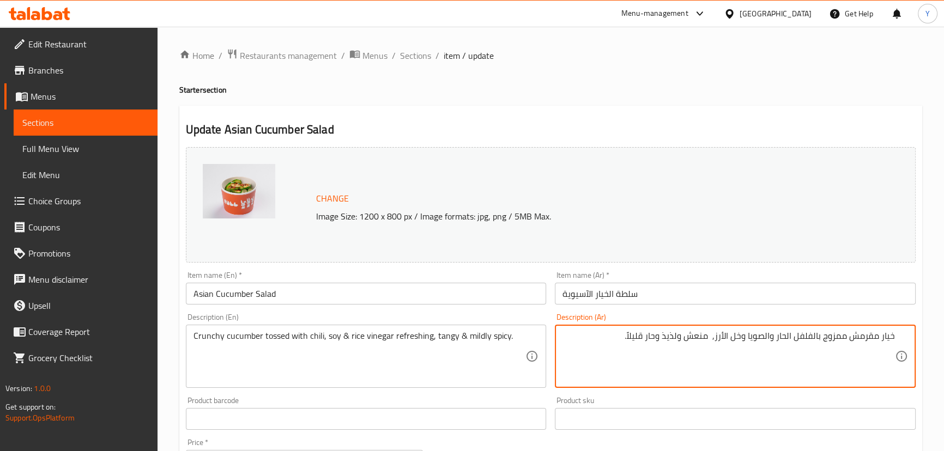
click at [646, 292] on input "سلطة الخيار الآسيوية" at bounding box center [735, 294] width 361 height 22
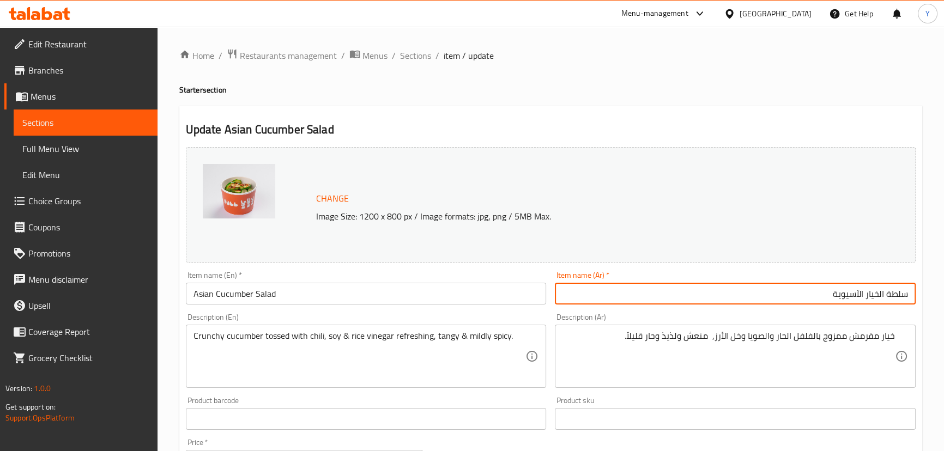
click at [878, 295] on input "سلطة الخيار الآسيوية" at bounding box center [735, 294] width 361 height 22
click at [859, 297] on input "سلطة خيار الآسيوية" at bounding box center [735, 294] width 361 height 22
click at [861, 292] on input "سلطة خيار الآسيوية" at bounding box center [735, 294] width 361 height 22
type input "سلطة خيار آسيوية"
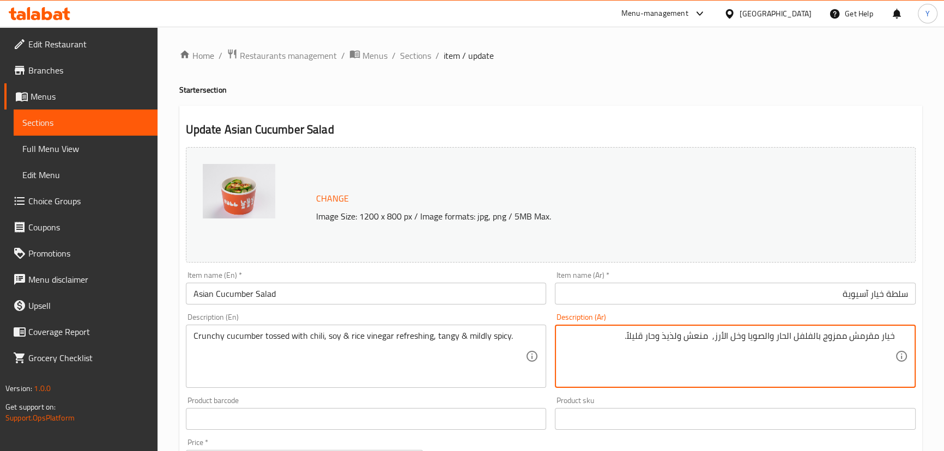
click at [869, 337] on textarea "خيار مقرمش ممزوج بالفلفل الحار والصويا وخل الأرز, منعش ولذيذ وحار قليلاً." at bounding box center [728, 357] width 332 height 52
type textarea "خيار كرانشي ممزوج بالفلفل الحار، صويا وخل أرز, منعش وتانجي وحار قليلاً."
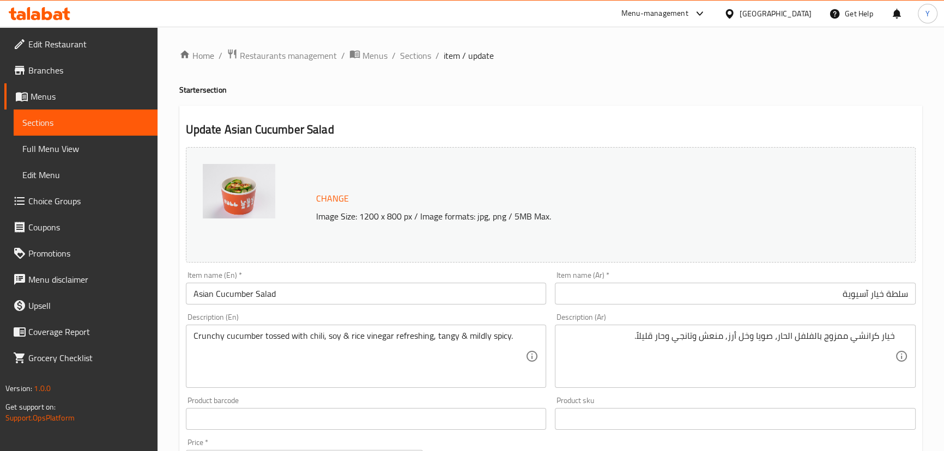
click at [665, 117] on div "Update Asian Cucumber Salad Change Image Size: 1200 x 800 px / Image formats: j…" at bounding box center [550, 431] width 743 height 650
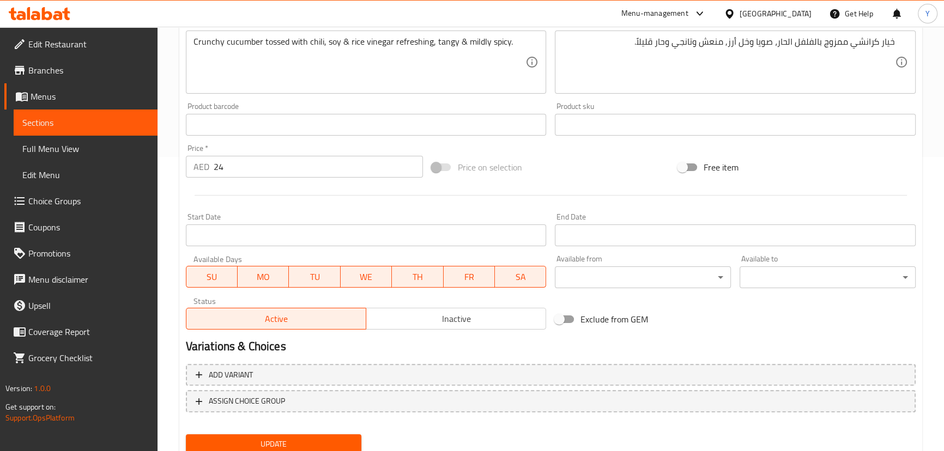
scroll to position [334, 0]
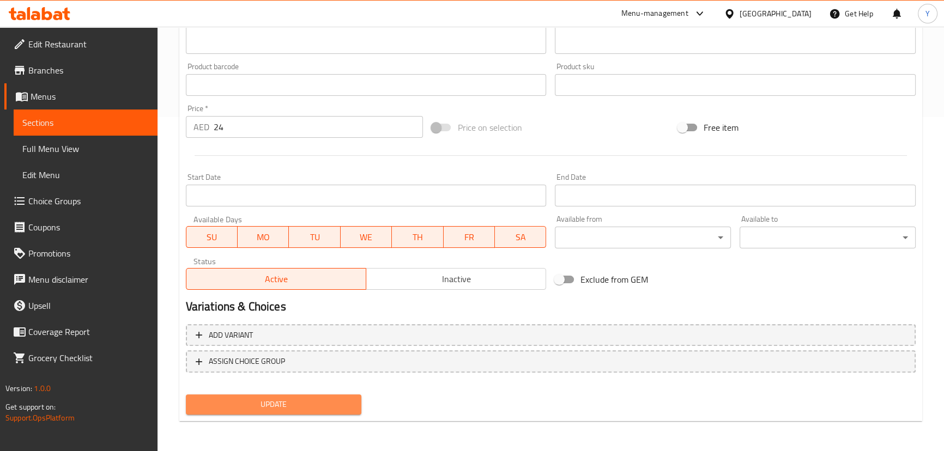
click at [341, 399] on span "Update" at bounding box center [274, 405] width 159 height 14
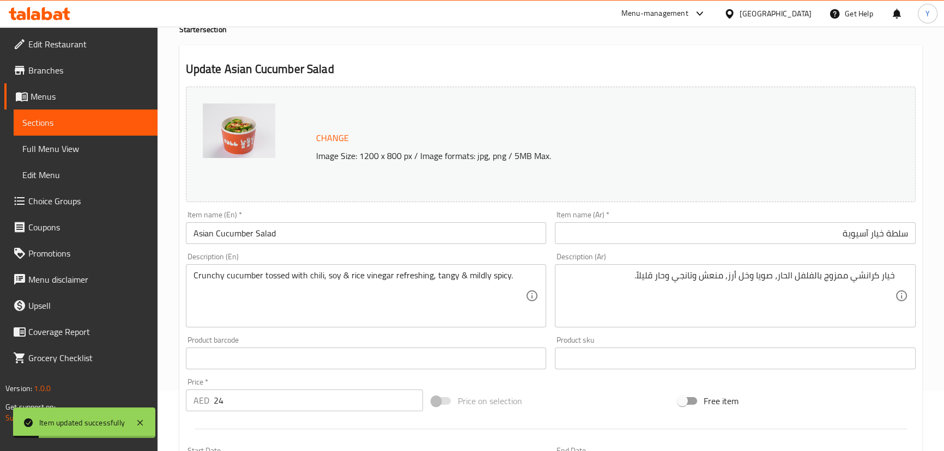
scroll to position [0, 0]
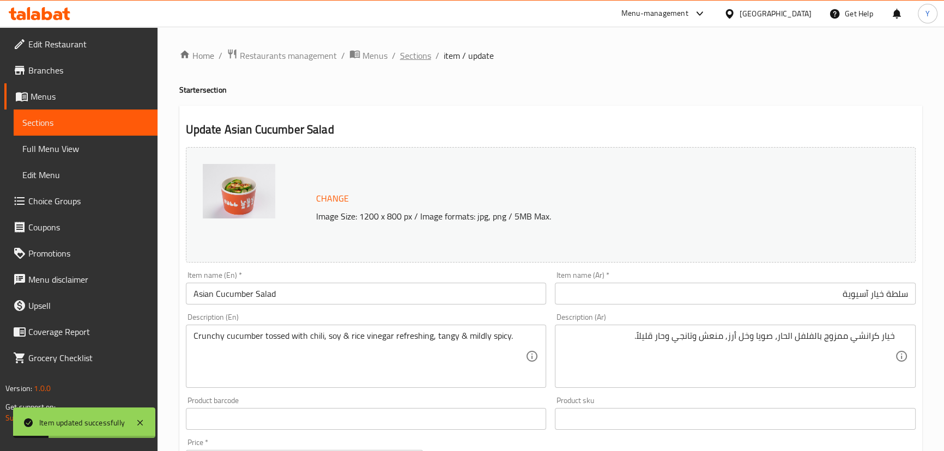
click at [408, 62] on span "Sections" at bounding box center [415, 55] width 31 height 13
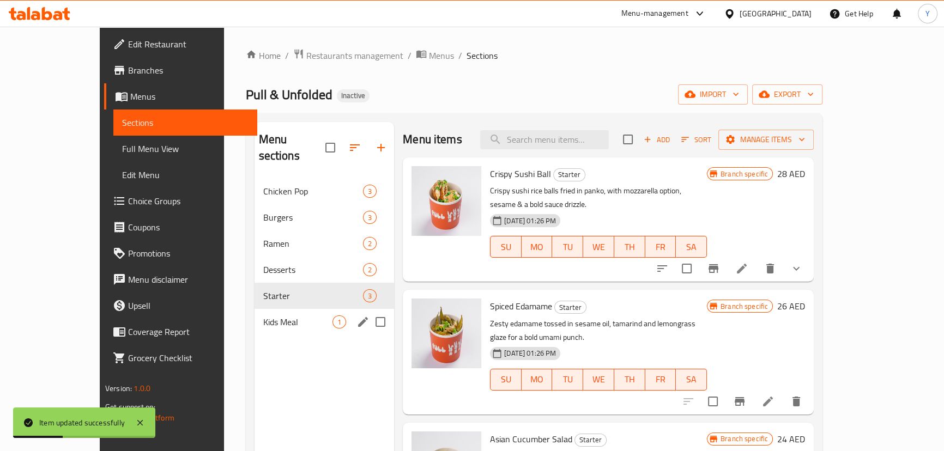
click at [254, 312] on div "Kids Meal 1" at bounding box center [324, 322] width 140 height 26
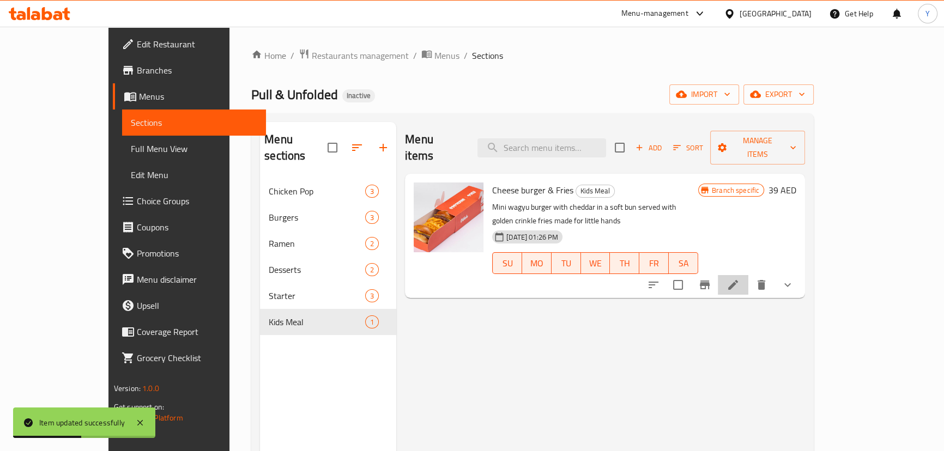
click at [748, 275] on li at bounding box center [733, 285] width 31 height 20
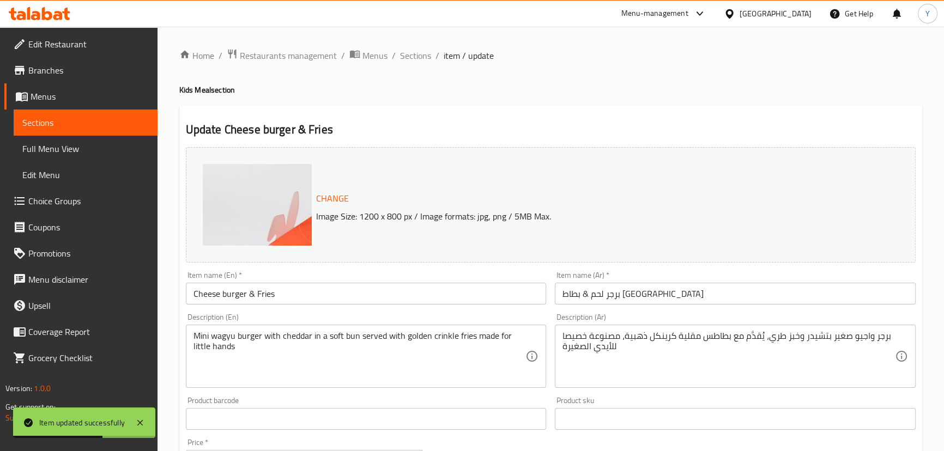
click at [667, 300] on input "برجر لحم & بطاط مقلية" at bounding box center [735, 294] width 361 height 22
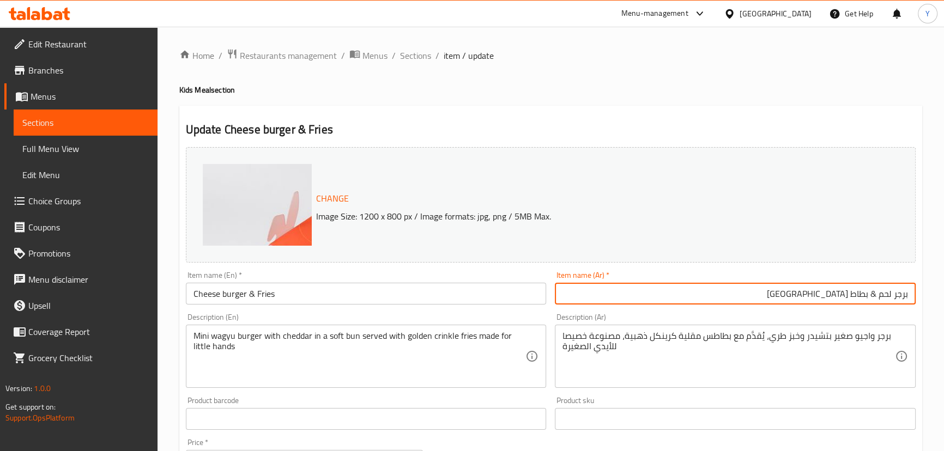
click at [887, 296] on input "برجر لحم & بطاط مقلية" at bounding box center [735, 294] width 361 height 22
click at [888, 299] on input "برجر لحم & بطاط مقلية" at bounding box center [735, 294] width 361 height 22
drag, startPoint x: 888, startPoint y: 299, endPoint x: 924, endPoint y: 294, distance: 36.2
click at [923, 294] on div "Home / Restaurants management / Menus / Sections / item / update Kids Meal sect…" at bounding box center [550, 438] width 786 height 822
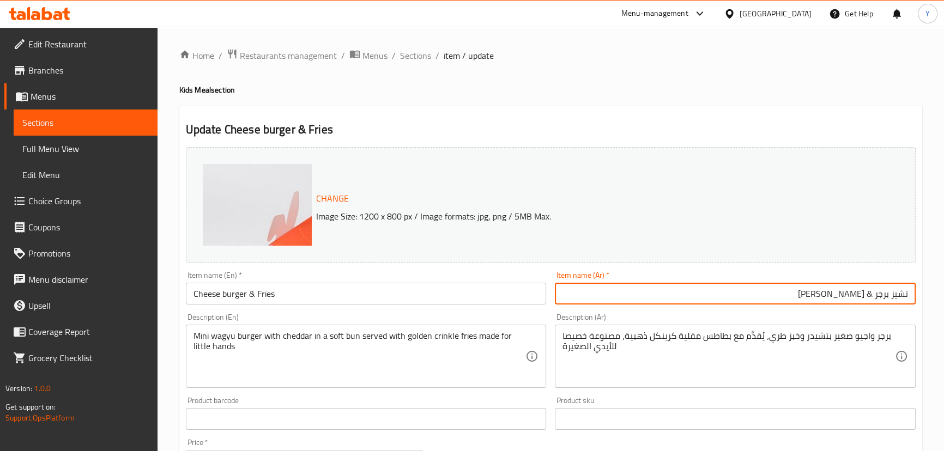
type input "تشيز برجر & فرايز"
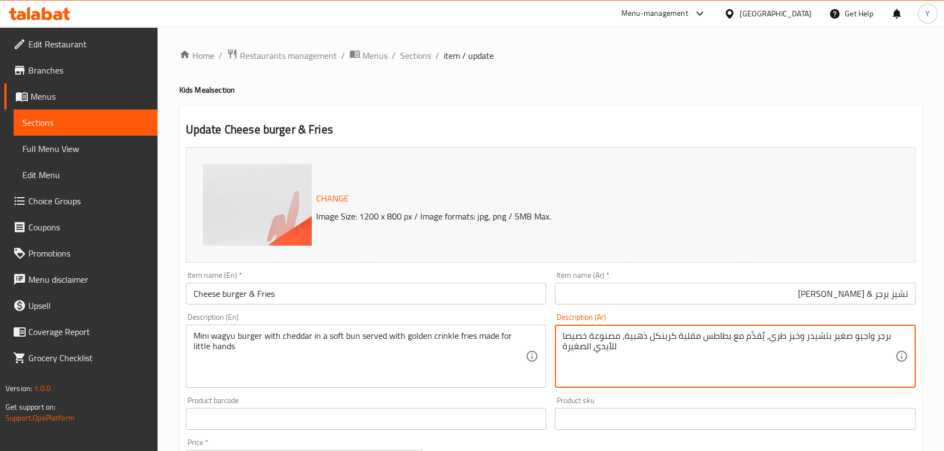
click at [757, 335] on textarea "برجر واجيو صغير بتشيدر وخبز طري، يُقدَّم مع بطاطس مقلية كرينكل ذهبية، مصنوعة خص…" at bounding box center [728, 357] width 332 height 52
click at [848, 336] on textarea "برجر واجيو صغير بتشيدر وخبز طري، يُقدَّم مع بطاطس مقلية كرينكل ذهبية، مصنوعة خص…" at bounding box center [728, 357] width 332 height 52
click at [721, 341] on textarea "برجر واجيو ميني مع تشيدر وخبز طري، يُقدَّم مع بطاطس مقلية كرينكل ذهبية، مصنوعة …" at bounding box center [728, 357] width 332 height 52
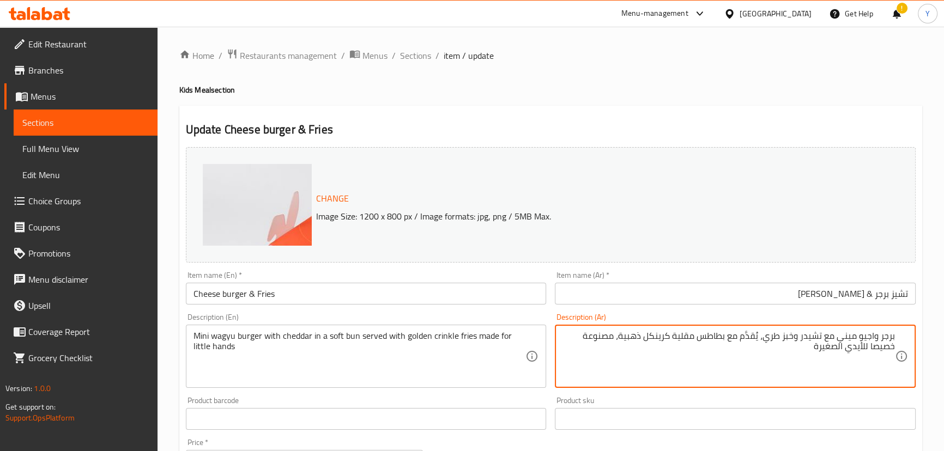
drag, startPoint x: 721, startPoint y: 341, endPoint x: 696, endPoint y: 337, distance: 25.4
click at [696, 337] on textarea "برجر واجيو ميني مع تشيدر وخبز طري، يُقدَّم مع بطاطس مقلية كرينكل ذهبية، مصنوعة …" at bounding box center [728, 357] width 332 height 52
click at [795, 333] on textarea "برجر واجيو ميني مع تشيدر وخبز طري، يُقدَّم مع فرايز كرينكل ذهبية، مصنوعة خصيصا …" at bounding box center [728, 357] width 332 height 52
drag, startPoint x: 794, startPoint y: 333, endPoint x: 785, endPoint y: 335, distance: 10.0
click at [785, 335] on textarea "برجر واجيو ميني مع تشيدر وخبز طري، يُقدَّم مع فرايز كرينكل ذهبية، مصنوعة خصيصا …" at bounding box center [728, 357] width 332 height 52
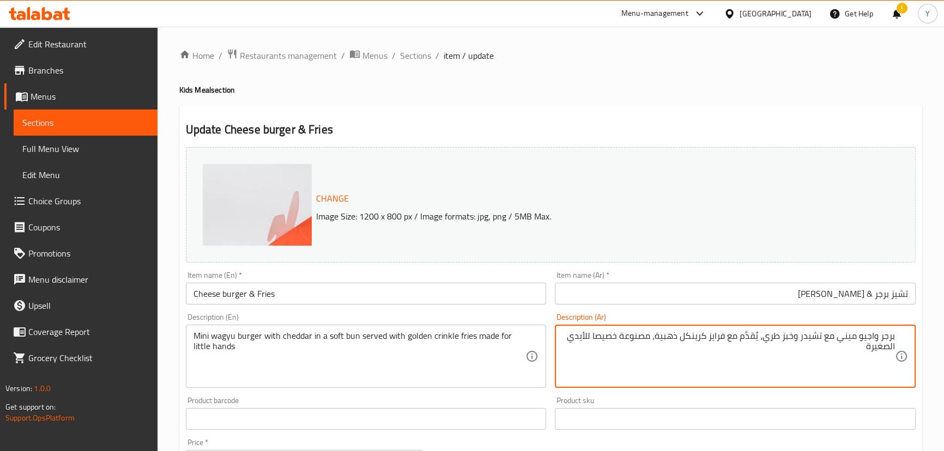
click at [795, 339] on textarea "برجر واجيو ميني مع تشيدر وخبز طري، يُقدَّم مع فرايز كرينكل ذهبية، مصنوعة خصيصا …" at bounding box center [728, 357] width 332 height 52
drag, startPoint x: 796, startPoint y: 336, endPoint x: 782, endPoint y: 336, distance: 13.6
click at [782, 336] on textarea "برجر واجيو ميني مع تشيدر وخبز طري، يُقدَّم مع فرايز كرينكل ذهبية، مصنوعة خصيصا …" at bounding box center [728, 357] width 332 height 52
type textarea "برجر واجيو ميني مع تشيدر وكيزرطري، يُقدَّم مع فرايز كرينكل ذهبية، مصنوعة خصيصا …"
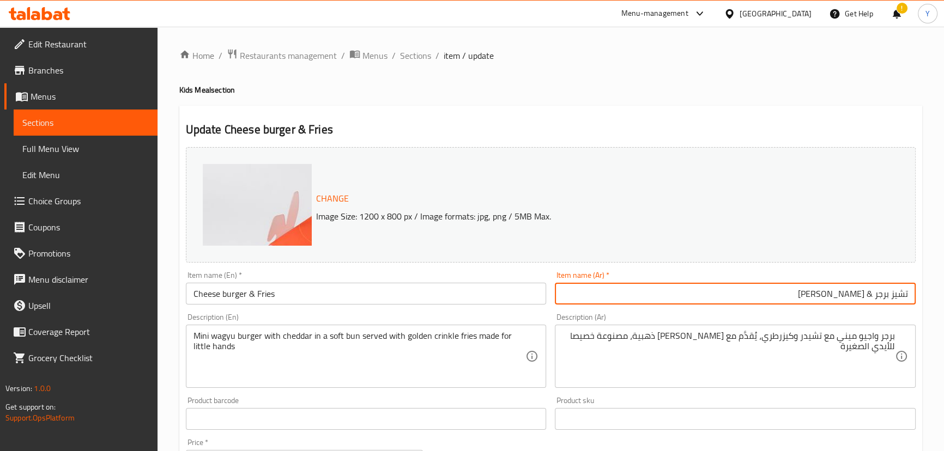
click at [869, 291] on input "تشيز برجر & فرايز" at bounding box center [735, 294] width 361 height 22
type input "تشيز برجر أند فرايز"
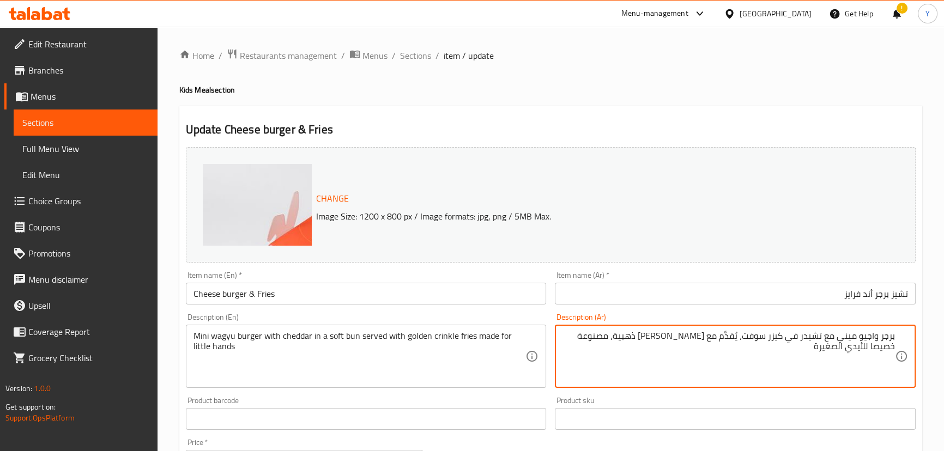
type textarea "برجر واجيو ميني مع تشيدر في كيزر سوفت، يُقدَّم مع فرايز كرينكل ذهبية، مصنوعة خص…"
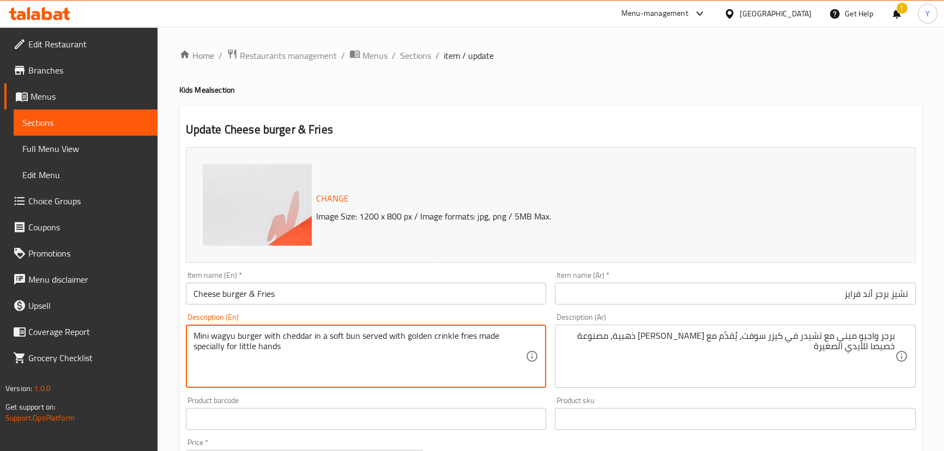
type textarea "Mini wagyu burger with cheddar in a soft bun served with golden crinkle fries m…"
click at [792, 101] on div "Home / Restaurants management / Menus / Sections / item / update Kids Meal sect…" at bounding box center [550, 437] width 743 height 778
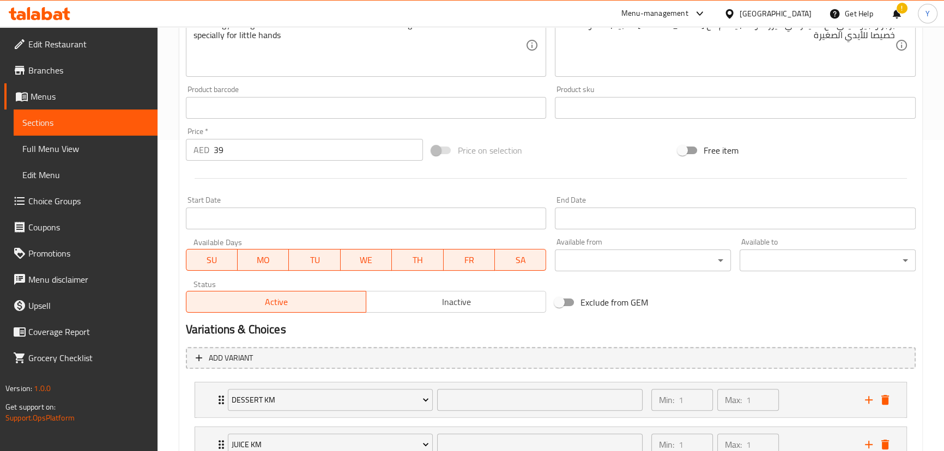
scroll to position [397, 0]
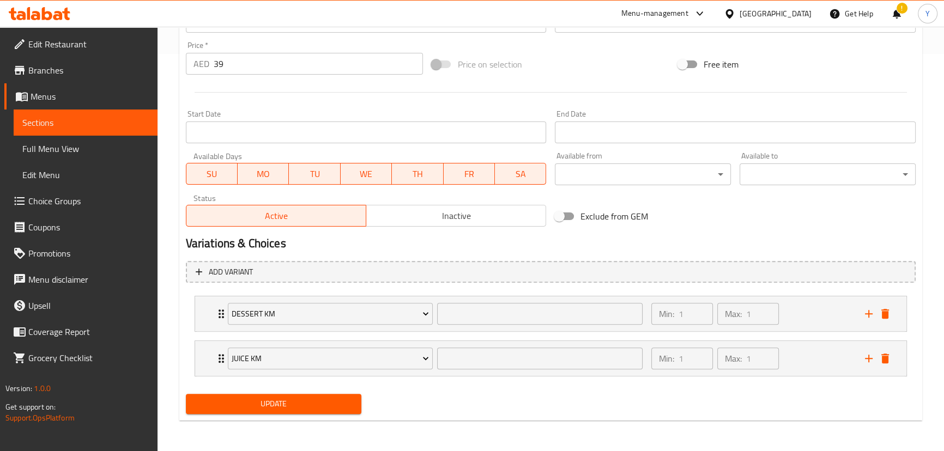
click at [329, 401] on span "Update" at bounding box center [274, 404] width 159 height 14
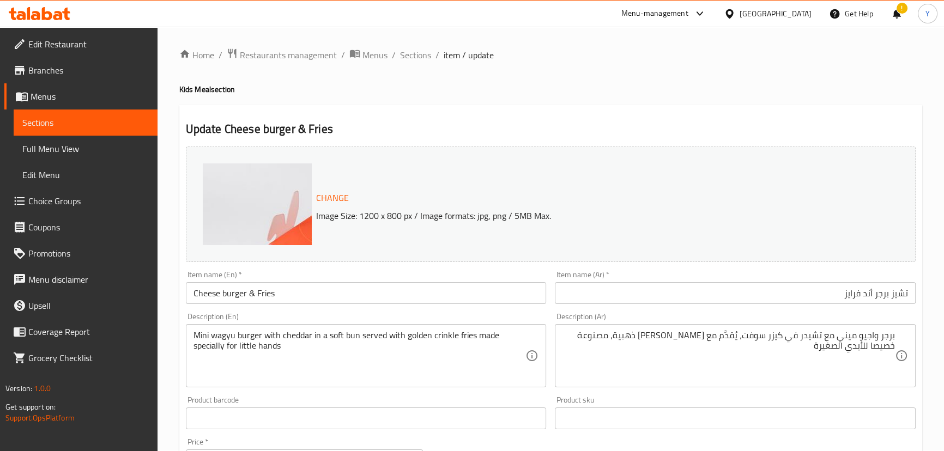
scroll to position [0, 0]
click at [418, 52] on span "Sections" at bounding box center [415, 55] width 31 height 13
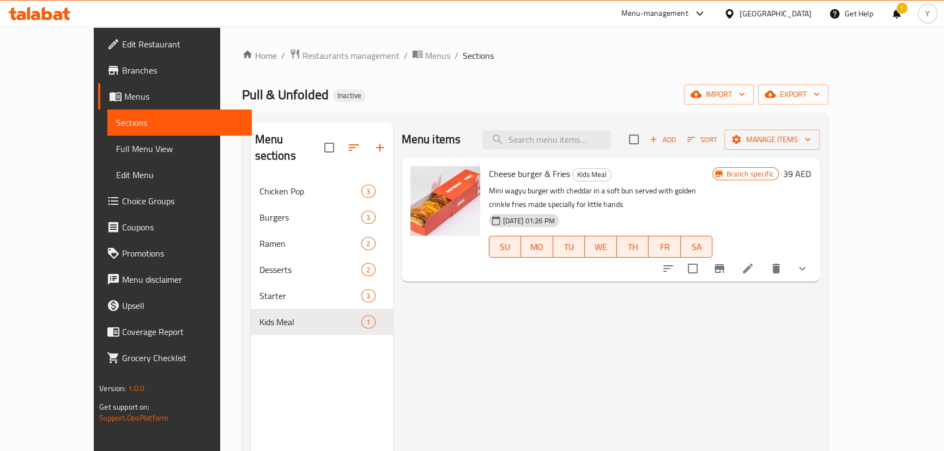
click at [705, 312] on div "Menu items Add Sort Manage items Cheese burger & Fries Kids Meal Mini wagyu bur…" at bounding box center [606, 347] width 427 height 451
click at [677, 143] on span "Add" at bounding box center [662, 139] width 29 height 13
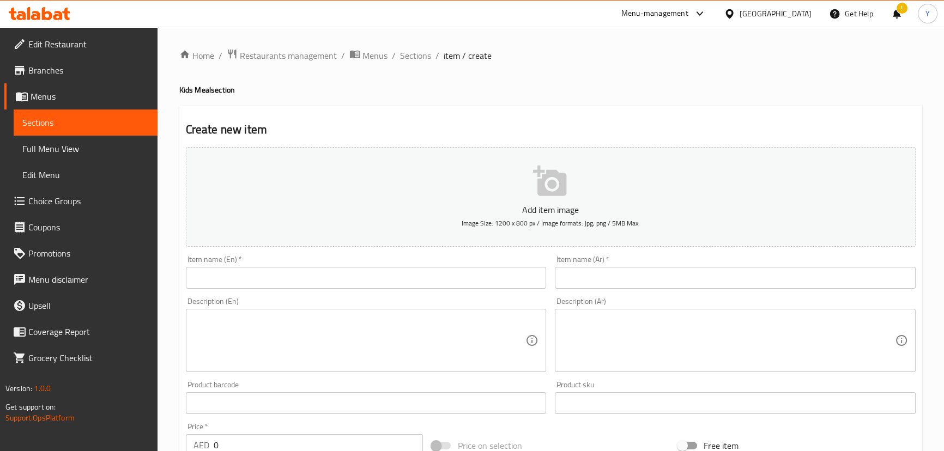
click at [321, 258] on div "Item name (En)   * Item name (En) *" at bounding box center [366, 272] width 361 height 33
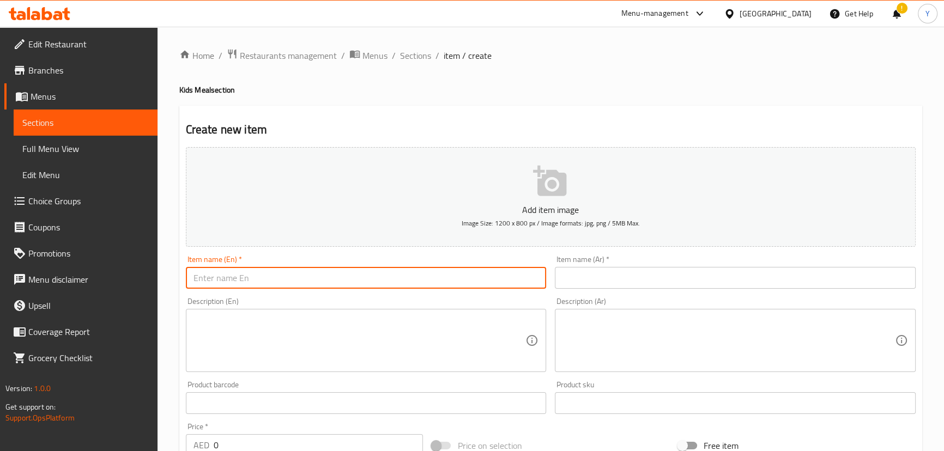
click at [300, 274] on input "text" at bounding box center [366, 278] width 361 height 22
type input "c"
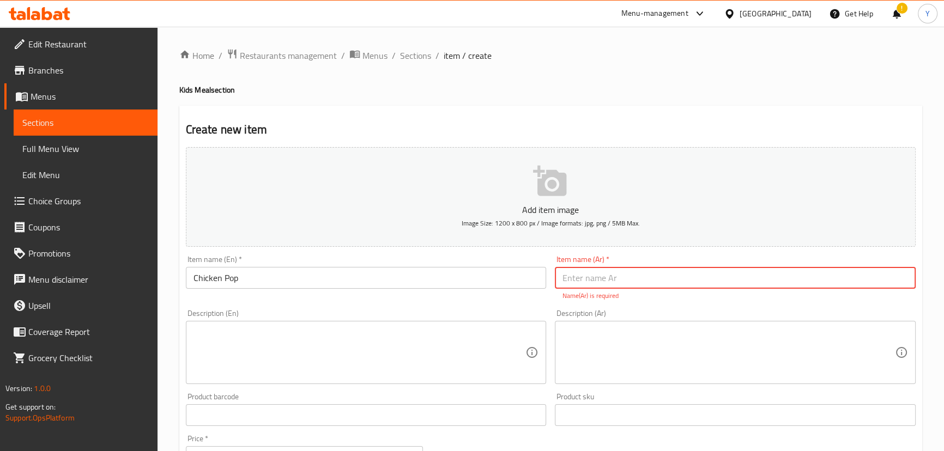
click at [323, 275] on input "Chicken Pop" at bounding box center [366, 278] width 361 height 22
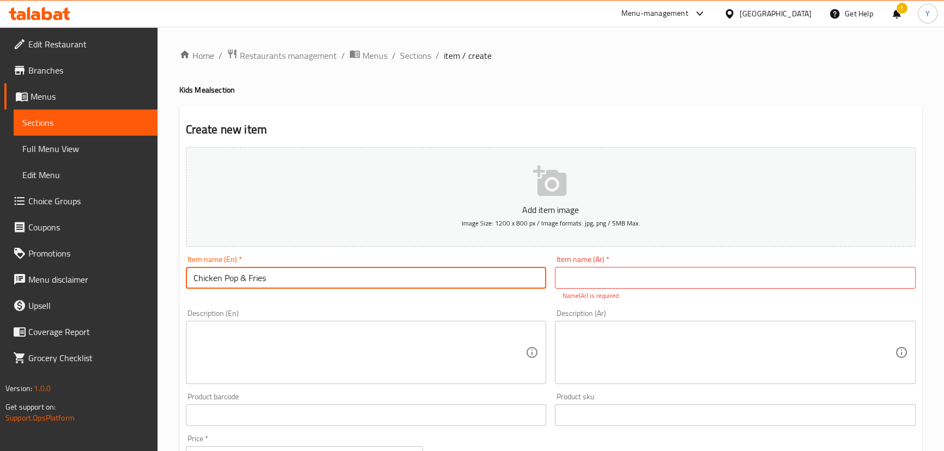
type input "Chicken Pop & Fries"
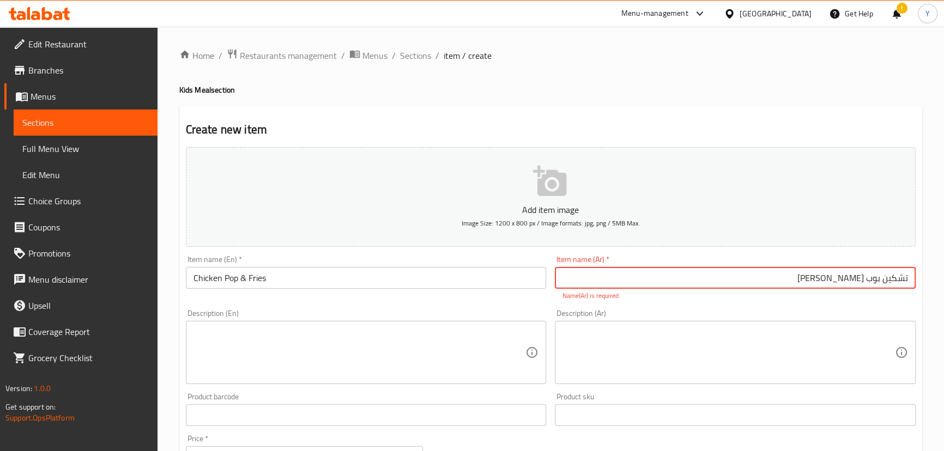
type input "تشكين بوب أند فرايز"
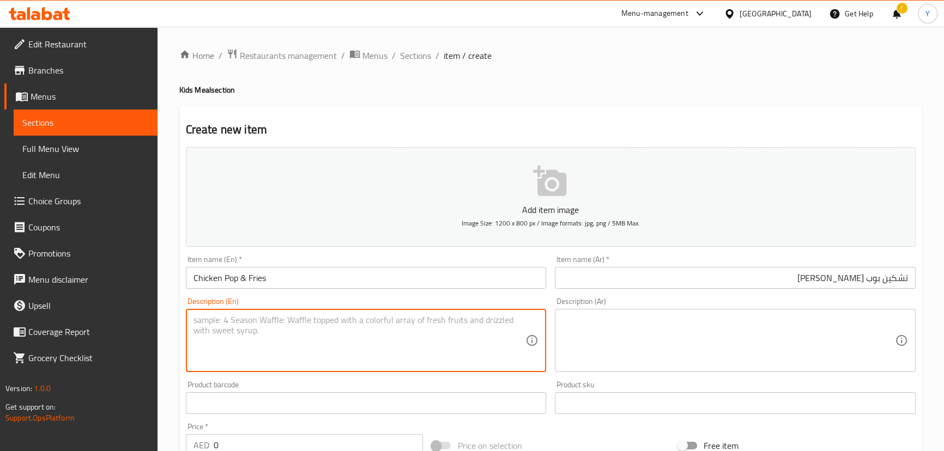
click at [387, 353] on textarea at bounding box center [359, 341] width 332 height 52
paste textarea "Crispy golden chicken bites with crinkle fries & fun crunchy & perfect for kids"
click at [282, 323] on textarea "Crispy golden chicken bites with crinkle fries & fun crunchy & perfect for kids" at bounding box center [359, 341] width 332 height 52
type textarea "Crispy golden chicken bites with crinkle fries & fun crunchy & perfect for kids"
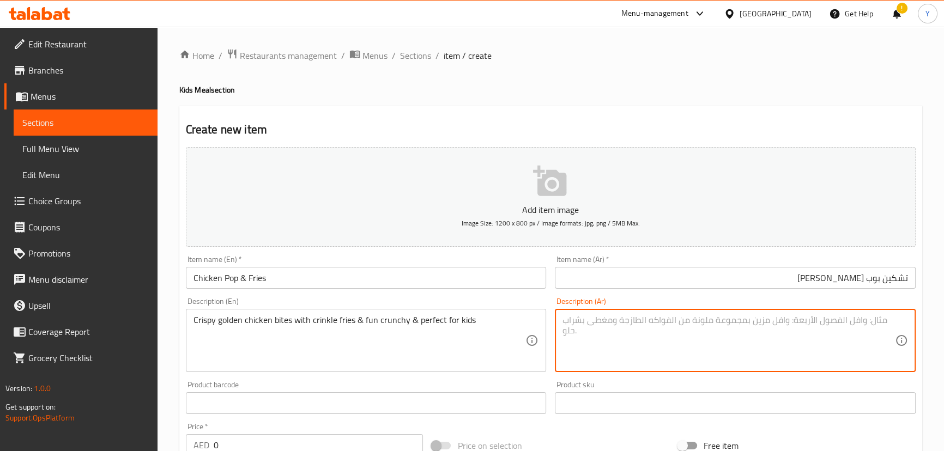
click at [628, 321] on textarea at bounding box center [728, 341] width 332 height 52
drag, startPoint x: 743, startPoint y: 357, endPoint x: 752, endPoint y: 350, distance: 11.7
click at [743, 357] on textarea at bounding box center [728, 341] width 332 height 52
paste textarea "قطع دجاج ذهبية مقرمشة مع بطاطس مقلية مقرمشة ولذيذة ومثالية للأطفال"
click at [887, 318] on textarea "قطع دجاج ذهبية مقرمشة مع بطاطس مقلية مقرمشة ولذيذة ومثالية للأطفال" at bounding box center [728, 341] width 332 height 52
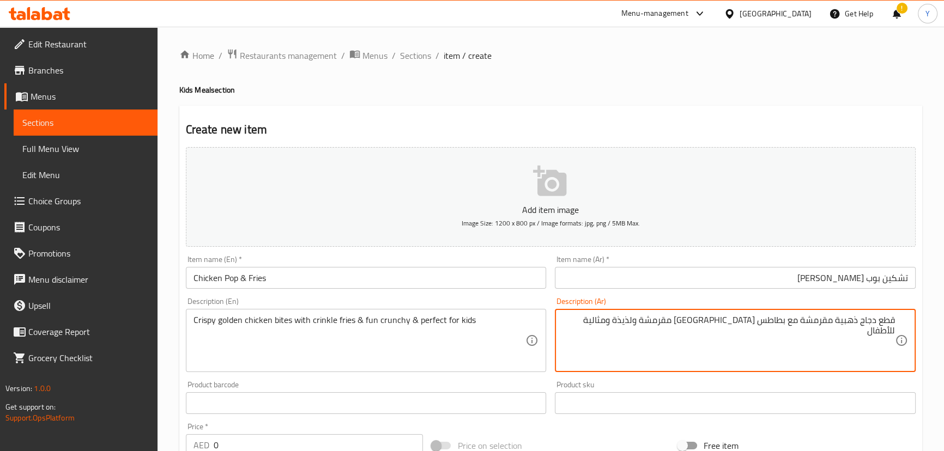
click at [887, 318] on textarea "قطع دجاج ذهبية مقرمشة مع بطاطس مقلية مقرمشة ولذيذة ومثالية للأطفال" at bounding box center [728, 341] width 332 height 52
type textarea "بايتس دجاج ذهبية مقرمشة مع فرايز كرينكل وكرانشي ممتع"
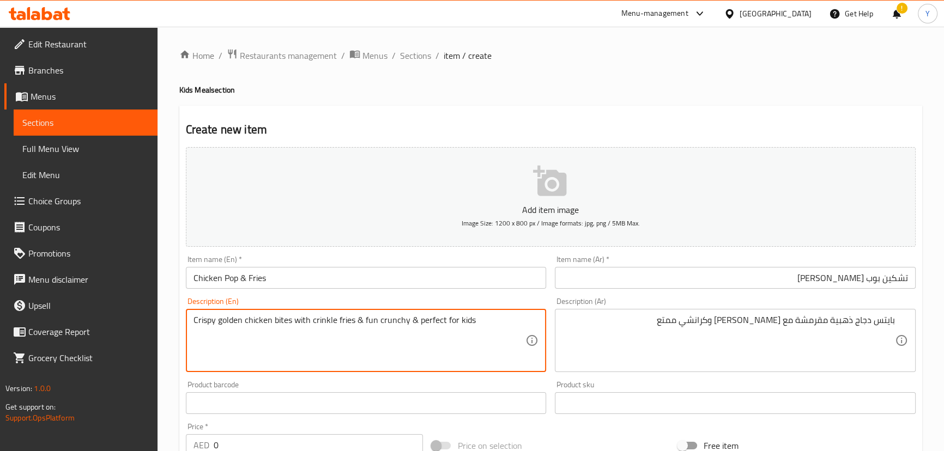
drag, startPoint x: 408, startPoint y: 321, endPoint x: 612, endPoint y: 327, distance: 204.4
type textarea "Crispy golden chicken bites with crinkle fries & fun crunchy"
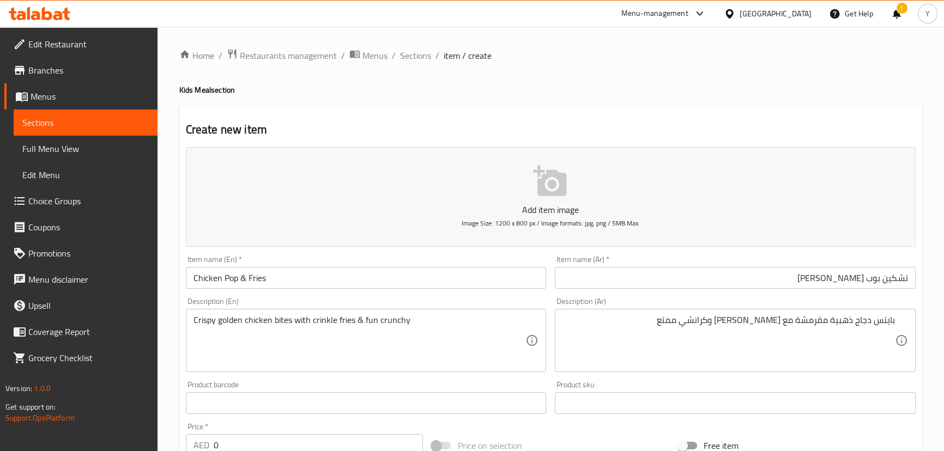
click at [661, 109] on div "Create new item Add item image Image Size: 1200 x 800 px / Image formats: jpg, …" at bounding box center [550, 423] width 743 height 634
click at [670, 108] on div "Create new item Add item image Image Size: 1200 x 800 px / Image formats: jpg, …" at bounding box center [550, 423] width 743 height 634
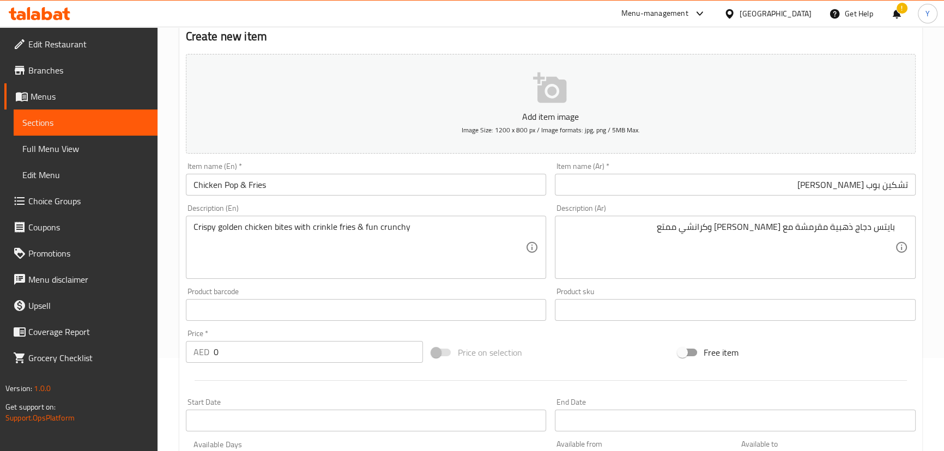
scroll to position [198, 0]
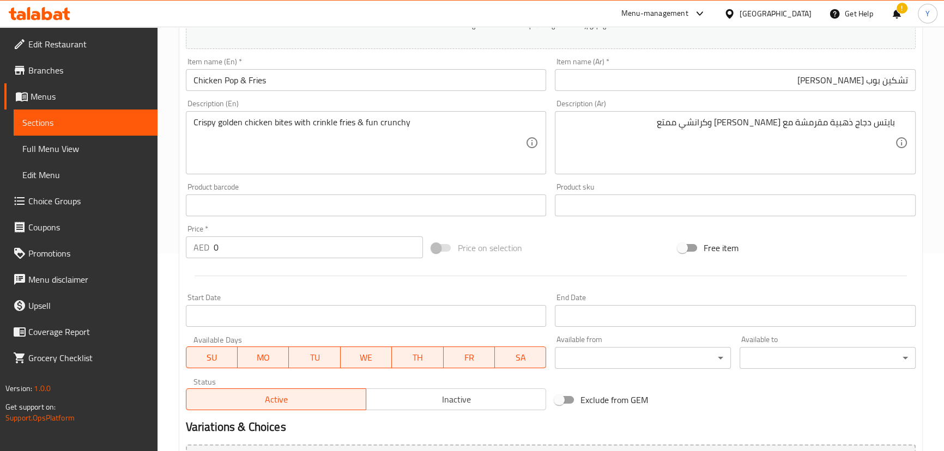
drag, startPoint x: 257, startPoint y: 250, endPoint x: 77, endPoint y: 249, distance: 180.4
click at [148, 250] on div "Edit Restaurant Branches Menus Sections Full Menu View Edit Menu Choice Groups …" at bounding box center [472, 200] width 944 height 743
type input "36"
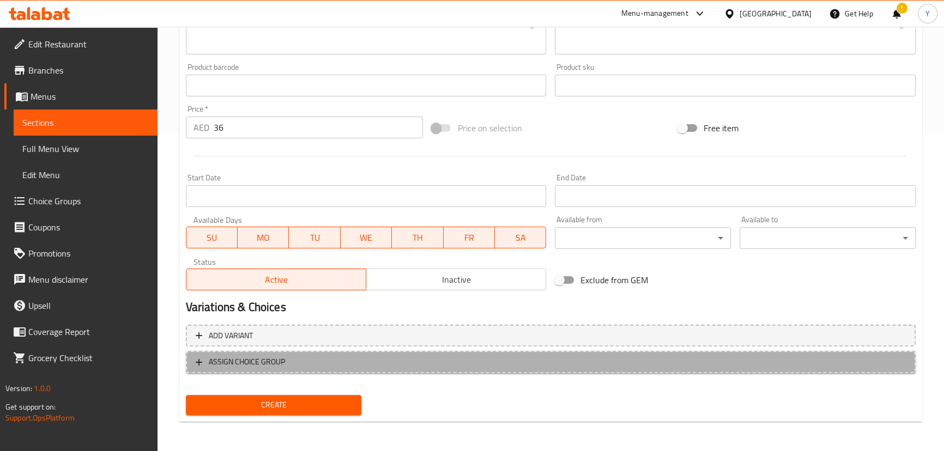
click at [408, 365] on span "ASSIGN CHOICE GROUP" at bounding box center [551, 362] width 710 height 14
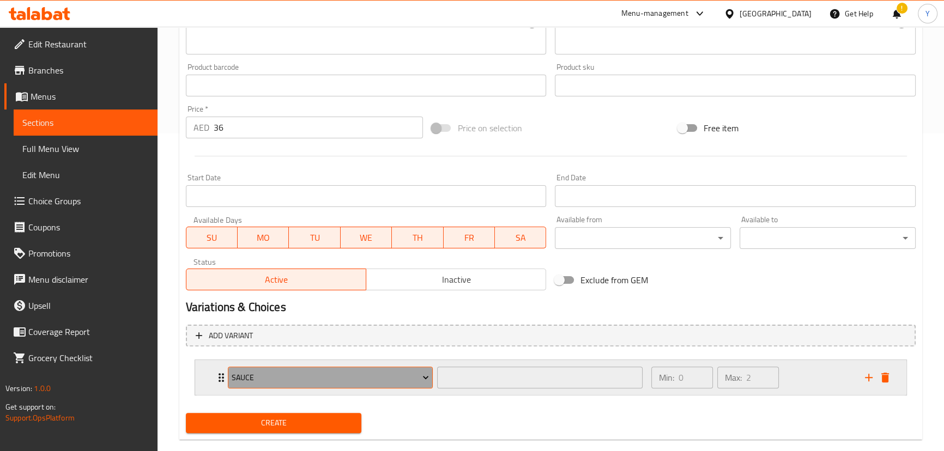
click at [416, 376] on span "Sauce" at bounding box center [330, 378] width 197 height 14
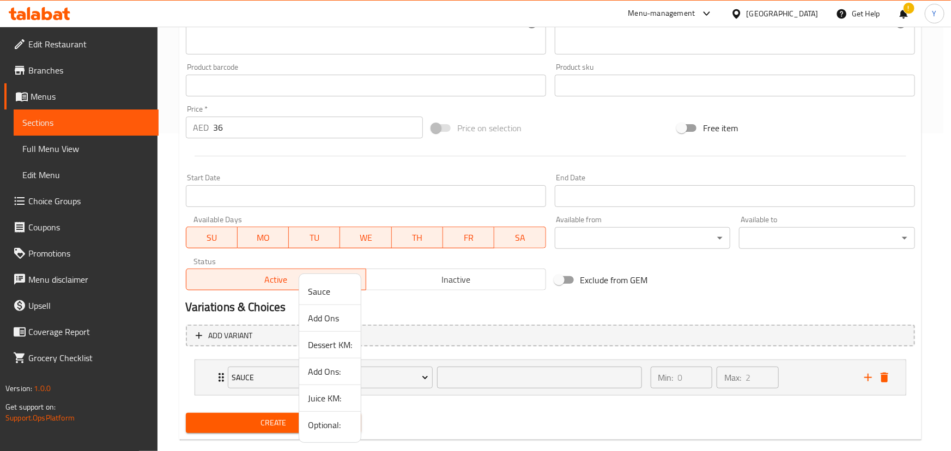
click at [336, 342] on span "Dessert KM:" at bounding box center [330, 344] width 44 height 13
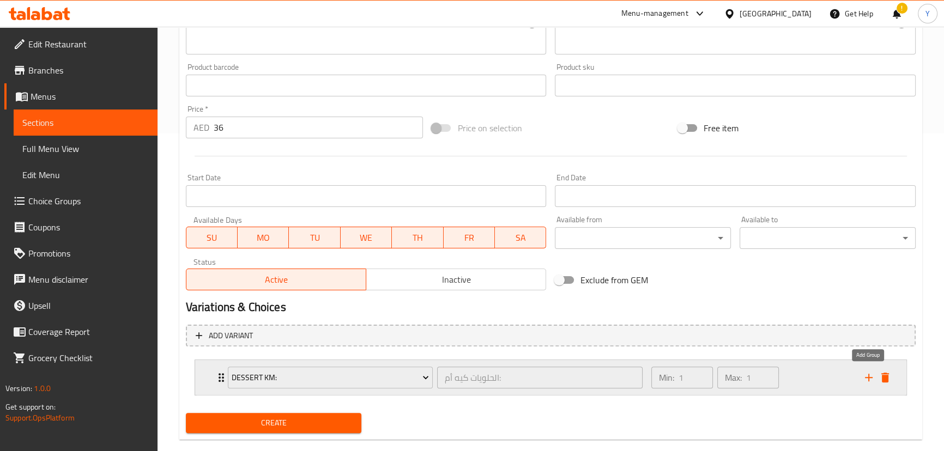
click at [868, 374] on icon "add" at bounding box center [869, 378] width 8 height 8
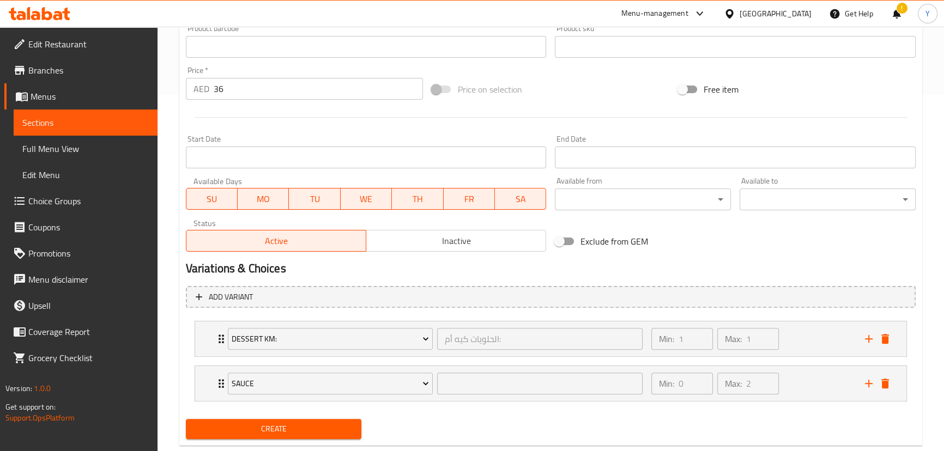
scroll to position [380, 0]
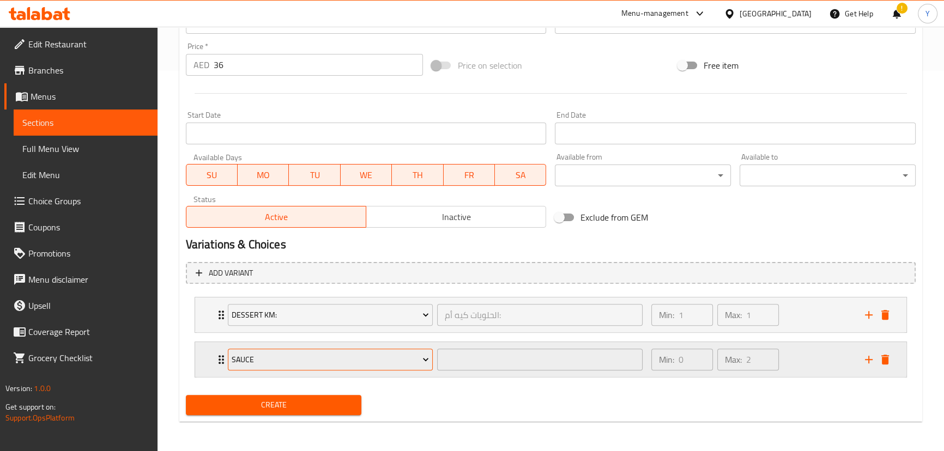
click at [293, 361] on span "Sauce" at bounding box center [330, 360] width 197 height 14
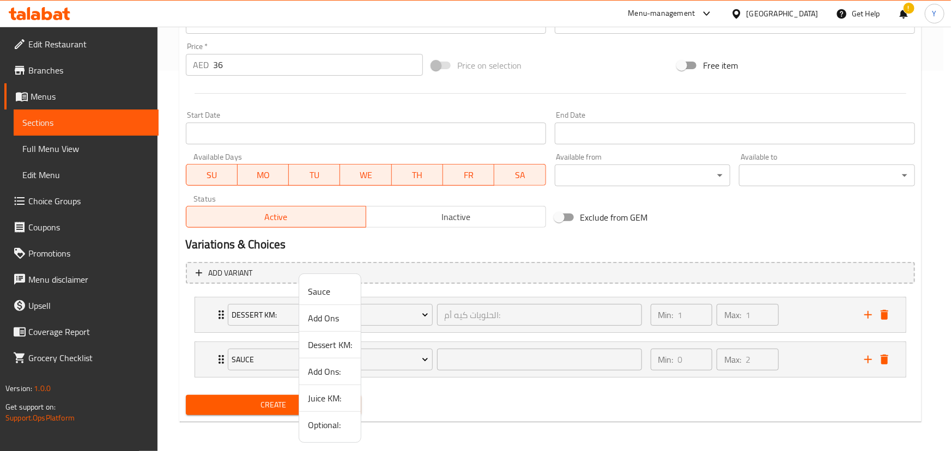
click at [335, 398] on span "Juice KM:" at bounding box center [330, 398] width 44 height 13
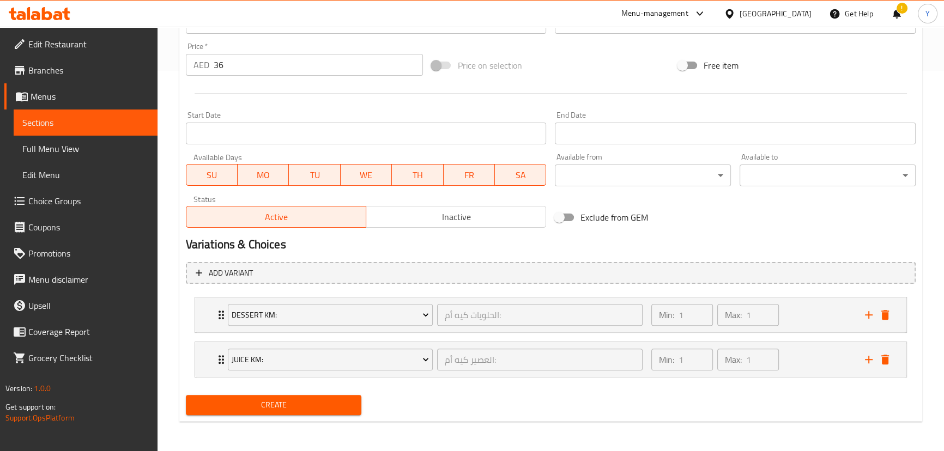
click at [459, 412] on div "Create" at bounding box center [550, 405] width 738 height 29
click at [818, 367] on div "Min: 1 ​ Max: 1 ​" at bounding box center [752, 359] width 214 height 35
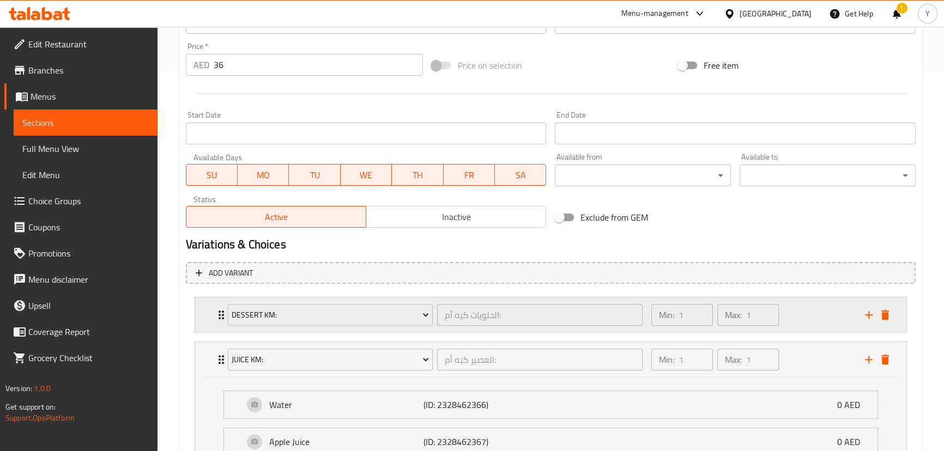
click at [817, 330] on div "Min: 1 ​ Max: 1 ​" at bounding box center [752, 315] width 214 height 35
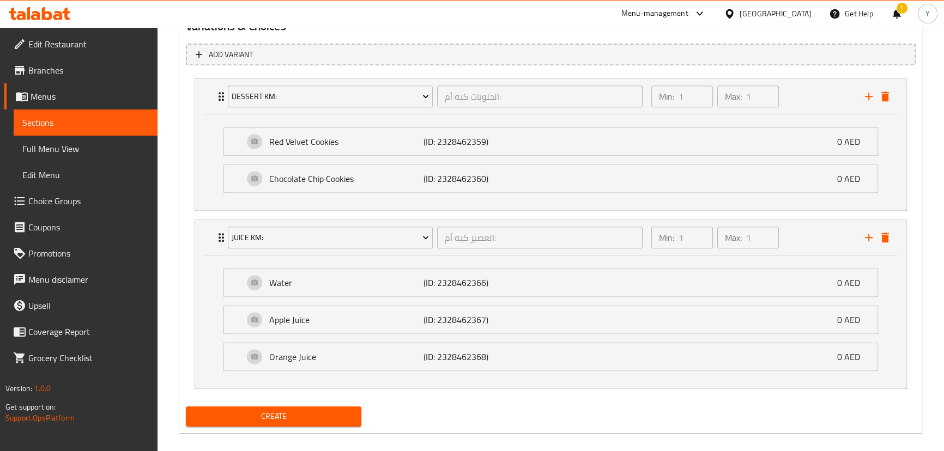
scroll to position [610, 0]
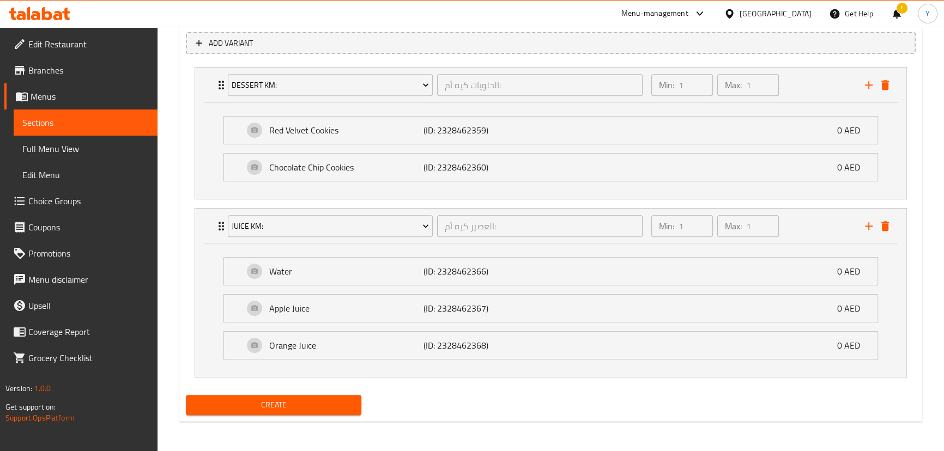
click at [344, 406] on span "Create" at bounding box center [274, 405] width 159 height 14
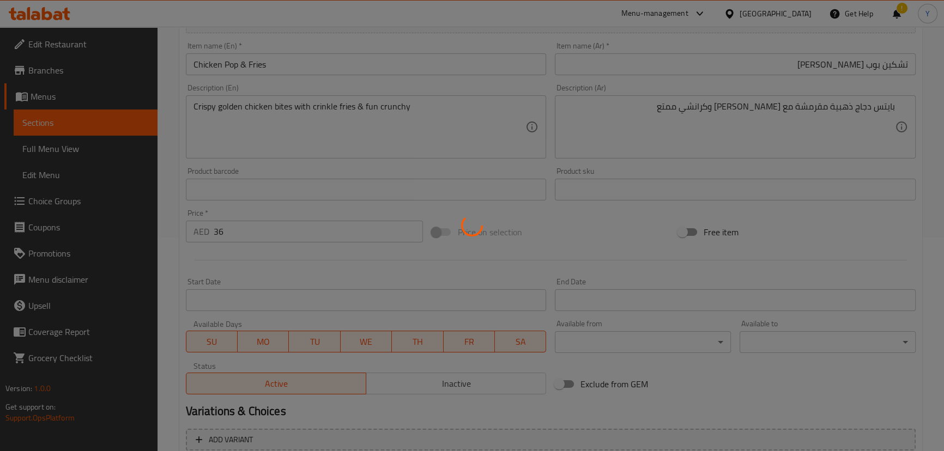
scroll to position [0, 0]
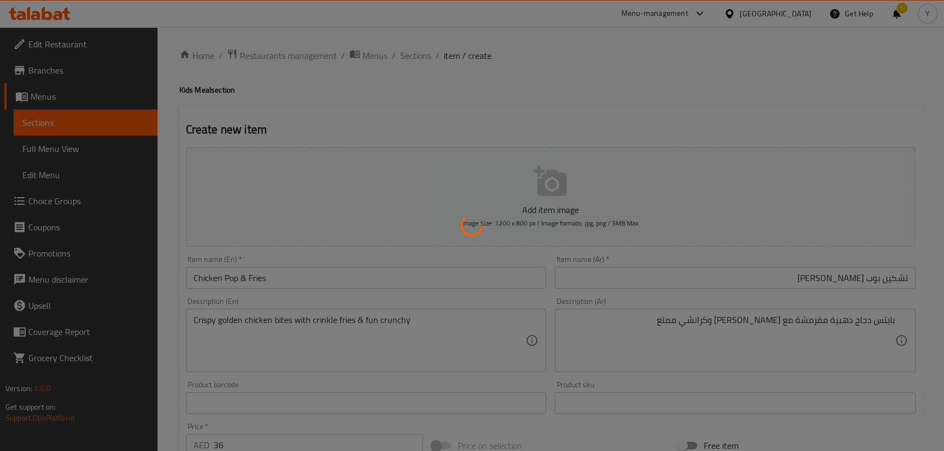
type input "0"
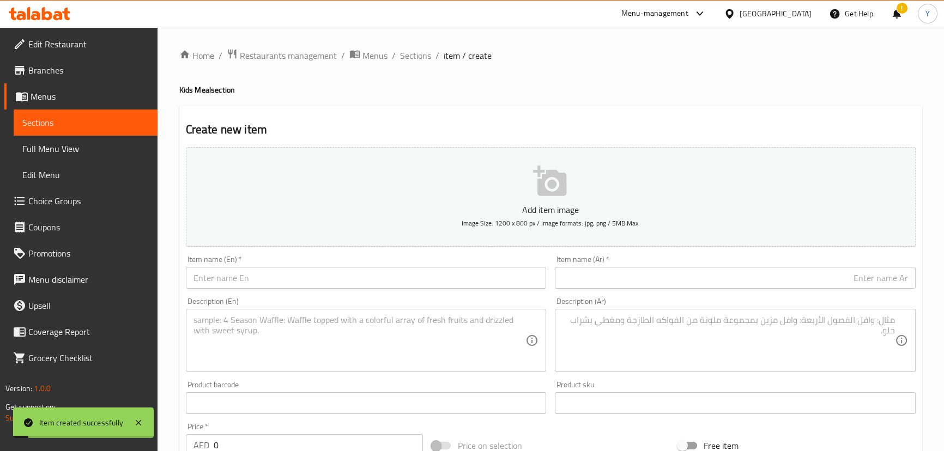
click at [433, 52] on ol "Home / Restaurants management / Menus / Sections / item / create" at bounding box center [550, 55] width 743 height 14
click at [425, 51] on span "Sections" at bounding box center [415, 55] width 31 height 13
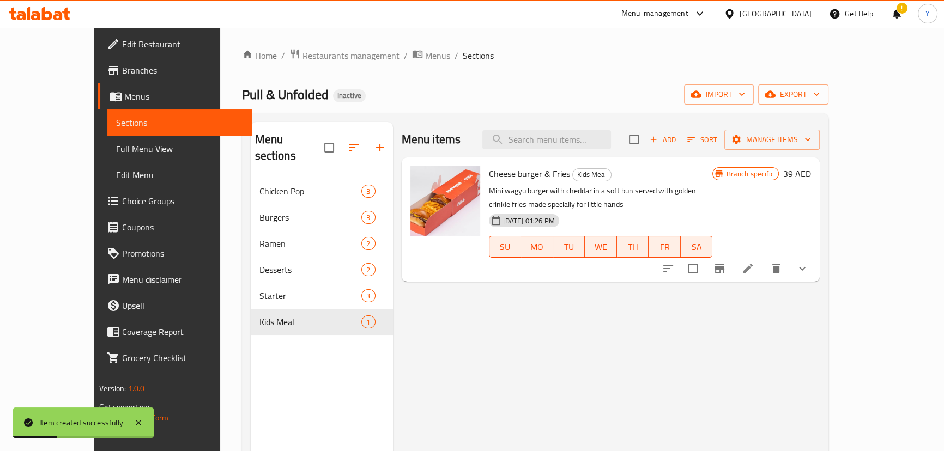
click at [717, 139] on span "Sort" at bounding box center [702, 139] width 30 height 13
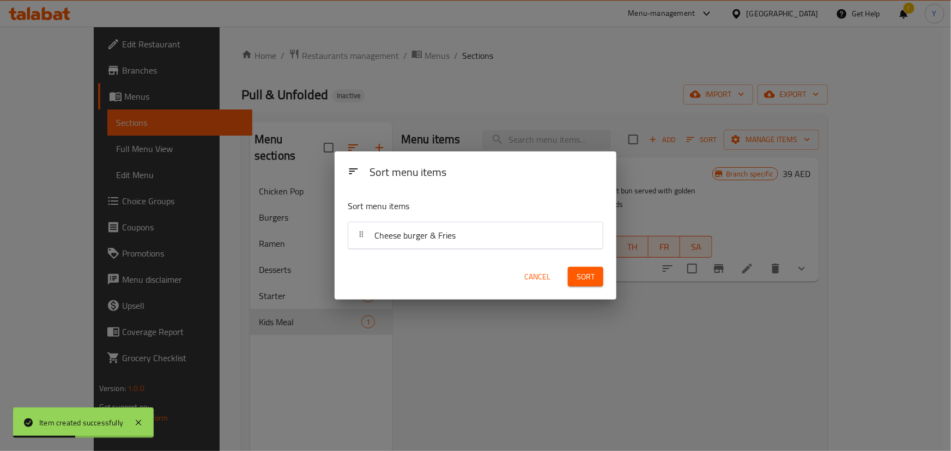
click at [538, 280] on span "Cancel" at bounding box center [537, 277] width 26 height 14
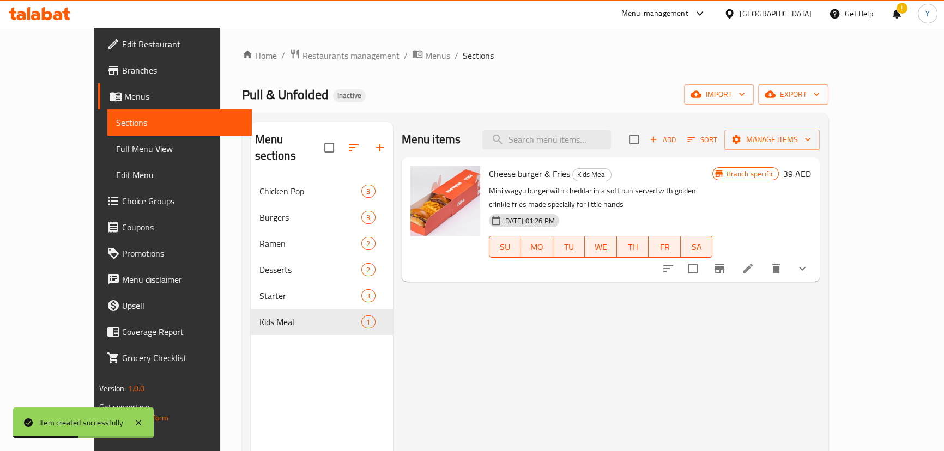
click at [599, 374] on div "Menu items Add Sort Manage items Cheese burger & Fries Kids Meal Mini wagyu bur…" at bounding box center [606, 347] width 427 height 451
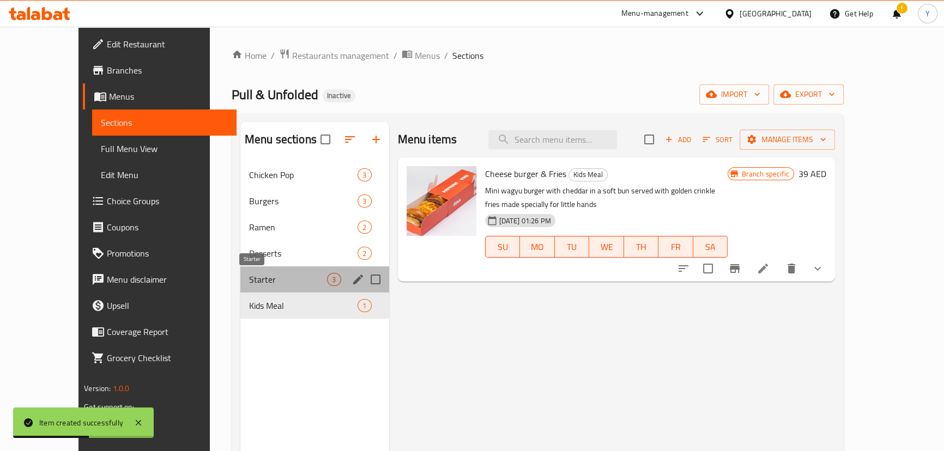
click at [254, 277] on span "Starter" at bounding box center [288, 279] width 78 height 13
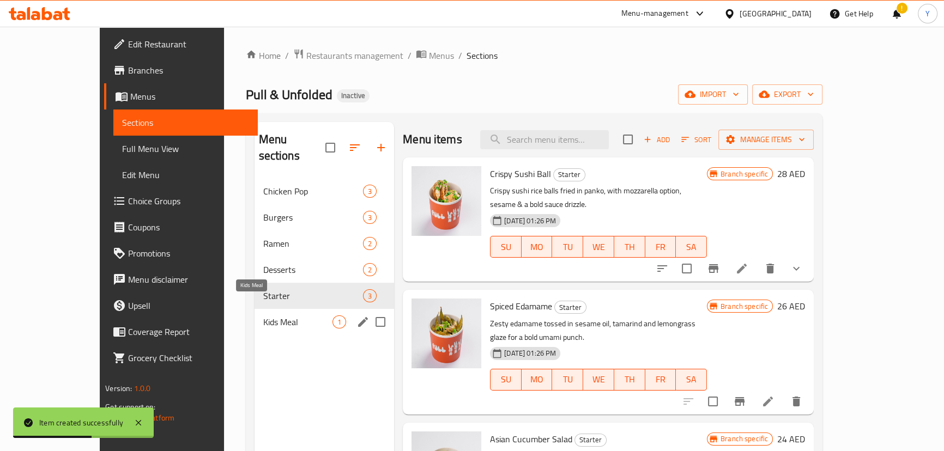
click at [263, 315] on span "Kids Meal" at bounding box center [298, 321] width 70 height 13
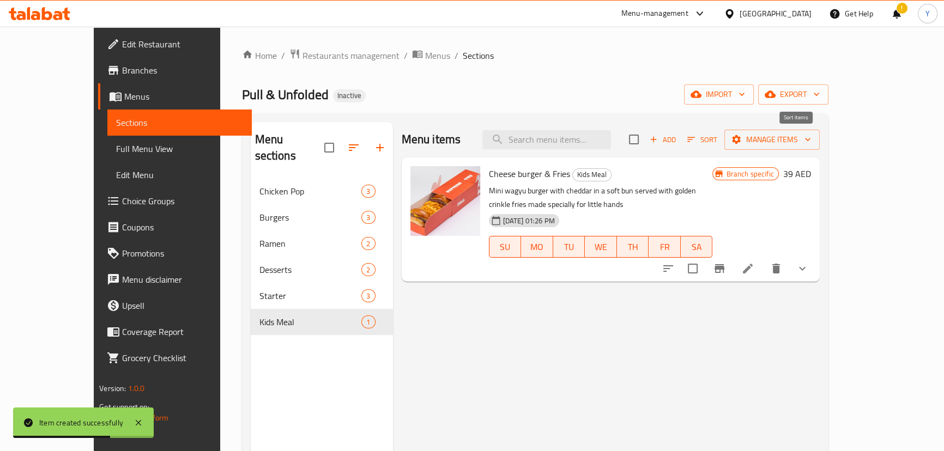
click at [717, 138] on span "Sort" at bounding box center [702, 139] width 30 height 13
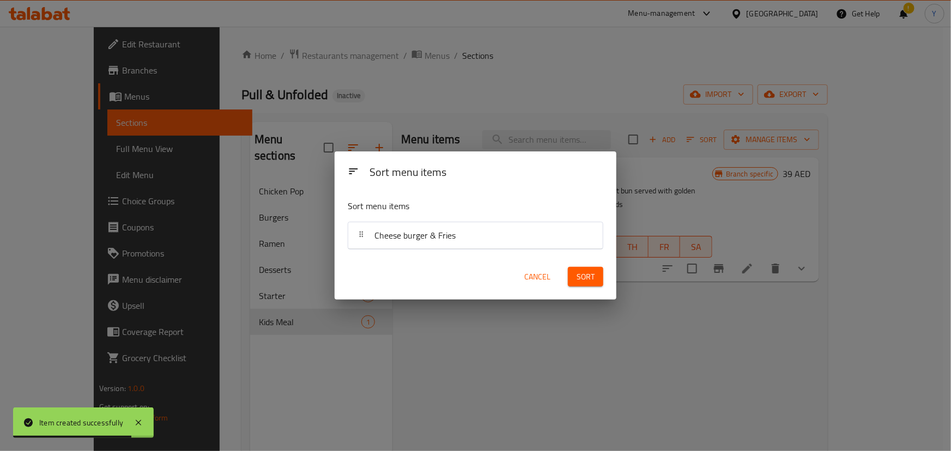
click at [484, 334] on div "Sort menu items Sort menu items Cheese burger & Fries Cancel Sort" at bounding box center [475, 225] width 951 height 451
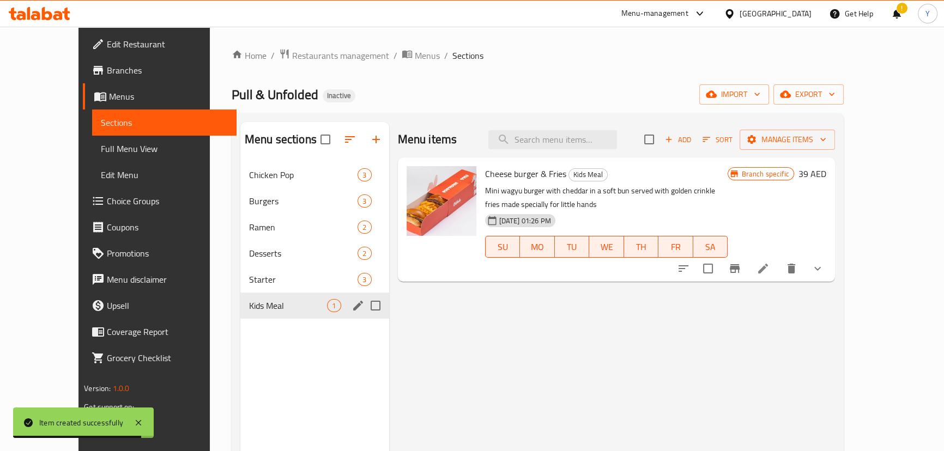
click at [240, 266] on div "Starter 3" at bounding box center [314, 279] width 149 height 26
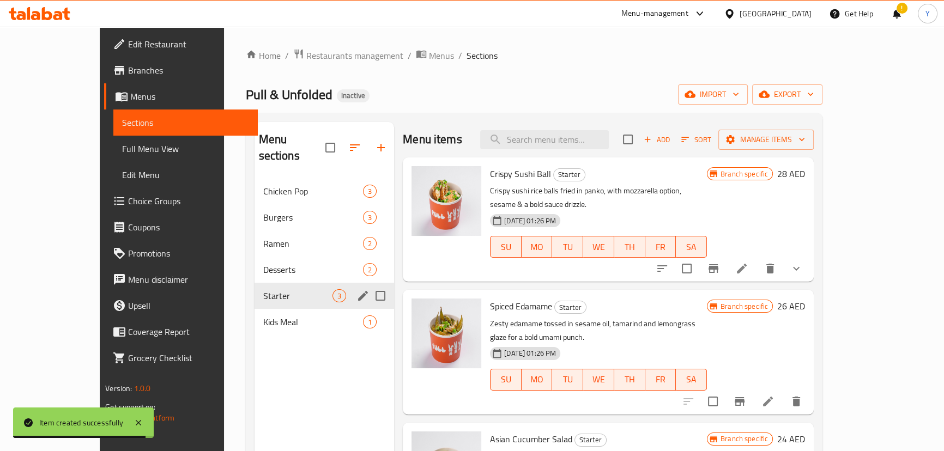
click at [254, 287] on div "Starter 3" at bounding box center [324, 296] width 140 height 26
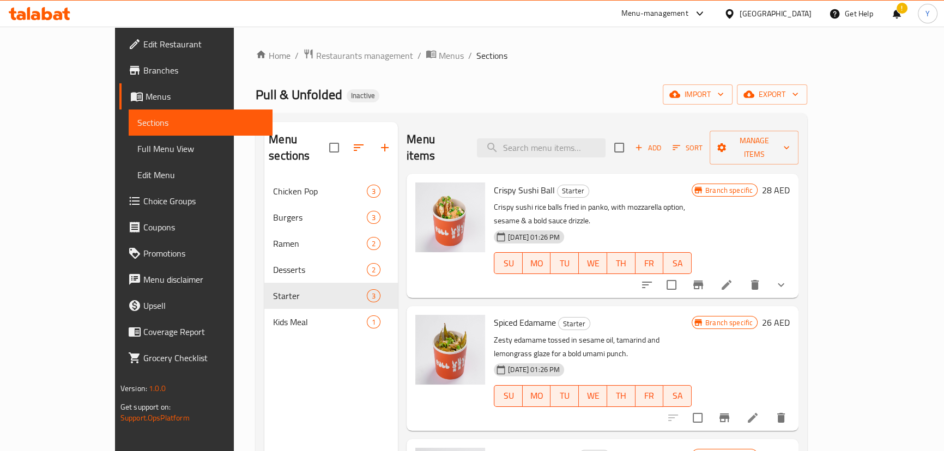
click at [256, 316] on div "Menu sections Chicken Pop 3 Burgers 3 Ramen 2 Desserts 2 Starter 3 Kids Meal 1 …" at bounding box center [531, 347] width 551 height 469
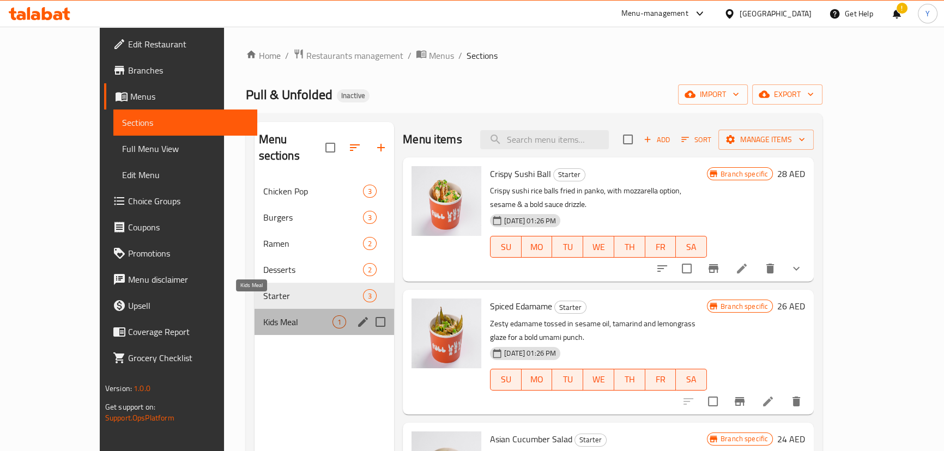
click at [263, 315] on span "Kids Meal" at bounding box center [298, 321] width 70 height 13
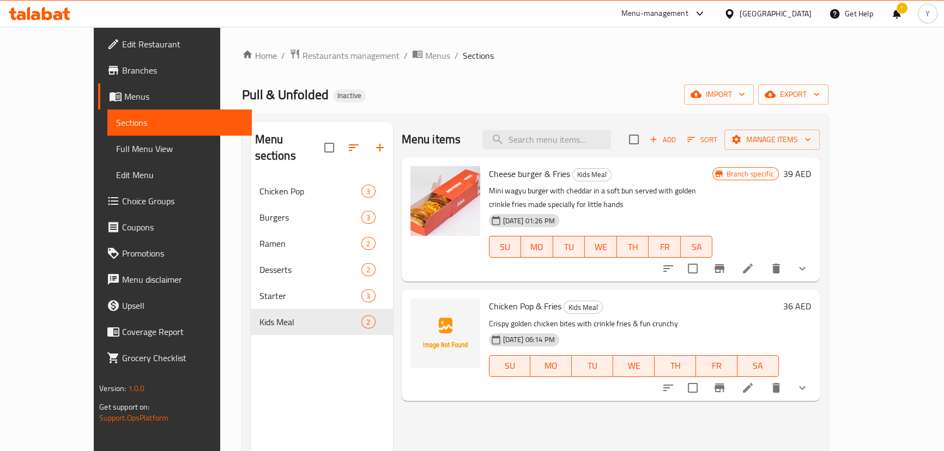
click at [493, 294] on div "Chicken Pop & Fries Kids Meal Crispy golden chicken bites with crinkle fries & …" at bounding box center [633, 345] width 299 height 102
copy h6 "Chicken Pop & Fries"
click at [493, 294] on div "Chicken Pop & Fries Kids Meal Crispy golden chicken bites with crinkle fries & …" at bounding box center [633, 345] width 299 height 102
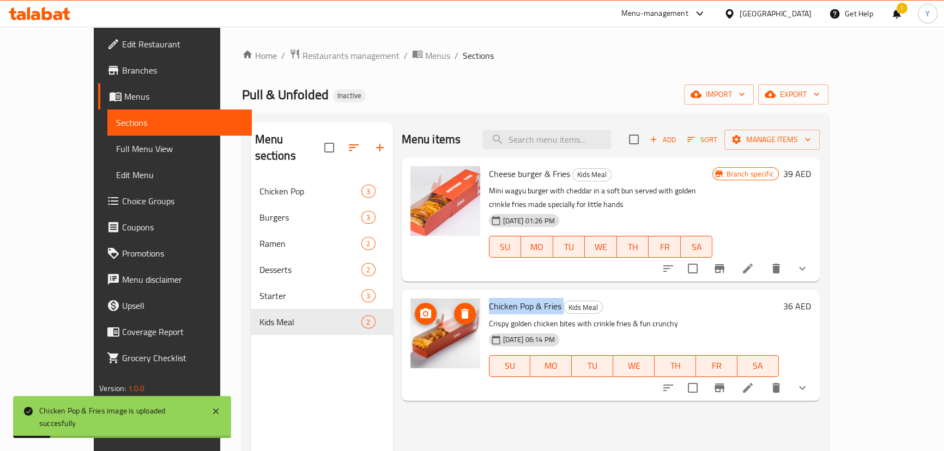
type button "0"
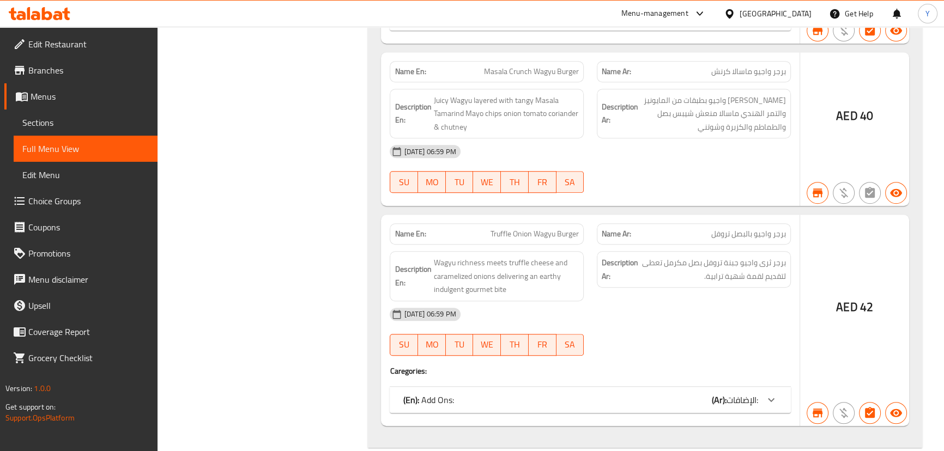
scroll to position [2745, 0]
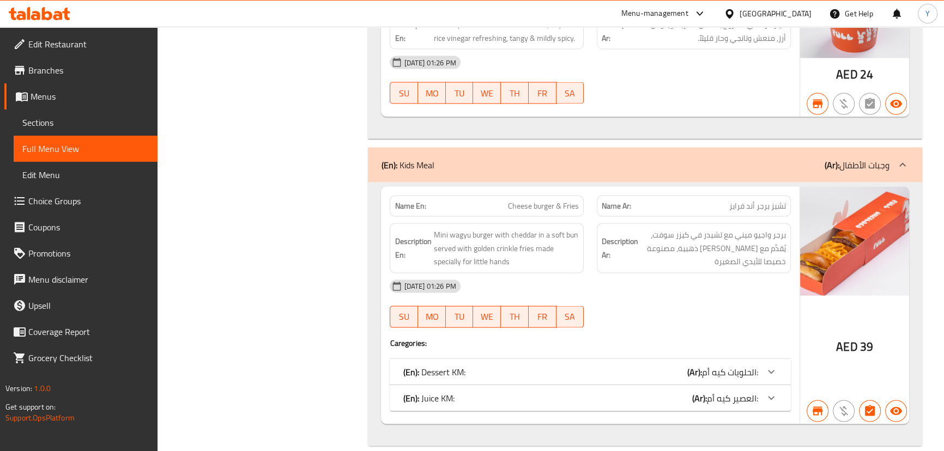
drag, startPoint x: 650, startPoint y: 174, endPoint x: 780, endPoint y: 459, distance: 313.1
click at [748, 395] on div "Name En: Cheese burger & Fries Name Ar: تشيز برجر أند فرايز Description En: Min…" at bounding box center [590, 306] width 418 height 238
click at [749, 390] on span "العصير كيه أم:" at bounding box center [732, 398] width 51 height 16
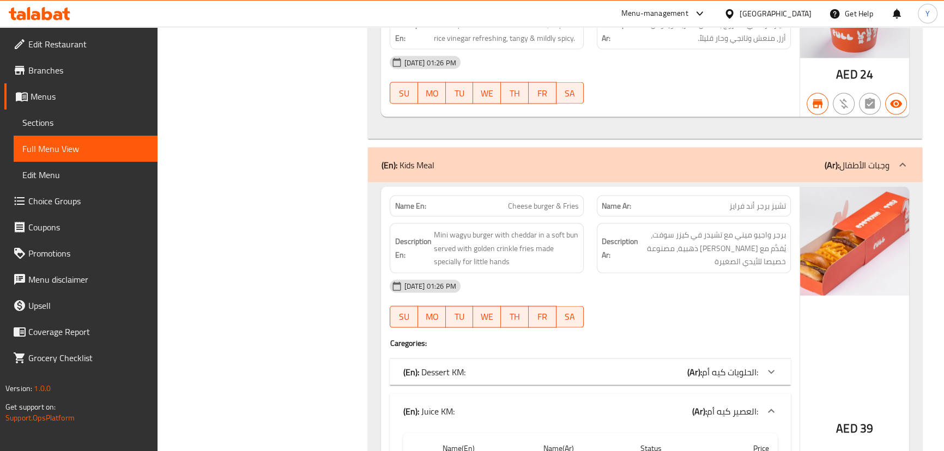
click at [752, 364] on span "الحلويات كيه أم:" at bounding box center [730, 372] width 56 height 16
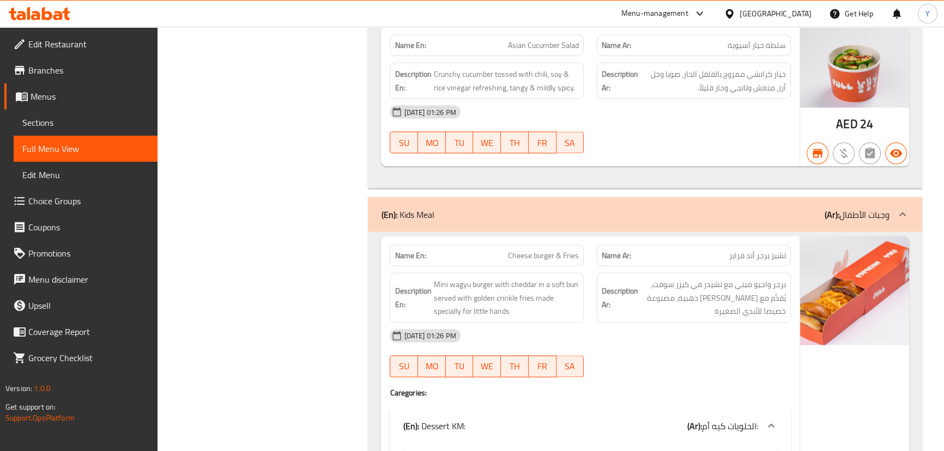
scroll to position [2348, 0]
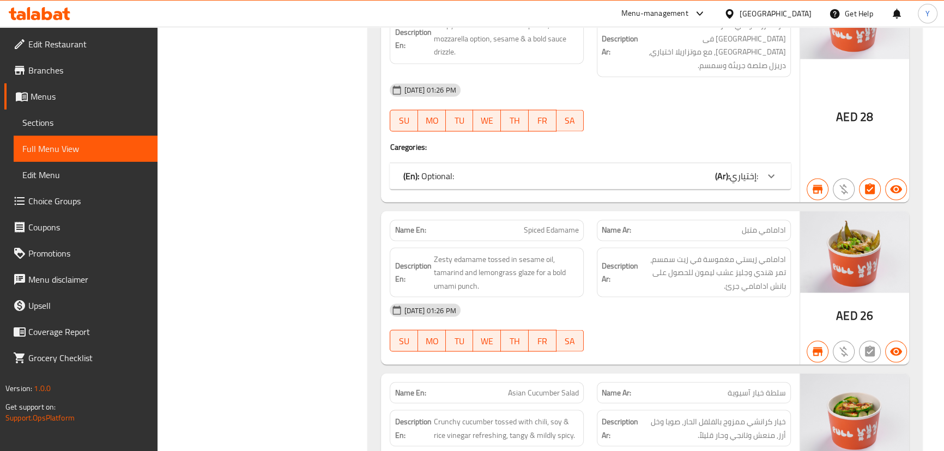
click at [733, 175] on div "Name En: Crispy Sushi Ball Name Ar: كرات سوشى مقرمش Description En: Crispy sush…" at bounding box center [590, 89] width 418 height 224
click at [733, 172] on div "(En): Optional: (Ar): إختياري:" at bounding box center [590, 176] width 400 height 26
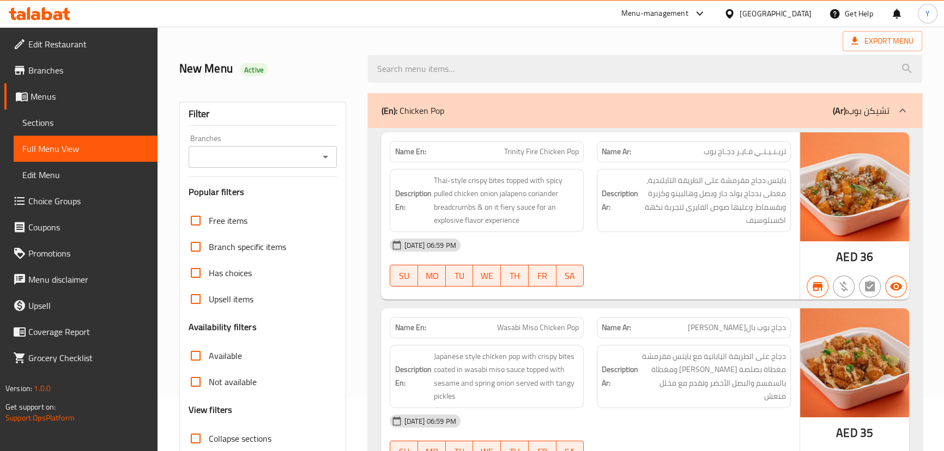
scroll to position [99, 0]
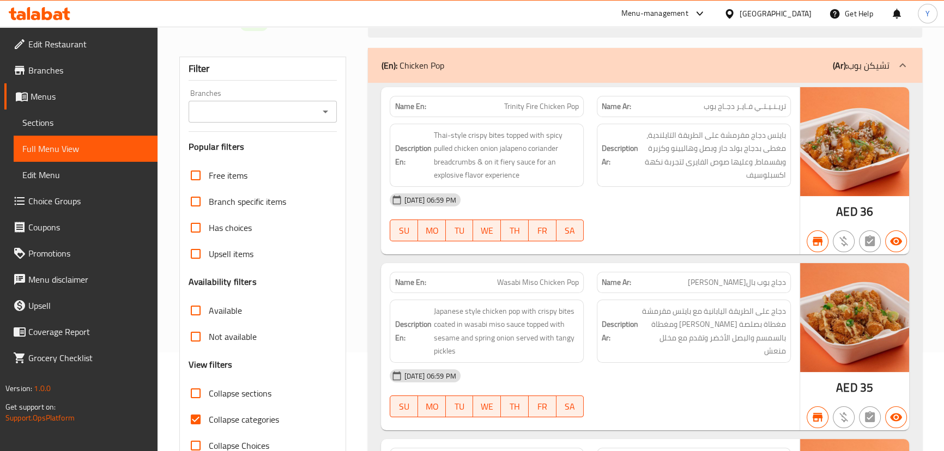
click at [201, 420] on input "Collapse categories" at bounding box center [196, 419] width 26 height 26
checkbox input "false"
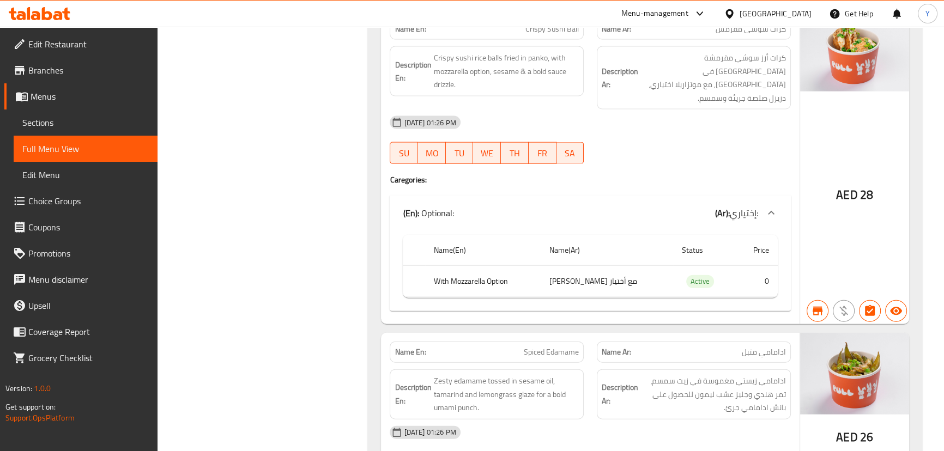
scroll to position [3868, 0]
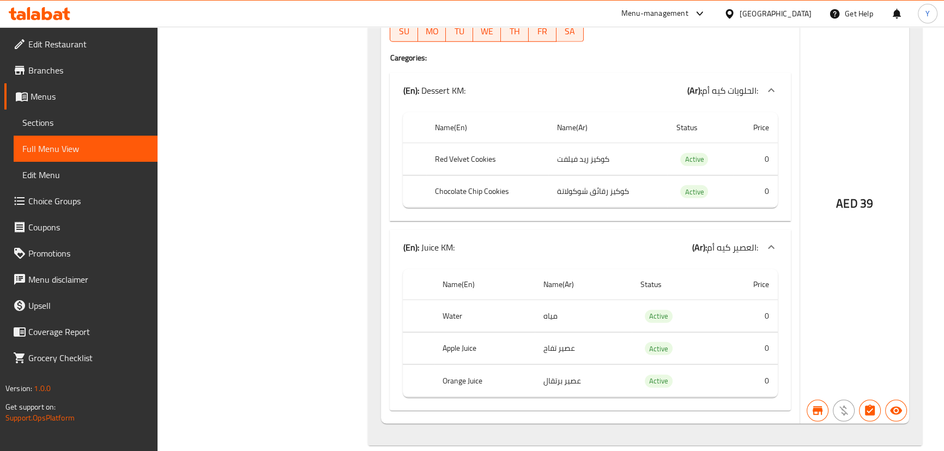
drag, startPoint x: 678, startPoint y: 154, endPoint x: 713, endPoint y: 353, distance: 201.3
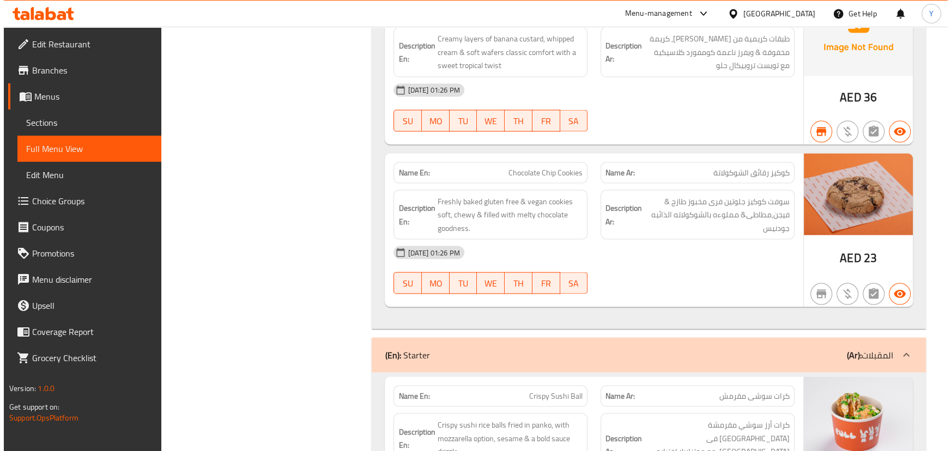
scroll to position [0, 0]
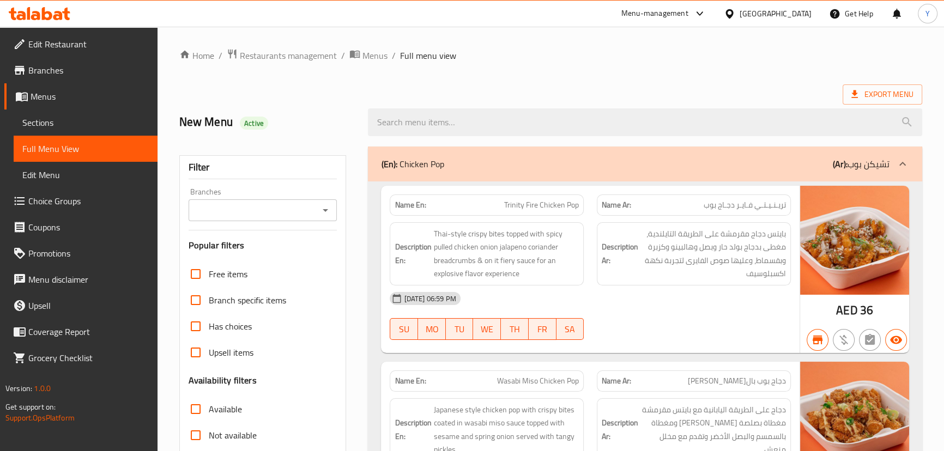
drag, startPoint x: 642, startPoint y: 259, endPoint x: 767, endPoint y: -60, distance: 342.3
drag, startPoint x: 592, startPoint y: 215, endPoint x: 885, endPoint y: 73, distance: 325.3
click at [890, 92] on span "Export Menu" at bounding box center [882, 95] width 62 height 14
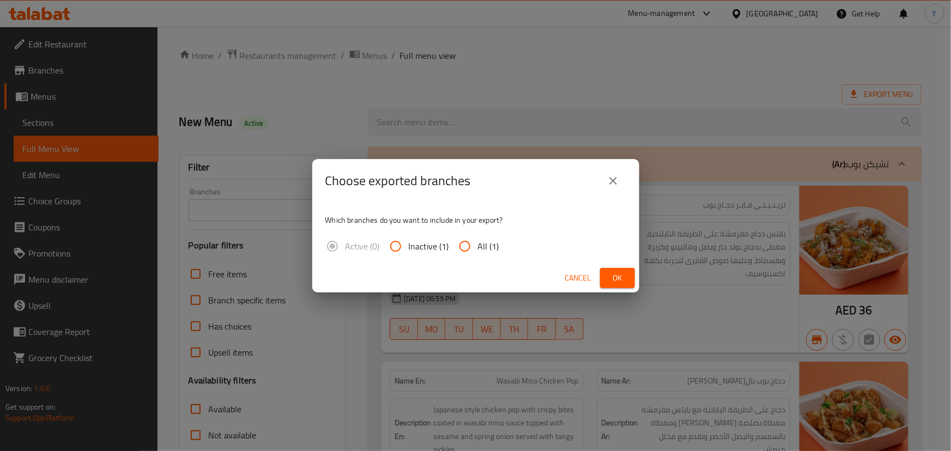
click at [625, 270] on button "Ok" at bounding box center [617, 278] width 35 height 20
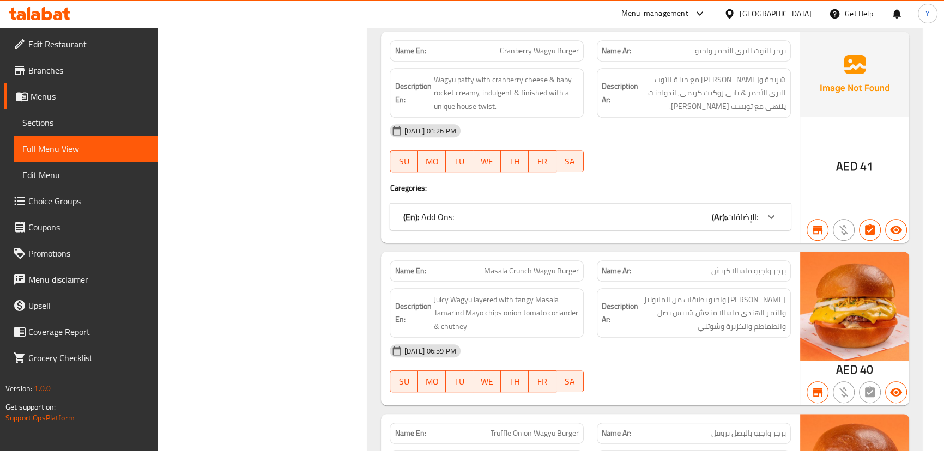
scroll to position [2978, 0]
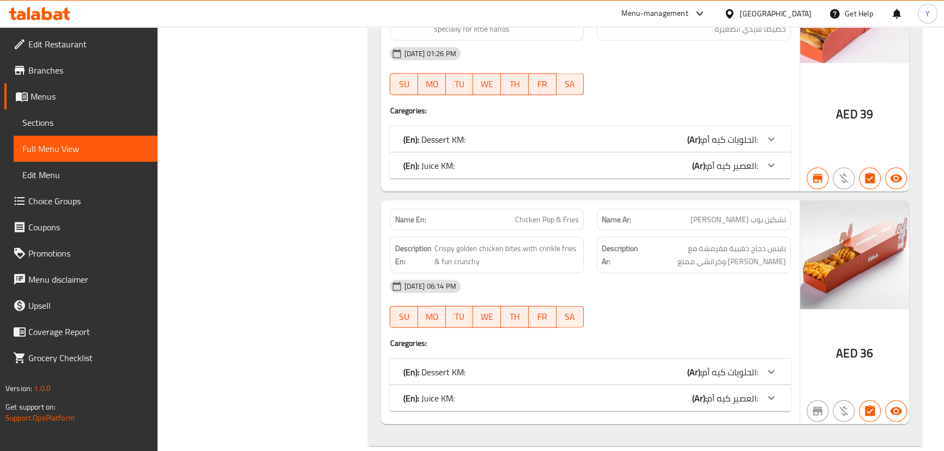
drag, startPoint x: 535, startPoint y: 272, endPoint x: 567, endPoint y: 474, distance: 204.6
click at [533, 180] on div "Name En: Cheese burger & Fries Name Ar: تشيز برجر أند فرايز Description En: Min…" at bounding box center [645, 198] width 554 height 496
copy span "Chicken Pop & Fries"
click at [533, 180] on div "Name En: Cheese burger & Fries Name Ar: تشيز برجر أند فرايز Description En: Min…" at bounding box center [645, 198] width 554 height 496
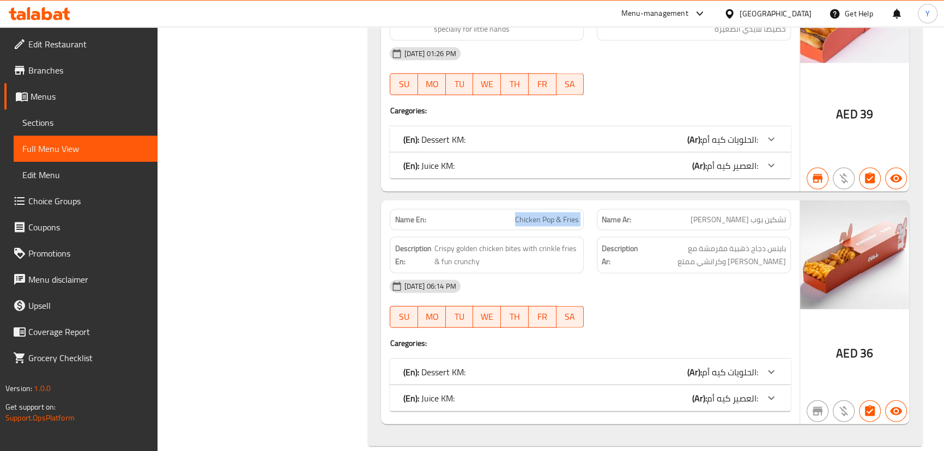
type button "0"
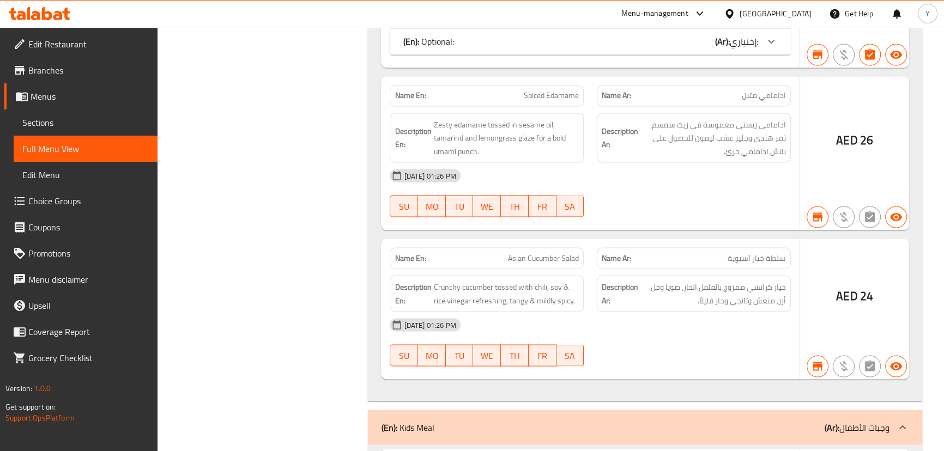
drag, startPoint x: 590, startPoint y: 205, endPoint x: 631, endPoint y: 427, distance: 226.0
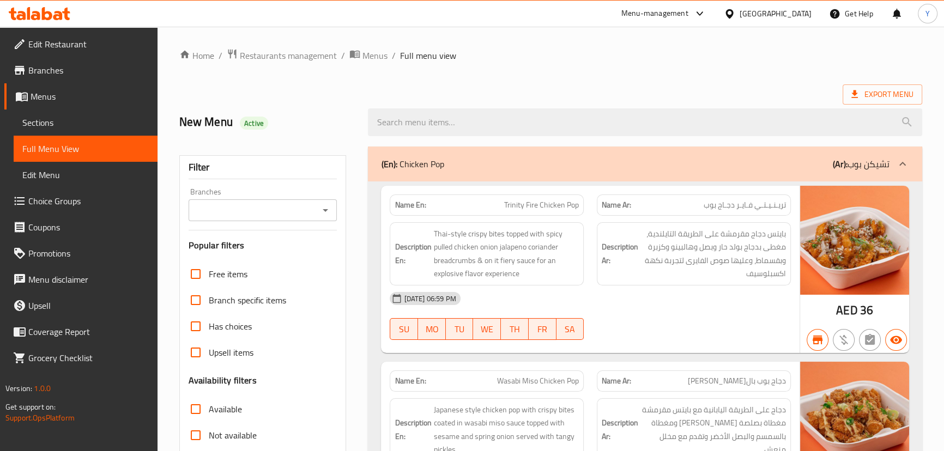
drag, startPoint x: 277, startPoint y: 320, endPoint x: 325, endPoint y: -60, distance: 382.8
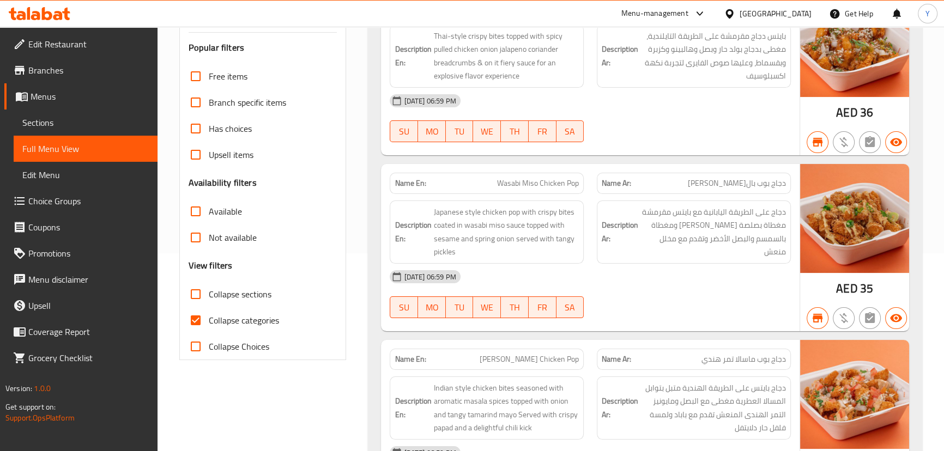
click at [223, 316] on span "Collapse categories" at bounding box center [244, 320] width 70 height 13
click at [209, 316] on input "Collapse categories" at bounding box center [196, 320] width 26 height 26
checkbox input "false"
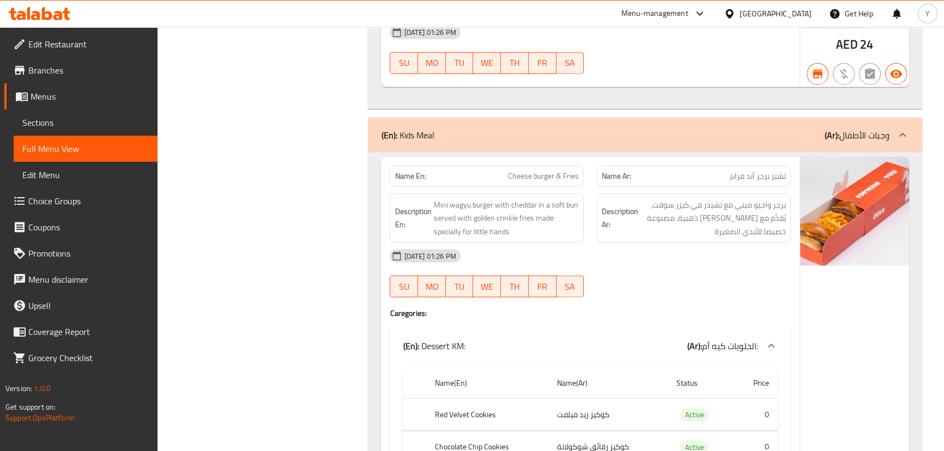
scroll to position [0, 0]
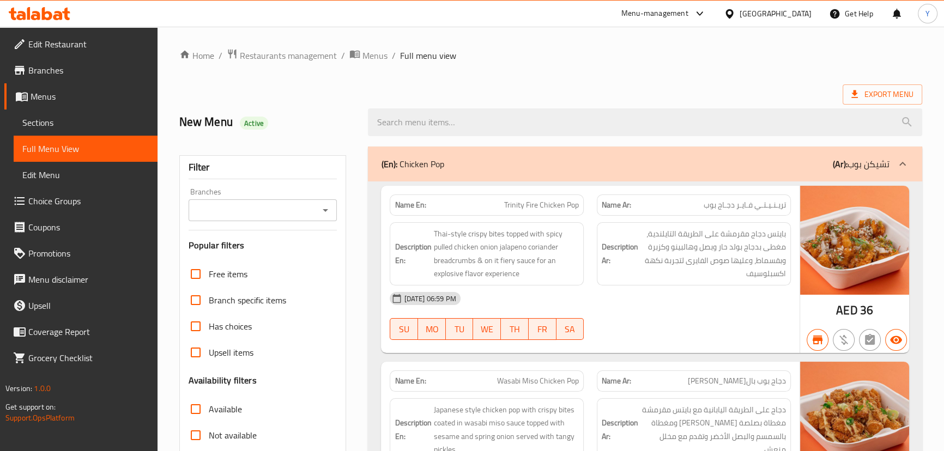
drag, startPoint x: 836, startPoint y: 136, endPoint x: 846, endPoint y: 73, distance: 64.0
drag, startPoint x: 871, startPoint y: 109, endPoint x: 872, endPoint y: 101, distance: 8.2
click at [871, 108] on input "search" at bounding box center [645, 122] width 554 height 28
click at [873, 98] on span "Export Menu" at bounding box center [882, 95] width 62 height 14
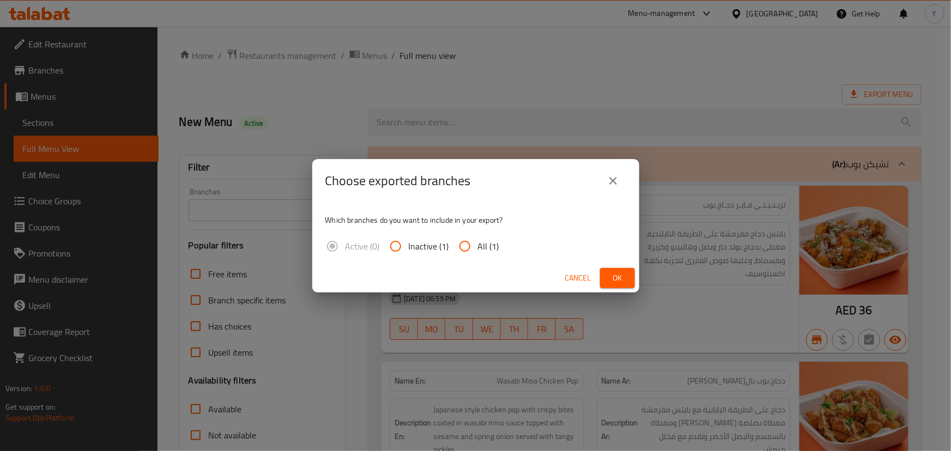
click at [626, 283] on button "Ok" at bounding box center [617, 278] width 35 height 20
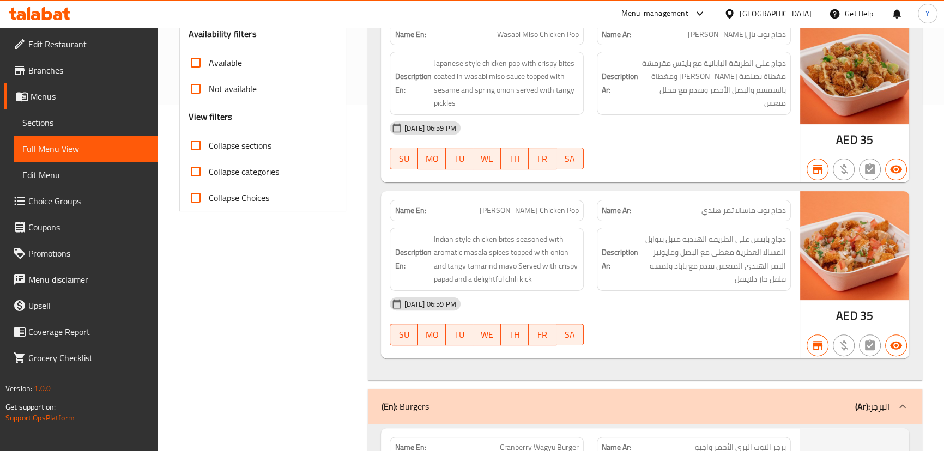
scroll to position [495, 0]
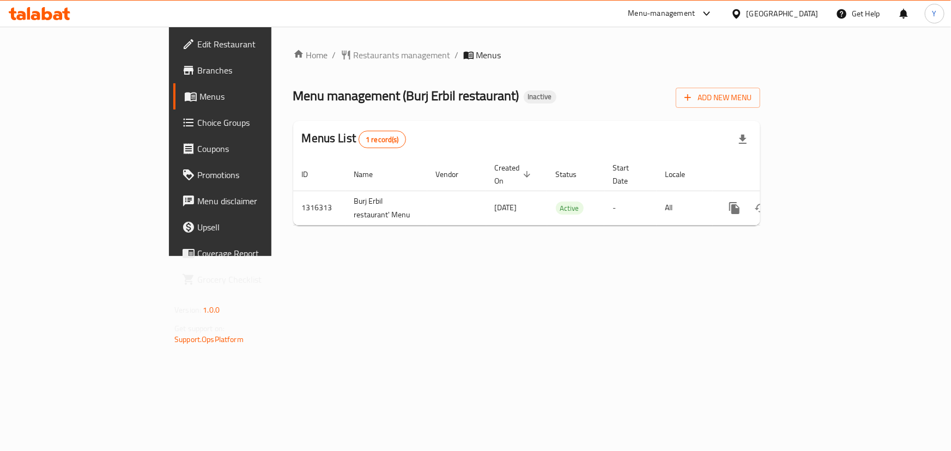
click at [197, 67] on span "Branches" at bounding box center [258, 70] width 122 height 13
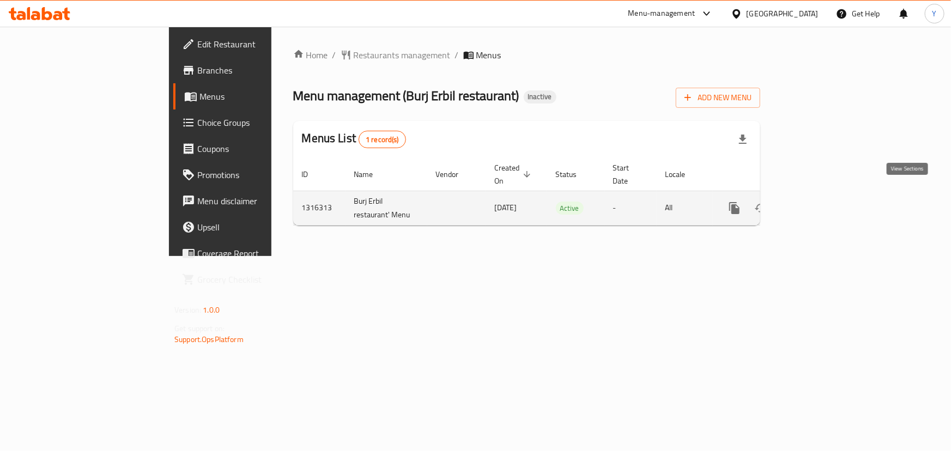
click at [820, 202] on icon "enhanced table" at bounding box center [812, 208] width 13 height 13
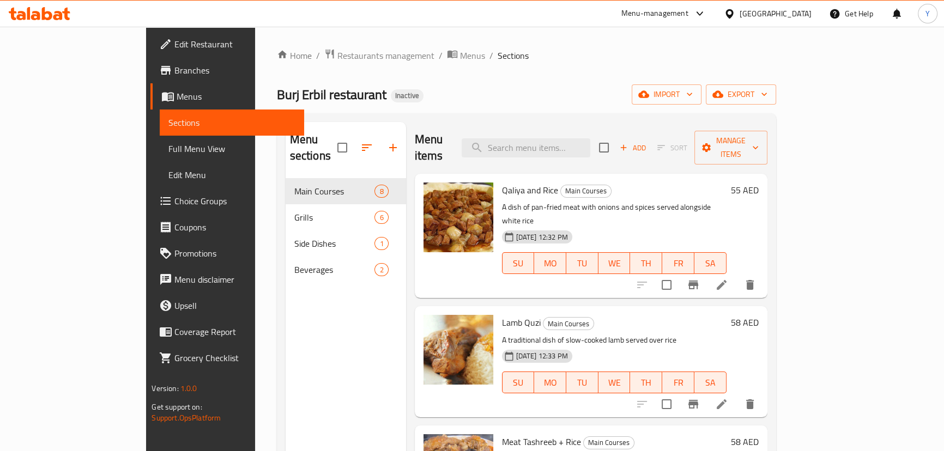
click at [168, 149] on span "Full Menu View" at bounding box center [231, 148] width 126 height 13
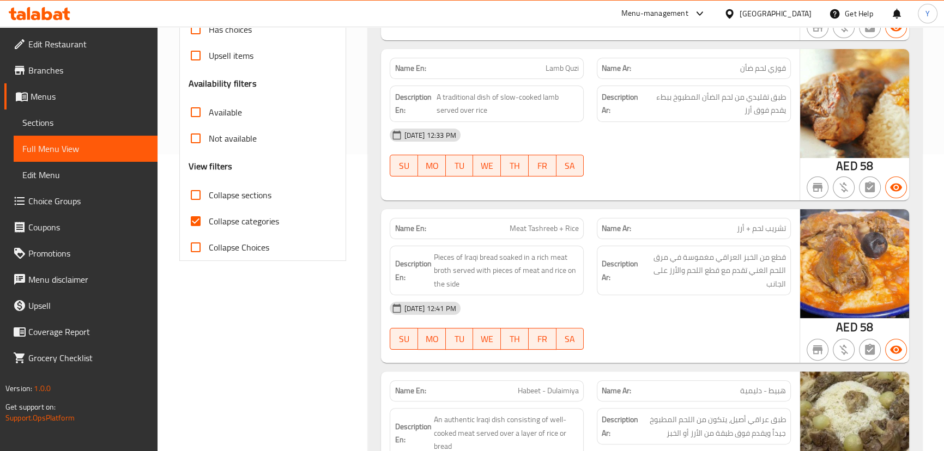
click at [245, 189] on span "Collapse sections" at bounding box center [240, 195] width 63 height 13
click at [209, 189] on input "Collapse sections" at bounding box center [196, 195] width 26 height 26
checkbox input "true"
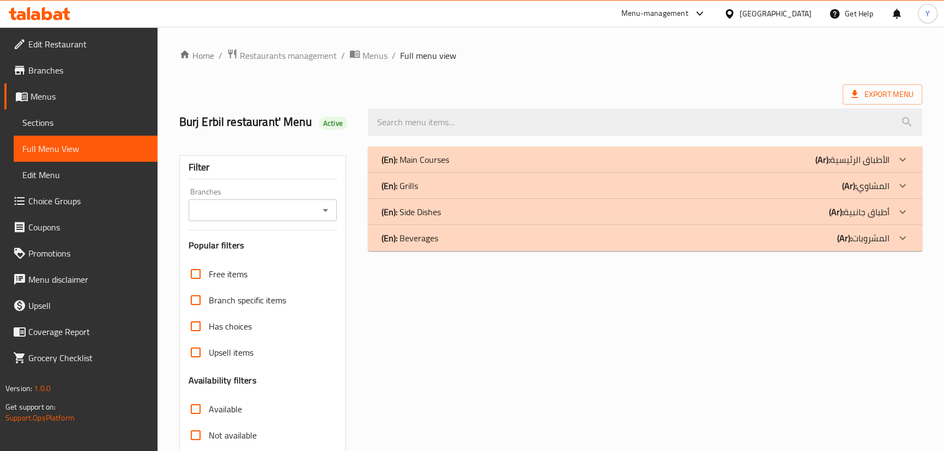
click at [478, 157] on div "(En): Main Courses (Ar): الأطباق الرئيسية" at bounding box center [635, 159] width 508 height 13
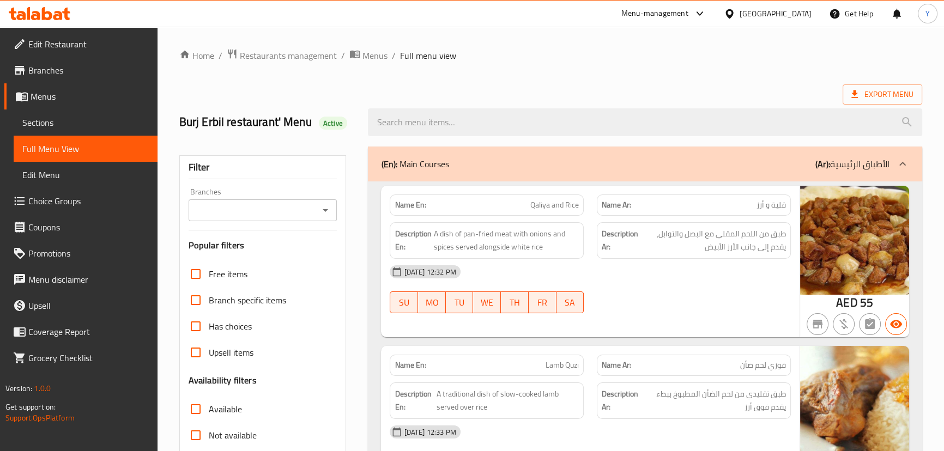
click at [572, 211] on span "Qaliya and Rice" at bounding box center [554, 204] width 48 height 11
copy span "Rice"
click at [572, 211] on span "Qaliya and Rice" at bounding box center [554, 204] width 48 height 11
copy span "Qaliya and Rice"
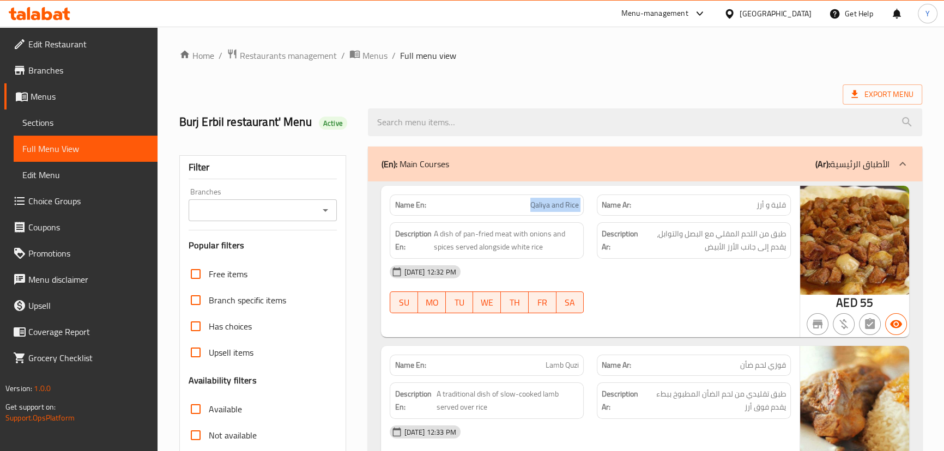
drag, startPoint x: 80, startPoint y: 133, endPoint x: 130, endPoint y: 104, distance: 58.4
click at [80, 133] on link "Sections" at bounding box center [86, 123] width 144 height 26
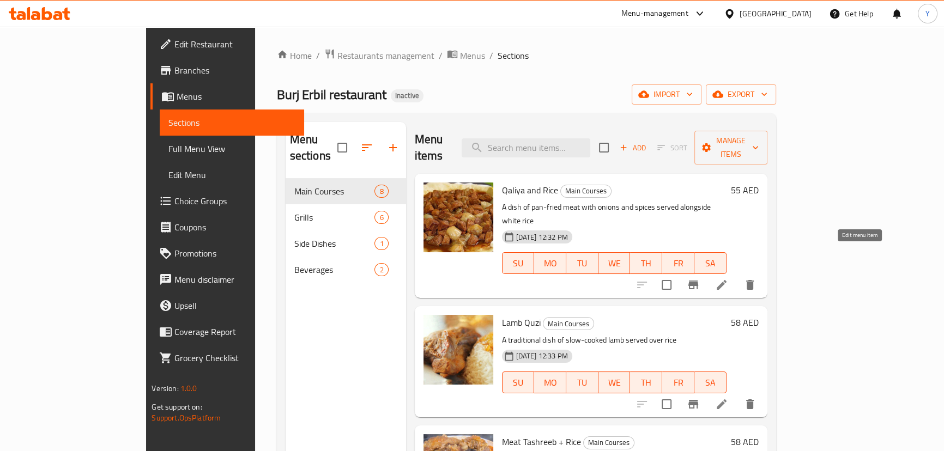
click at [728, 278] on icon at bounding box center [721, 284] width 13 height 13
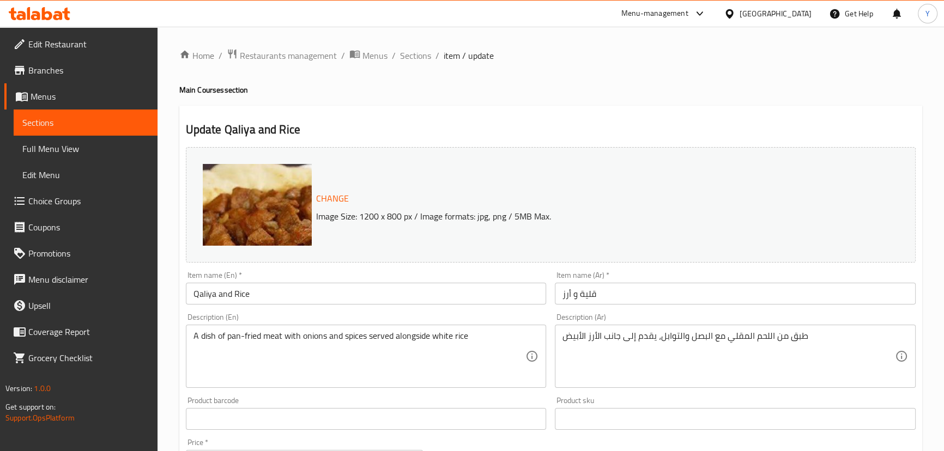
click at [601, 323] on div "Description (Ar) طبق من اللحم المقلي مع البصل والتوابل، يقدم إلى جانب الأرز الأ…" at bounding box center [735, 350] width 361 height 75
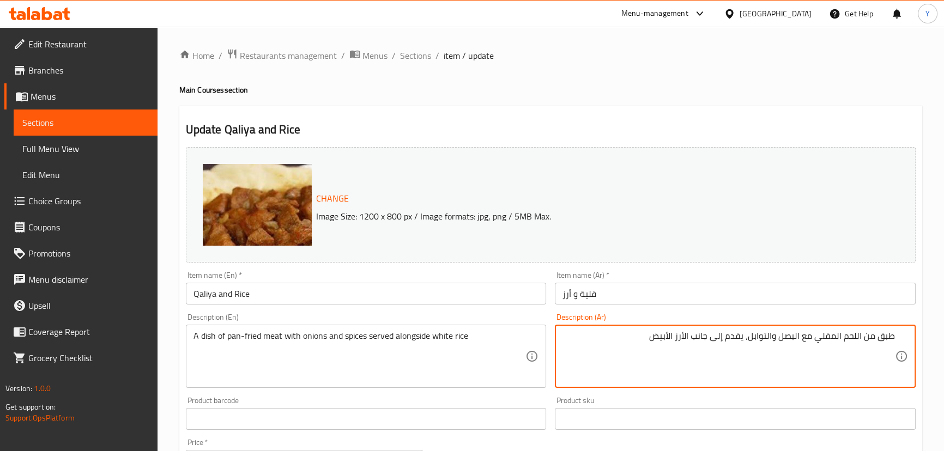
click at [863, 338] on textarea "طبق من اللحم المقلي مع البصل والتوابل، يقدم إلى جانب الأرز الأبيض" at bounding box center [728, 357] width 332 height 52
type textarea "طبق من اللحم مقلي بالطاسه مع البصل والتوابل، يقدم إلى جانب أرز أبيض"
drag, startPoint x: 670, startPoint y: 102, endPoint x: 694, endPoint y: 120, distance: 29.9
click at [670, 102] on div "Home / Restaurants management / Menus / Sections / item / update Main Courses s…" at bounding box center [550, 405] width 743 height 715
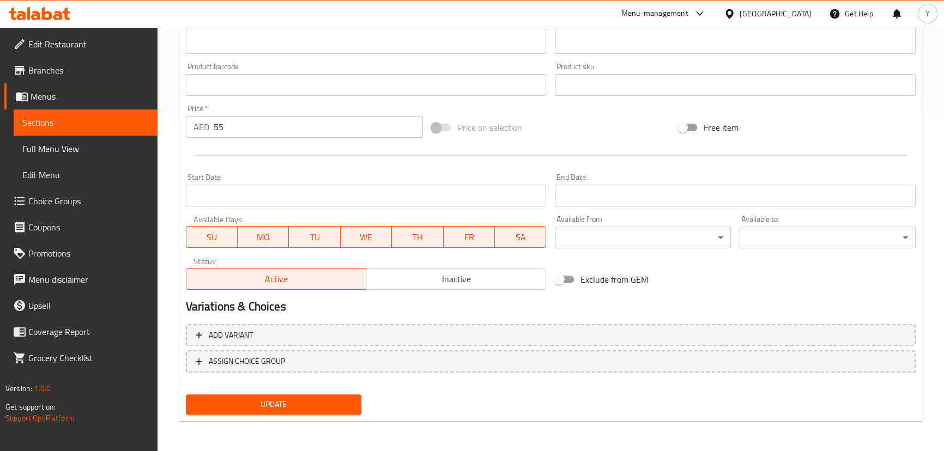
click at [305, 403] on span "Update" at bounding box center [274, 405] width 159 height 14
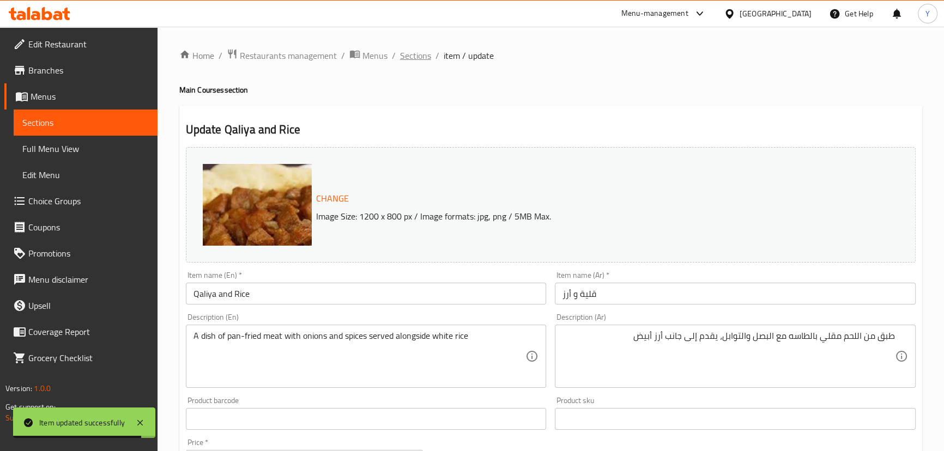
click at [401, 59] on span "Sections" at bounding box center [415, 55] width 31 height 13
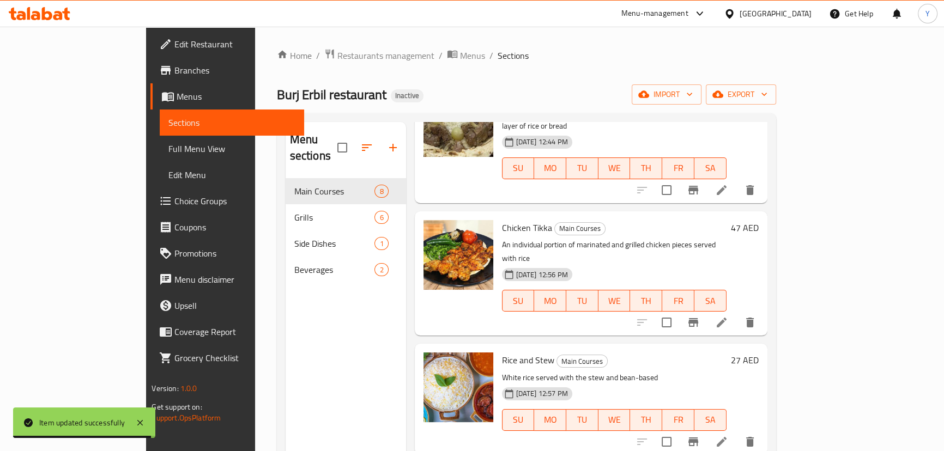
scroll to position [528, 0]
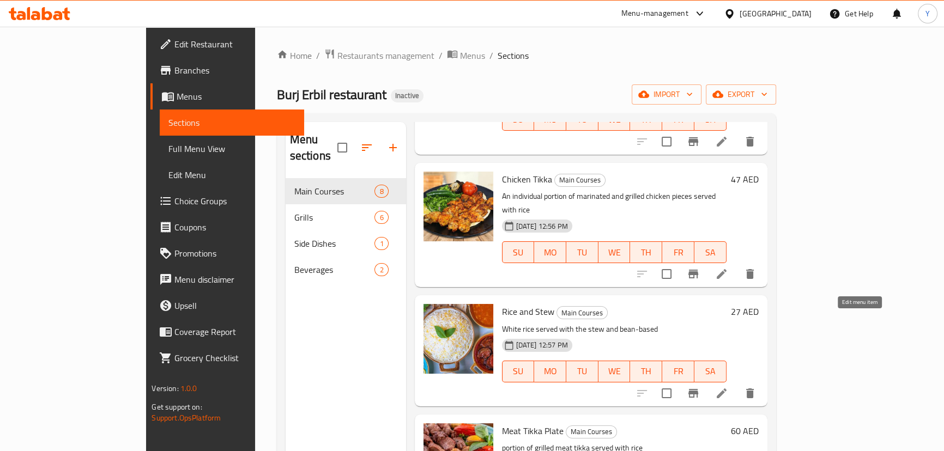
click at [728, 387] on icon at bounding box center [721, 393] width 13 height 13
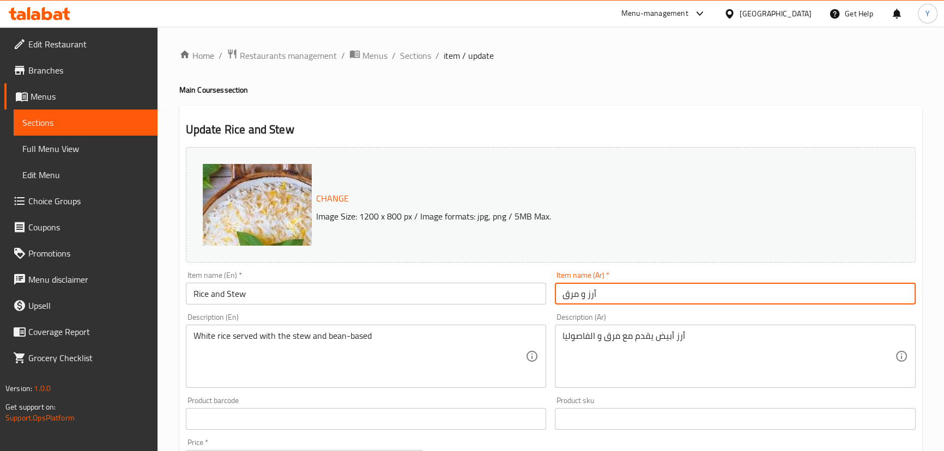
click at [638, 300] on input "أرز و مرق" at bounding box center [735, 294] width 361 height 22
click at [879, 299] on input "أرز و مرق" at bounding box center [735, 294] width 361 height 22
paste input "حساء"
click at [890, 300] on input "أرز و حساء" at bounding box center [735, 294] width 361 height 22
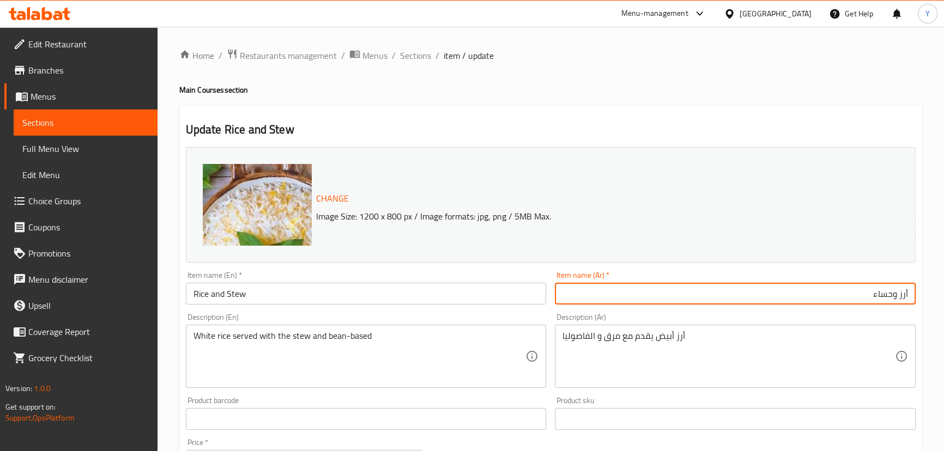
type input "أرز وحساء"
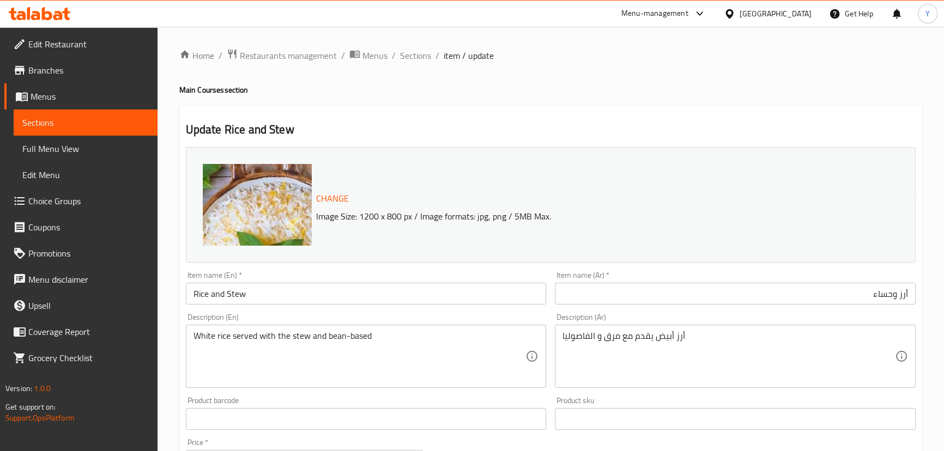
click at [811, 76] on div "Home / Restaurants management / Menus / Sections / item / update Main Courses s…" at bounding box center [550, 405] width 743 height 715
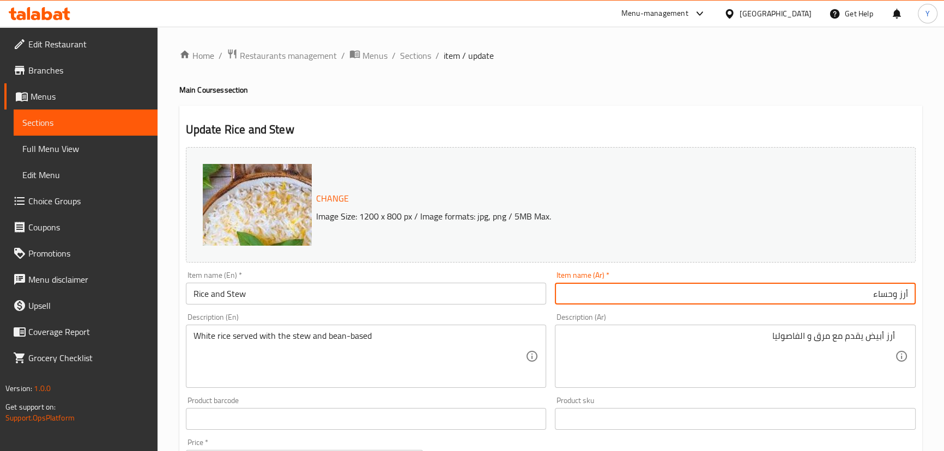
drag, startPoint x: 893, startPoint y: 297, endPoint x: 848, endPoint y: 300, distance: 44.2
click at [848, 300] on input "أرز وحساء" at bounding box center [735, 294] width 361 height 22
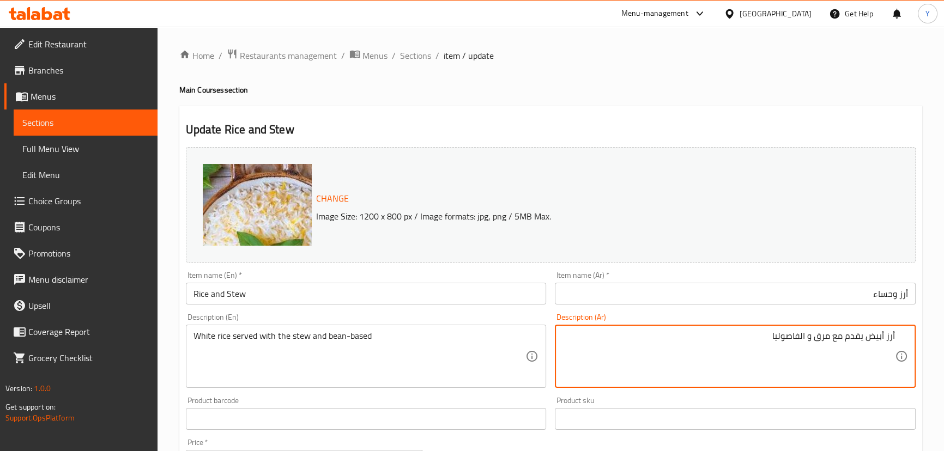
click at [823, 333] on textarea "أرز أبيض يقدم مع مرق و الفاصوليا" at bounding box center [728, 357] width 332 height 52
paste textarea "حساء"
type textarea "أرز أبيض يقدم مع حساء واساسها فاصوليا"
click at [721, 121] on div "Update Rice and Stew Change Image Size: 1200 x 800 px / Image formats: jpg, png…" at bounding box center [550, 431] width 743 height 650
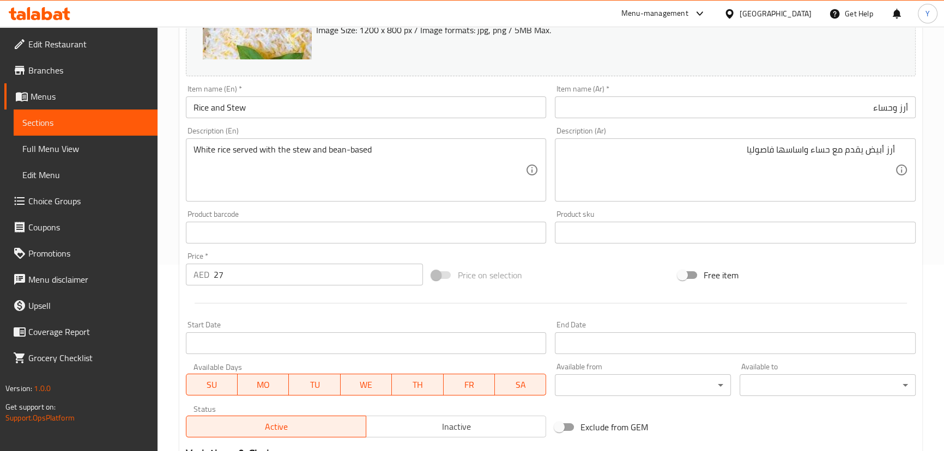
scroll to position [334, 0]
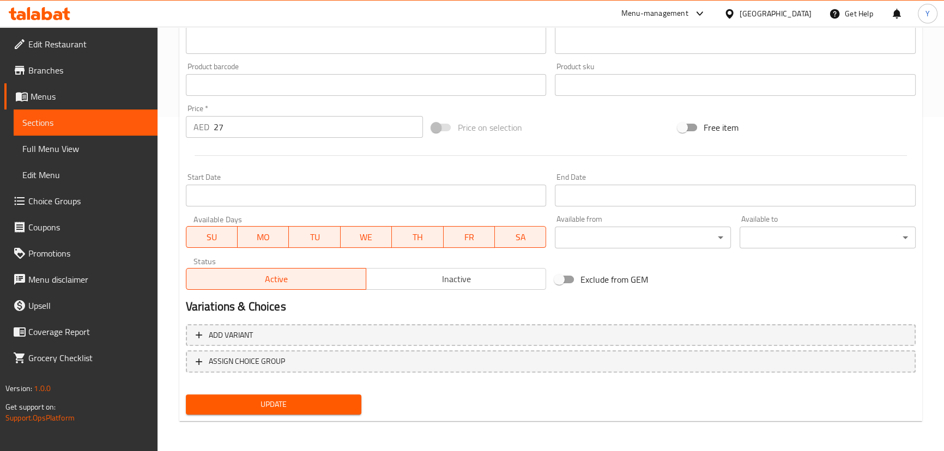
click at [304, 398] on span "Update" at bounding box center [274, 405] width 159 height 14
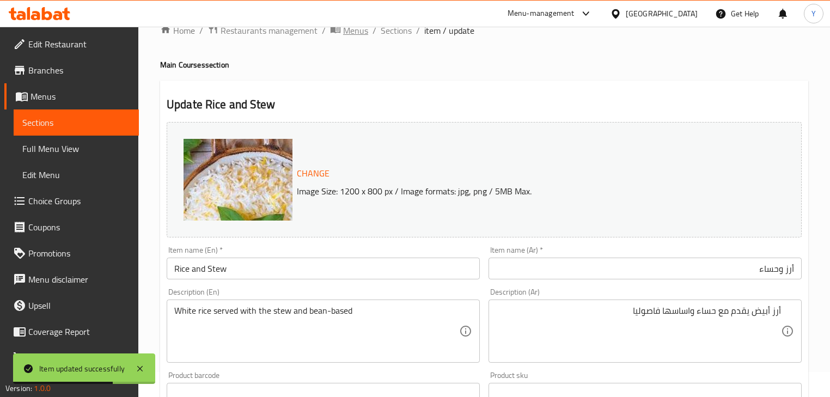
scroll to position [0, 0]
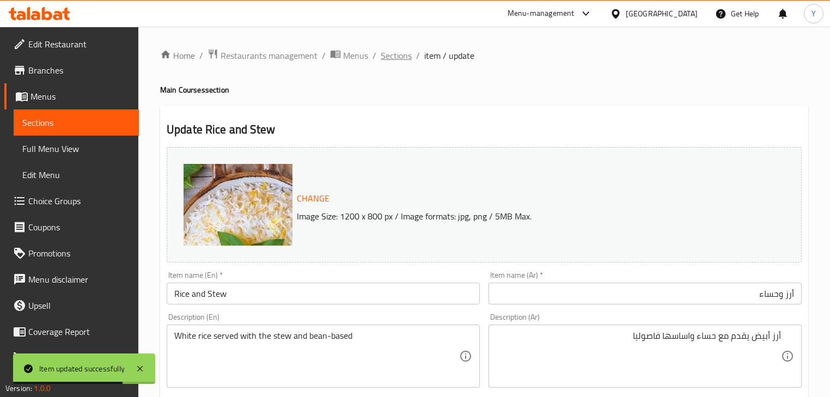
click at [388, 54] on span "Sections" at bounding box center [396, 55] width 31 height 13
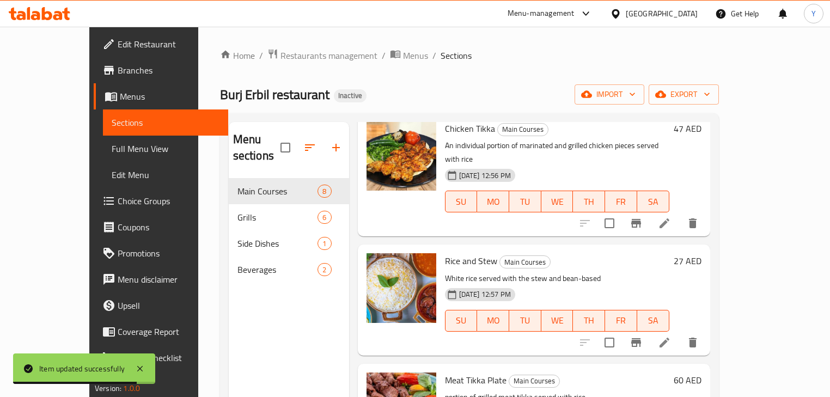
scroll to position [582, 0]
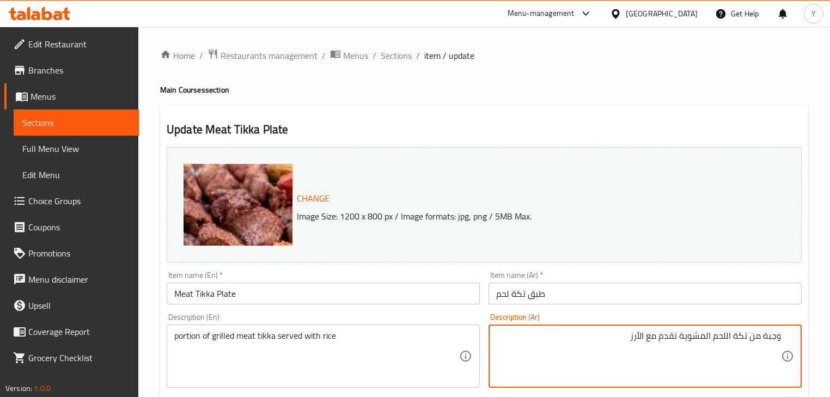
click at [772, 334] on textarea "وجبة من تكة اللحم المشوية تقدم مع الأرز" at bounding box center [638, 357] width 285 height 52
type textarea "حصة من تكة اللحم المشوية تقدم مع الأرز"
click at [672, 58] on ol "Home / Restaurants management / Menus / Sections / item / update" at bounding box center [484, 55] width 648 height 14
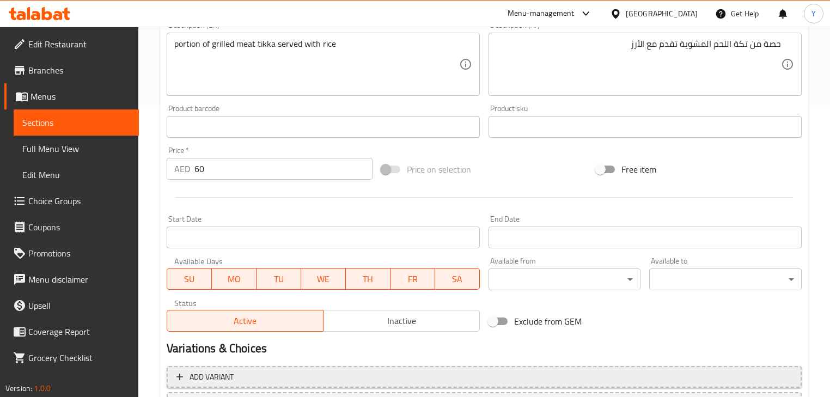
scroll to position [349, 0]
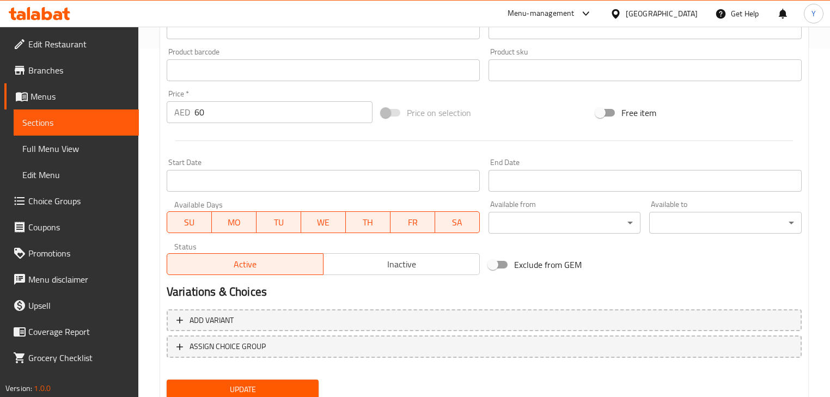
click at [248, 387] on span "Update" at bounding box center [242, 390] width 135 height 14
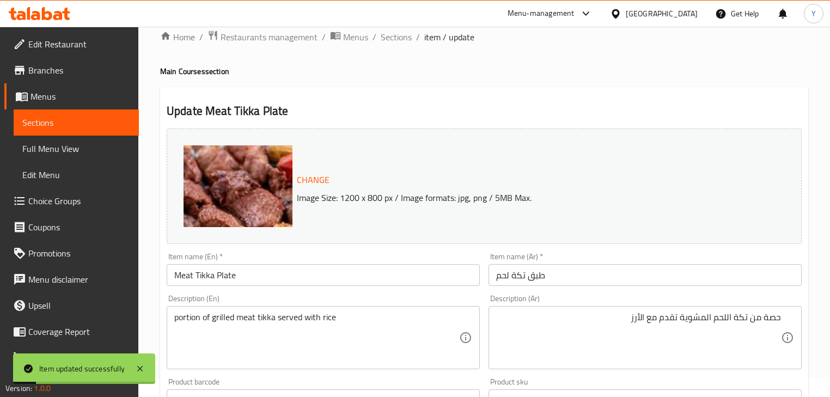
scroll to position [0, 0]
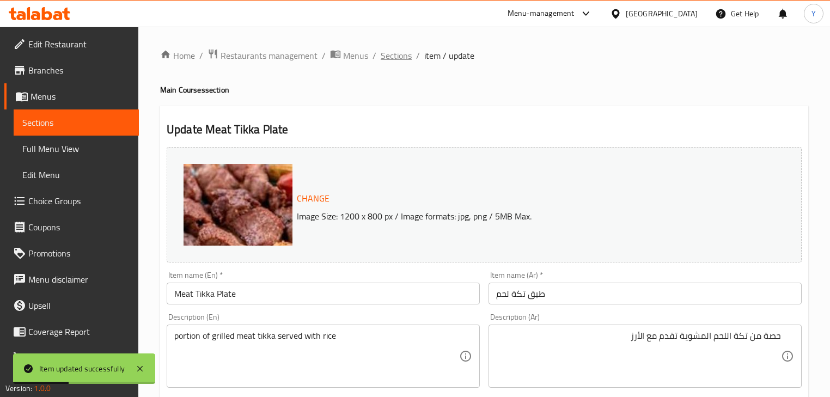
click at [396, 59] on span "Sections" at bounding box center [396, 55] width 31 height 13
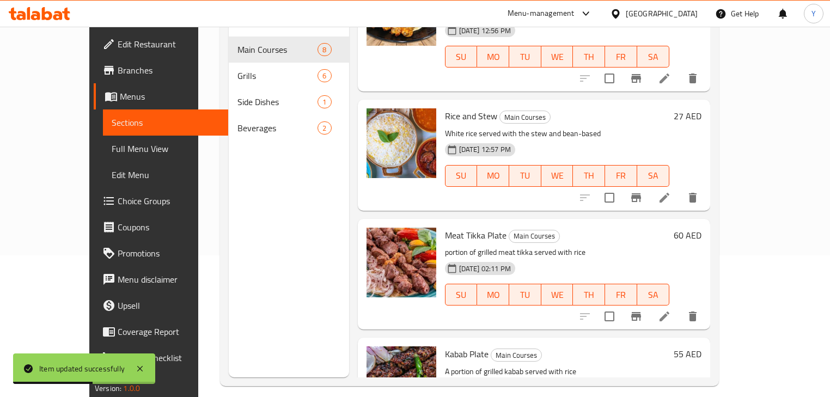
scroll to position [153, 0]
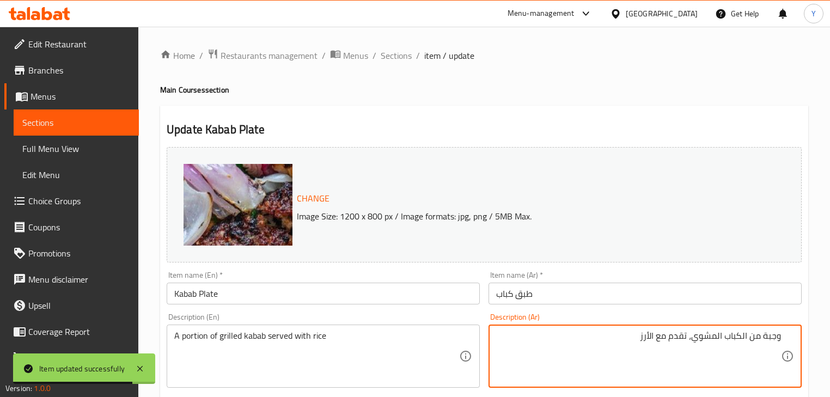
click at [770, 342] on textarea "وجبة من الكباب المشوي، تقدم مع الأرز" at bounding box center [638, 357] width 285 height 52
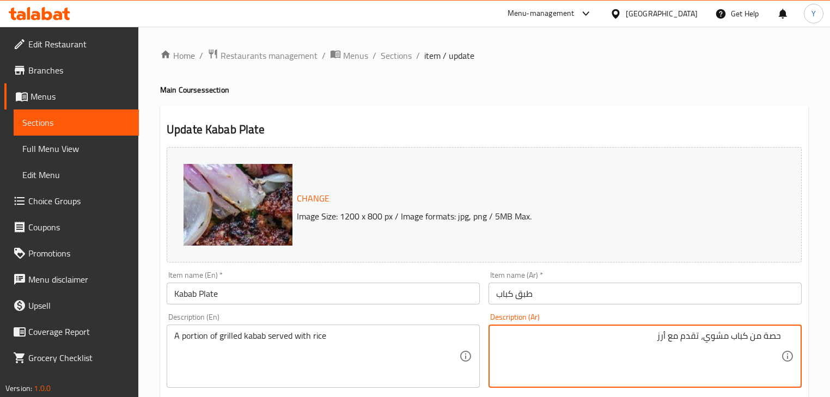
type textarea "حصة من كباب مشوي، تقدم مع أرز"
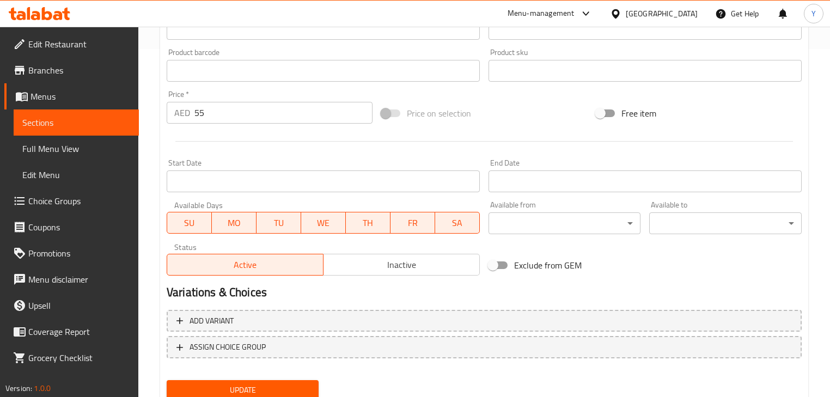
scroll to position [388, 0]
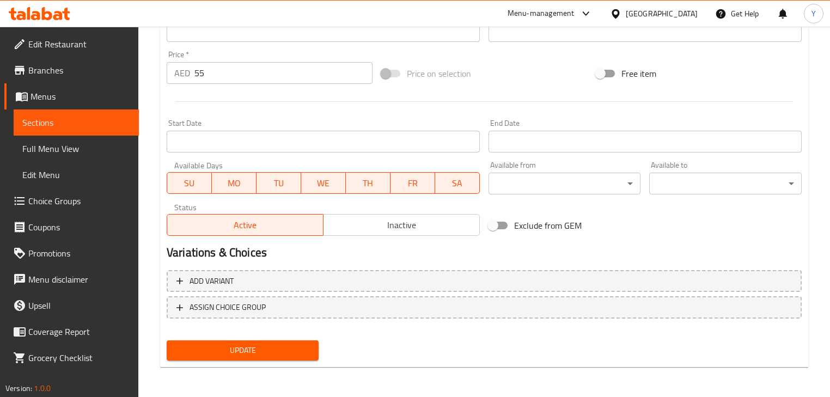
click at [274, 344] on span "Update" at bounding box center [242, 351] width 135 height 14
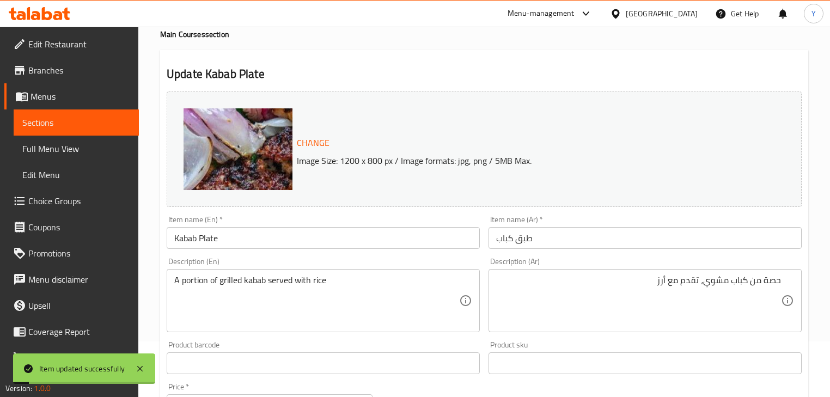
scroll to position [0, 0]
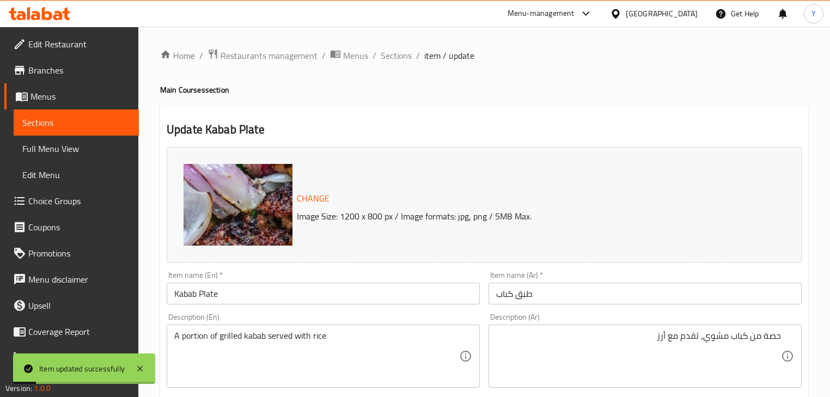
click at [403, 53] on span "Sections" at bounding box center [396, 55] width 31 height 13
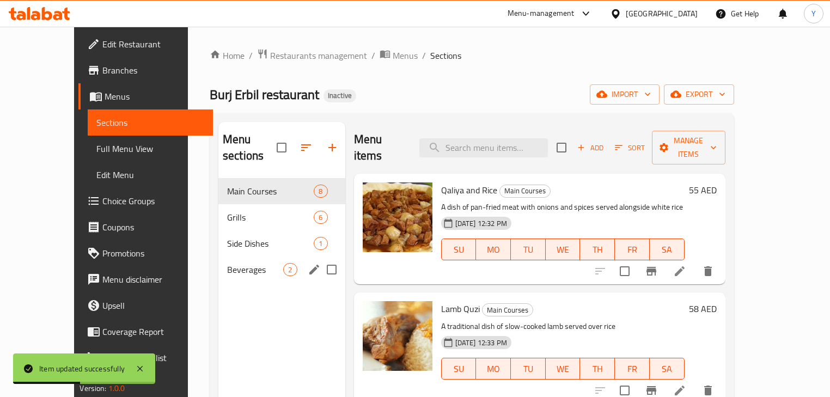
click at [218, 261] on div "Beverages 2" at bounding box center [281, 270] width 127 height 26
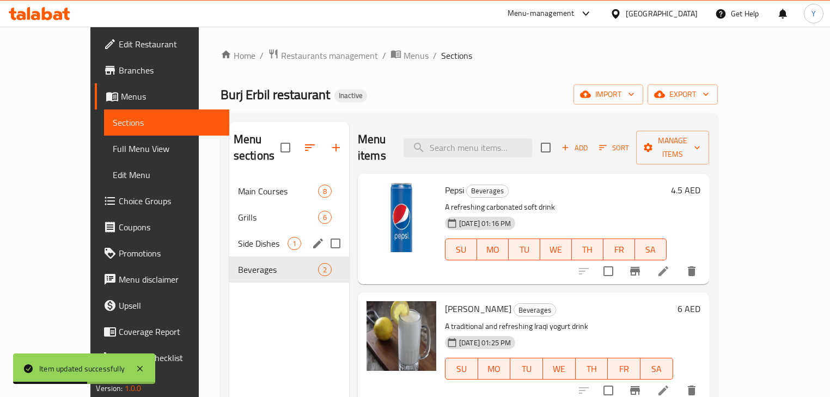
click at [229, 230] on div "Side Dishes 1" at bounding box center [289, 243] width 120 height 26
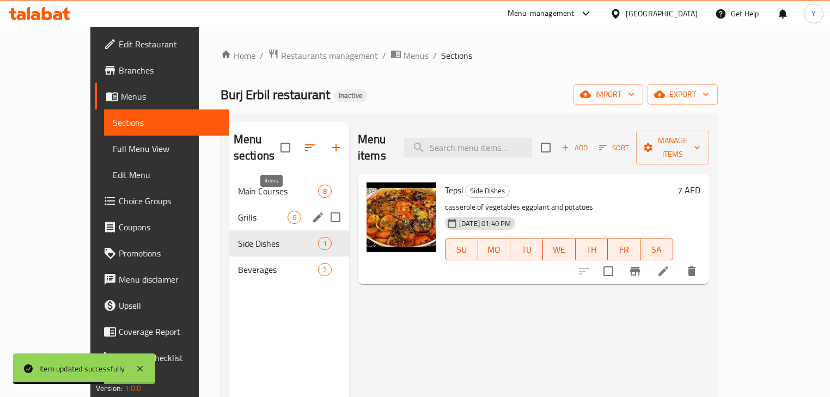
click at [252, 211] on span "Grills" at bounding box center [263, 217] width 50 height 13
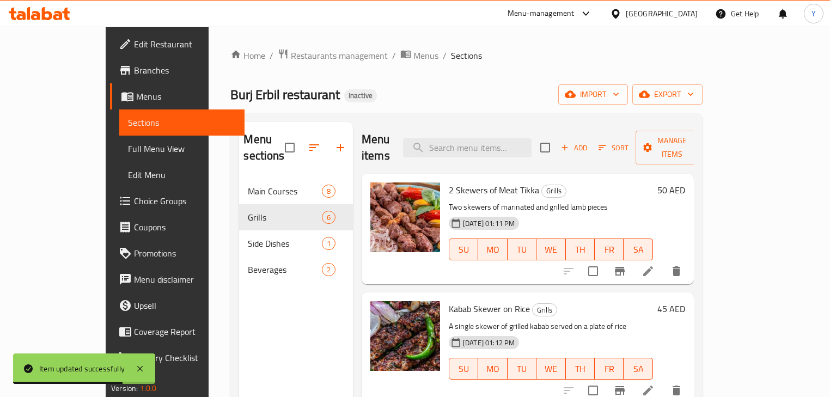
click at [664, 263] on li at bounding box center [648, 272] width 31 height 20
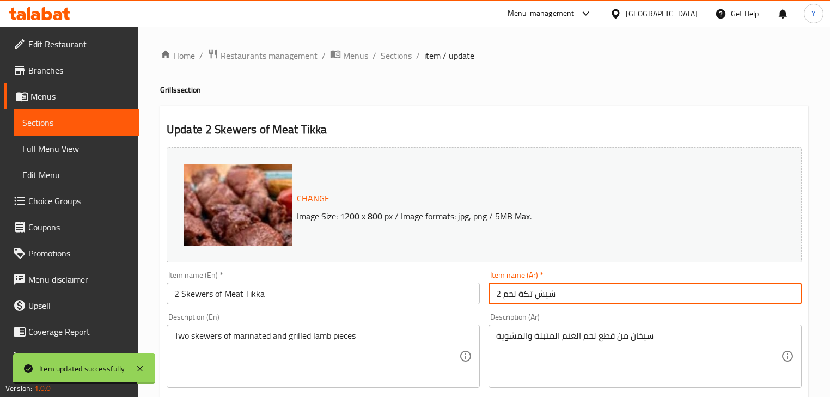
click at [612, 299] on input "2 شيش تكة لحم" at bounding box center [645, 294] width 313 height 22
click at [776, 295] on input "2 شيش تكة لحم" at bounding box center [645, 294] width 313 height 22
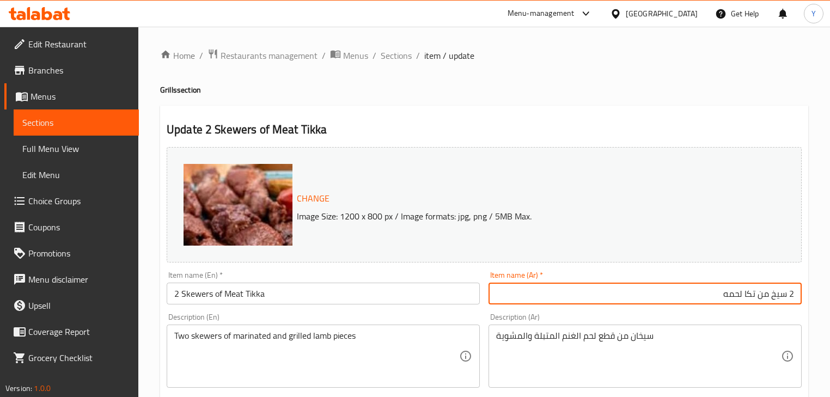
type input "2 سيخ من تكا لحمه"
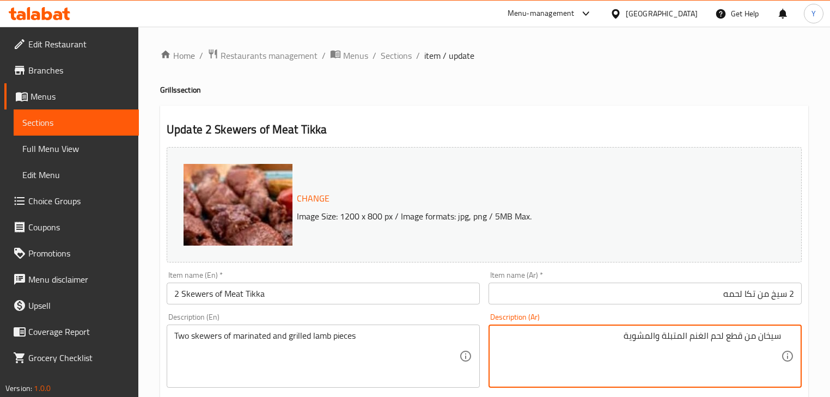
click at [769, 338] on textarea "سيخان من قطع لحم الغنم المتبلة والمشوية" at bounding box center [638, 357] width 285 height 52
click at [700, 340] on textarea "2 سيخ من قطع لحم الغنم المتبلة والمشوية" at bounding box center [638, 357] width 285 height 52
type textarea "2 سيخ من قطع لحم ضأن متبلة ومشوية"
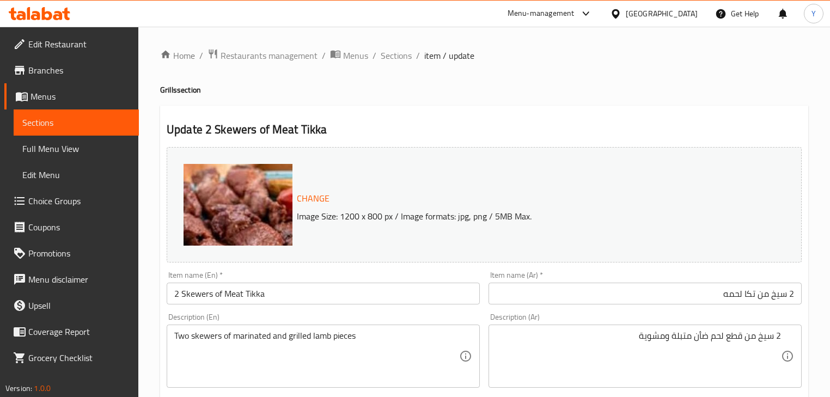
click at [644, 92] on h4 "Grills section" at bounding box center [484, 89] width 648 height 11
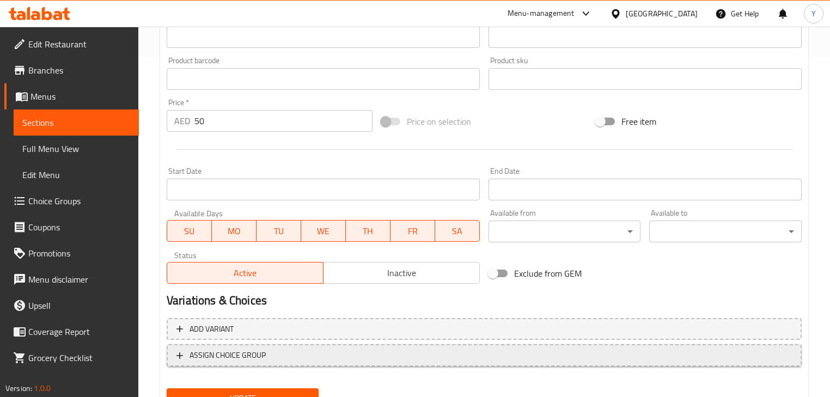
scroll to position [388, 0]
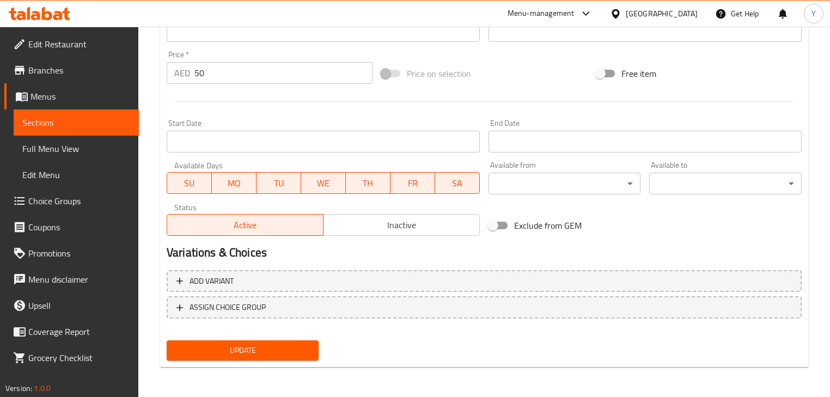
click at [265, 350] on span "Update" at bounding box center [242, 351] width 135 height 14
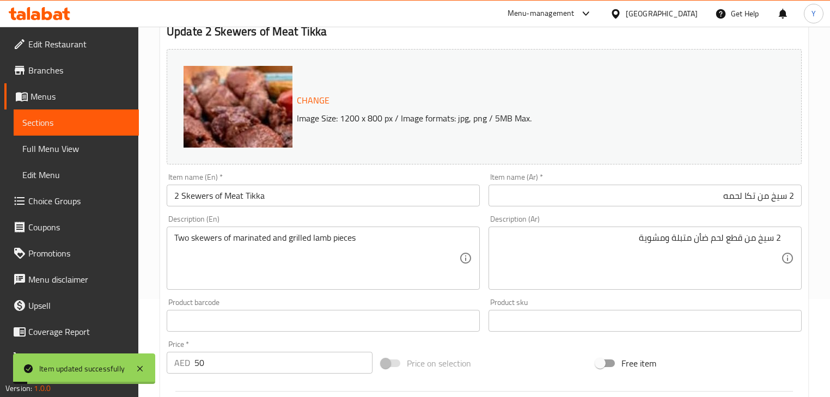
scroll to position [0, 0]
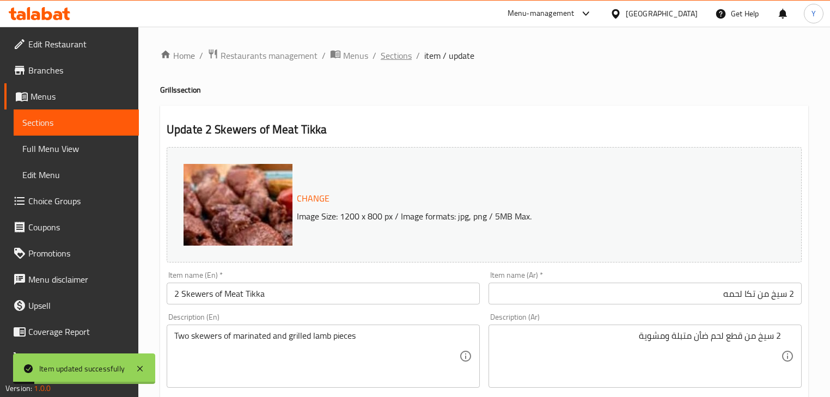
click at [397, 54] on span "Sections" at bounding box center [396, 55] width 31 height 13
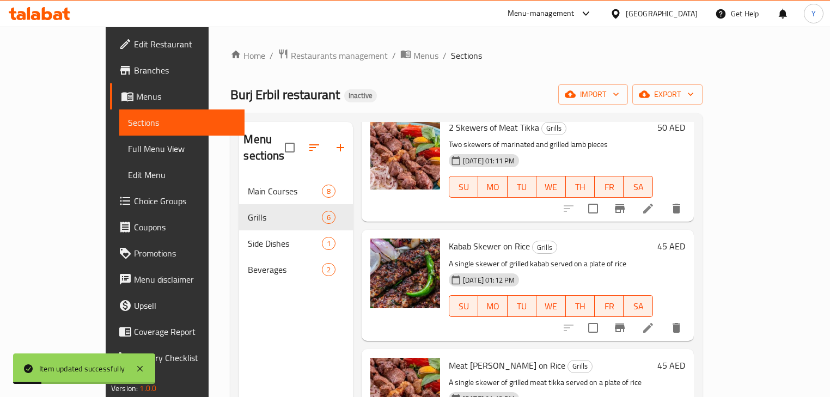
scroll to position [131, 0]
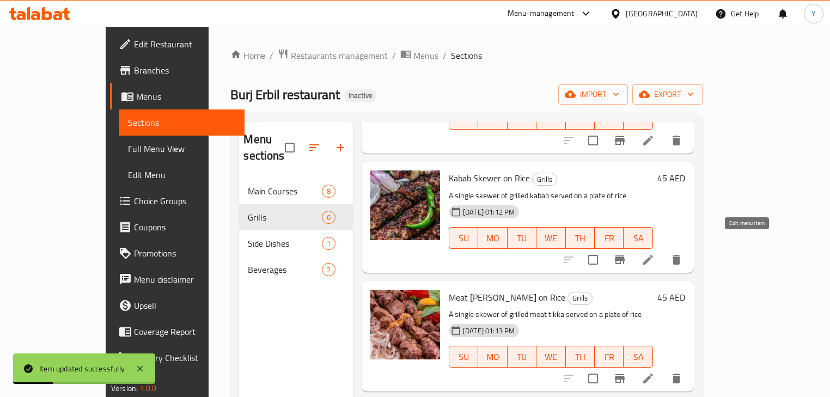
click at [655, 253] on icon at bounding box center [648, 259] width 13 height 13
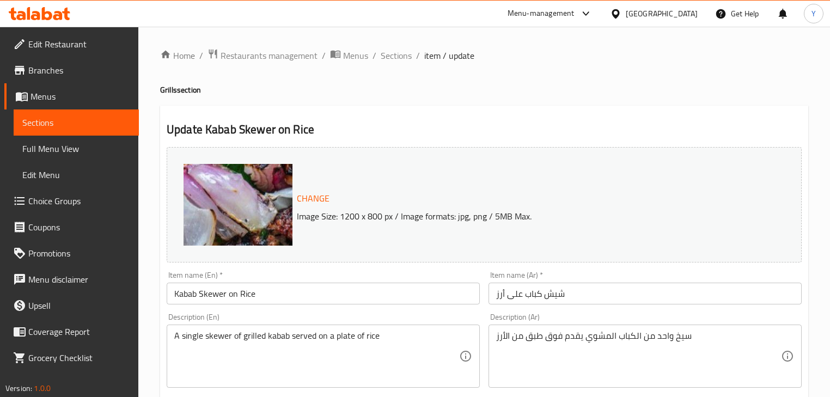
click at [645, 295] on input "شيش كباب على أرز" at bounding box center [645, 294] width 313 height 22
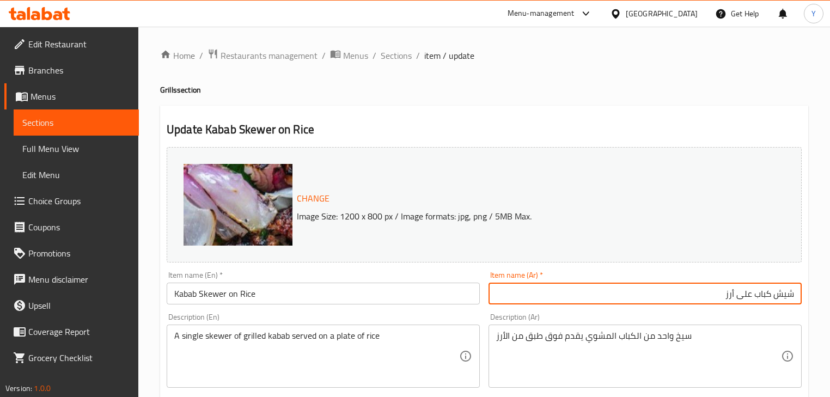
click at [791, 302] on input "شيش كباب على أرز" at bounding box center [645, 294] width 313 height 22
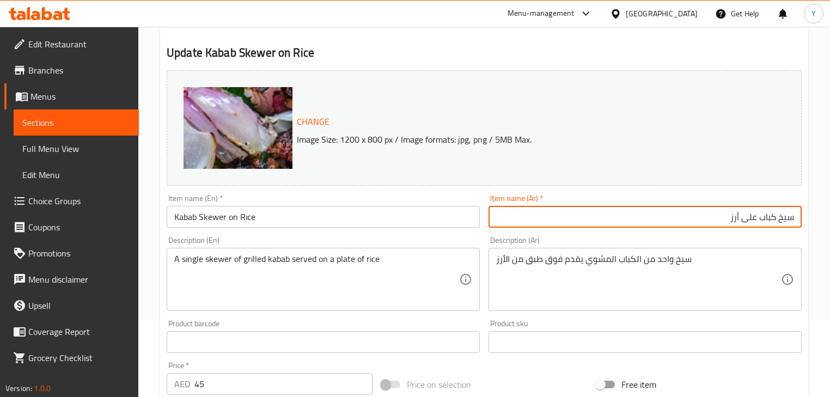
scroll to position [87, 0]
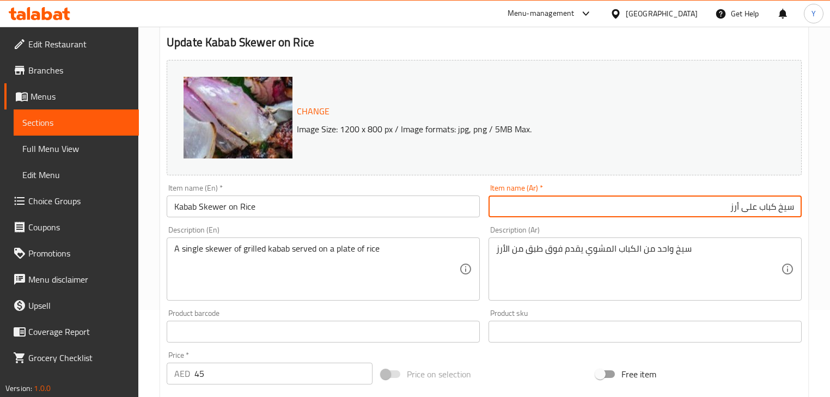
type input "سيخ كباب على أرز"
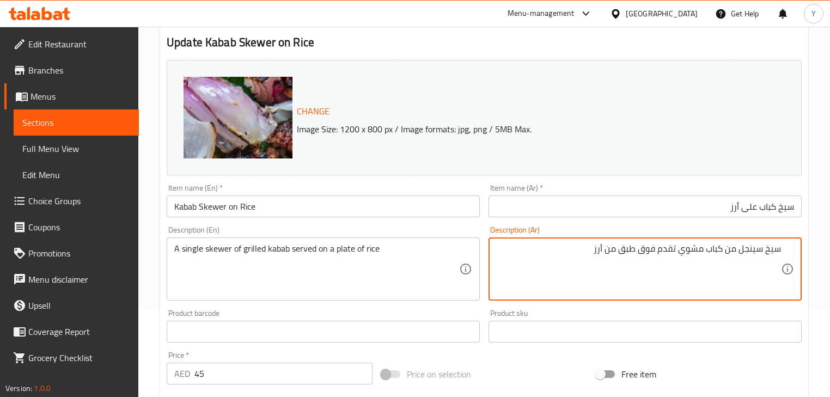
click at [667, 48] on h2 "Update Kabab Skewer on Rice" at bounding box center [484, 42] width 635 height 16
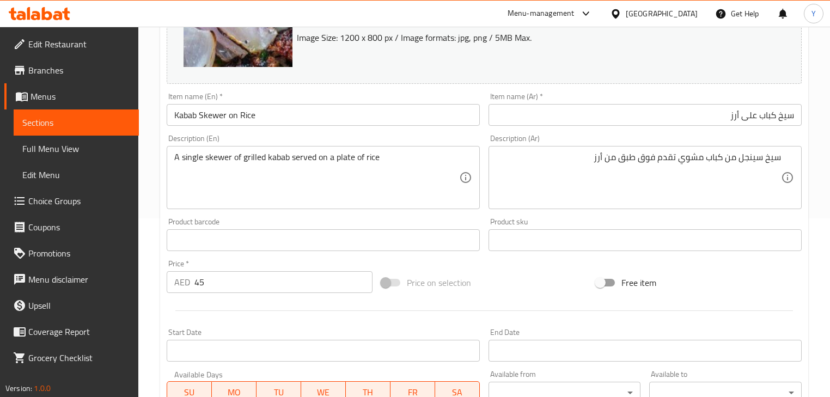
scroll to position [83, 0]
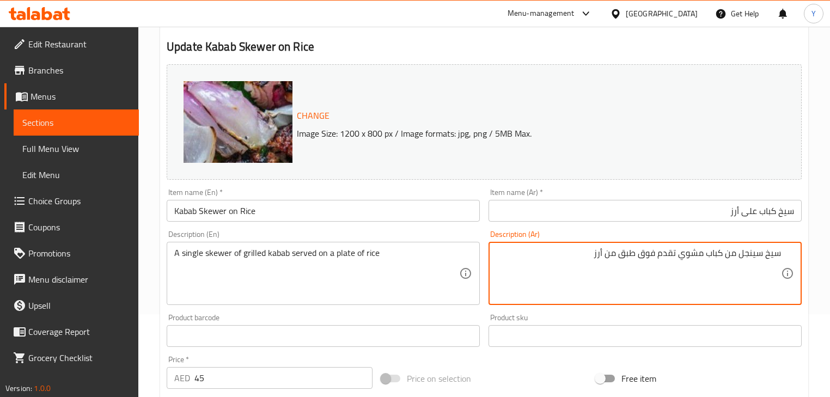
click at [648, 259] on textarea "سيخ سينجل من كباب مشوي تقدم فوق طبق من أرز" at bounding box center [638, 274] width 285 height 52
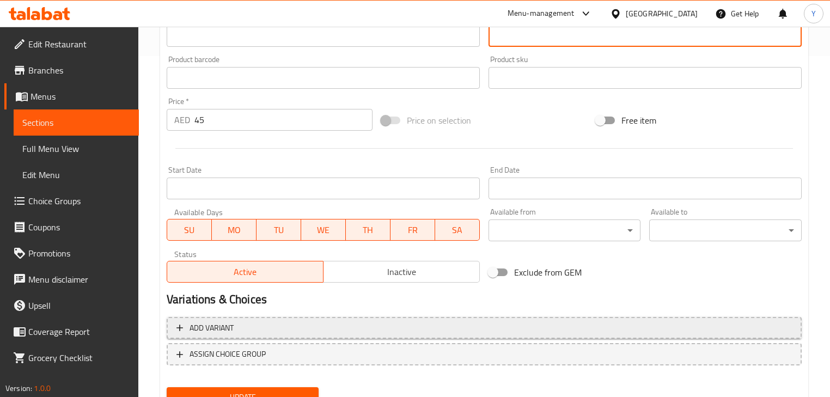
scroll to position [388, 0]
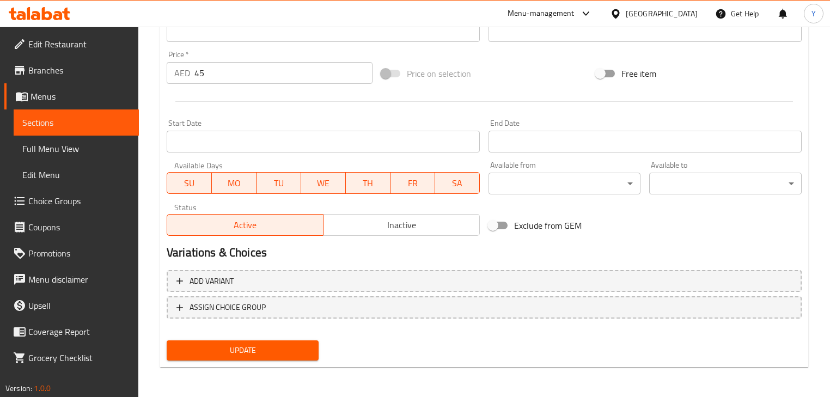
type textarea "سيخ سينجل من كباب مشوي تقدم على طبق من أرز"
click at [276, 355] on span "Update" at bounding box center [242, 351] width 135 height 14
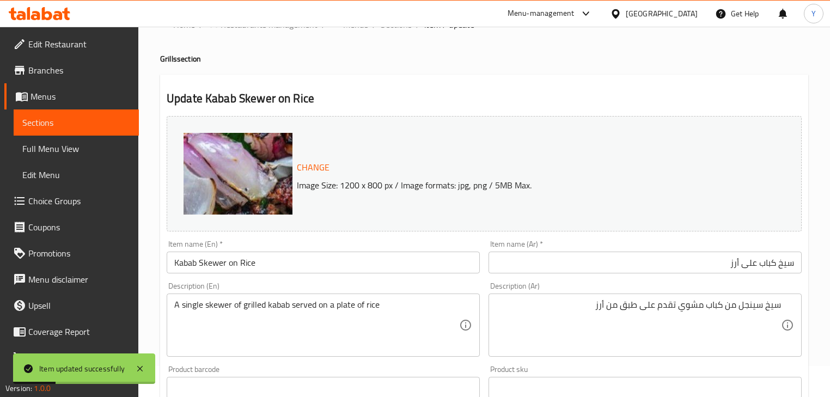
scroll to position [0, 0]
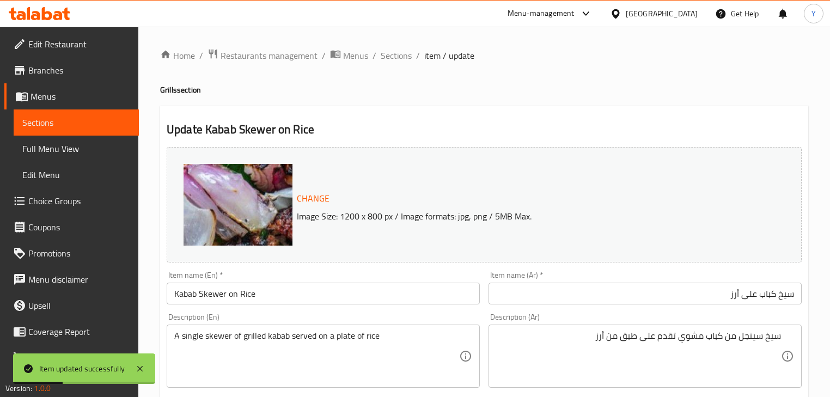
drag, startPoint x: 402, startPoint y: 54, endPoint x: 425, endPoint y: 69, distance: 26.9
click at [402, 54] on span "Sections" at bounding box center [396, 55] width 31 height 13
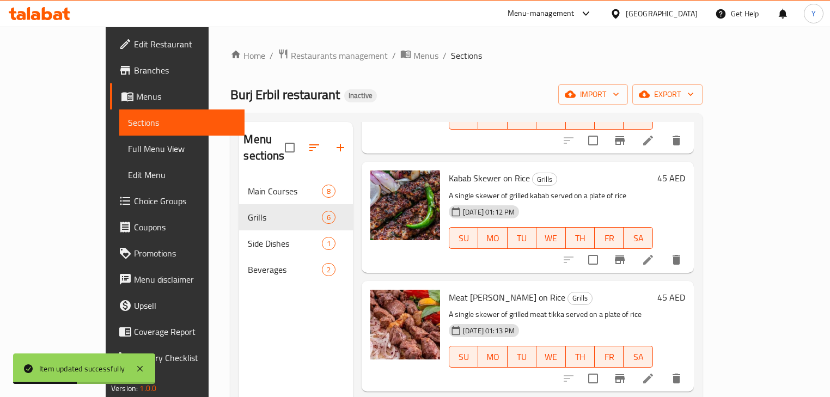
scroll to position [174, 0]
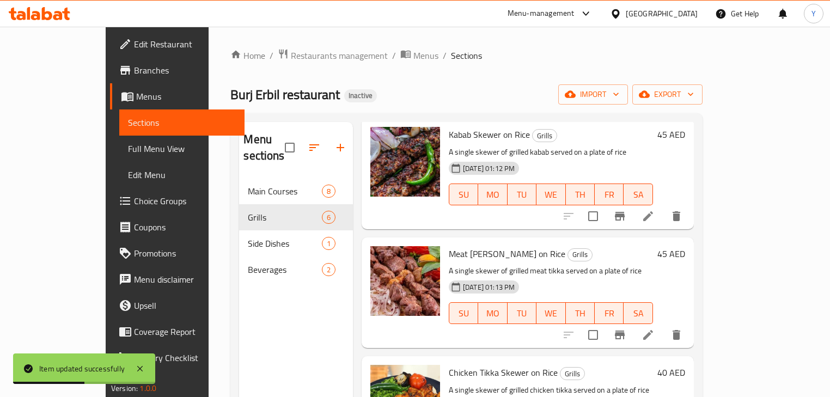
click at [655, 329] on icon at bounding box center [648, 335] width 13 height 13
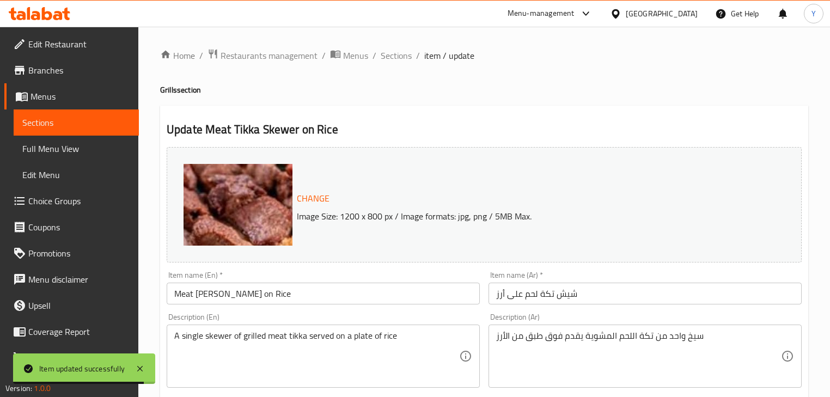
click at [601, 306] on div "Item name (Ar)   * شيش تكة لحم على أرز Item name (Ar) *" at bounding box center [645, 288] width 322 height 42
click at [628, 288] on input "شيش تكة لحم على أرز" at bounding box center [645, 294] width 313 height 22
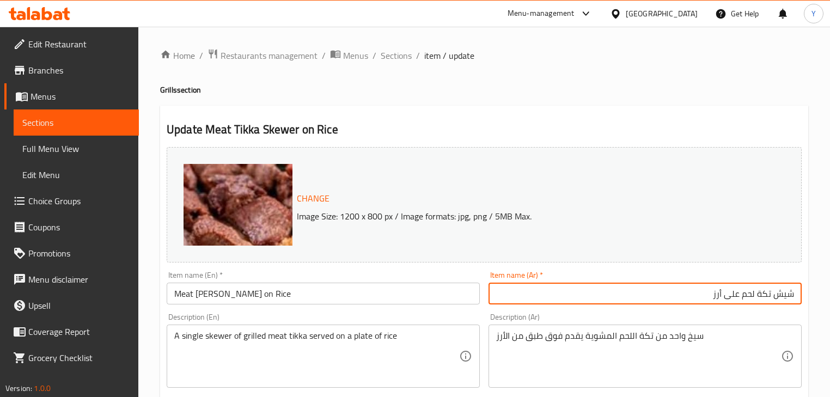
click at [763, 294] on input "شيش تكة لحم على أرز" at bounding box center [645, 294] width 313 height 22
click at [793, 290] on input "شيش تكا لحم على أرز" at bounding box center [645, 294] width 313 height 22
type input "سيخ تكا لحمه على أرز"
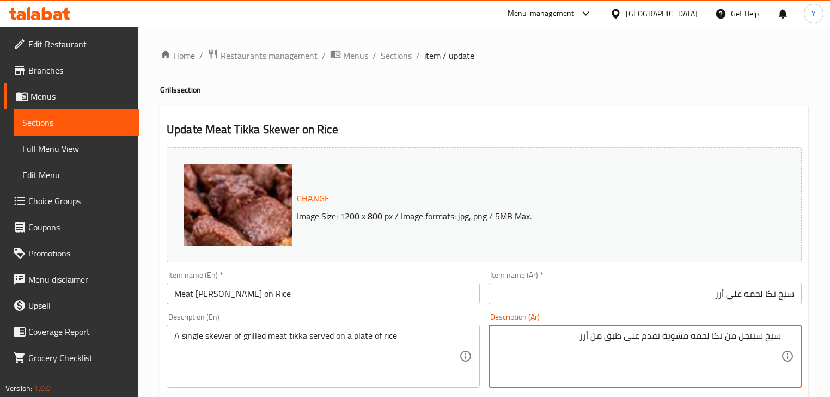
type textarea "سيخ سينجل من تكا لحمه مشوية تقدم على طبق من أرز"
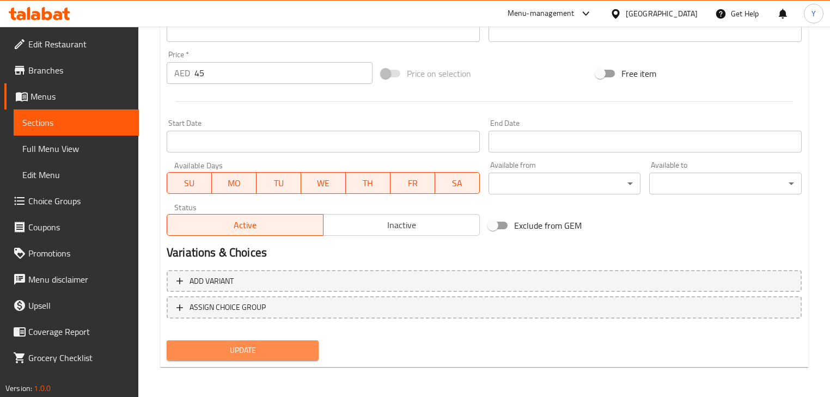
click at [224, 348] on span "Update" at bounding box center [242, 351] width 135 height 14
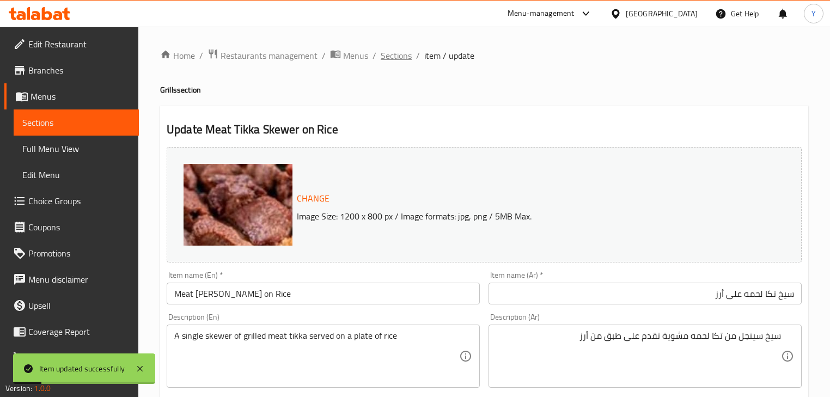
click at [389, 62] on span "Sections" at bounding box center [396, 55] width 31 height 13
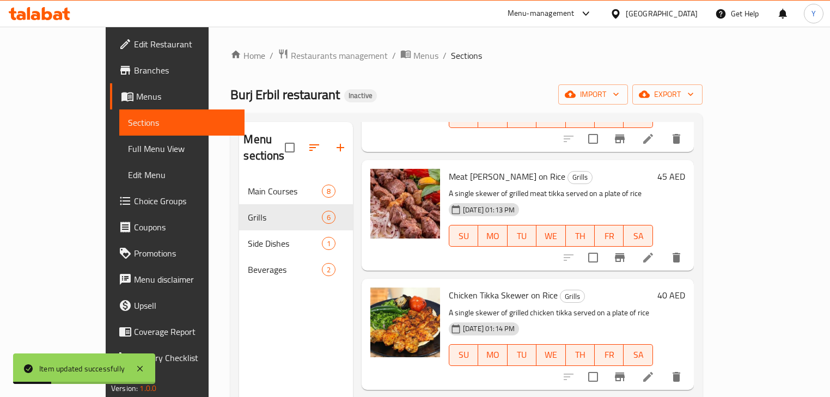
scroll to position [298, 0]
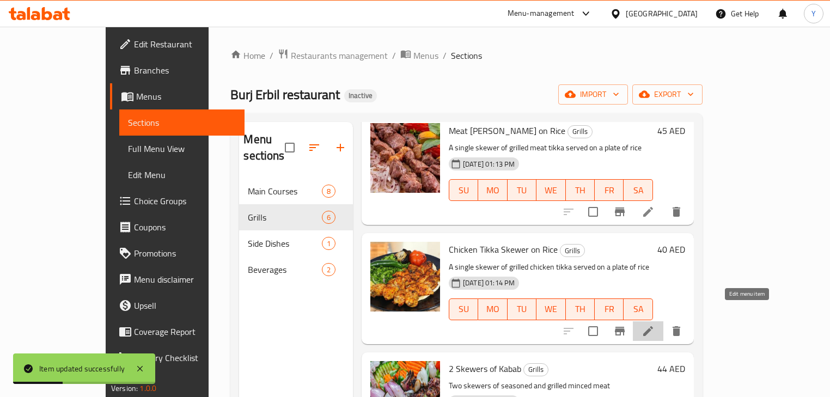
click at [655, 325] on icon at bounding box center [648, 331] width 13 height 13
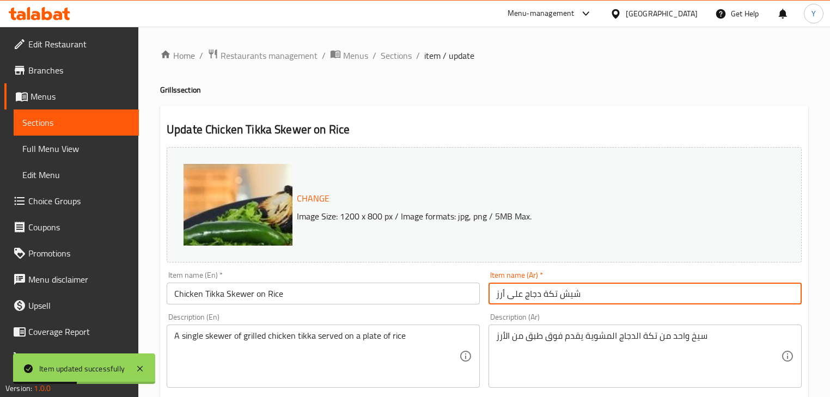
click at [565, 300] on input "شيش تكة دجاج على أرز" at bounding box center [645, 294] width 313 height 22
click at [788, 298] on input "شيش تكة دجاج على أرز" at bounding box center [645, 294] width 313 height 22
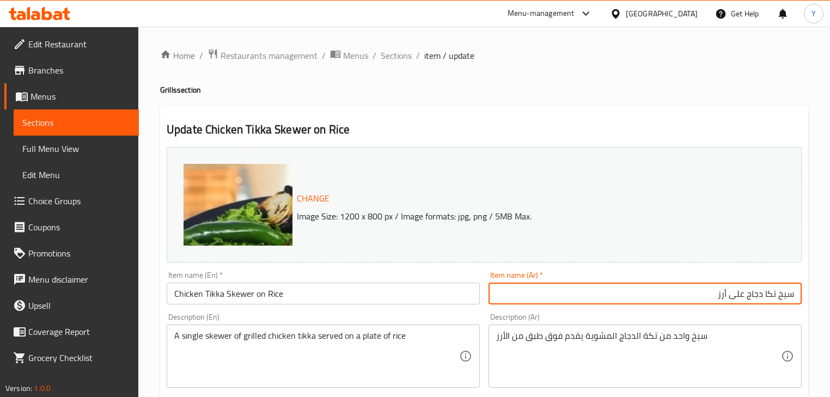
type input "سيخ تكا دجاج على أرز"
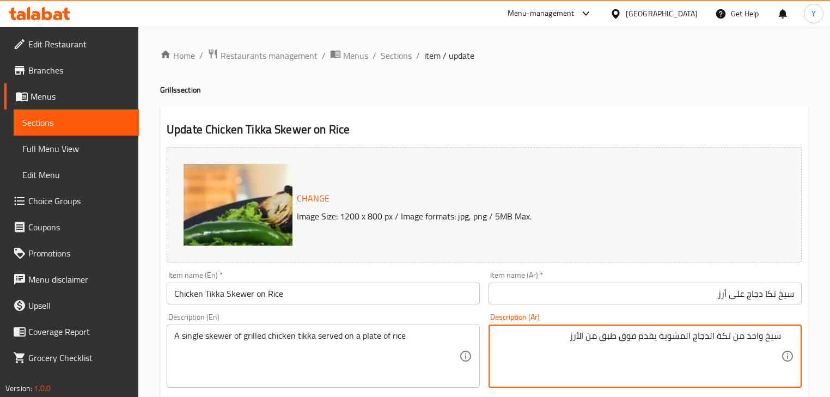
click at [757, 332] on textarea "سيخ واحد من تكة الدجاج المشوية يقدم فوق طبق من الأرز" at bounding box center [638, 357] width 285 height 52
click at [712, 338] on textarea "سيخ سينجل من تكة الدجاج المشوية يقدم فوق طبق من الأرز" at bounding box center [638, 357] width 285 height 52
type textarea "سيخ سينجل من تكا دجاج مشوية تقدم على طبق من أرز"
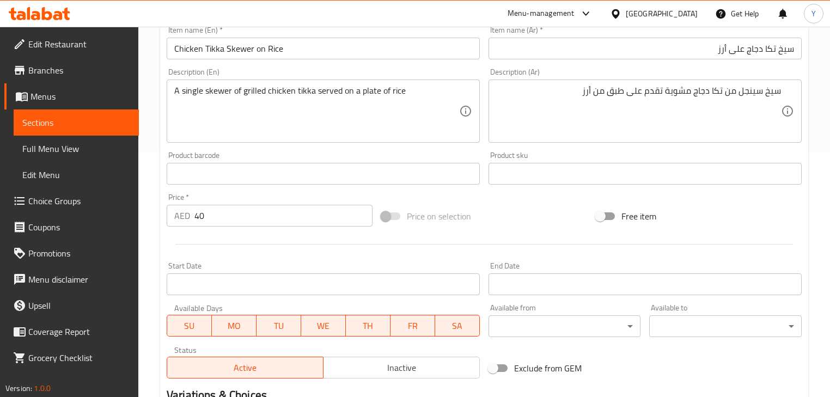
scroll to position [388, 0]
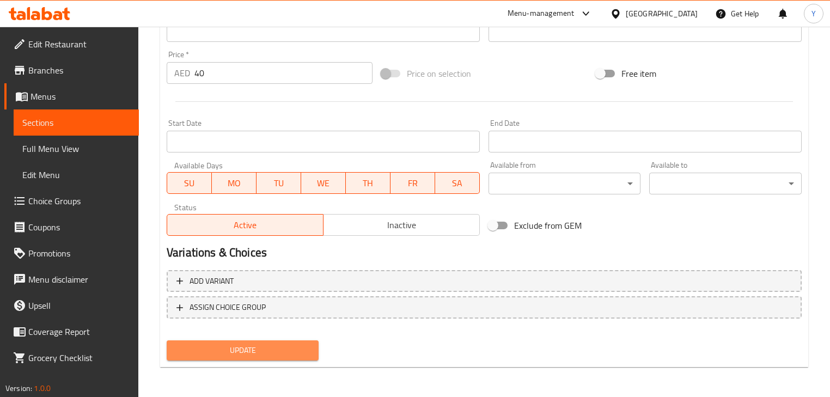
click at [294, 341] on button "Update" at bounding box center [243, 351] width 152 height 20
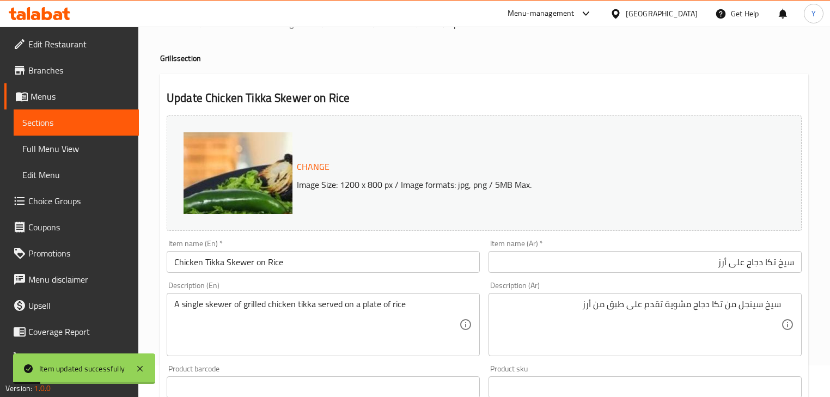
scroll to position [0, 0]
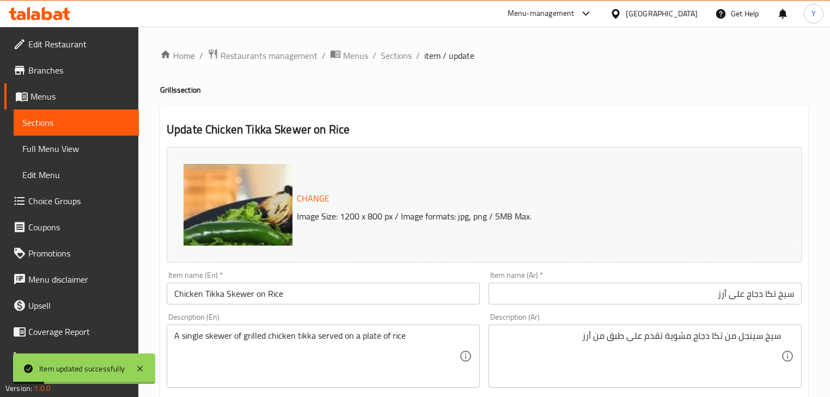
click at [397, 54] on span "Sections" at bounding box center [396, 55] width 31 height 13
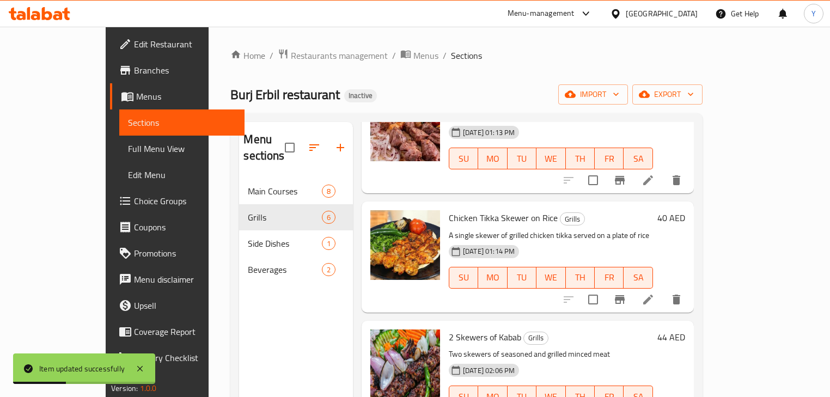
scroll to position [344, 0]
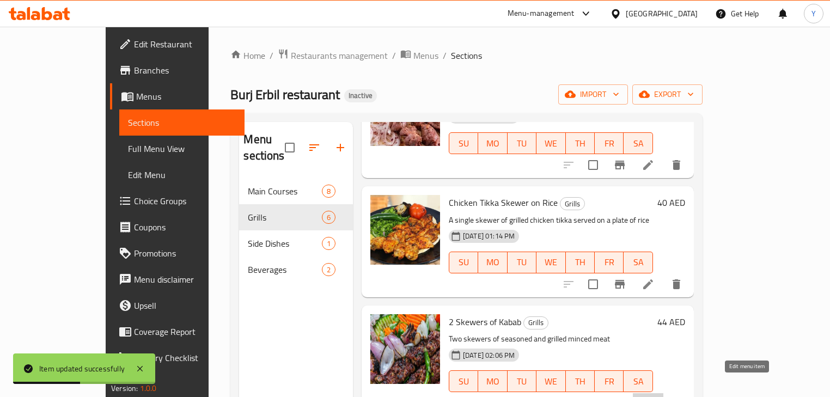
click at [653, 398] on icon at bounding box center [649, 403] width 10 height 10
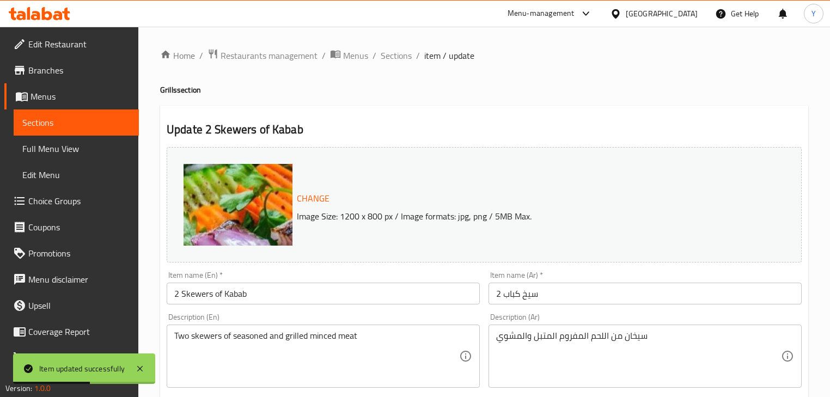
click at [581, 286] on input "2 سيخ كباب" at bounding box center [645, 294] width 313 height 22
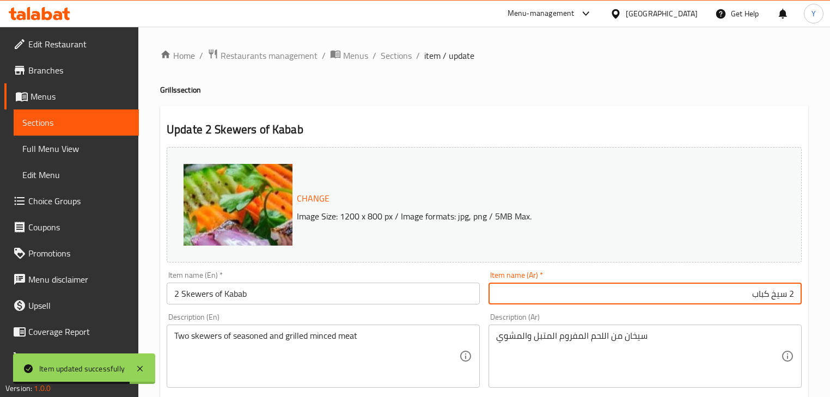
click at [773, 299] on input "2 سيخ كباب" at bounding box center [645, 294] width 313 height 22
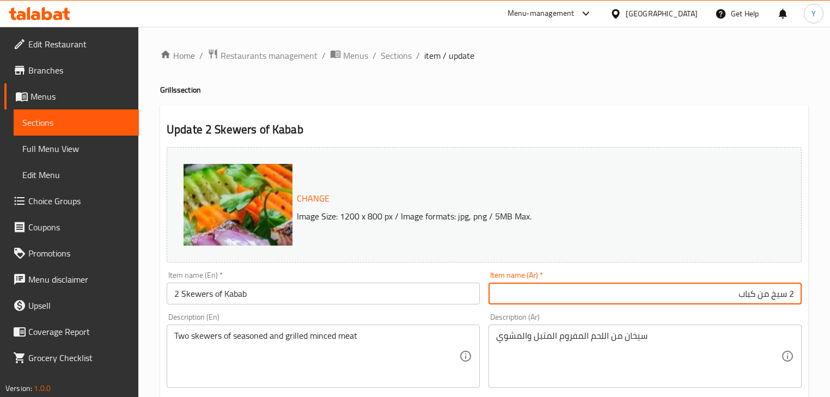
type input "2 سيخ من كباب"
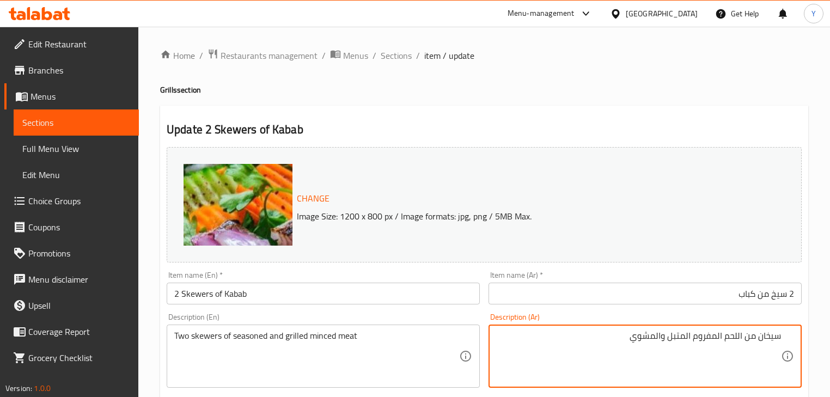
click at [778, 299] on input "2 سيخ من كباب" at bounding box center [645, 294] width 313 height 22
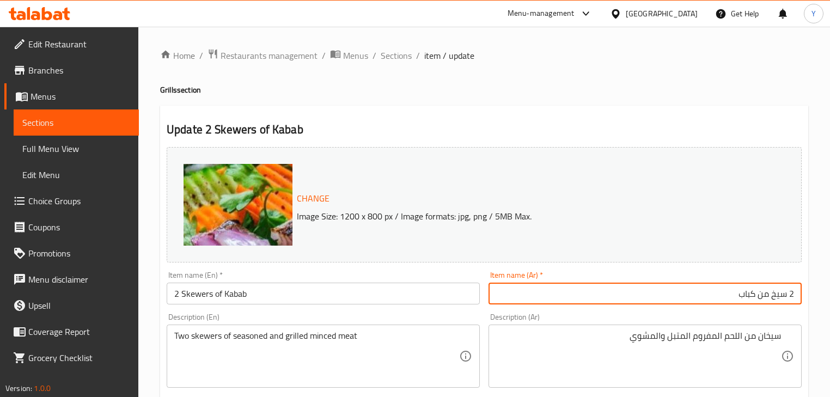
drag, startPoint x: 778, startPoint y: 299, endPoint x: 807, endPoint y: 294, distance: 29.4
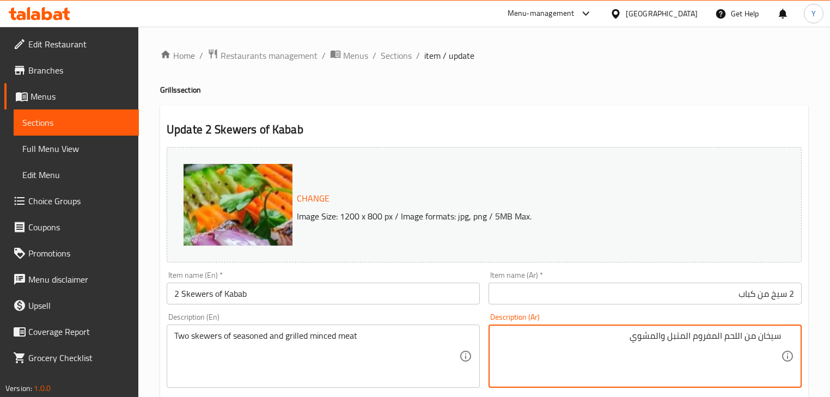
click at [762, 338] on textarea "سيخان من اللحم المفروم المتبل والمشوي" at bounding box center [638, 357] width 285 height 52
paste textarea "2 سيخ"
type textarea "2 سيخ من لحم مفروم متبل ومشوي"
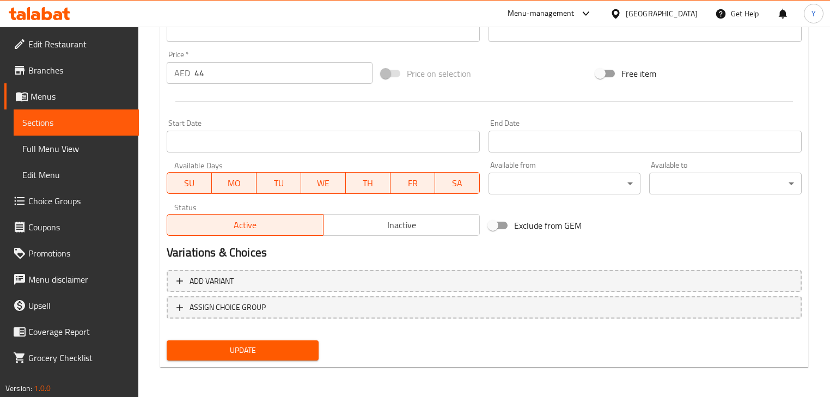
click at [278, 351] on span "Update" at bounding box center [242, 351] width 135 height 14
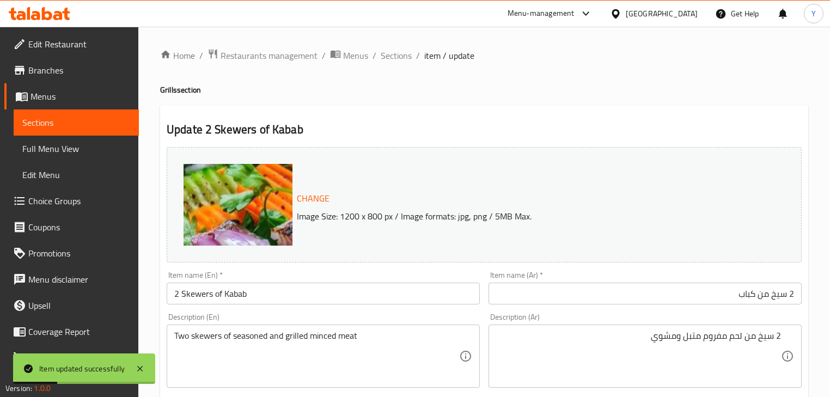
click at [406, 55] on span "Sections" at bounding box center [396, 55] width 31 height 13
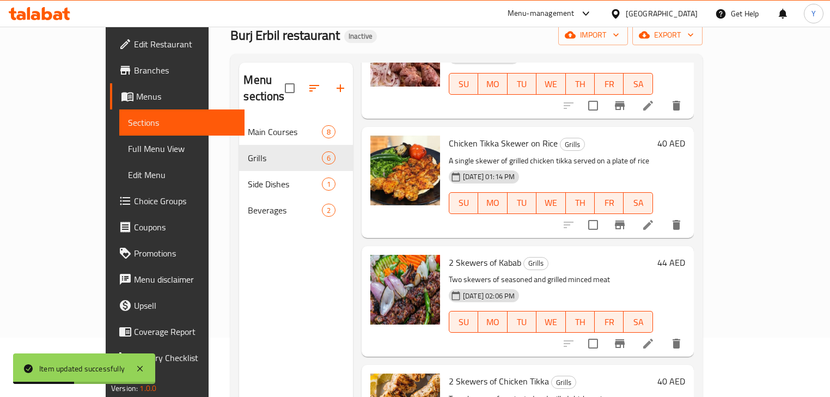
scroll to position [153, 0]
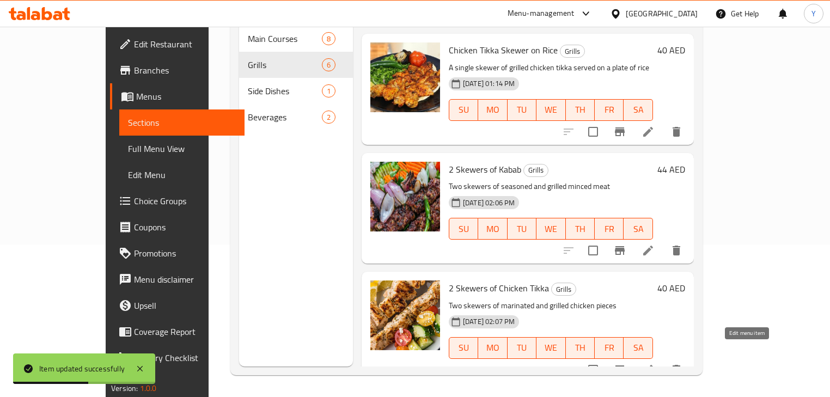
click at [655, 363] on icon at bounding box center [648, 369] width 13 height 13
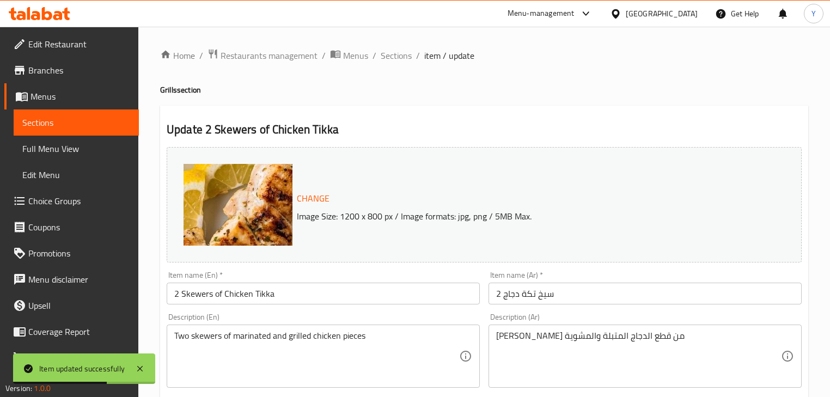
click at [571, 311] on div "Description (Ar) سيخان من قطع الدجاج المتبلة والمشوية Description (Ar)" at bounding box center [645, 350] width 322 height 83
click at [576, 301] on input "2 سيخ تكة دجاج" at bounding box center [645, 294] width 313 height 22
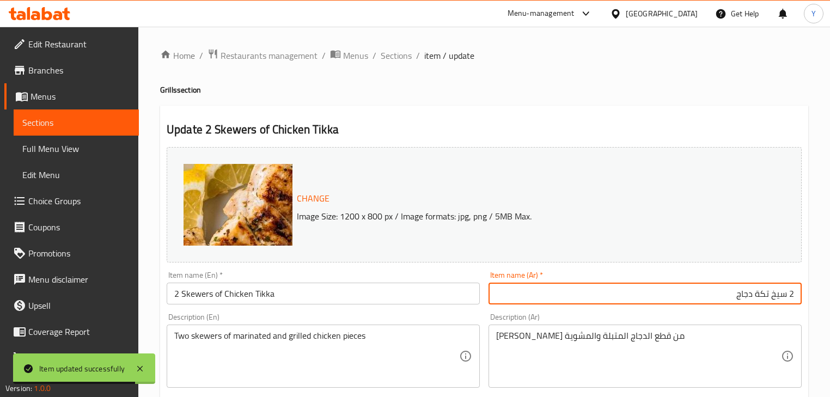
click at [757, 294] on input "2 سيخ تكة دجاج" at bounding box center [645, 294] width 313 height 22
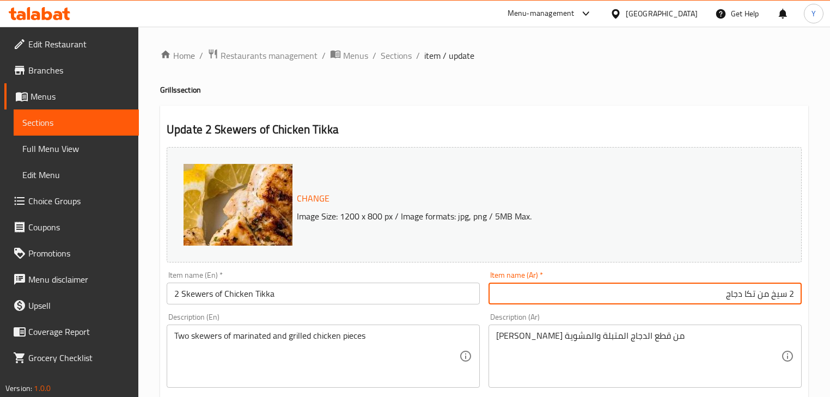
type input "2 سيخ من تكا دجاج"
click at [776, 293] on input "2 سيخ من تكا دجاج" at bounding box center [645, 294] width 313 height 22
click at [830, 292] on html "​ Menu-management United Arab Emirates Get Help Y Edit Restaurant Branches Menu…" at bounding box center [415, 198] width 830 height 397
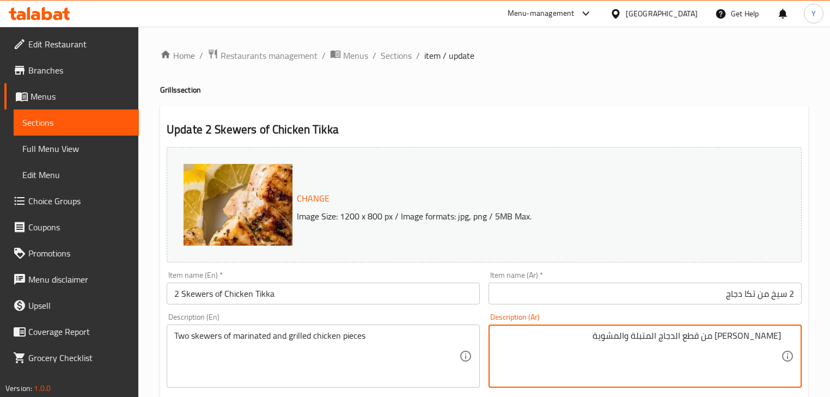
click at [770, 341] on textarea "سيخان من قطع الدجاج المتبلة والمشوية" at bounding box center [638, 357] width 285 height 52
paste textarea "2 سيخ"
type textarea "2 سيخ من قطع دجاج متبلة ومشوية"
click at [618, 95] on h4 "Grills section" at bounding box center [484, 89] width 648 height 11
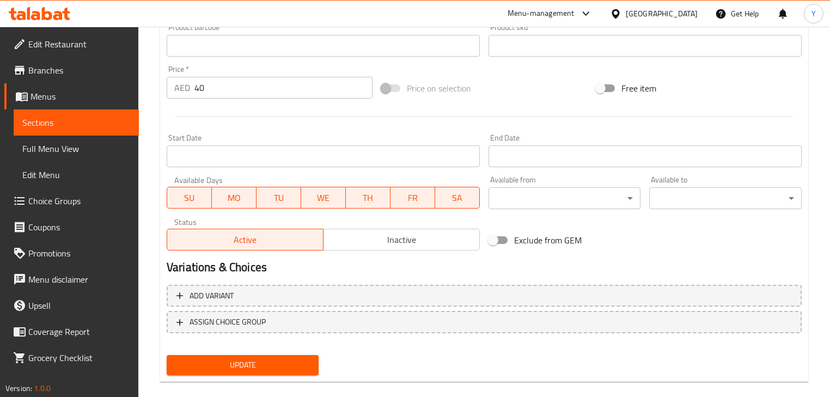
scroll to position [388, 0]
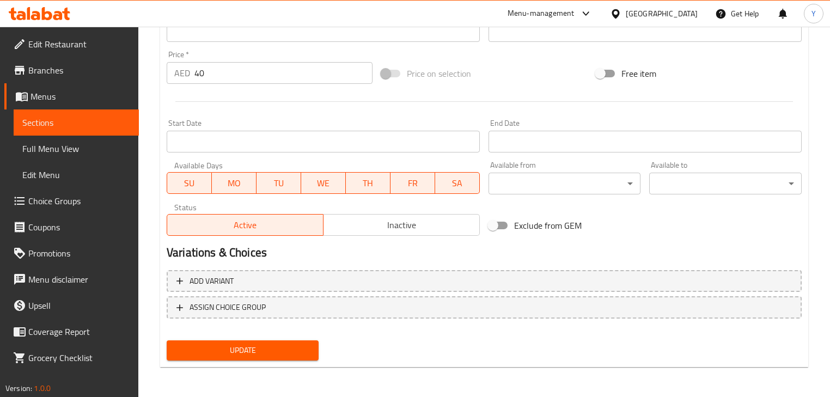
click at [283, 354] on span "Update" at bounding box center [242, 351] width 135 height 14
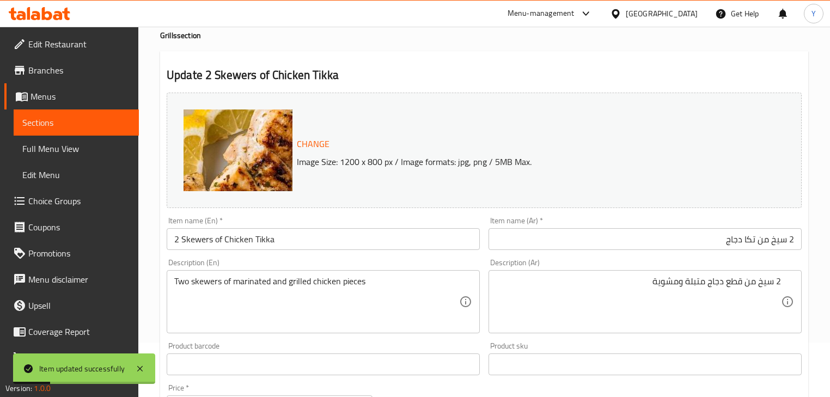
scroll to position [0, 0]
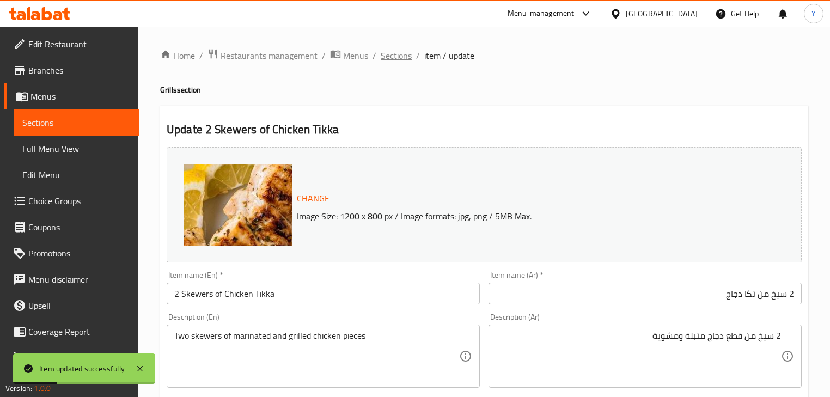
click at [394, 49] on span "Sections" at bounding box center [396, 55] width 31 height 13
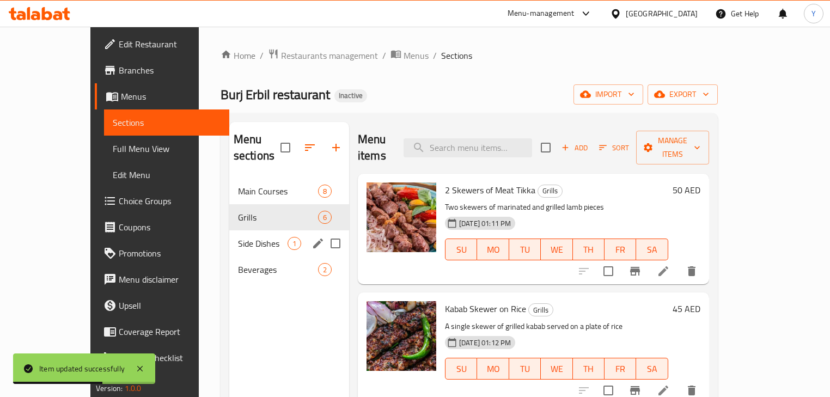
drag, startPoint x: 214, startPoint y: 237, endPoint x: 248, endPoint y: 230, distance: 35.6
click at [229, 237] on div "Side Dishes 1" at bounding box center [289, 243] width 120 height 26
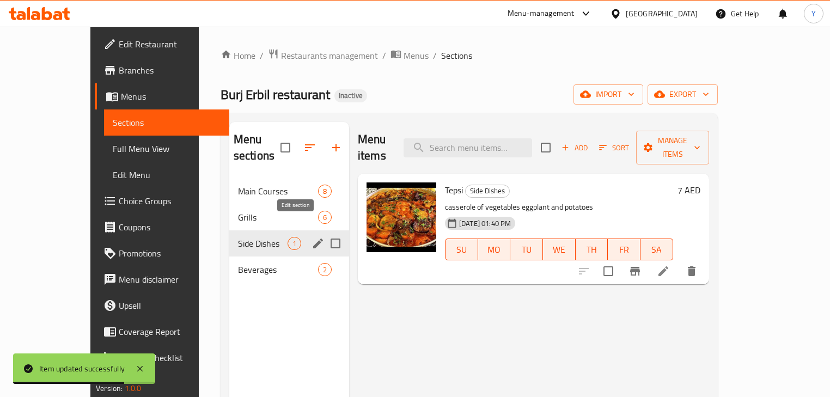
click at [313, 239] on icon "edit" at bounding box center [318, 244] width 10 height 10
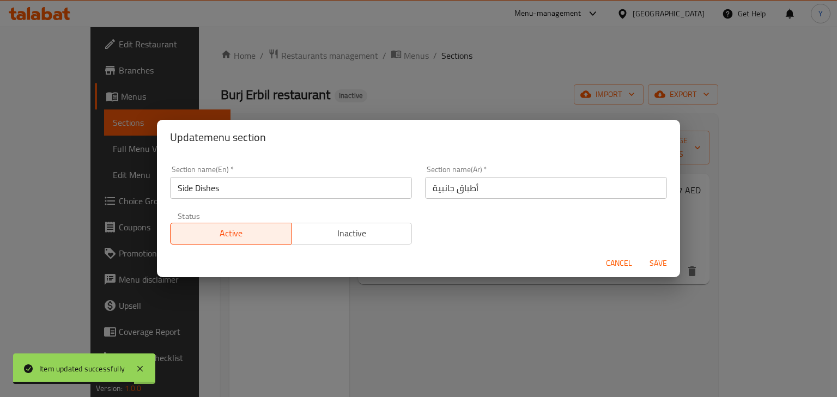
click at [513, 196] on input "أطباق جانبية" at bounding box center [546, 188] width 242 height 22
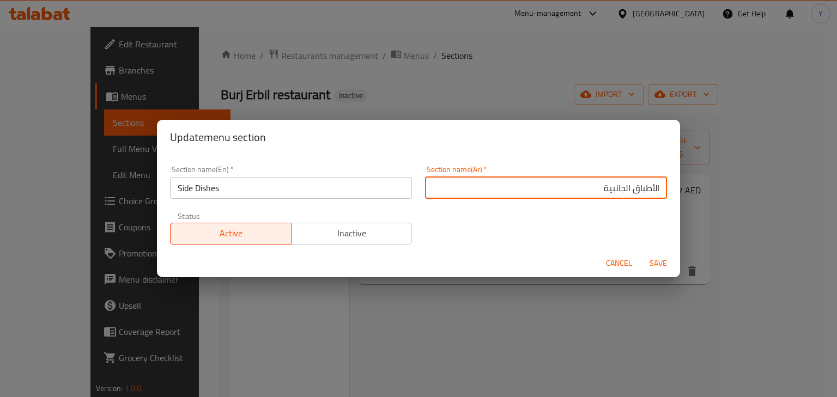
type input "الأطباق الجانبية"
click at [641, 253] on button "Save" at bounding box center [658, 263] width 35 height 20
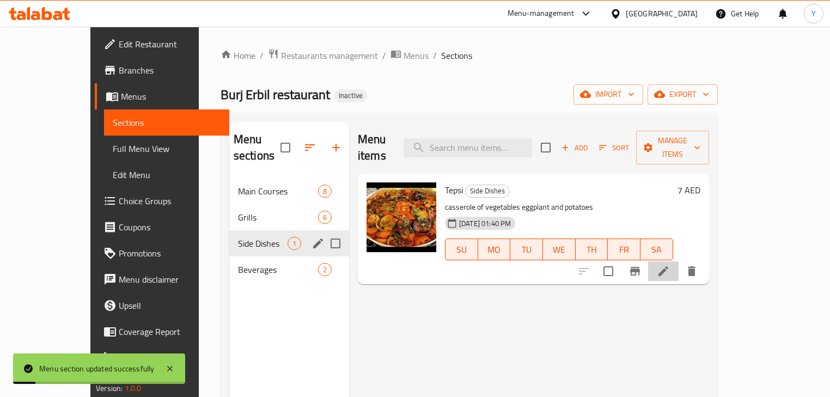
click at [679, 262] on li at bounding box center [663, 272] width 31 height 20
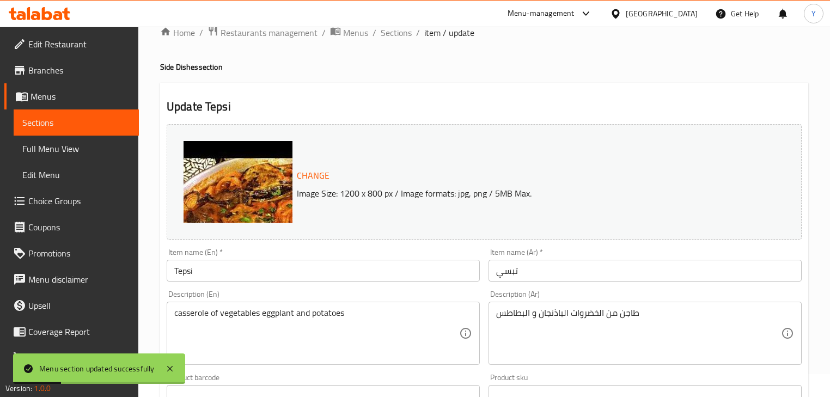
scroll to position [87, 0]
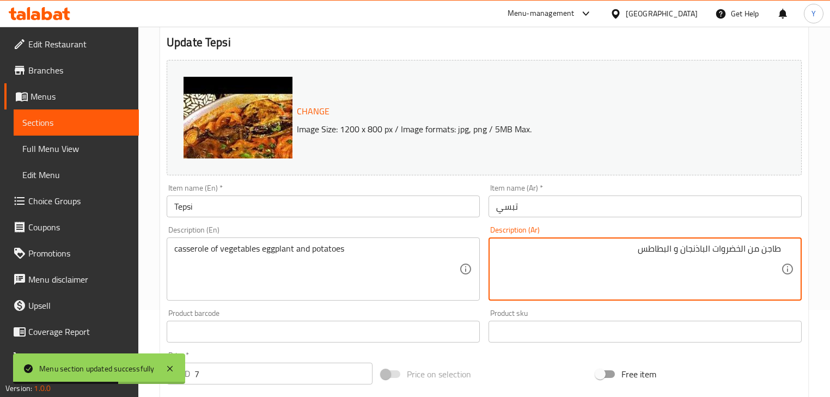
click at [746, 246] on textarea "طاجن من الخضروات الباذنجان و البطاطس" at bounding box center [638, 270] width 285 height 52
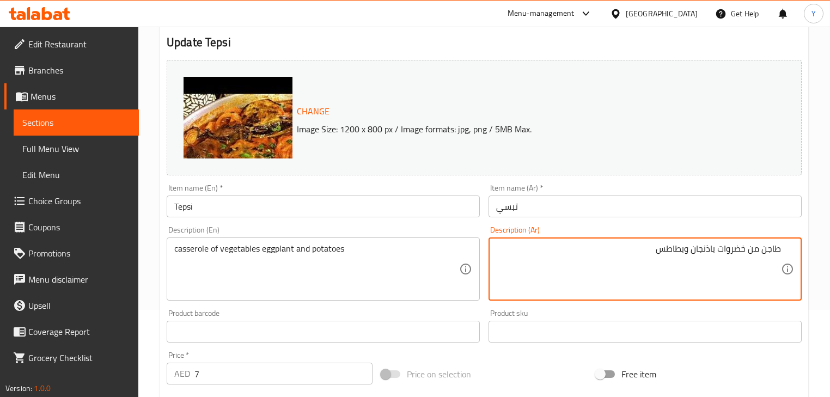
type textarea "طاجن من خضروات باذنجان وبطاطس"
click at [811, 307] on div "Home / Restaurants management / Menus / Sections / item / update Side Dishes se…" at bounding box center [484, 319] width 692 height 759
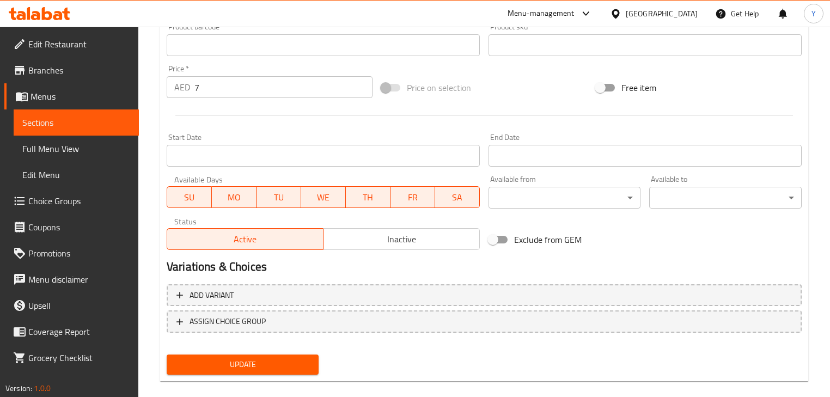
scroll to position [388, 0]
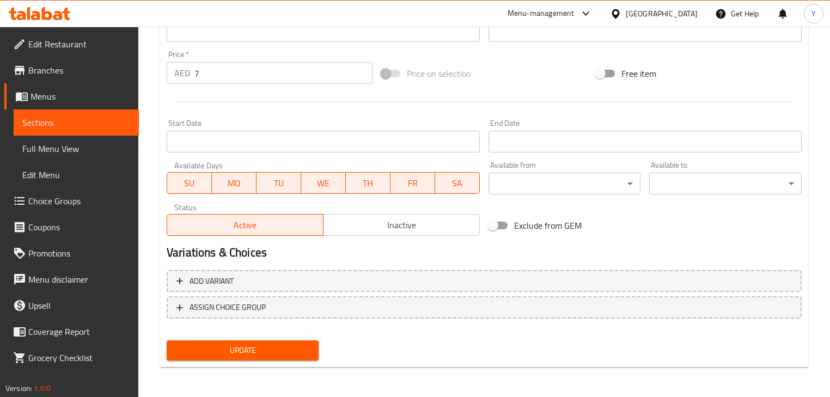
click at [262, 347] on span "Update" at bounding box center [242, 351] width 135 height 14
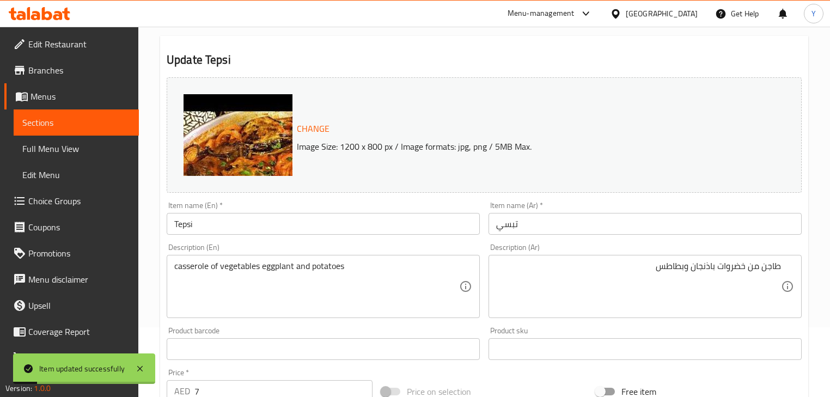
scroll to position [0, 0]
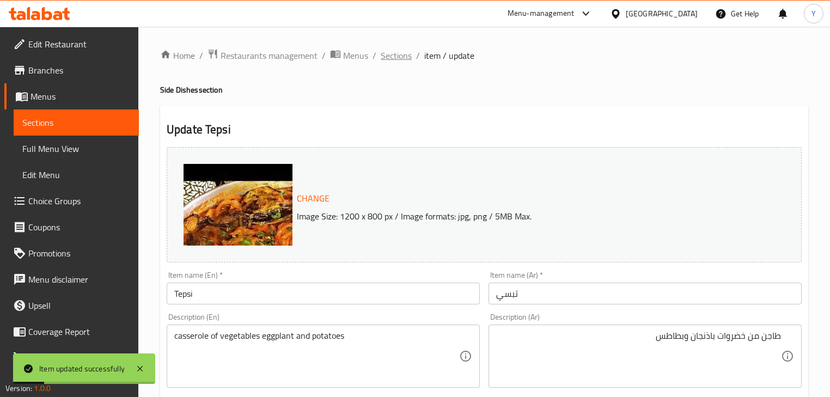
click at [401, 49] on span "Sections" at bounding box center [396, 55] width 31 height 13
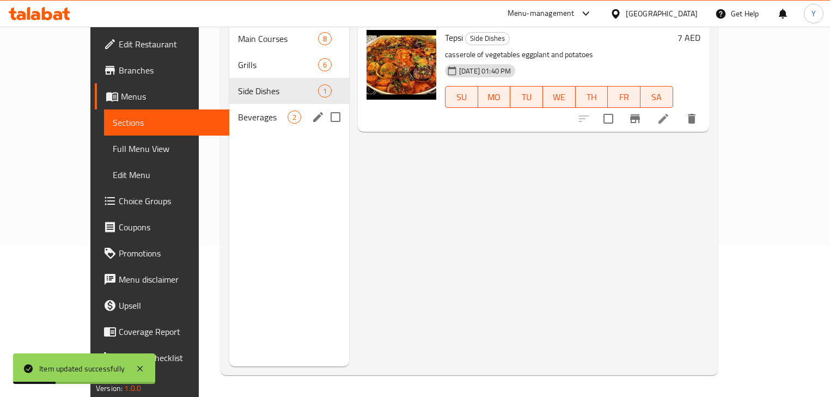
click at [241, 111] on span "Beverages" at bounding box center [263, 117] width 50 height 13
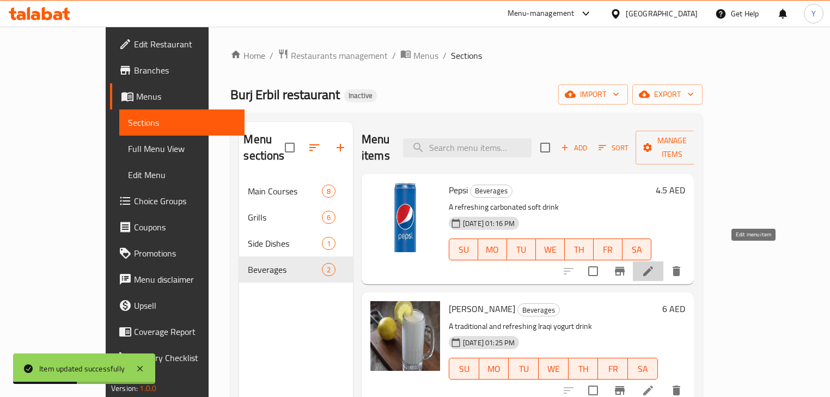
click at [655, 265] on icon at bounding box center [648, 271] width 13 height 13
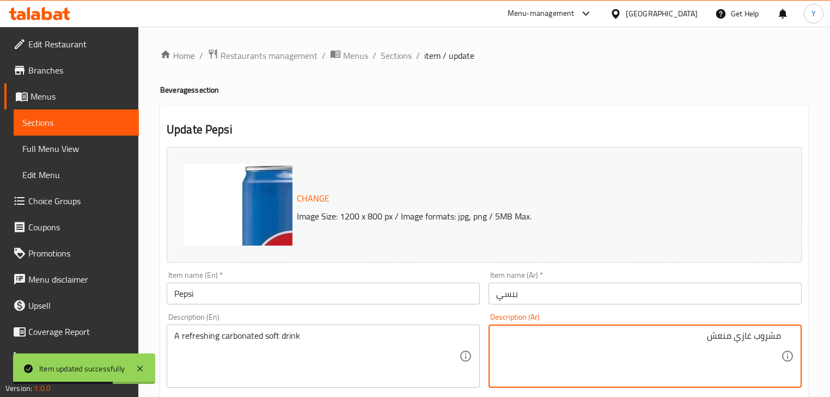
click at [730, 337] on textarea "مشروب غازي منعش" at bounding box center [638, 357] width 285 height 52
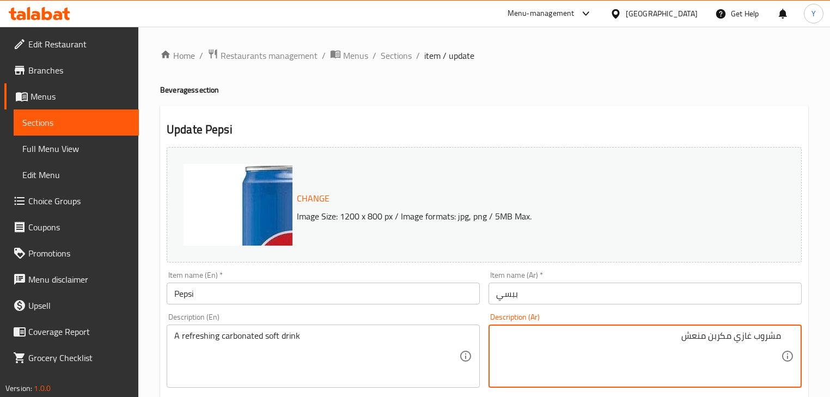
type textarea "مشروب غازي مكربن منعش"
click at [619, 94] on h4 "Beverages section" at bounding box center [484, 89] width 648 height 11
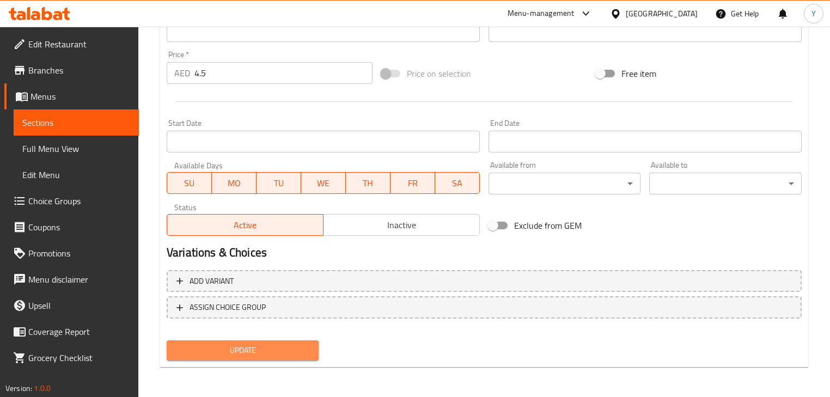
click at [281, 355] on span "Update" at bounding box center [242, 351] width 135 height 14
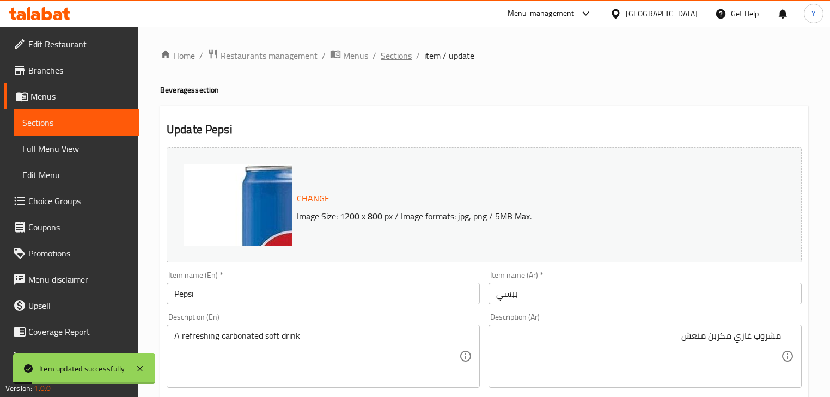
click at [387, 50] on span "Sections" at bounding box center [396, 55] width 31 height 13
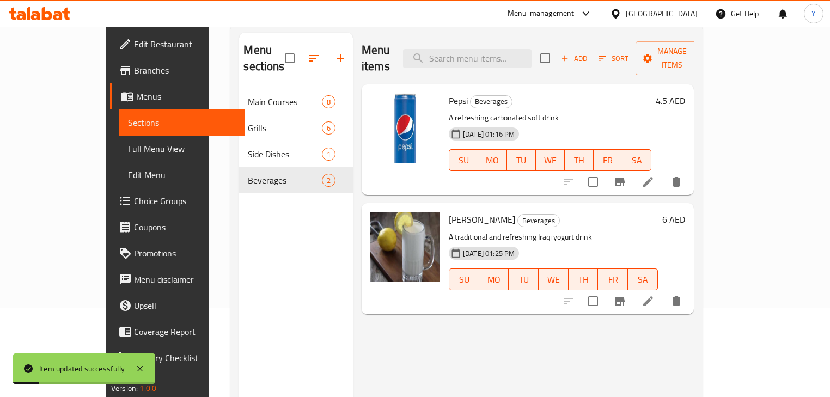
scroll to position [153, 0]
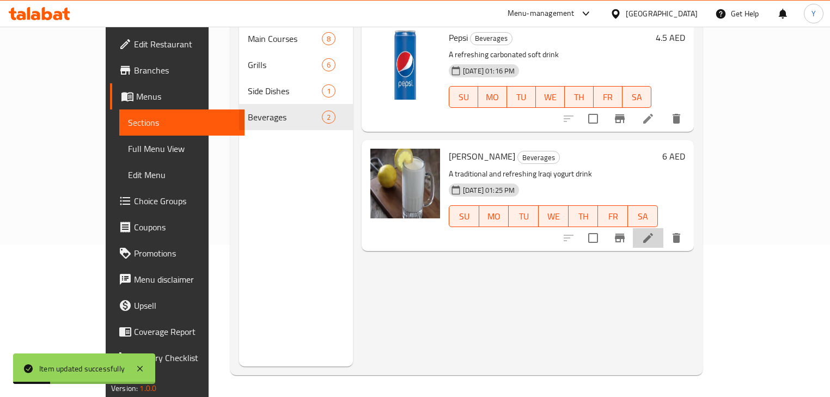
click at [664, 228] on li at bounding box center [648, 238] width 31 height 20
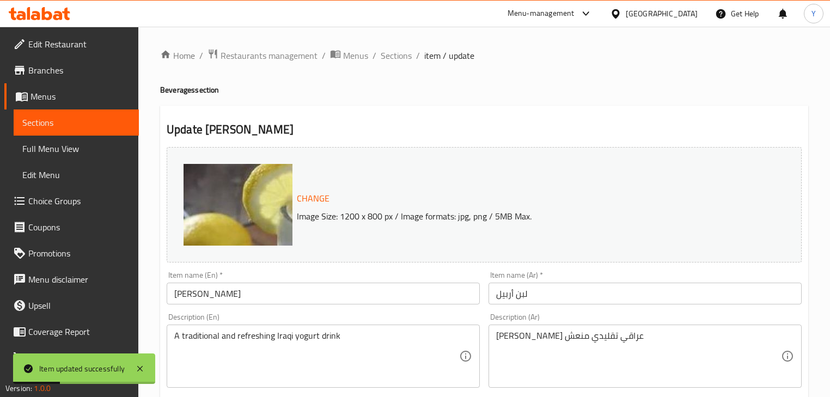
click at [610, 319] on div "Description (Ar) مشروب لبن زبادي عراقي تقليدي منعش Description (Ar)" at bounding box center [645, 350] width 313 height 75
click at [575, 304] on input "لبن أربيل" at bounding box center [645, 294] width 313 height 22
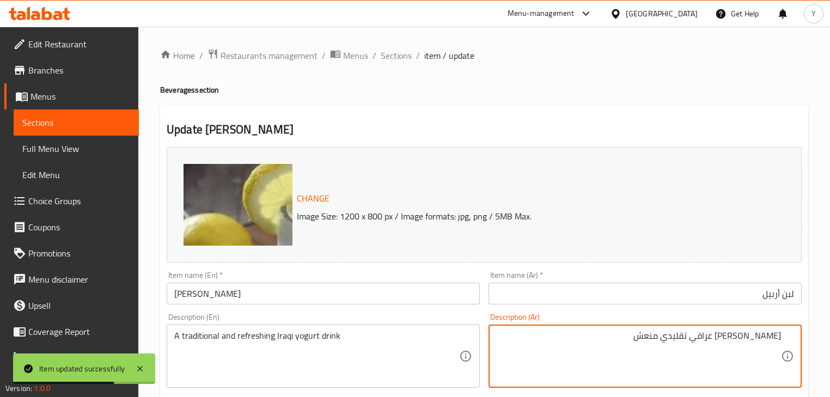
click at [771, 338] on textarea "[PERSON_NAME] عراقي تقليدي منعش" at bounding box center [638, 357] width 285 height 52
click at [748, 340] on textarea "[PERSON_NAME] عراقي تقليدي منعش" at bounding box center [638, 357] width 285 height 52
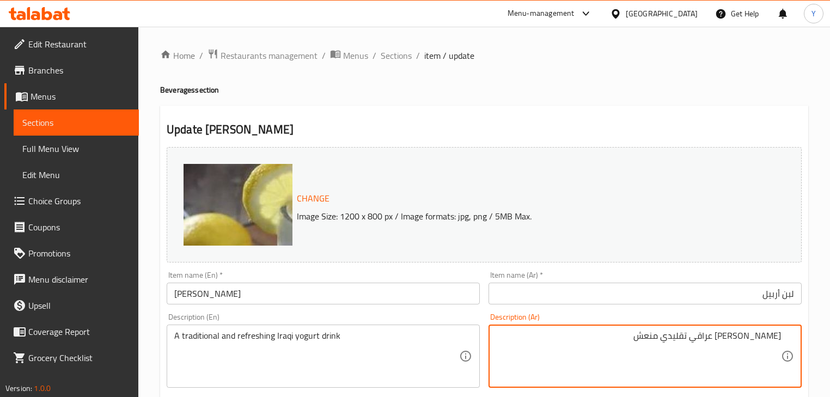
type textarea "[PERSON_NAME] عراقي تقليدي منعش"
click at [208, 294] on input "[PERSON_NAME]" at bounding box center [323, 294] width 313 height 22
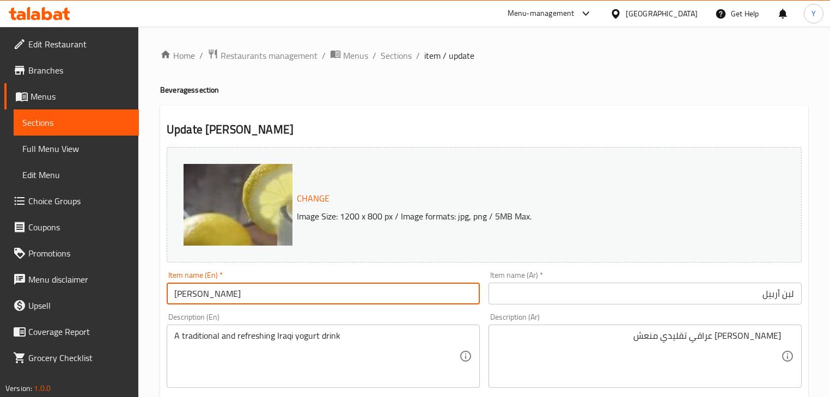
click at [208, 294] on input "[PERSON_NAME]" at bounding box center [323, 294] width 313 height 22
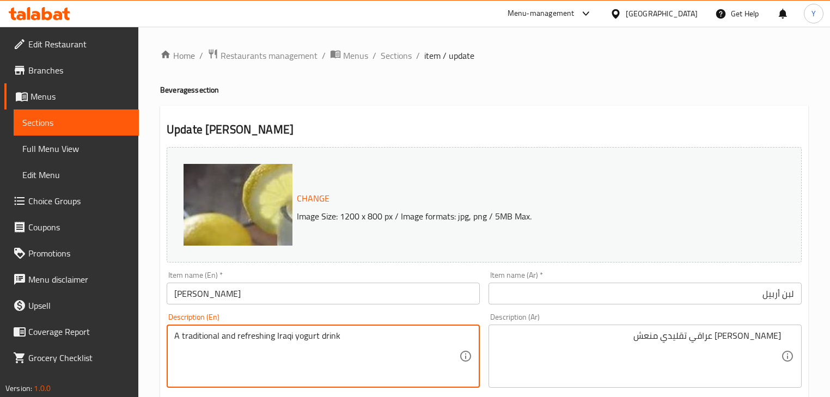
click at [316, 336] on textarea "A traditional and refreshing Iraqi yogurt drink" at bounding box center [316, 357] width 285 height 52
paste textarea "Laban"
type textarea "A traditional and refreshing Iraqi yogurt Laban drink"
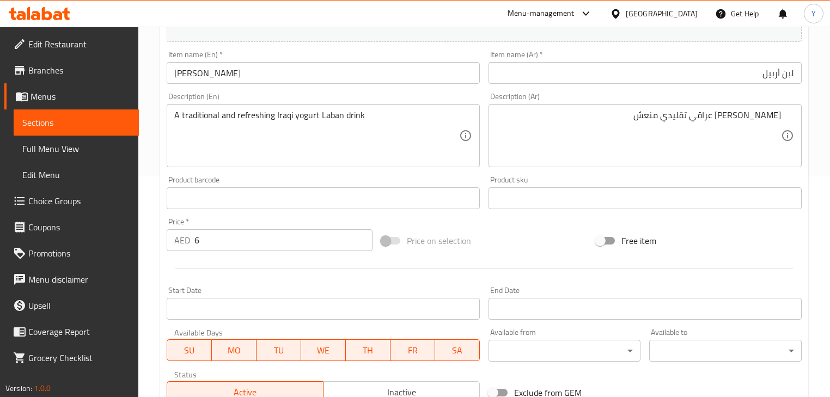
scroll to position [349, 0]
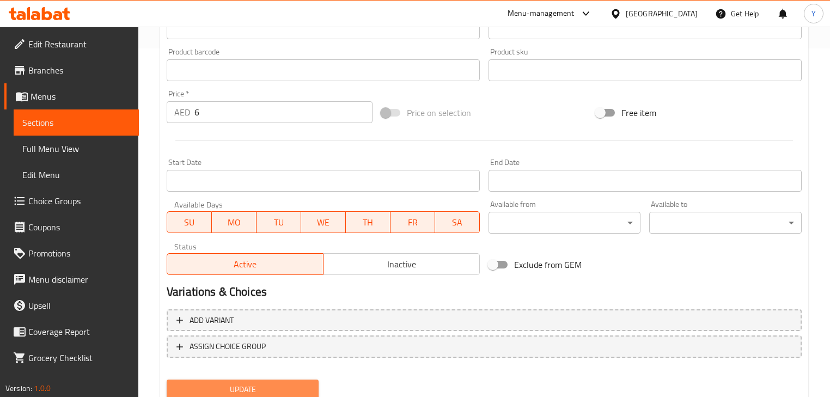
click at [287, 380] on button "Update" at bounding box center [243, 390] width 152 height 20
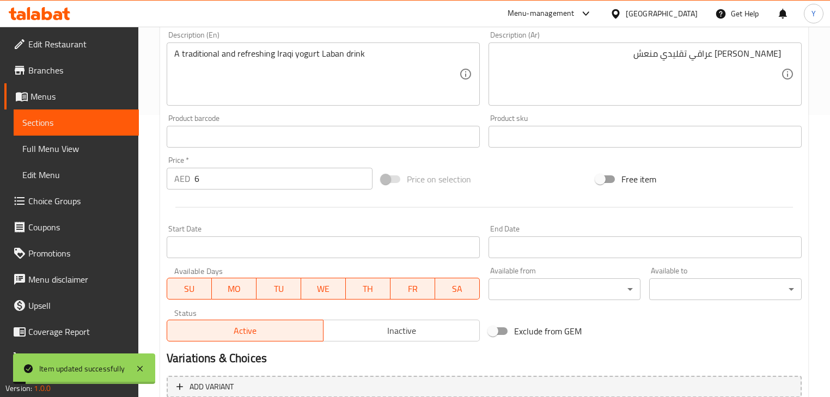
scroll to position [0, 0]
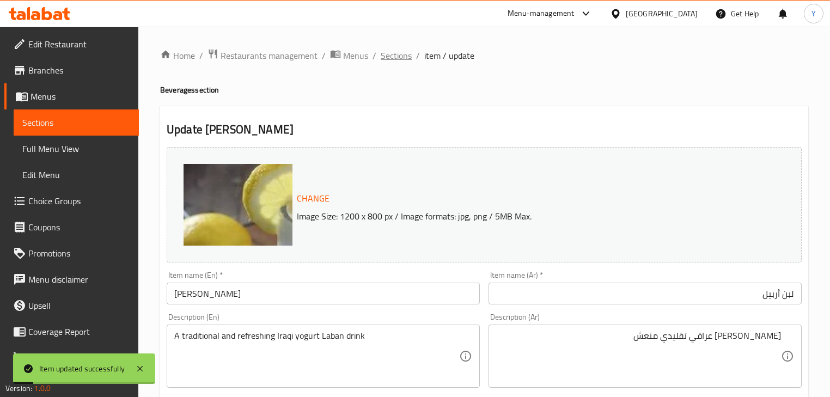
click at [397, 57] on span "Sections" at bounding box center [396, 55] width 31 height 13
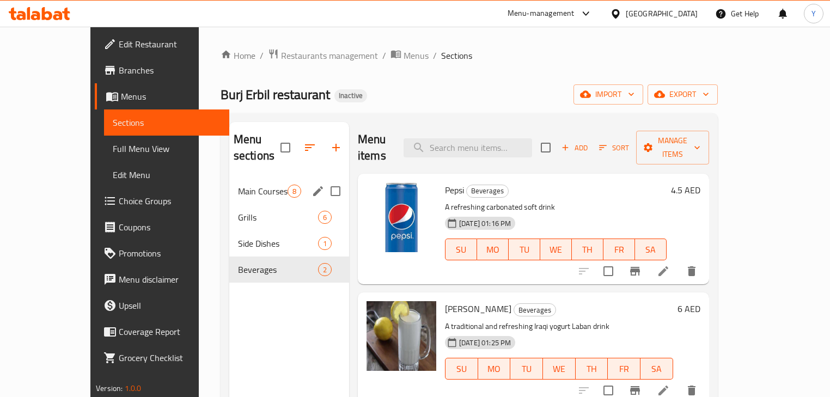
click at [238, 185] on span "Main Courses" at bounding box center [263, 191] width 50 height 13
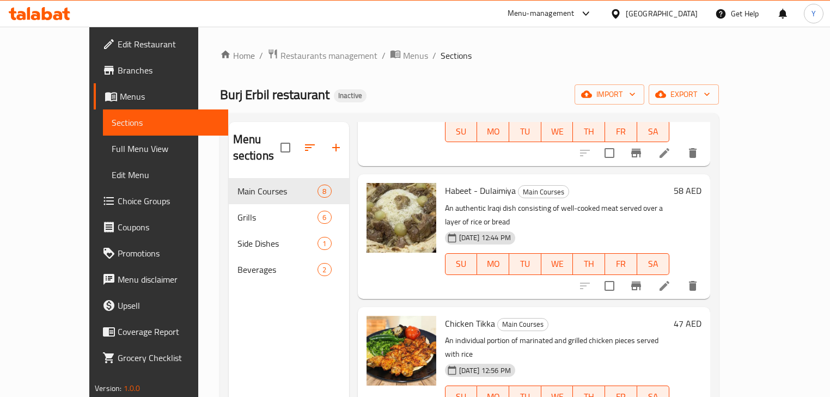
scroll to position [460, 0]
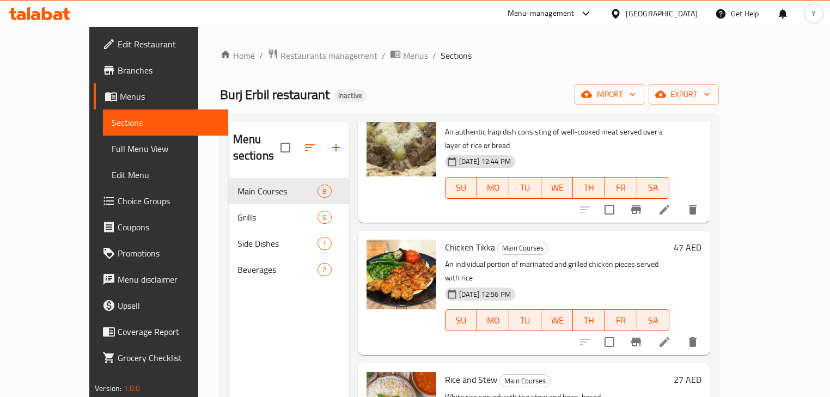
click at [670, 337] on icon at bounding box center [665, 342] width 10 height 10
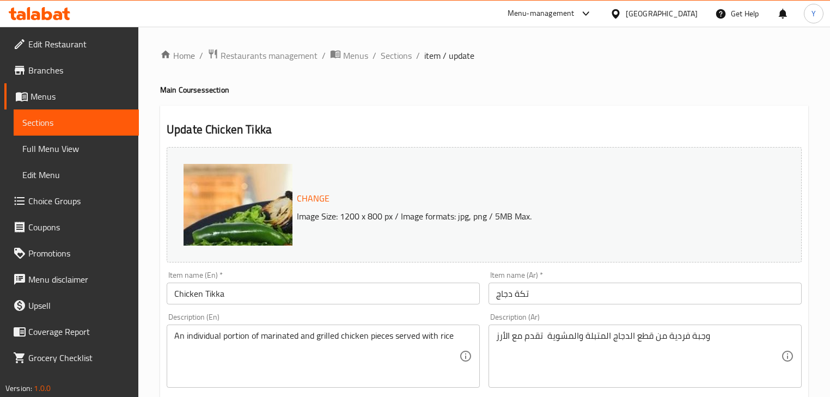
click at [668, 330] on div "وجبة فردية من قطع الدجاج المتبلة والمشوية تقدم مع الأرز Description (Ar)" at bounding box center [645, 356] width 313 height 63
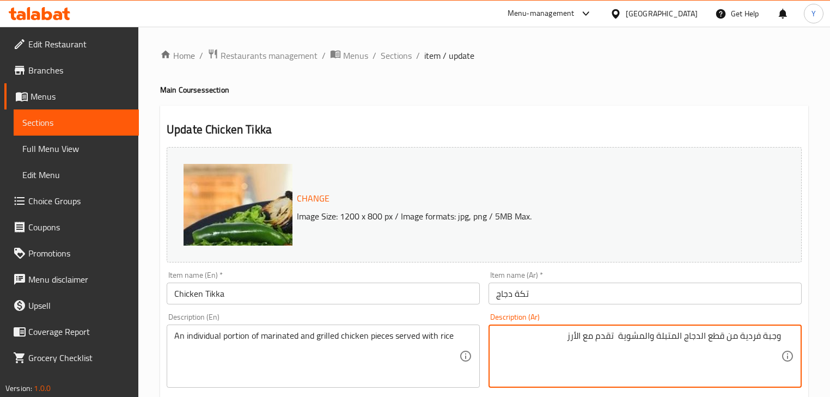
click at [769, 336] on textarea "وجبة فردية من قطع الدجاج المتبلة والمشوية تقدم مع الأرز" at bounding box center [638, 357] width 285 height 52
click at [621, 336] on textarea "حصة فردية من قطع الدجاج المتبلة والمشوية تقدم مع الأرز" at bounding box center [638, 357] width 285 height 52
type textarea "حصة فردية من قطع الدجاج المتبلة والمشوية تقدم مع الأرز"
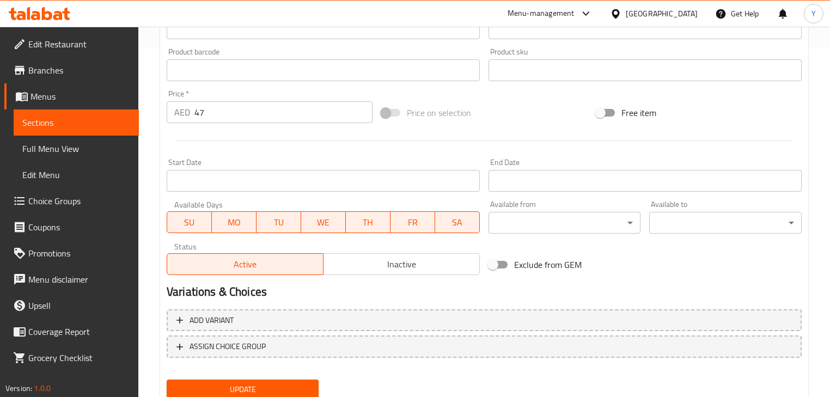
click at [248, 386] on span "Update" at bounding box center [242, 390] width 135 height 14
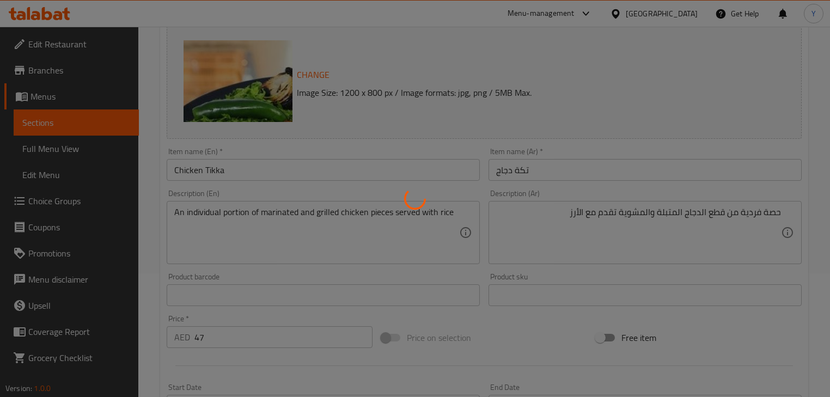
scroll to position [44, 0]
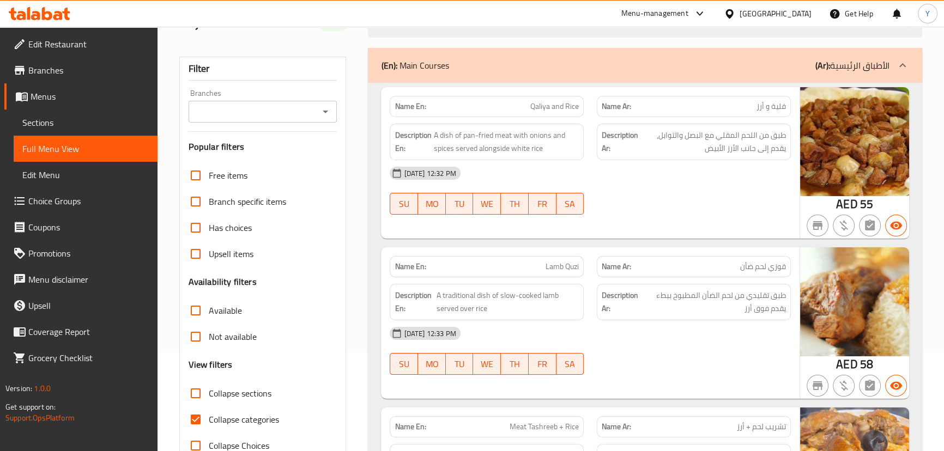
scroll to position [198, 0]
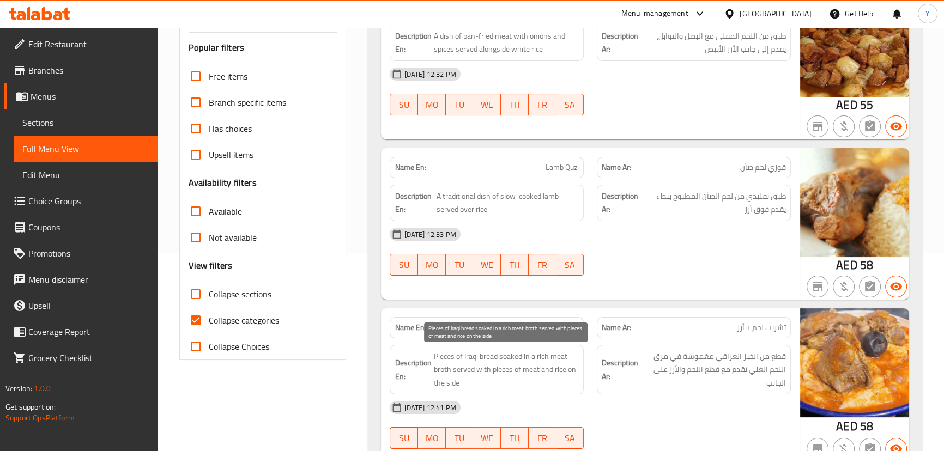
click at [556, 354] on span "Pieces of Iraqi bread soaked in a rich meat broth served with pieces of meat an…" at bounding box center [505, 370] width 145 height 40
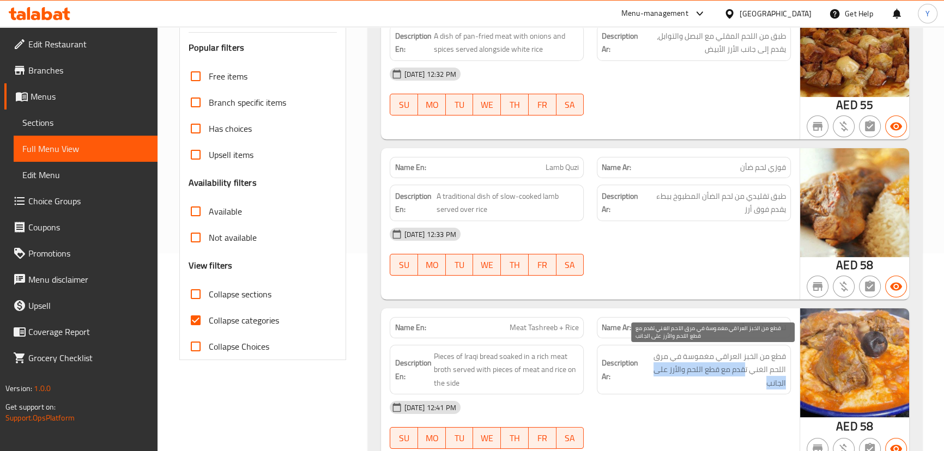
drag, startPoint x: 743, startPoint y: 375, endPoint x: 726, endPoint y: 376, distance: 16.4
click at [726, 376] on span "قطع من الخبز العراقي مغموسة في مرق اللحم الغني تقدم مع قطع اللحم والأرز على الج…" at bounding box center [712, 370] width 145 height 40
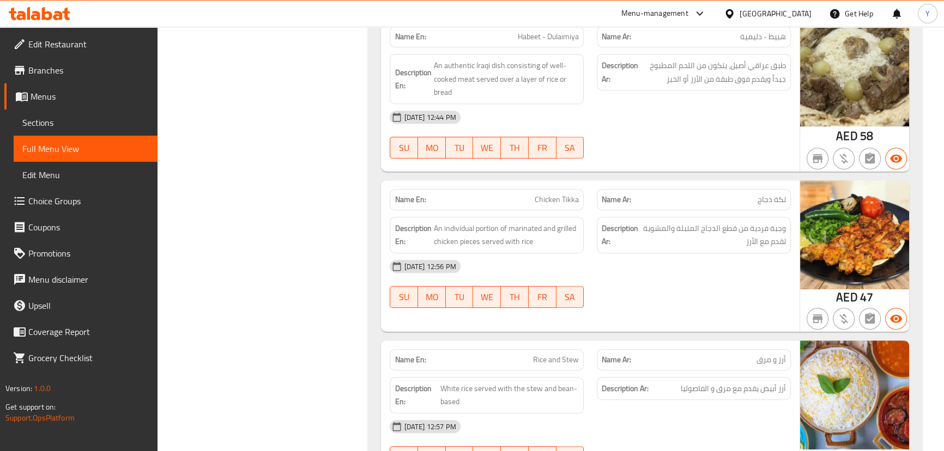
scroll to position [594, 0]
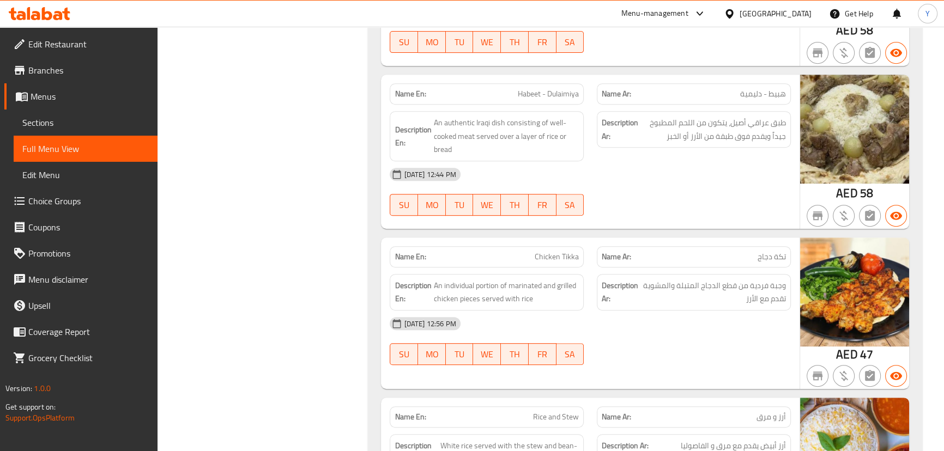
drag, startPoint x: 827, startPoint y: 316, endPoint x: 822, endPoint y: 289, distance: 27.7
click at [827, 316] on img at bounding box center [854, 292] width 109 height 109
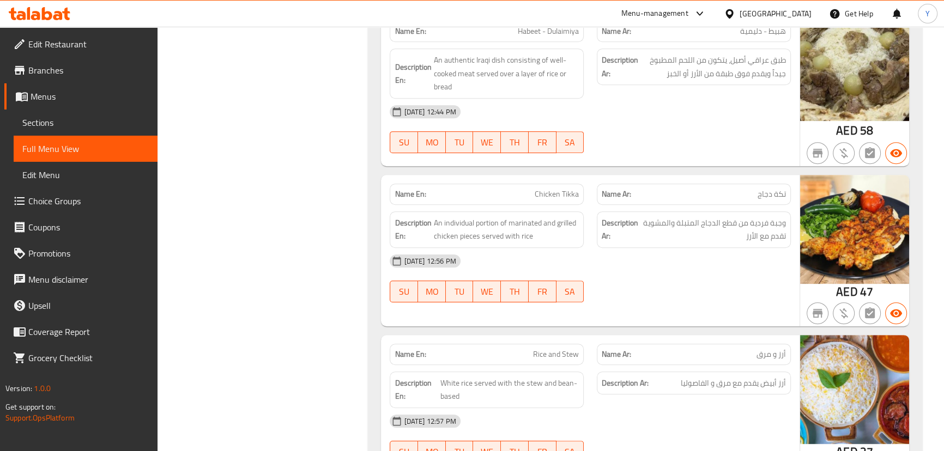
scroll to position [693, 0]
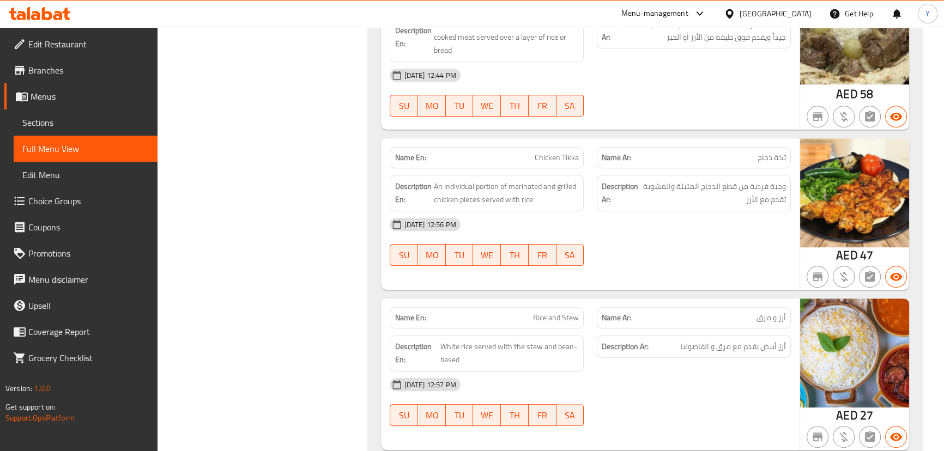
click at [580, 316] on div "Name En: Rice and Stew" at bounding box center [487, 317] width 194 height 21
click at [577, 315] on span "Rice and Stew" at bounding box center [556, 317] width 46 height 11
click at [570, 318] on span "Rice and Stew" at bounding box center [556, 317] width 46 height 11
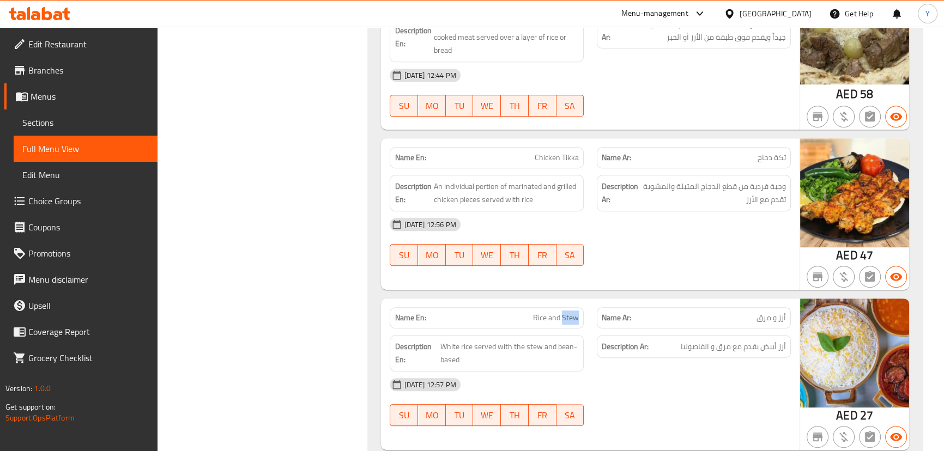
click at [570, 318] on span "Rice and Stew" at bounding box center [556, 317] width 46 height 11
copy span "Stew"
click at [552, 315] on span "Rice and Stew" at bounding box center [556, 317] width 46 height 11
drag, startPoint x: 552, startPoint y: 315, endPoint x: 524, endPoint y: 302, distance: 31.2
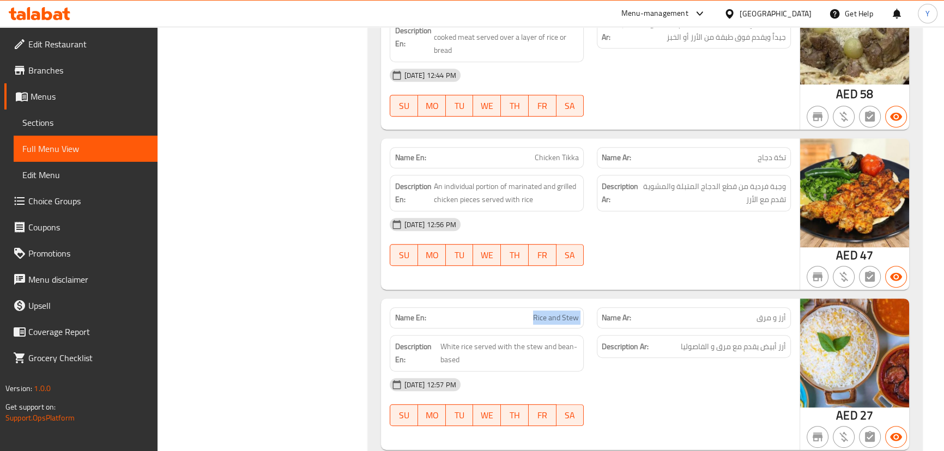
click at [551, 314] on span "Rice and Stew" at bounding box center [556, 317] width 46 height 11
copy span "Rice and Stew"
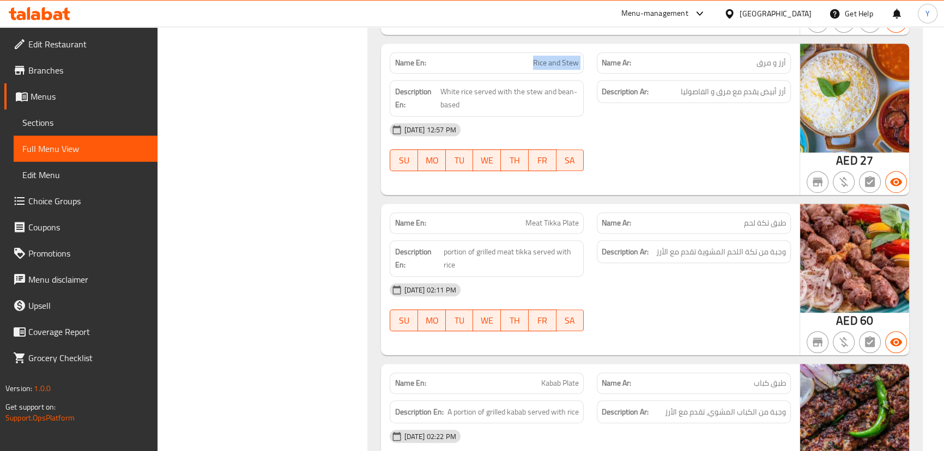
scroll to position [991, 0]
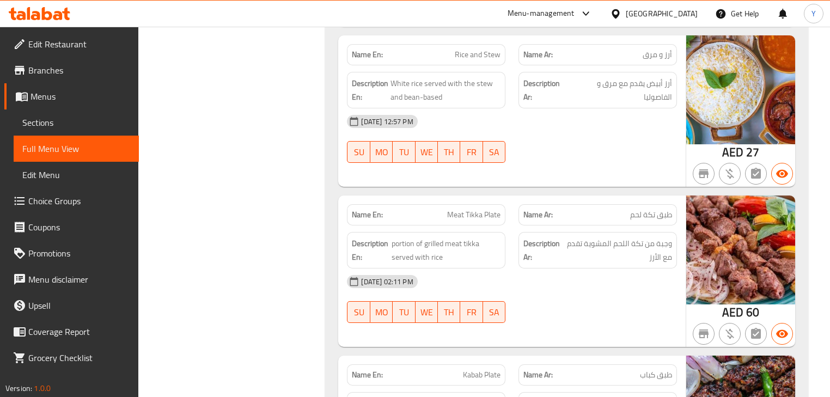
drag, startPoint x: 938, startPoint y: 0, endPoint x: 563, endPoint y: 231, distance: 440.4
click at [559, 226] on div "Description Ar: وجبة من تكة اللحم المشوية تقدم مع الأرز" at bounding box center [598, 251] width 172 height 50
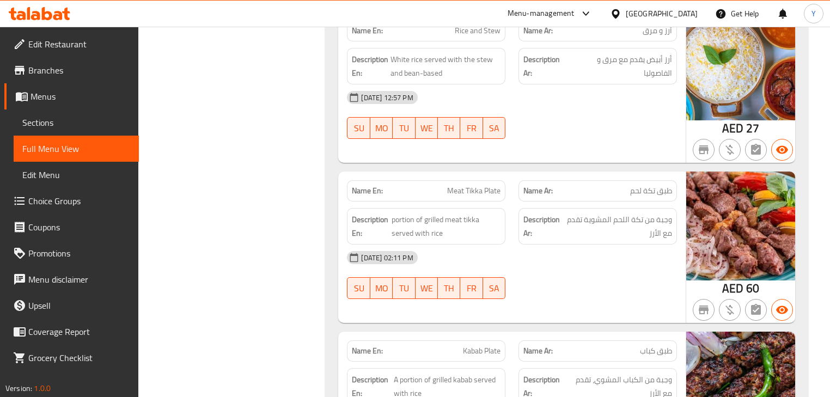
scroll to position [1034, 0]
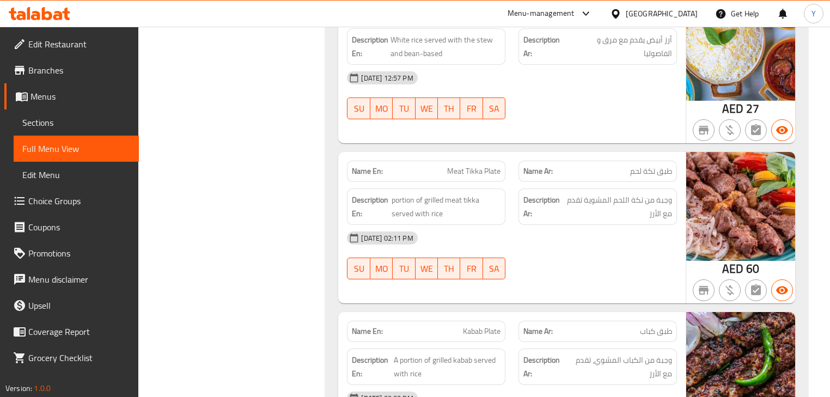
click at [458, 166] on span "Meat Tikka Plate" at bounding box center [473, 171] width 53 height 11
copy span "Meat Tikka Plate"
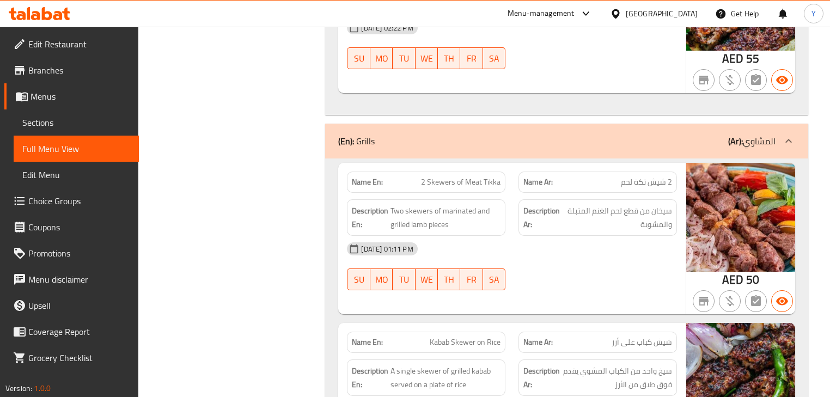
scroll to position [1470, 0]
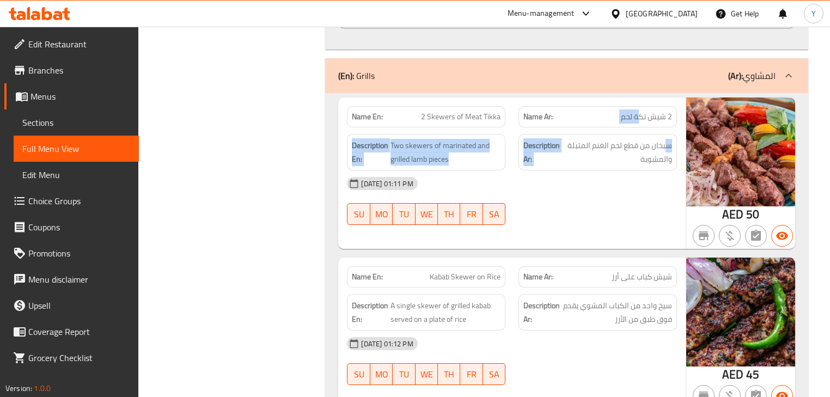
drag, startPoint x: 665, startPoint y: 113, endPoint x: 632, endPoint y: 109, distance: 33.0
click at [636, 110] on div "Name En: 2 Skewers of Meat Tikka Name Ar: 2 شيش تكة لحم Description En: Two ske…" at bounding box center [511, 173] width 347 height 151
click at [634, 111] on span "2 شيش تكة لحم" at bounding box center [646, 116] width 51 height 11
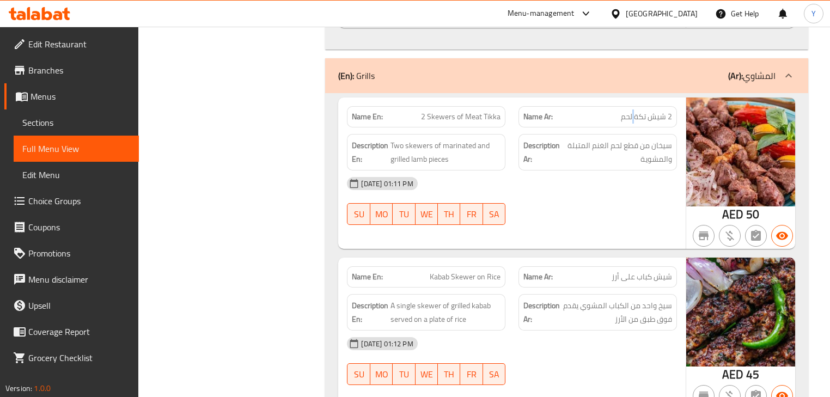
click at [635, 111] on span "2 شيش تكة لحم" at bounding box center [646, 116] width 51 height 11
drag, startPoint x: 420, startPoint y: 104, endPoint x: 436, endPoint y: 103, distance: 16.4
click at [436, 111] on p "Name En: 2 Skewers of Meat Tikka" at bounding box center [426, 116] width 149 height 11
click at [623, 111] on span "2 شيش تكة لحم" at bounding box center [646, 116] width 51 height 11
click at [399, 111] on p "Name En: 2 Skewers of Meat Tikka" at bounding box center [426, 116] width 149 height 11
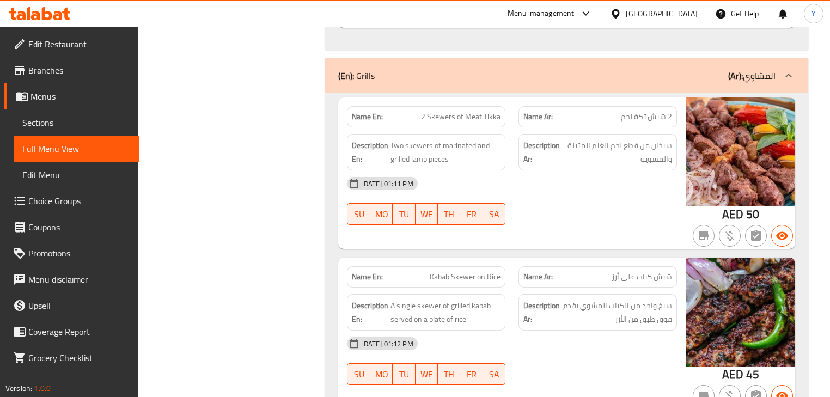
click at [399, 111] on p "Name En: 2 Skewers of Meat Tikka" at bounding box center [426, 116] width 149 height 11
copy strong "Name En:"
click at [425, 111] on span "2 Skewers of Meat Tikka" at bounding box center [461, 116] width 80 height 11
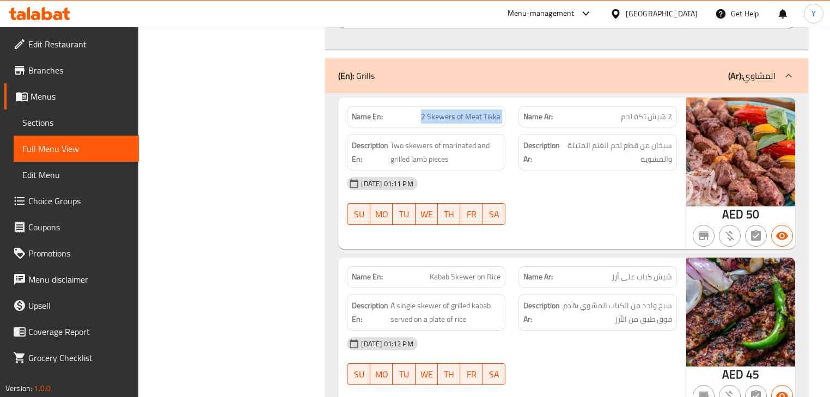
copy span "2 Skewers of Meat Tikka"
click at [425, 111] on span "2 Skewers of Meat Tikka" at bounding box center [461, 116] width 80 height 11
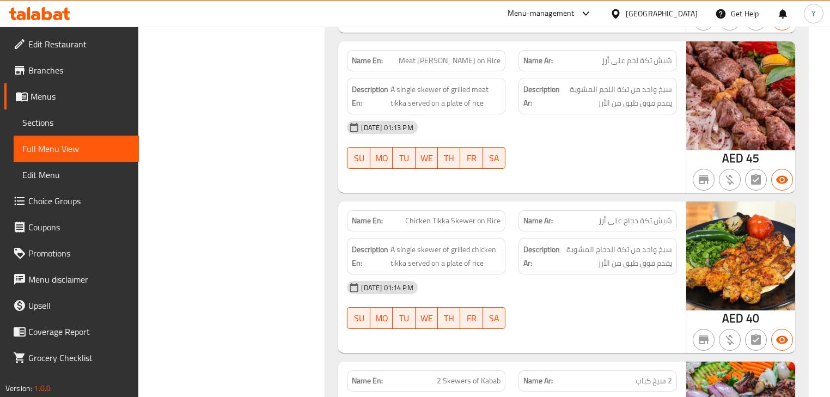
scroll to position [1862, 0]
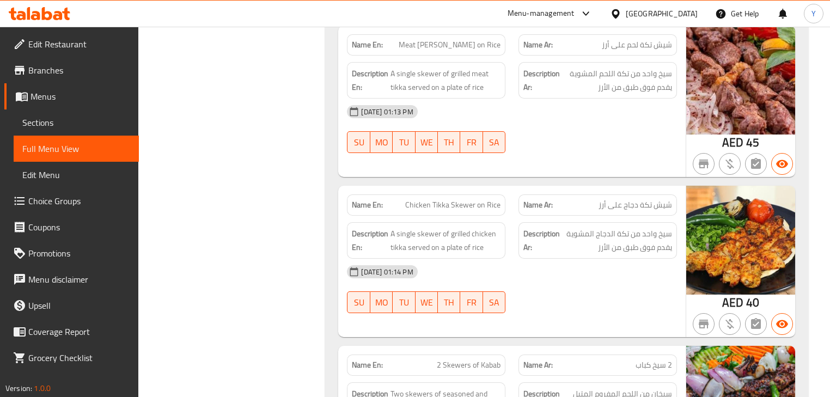
click at [468, 199] on span "Chicken Tikka Skewer on Rice" at bounding box center [452, 204] width 95 height 11
copy span "Chicken Tikka Skewer on Rice"
click at [501, 357] on div "Name En: 2 Skewers of Kabab" at bounding box center [426, 365] width 159 height 21
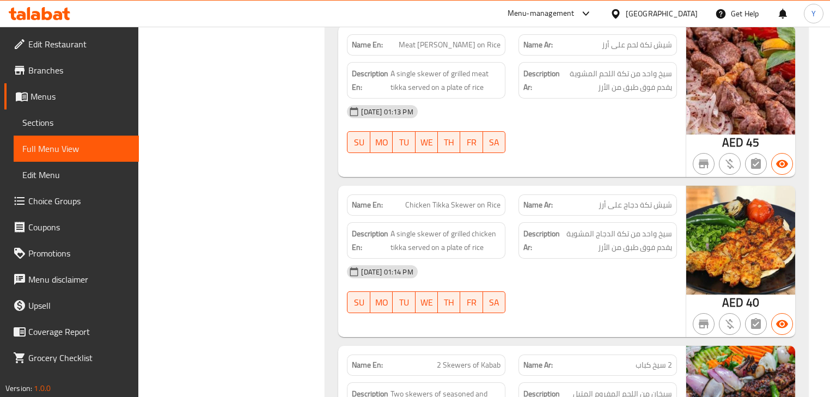
click at [501, 357] on div "Name En: 2 Skewers of Kabab" at bounding box center [426, 365] width 159 height 21
copy span "2 Skewers of Kabab"
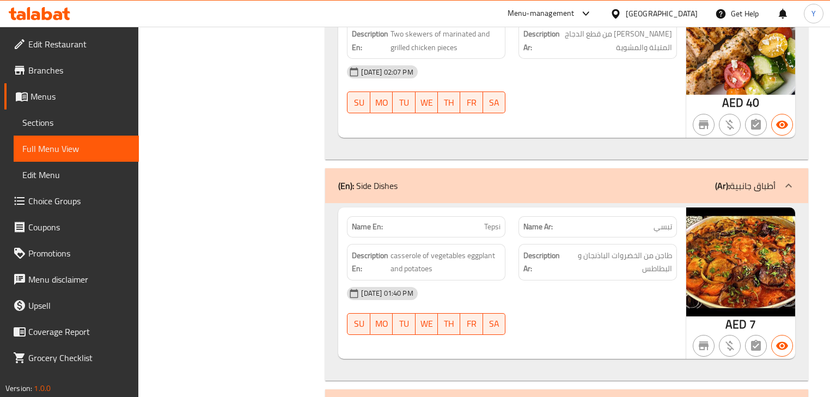
scroll to position [2386, 0]
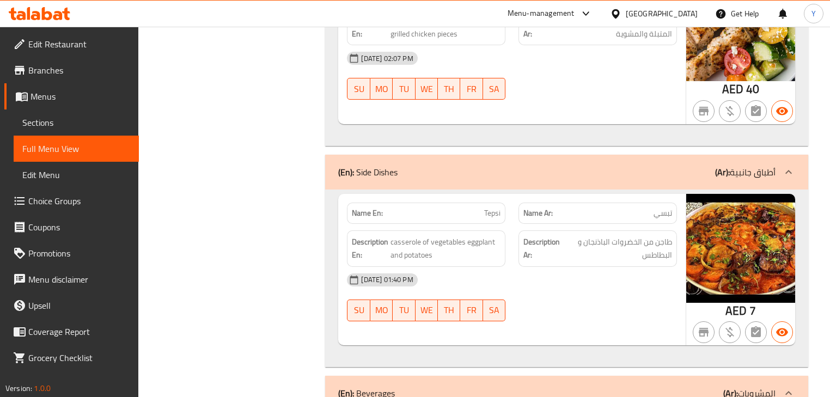
click at [499, 208] on span "Tepsi" at bounding box center [492, 213] width 16 height 11
copy span "Tepsi"
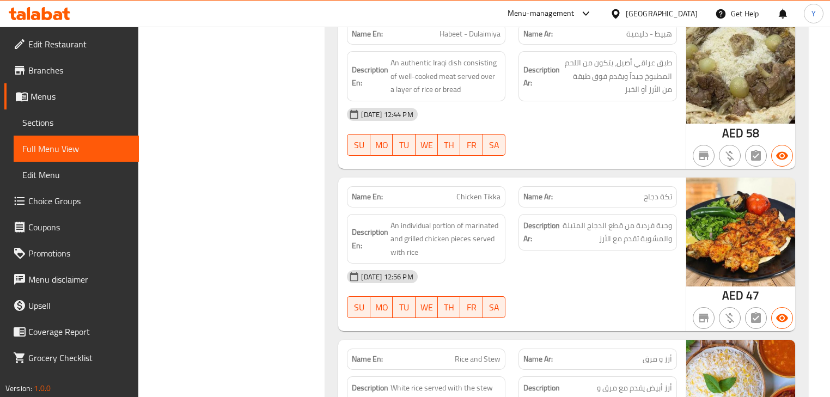
drag, startPoint x: 538, startPoint y: 264, endPoint x: 524, endPoint y: 52, distance: 212.5
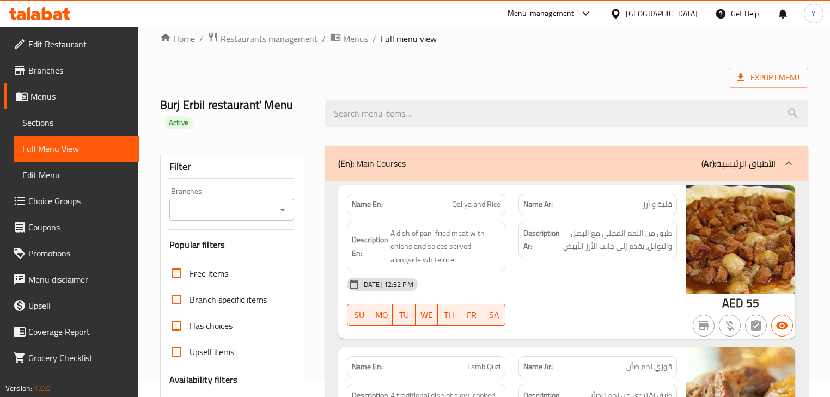
scroll to position [0, 0]
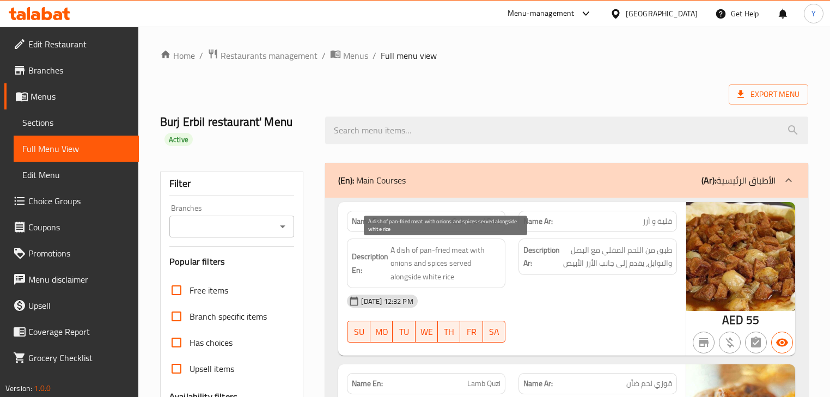
click at [425, 252] on span "A dish of pan-fried meat with onions and spices served alongside white rice" at bounding box center [446, 264] width 110 height 40
copy span "pan-fried"
drag, startPoint x: 425, startPoint y: 252, endPoint x: 445, endPoint y: 248, distance: 20.5
click at [445, 248] on span "A dish of pan-fried meat with onions and spices served alongside white rice" at bounding box center [446, 264] width 110 height 40
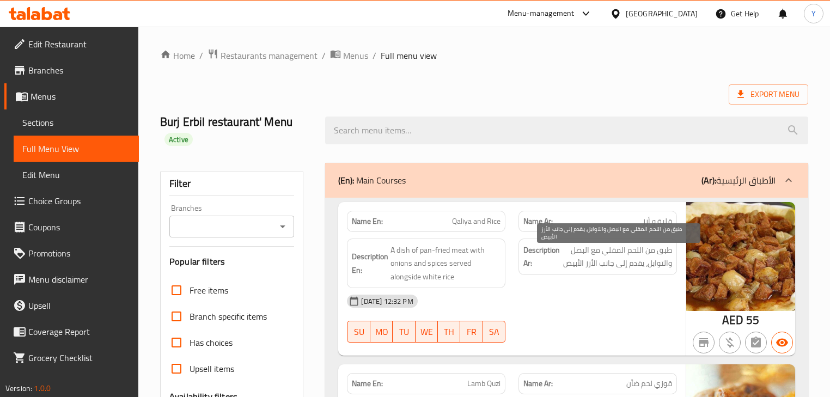
click at [586, 268] on span "طبق من اللحم المقلي مع البصل والتوابل، يقدم إلى جانب الأرز الأبيض" at bounding box center [617, 257] width 110 height 27
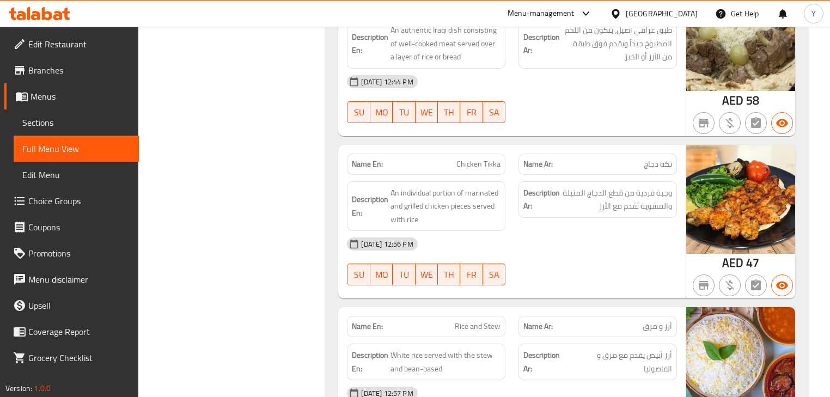
scroll to position [785, 0]
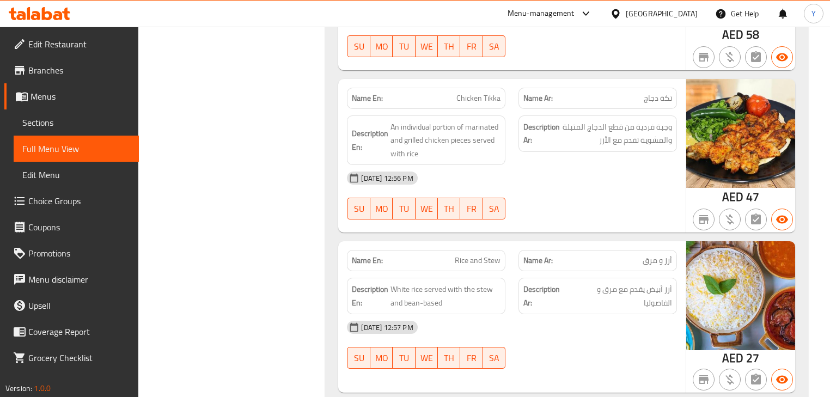
click at [474, 93] on span "Chicken Tikka" at bounding box center [479, 98] width 44 height 11
copy span "Chicken"
click at [502, 88] on div "Name En: Chicken Tikka" at bounding box center [426, 98] width 159 height 21
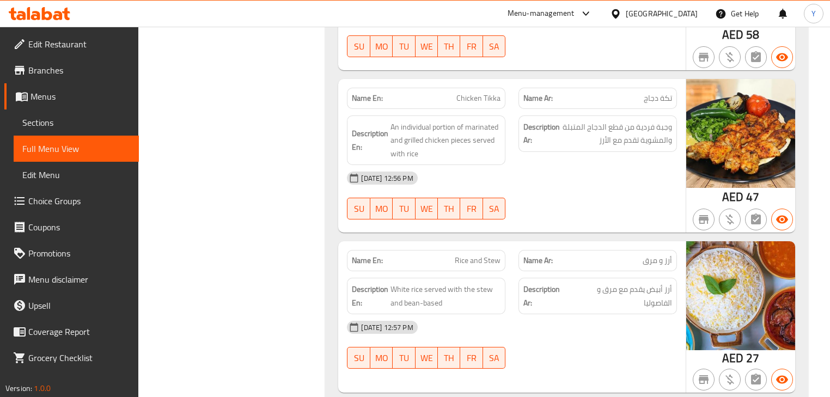
click at [502, 88] on div "Name En: Chicken Tikka" at bounding box center [426, 98] width 159 height 21
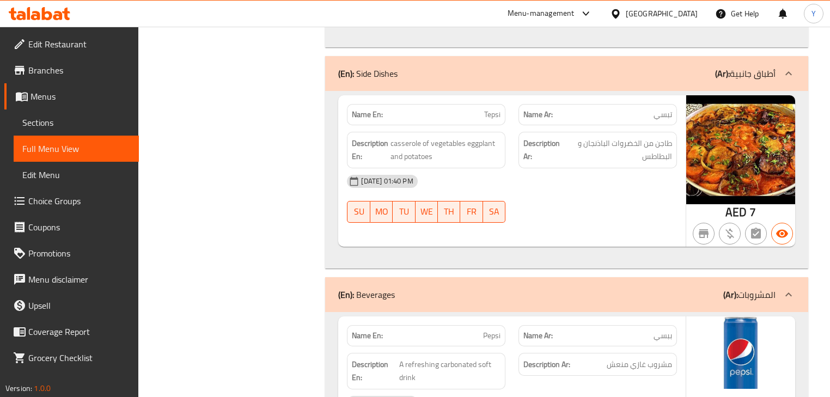
scroll to position [2485, 0]
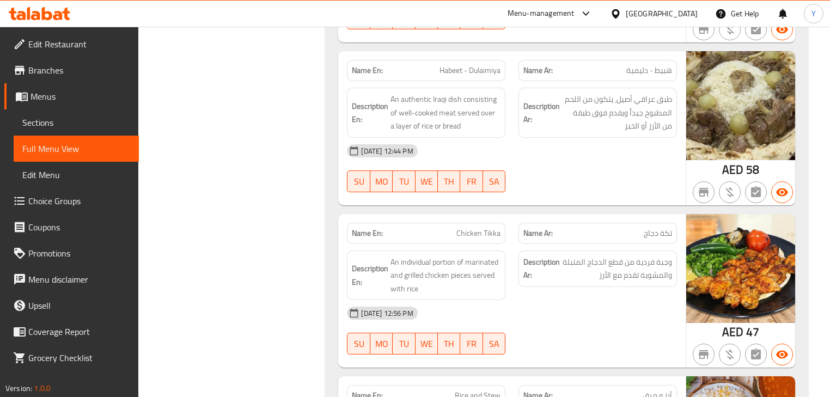
drag, startPoint x: 641, startPoint y: 216, endPoint x: 663, endPoint y: 129, distance: 89.3
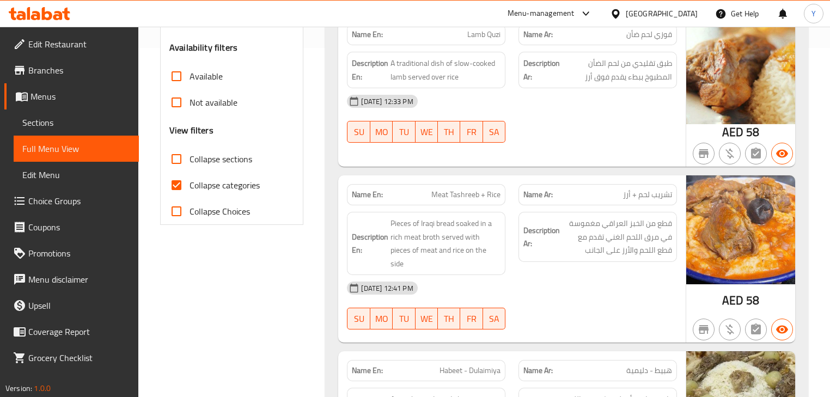
scroll to position [0, 0]
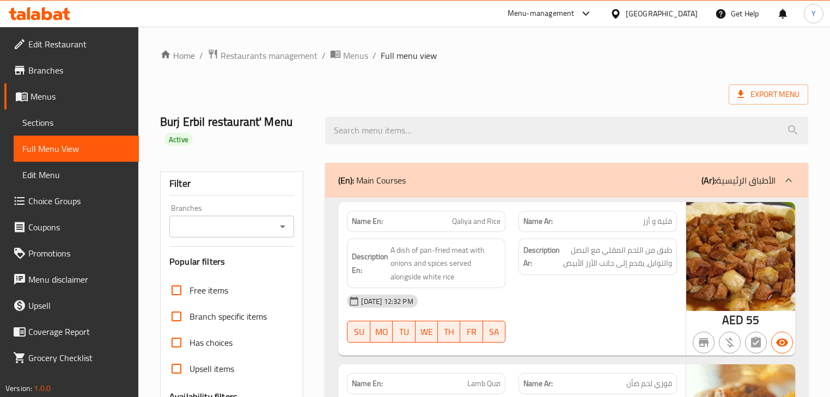
drag, startPoint x: 532, startPoint y: 166, endPoint x: 545, endPoint y: -13, distance: 179.2
click at [379, 223] on strong "Name En:" at bounding box center [367, 221] width 31 height 11
copy strong "Name En:"
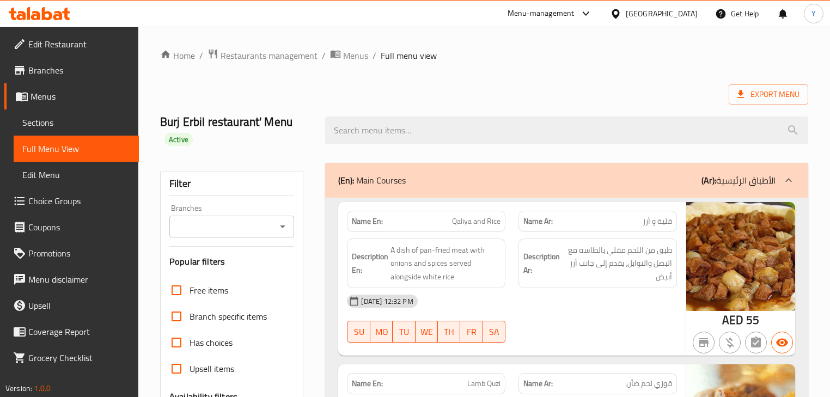
scroll to position [218, 0]
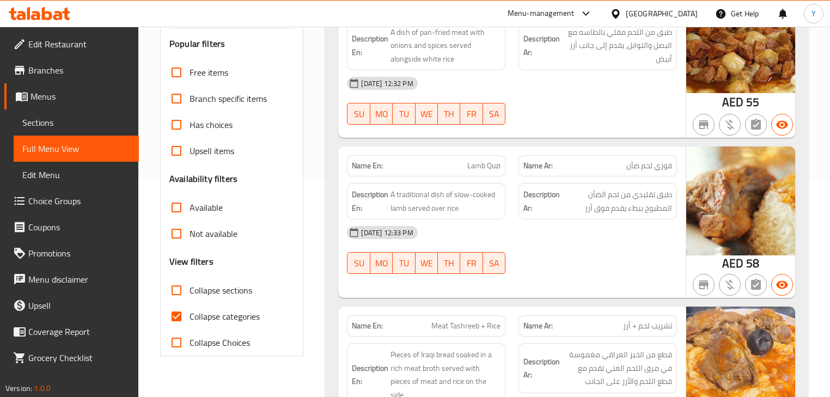
click at [184, 311] on input "Collapse categories" at bounding box center [176, 317] width 26 height 26
checkbox input "false"
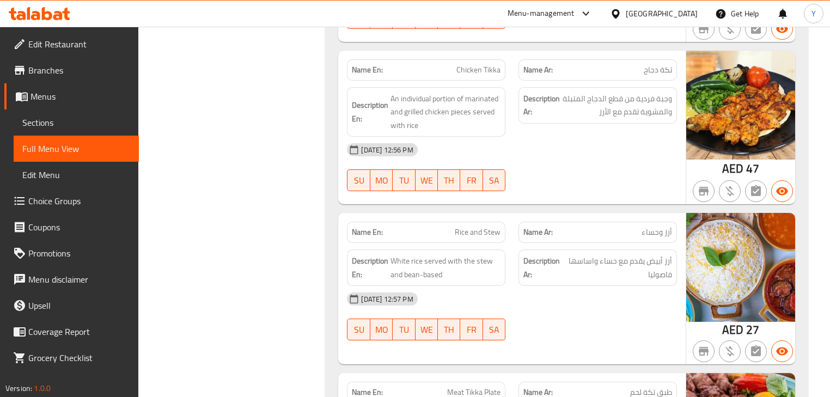
scroll to position [828, 0]
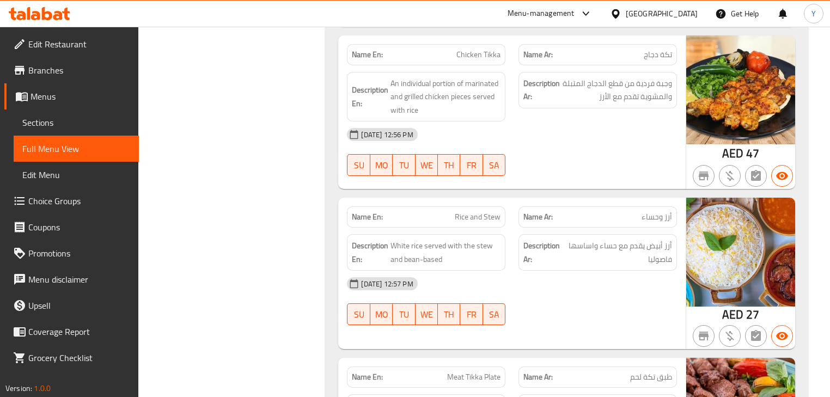
click at [488, 211] on span "Rice and Stew" at bounding box center [478, 216] width 46 height 11
copy span "Stew"
click at [409, 241] on span "White rice served with the stew and bean-based" at bounding box center [446, 252] width 110 height 27
copy span "bean"
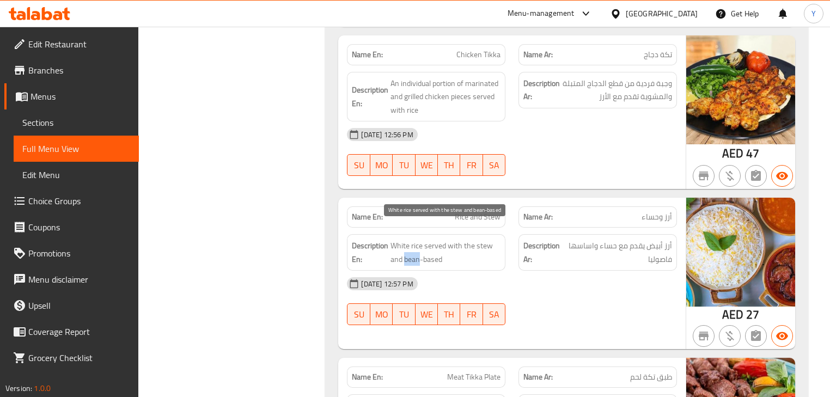
click at [409, 241] on span "White rice served with the stew and bean-based" at bounding box center [446, 252] width 110 height 27
click at [472, 211] on span "Rice and Stew" at bounding box center [478, 216] width 46 height 11
click at [473, 211] on span "Rice and Stew" at bounding box center [478, 216] width 46 height 11
copy span "Rice and Stew"
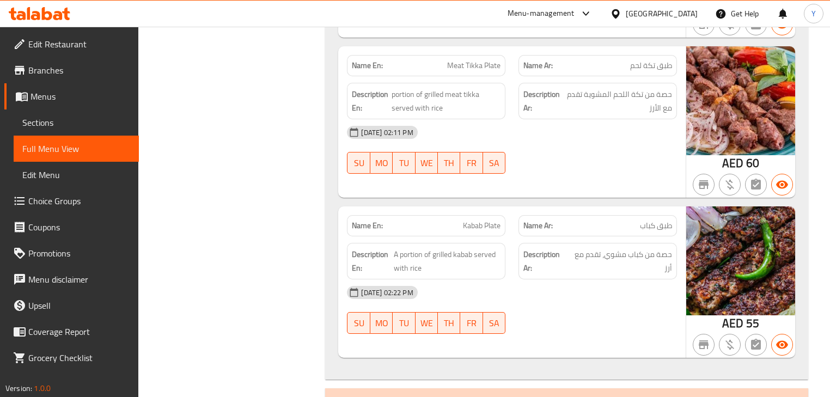
scroll to position [1090, 0]
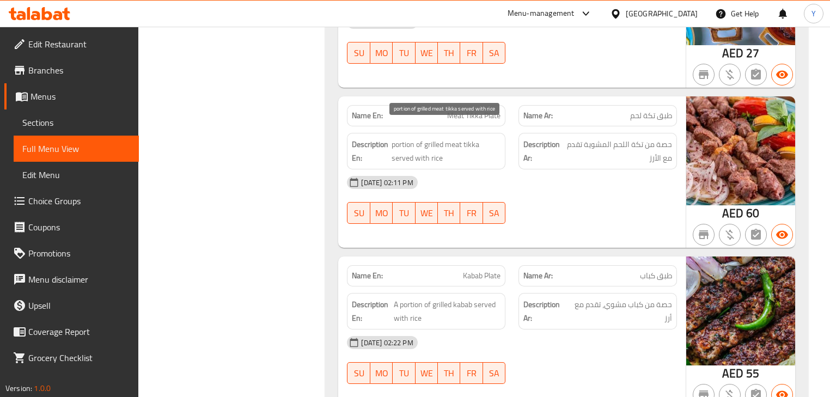
click at [405, 138] on span "portion of grilled meat tikka served with rice" at bounding box center [446, 151] width 109 height 27
copy span "portion"
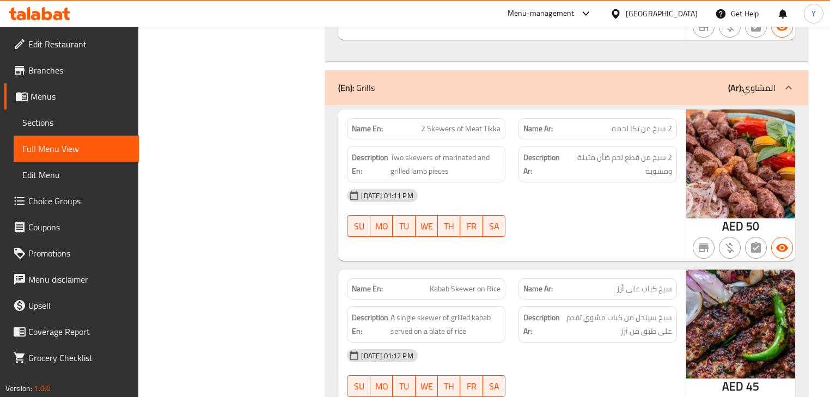
scroll to position [1526, 0]
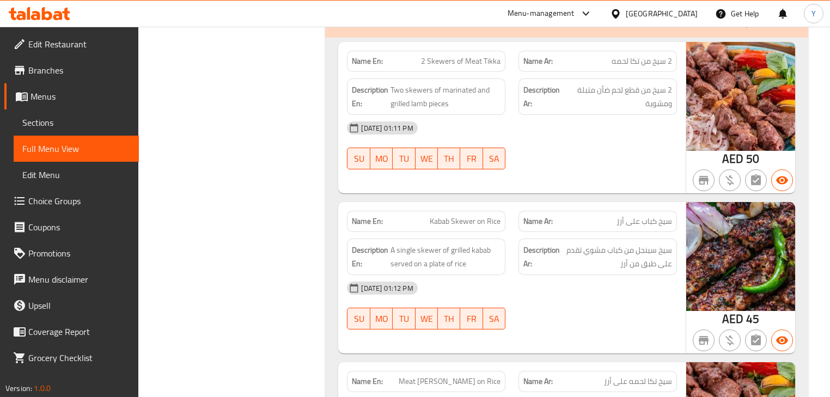
click at [438, 56] on span "2 Skewers of Meat Tikka" at bounding box center [461, 61] width 80 height 11
copy span "Skewers"
click at [438, 56] on span "2 Skewers of Meat Tikka" at bounding box center [461, 61] width 80 height 11
click at [728, 148] on span "AED" at bounding box center [733, 158] width 21 height 21
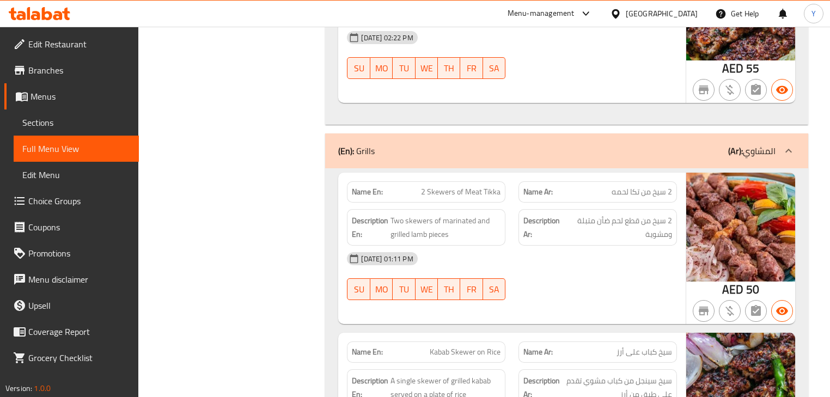
scroll to position [1482, 0]
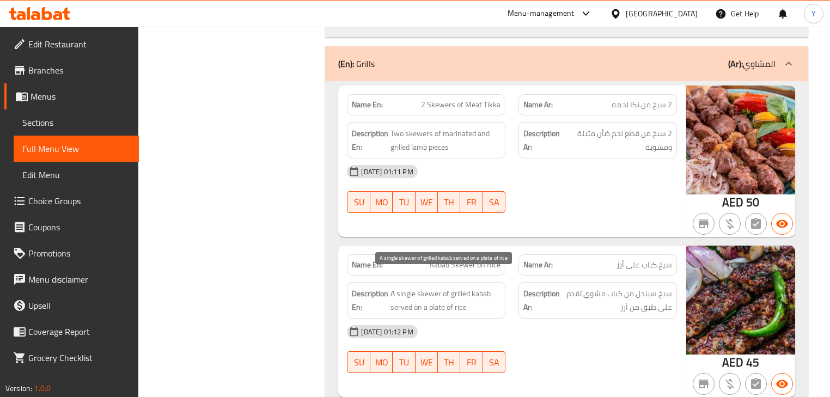
click at [405, 287] on span "A single skewer of grilled kabab served on a plate of rice" at bounding box center [446, 300] width 110 height 27
copy span "single"
click at [405, 287] on span "A single skewer of grilled kabab served on a plate of rice" at bounding box center [446, 300] width 110 height 27
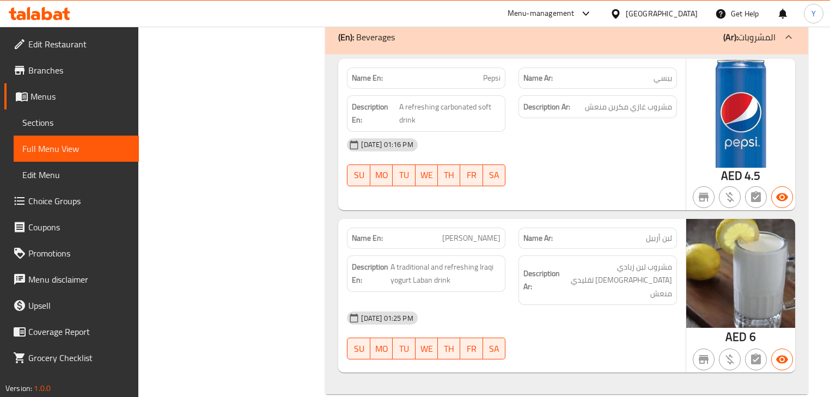
scroll to position [2754, 0]
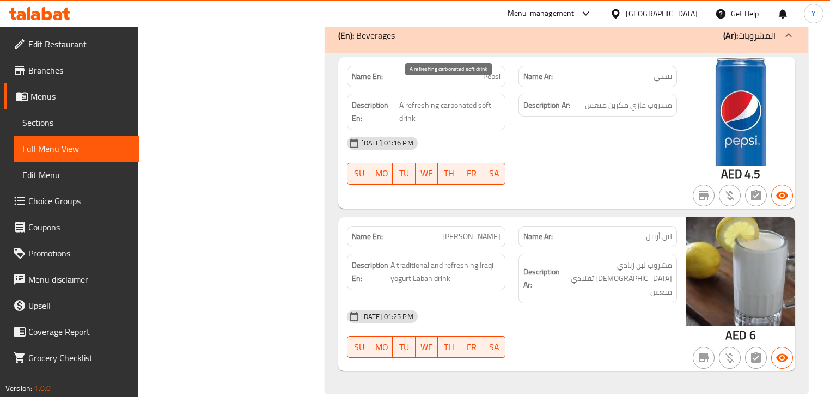
click at [449, 94] on div "Description En: A refreshing carbonated soft drink" at bounding box center [426, 112] width 159 height 37
copy span "carbonated"
click at [449, 94] on div "Description En: A refreshing carbonated soft drink" at bounding box center [426, 112] width 159 height 37
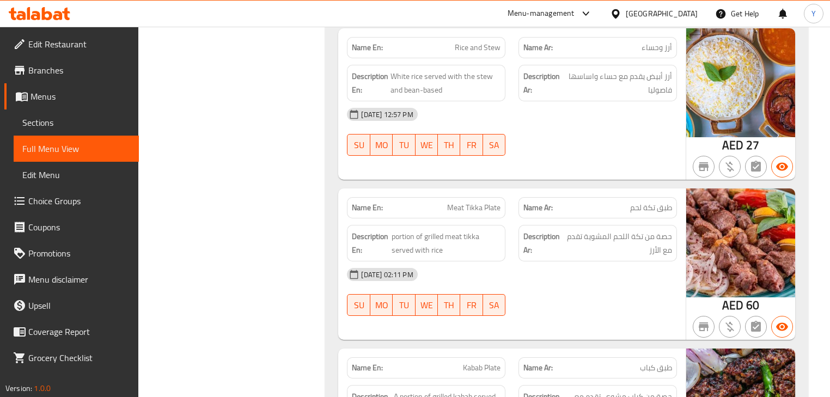
scroll to position [0, 0]
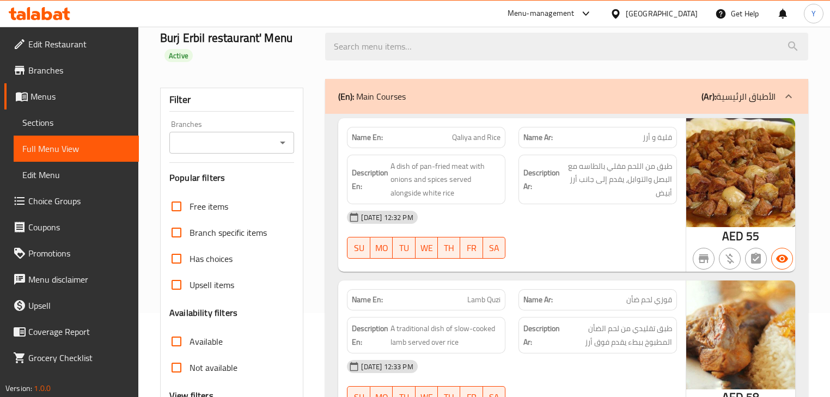
drag, startPoint x: 574, startPoint y: 232, endPoint x: 569, endPoint y: -5, distance: 236.5
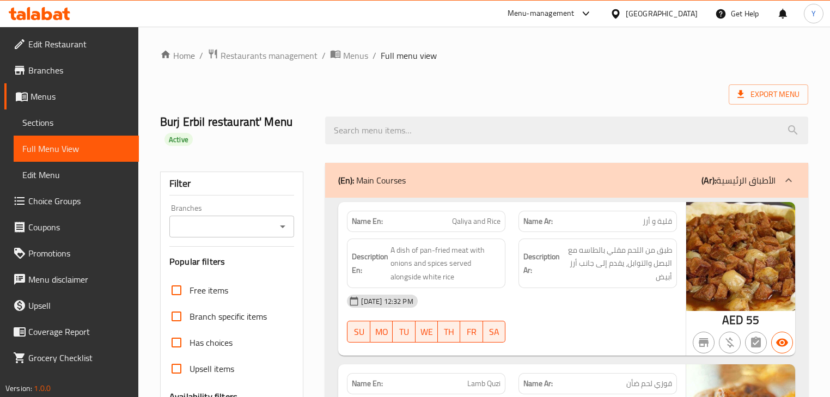
scroll to position [174, 0]
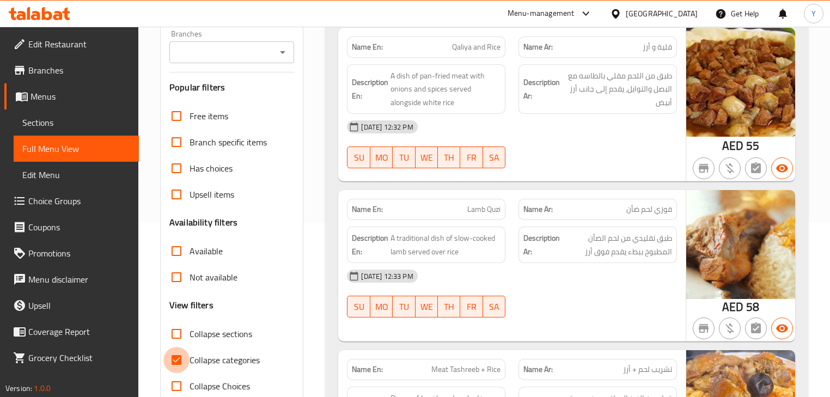
click at [183, 353] on input "Collapse categories" at bounding box center [176, 360] width 26 height 26
checkbox input "false"
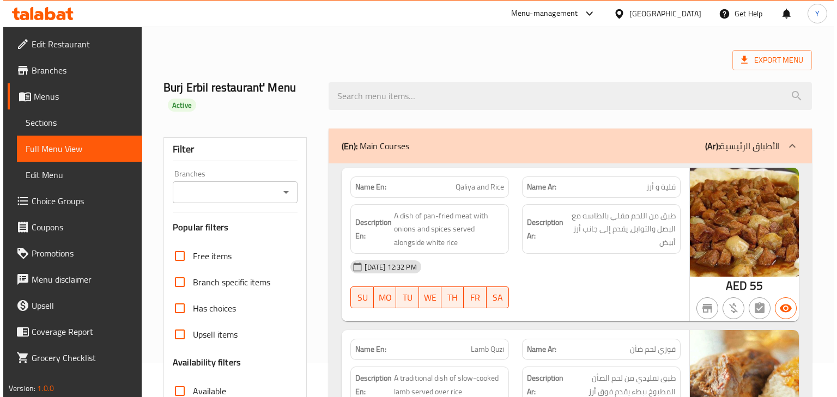
scroll to position [0, 0]
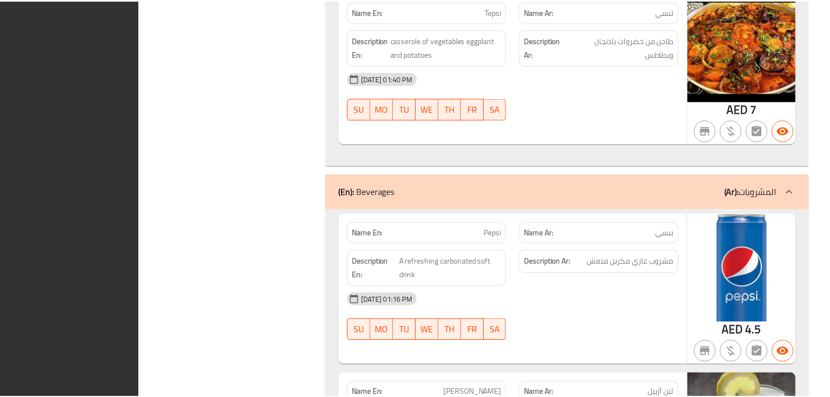
scroll to position [2754, 0]
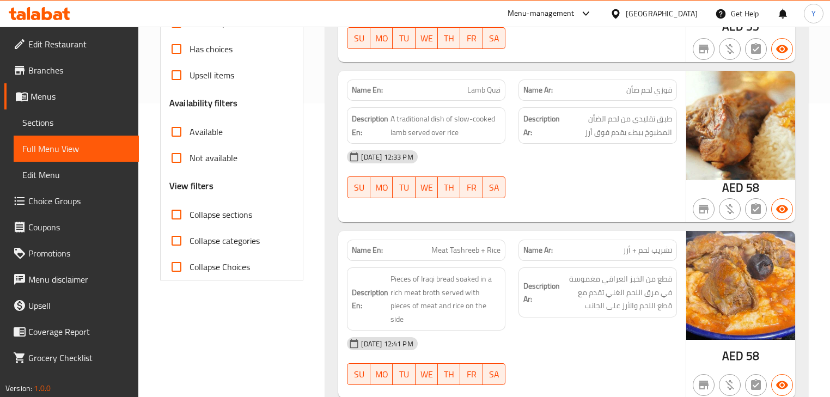
scroll to position [0, 0]
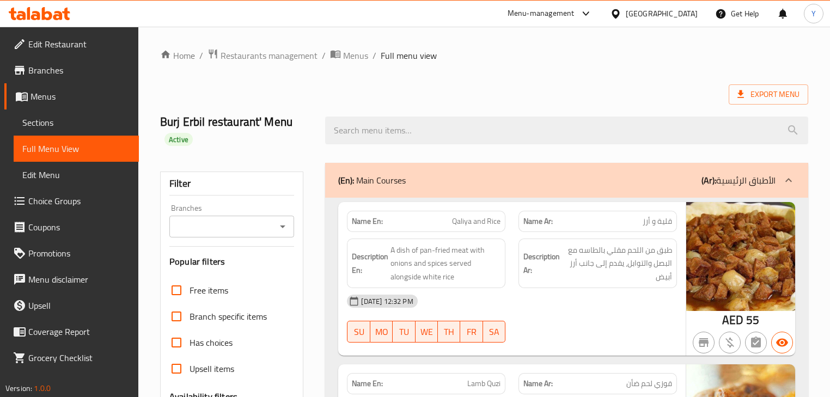
drag, startPoint x: 457, startPoint y: 95, endPoint x: 558, endPoint y: -53, distance: 179.2
click at [750, 93] on span "Export Menu" at bounding box center [769, 95] width 62 height 14
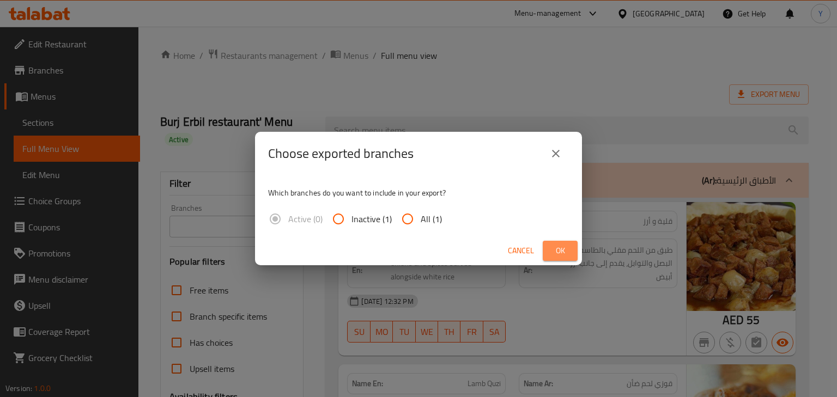
click at [563, 249] on span "Ok" at bounding box center [559, 251] width 17 height 14
